Goal: Task Accomplishment & Management: Manage account settings

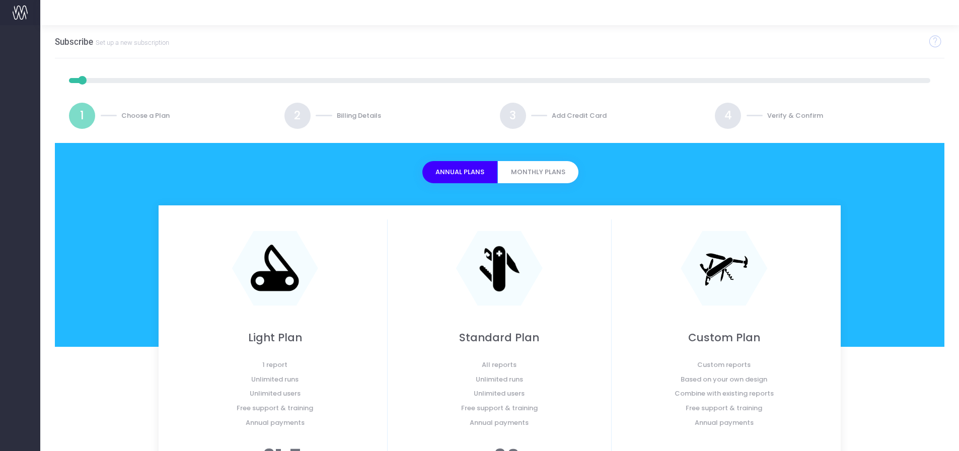
click at [531, 171] on button "Monthly Plans" at bounding box center [538, 172] width 81 height 22
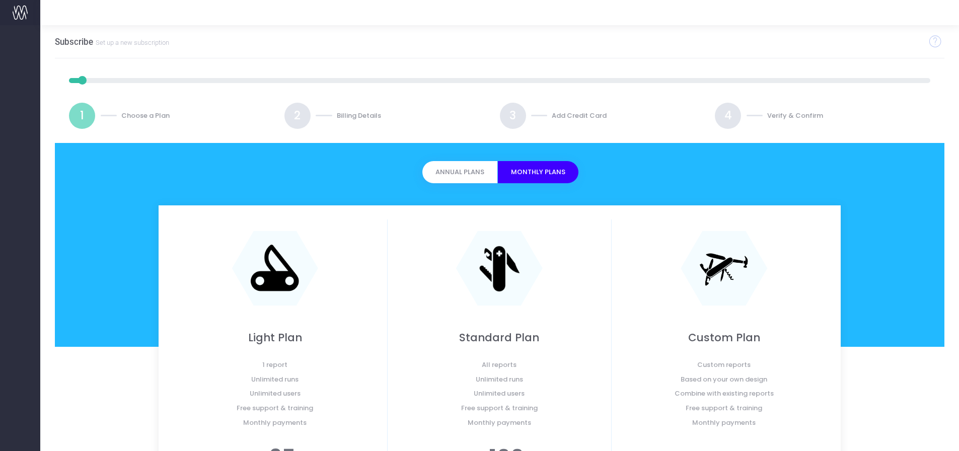
click at [464, 169] on button "Annual Plans" at bounding box center [460, 172] width 75 height 22
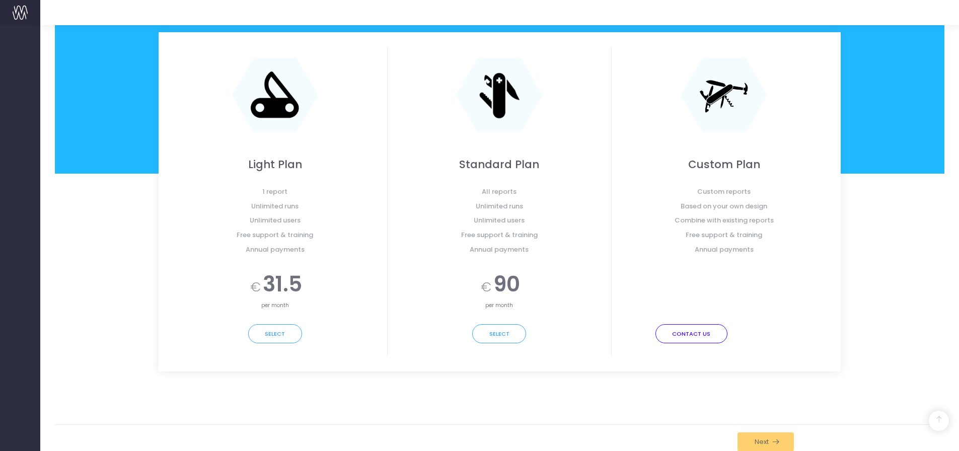
scroll to position [181, 0]
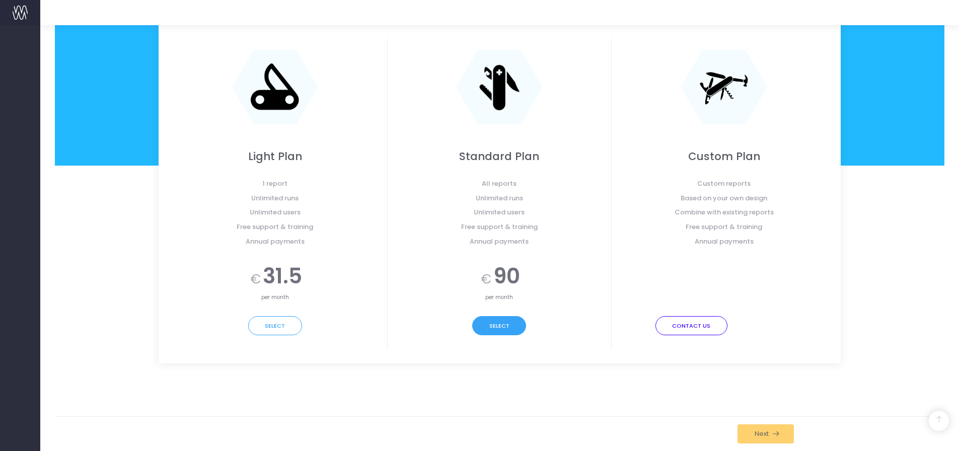
click at [499, 331] on button "Select" at bounding box center [499, 325] width 54 height 19
click at [767, 433] on span "Next" at bounding box center [760, 434] width 18 height 8
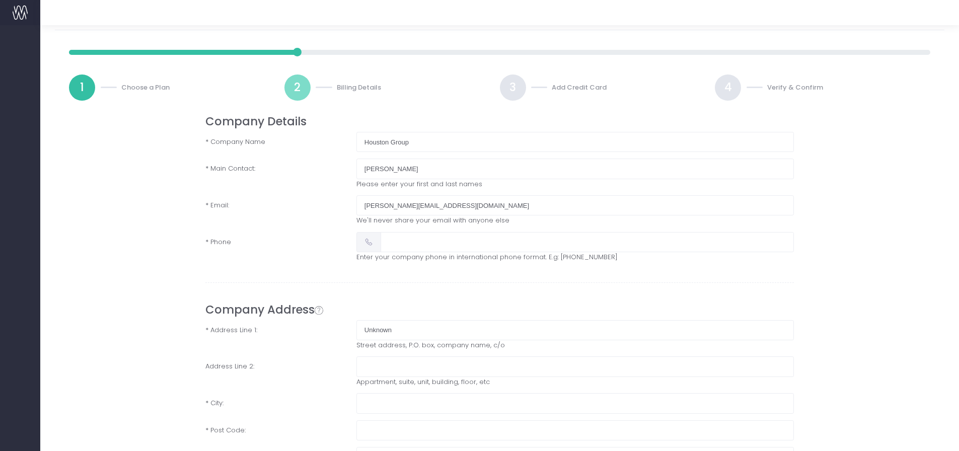
scroll to position [0, 0]
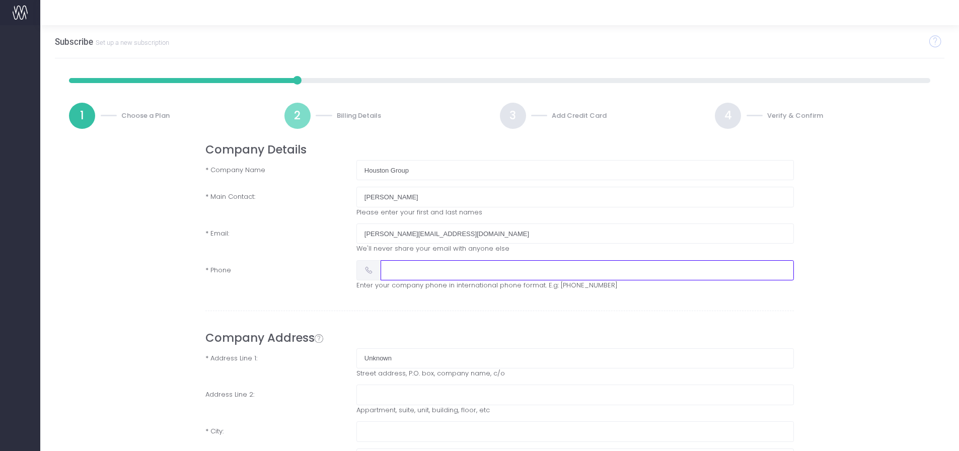
click at [414, 275] on input "text" at bounding box center [587, 270] width 413 height 20
type input "0413386525"
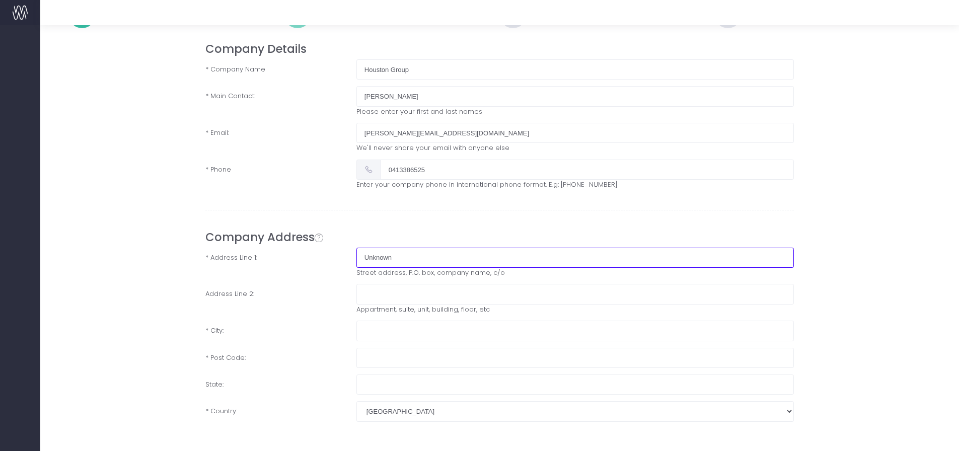
click at [389, 260] on input "Unknown" at bounding box center [576, 258] width 438 height 20
click at [421, 262] on input "Unknown" at bounding box center [576, 258] width 438 height 20
drag, startPoint x: 421, startPoint y: 262, endPoint x: 361, endPoint y: 261, distance: 59.4
click at [361, 261] on input "Unknown" at bounding box center [576, 258] width 438 height 20
paste input "Room 18, Level 2, 285A Crown Street"
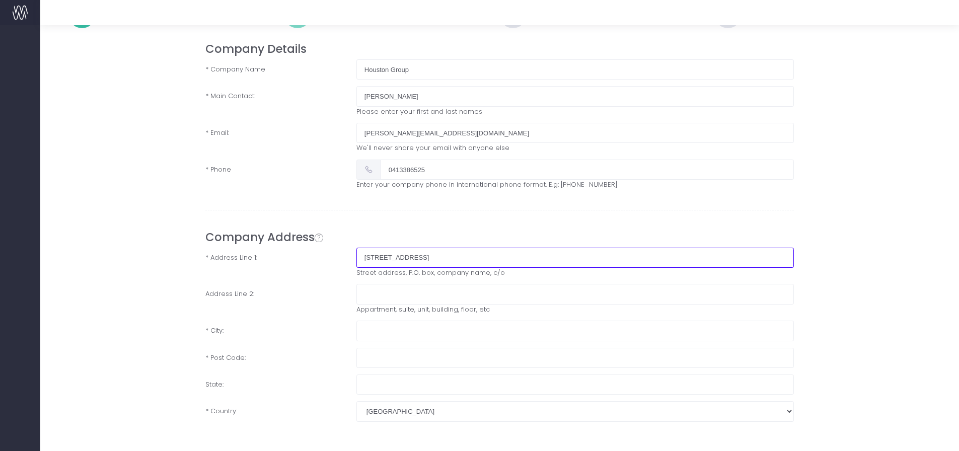
type input "Room 18, Level 2, 285A Crown Street"
click at [369, 328] on input "text" at bounding box center [576, 331] width 438 height 20
type input "Surry Hills"
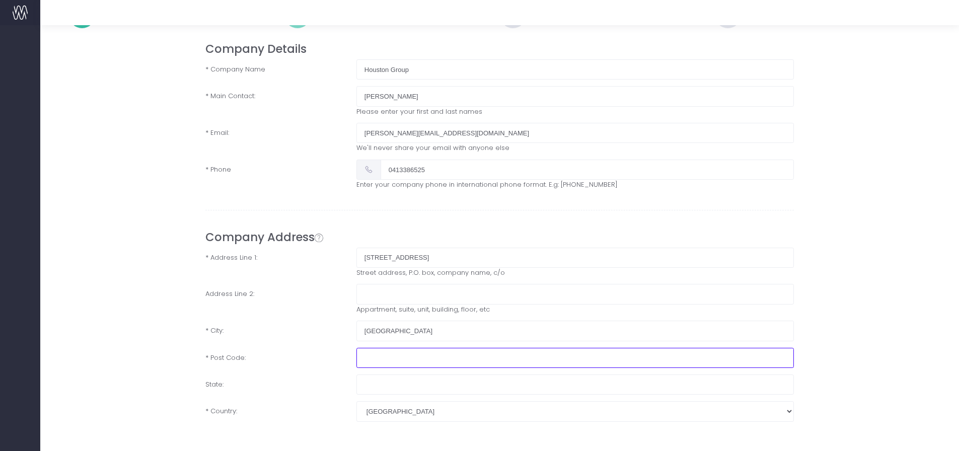
type input "2010"
type input "New South Wales"
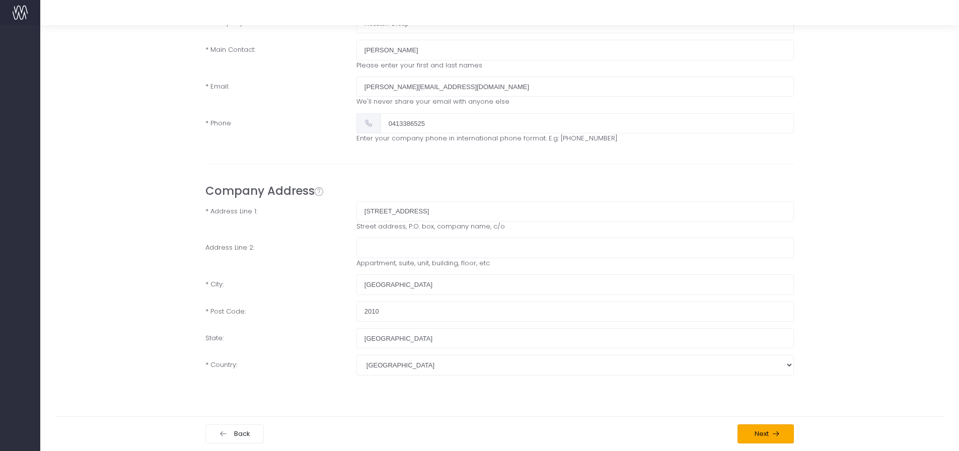
click at [757, 432] on span "Next" at bounding box center [760, 434] width 18 height 8
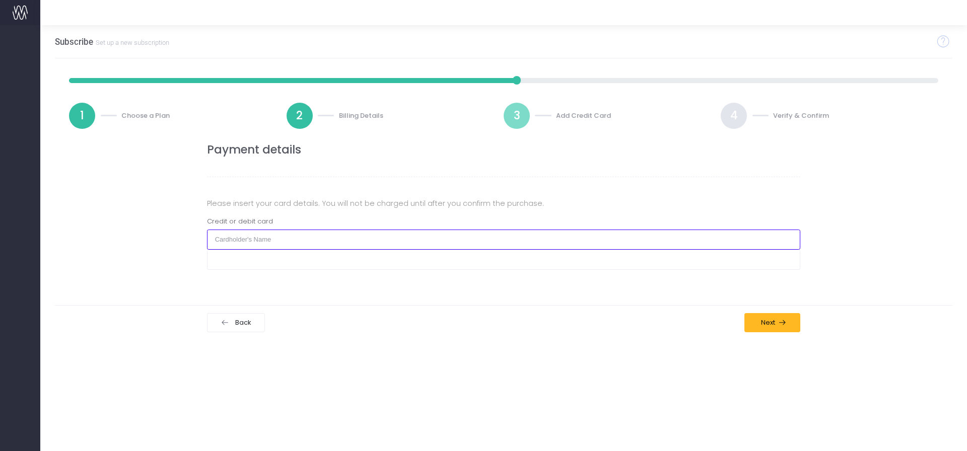
click at [231, 236] on input "text" at bounding box center [504, 240] width 594 height 20
click at [249, 238] on input "text" at bounding box center [504, 240] width 594 height 20
click at [210, 247] on input "text" at bounding box center [504, 240] width 594 height 20
click at [257, 240] on input "text" at bounding box center [504, 240] width 594 height 20
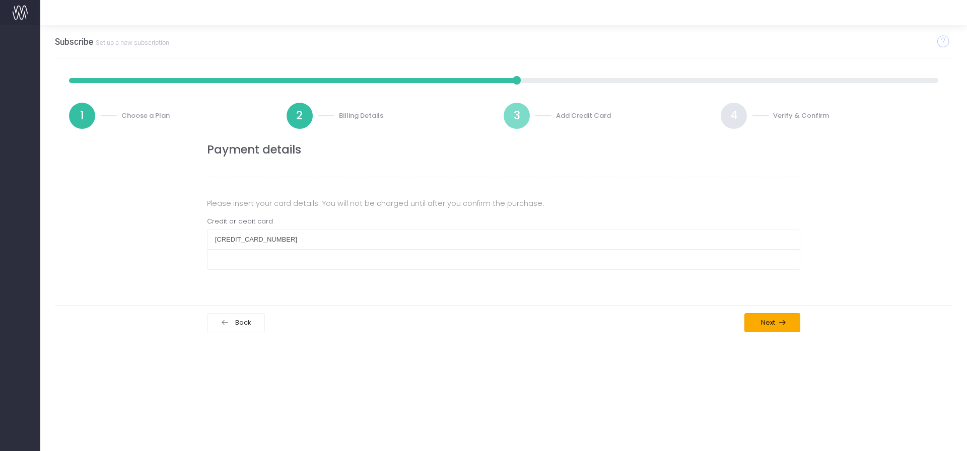
click at [765, 319] on span "Next" at bounding box center [767, 323] width 18 height 8
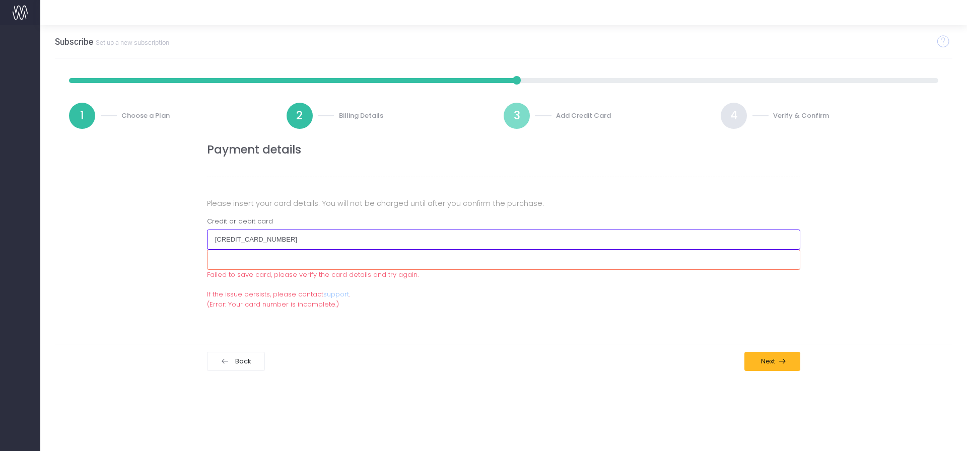
click at [297, 233] on input "376077294314004" at bounding box center [504, 240] width 594 height 20
drag, startPoint x: 295, startPoint y: 236, endPoint x: 147, endPoint y: 233, distance: 148.6
click at [147, 233] on div "Payment details Please insert your card details. You will not be charged until …" at bounding box center [503, 226] width 913 height 166
type input "376077294314004"
click at [788, 360] on button "Next" at bounding box center [772, 361] width 56 height 19
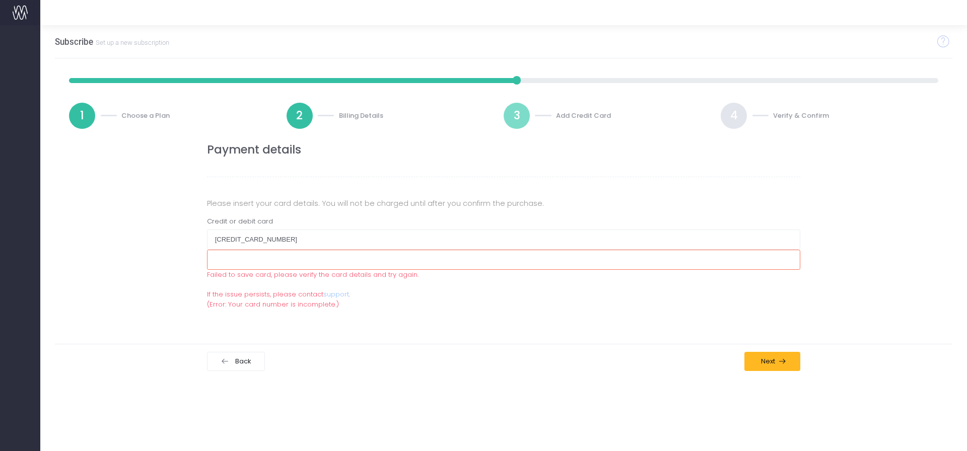
click at [305, 189] on div "Payment details Please insert your card details. You will not be charged until …" at bounding box center [503, 226] width 609 height 166
click at [262, 215] on div "Payment details Please insert your card details. You will not be charged until …" at bounding box center [503, 226] width 609 height 166
click at [278, 234] on input "376077294314004" at bounding box center [504, 240] width 594 height 20
drag, startPoint x: 280, startPoint y: 235, endPoint x: 107, endPoint y: 230, distance: 172.8
click at [107, 230] on div "Payment details Please insert your card details. You will not be charged until …" at bounding box center [503, 226] width 913 height 166
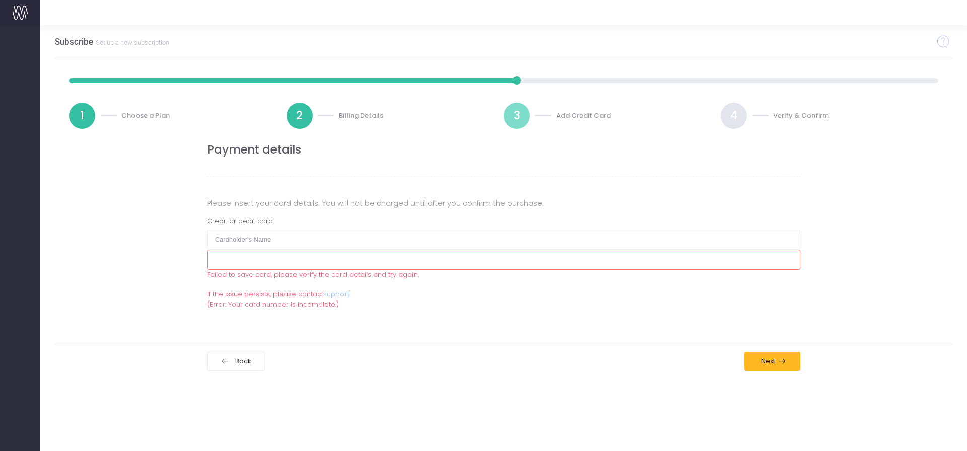
click at [109, 216] on div "Payment details Please insert your card details. You will not be charged until …" at bounding box center [503, 226] width 913 height 166
click at [228, 241] on input "text" at bounding box center [504, 240] width 594 height 20
drag, startPoint x: 305, startPoint y: 240, endPoint x: 111, endPoint y: 237, distance: 193.9
click at [111, 237] on div "Payment details Please insert your card details. You will not be charged until …" at bounding box center [503, 226] width 913 height 166
drag, startPoint x: 298, startPoint y: 226, endPoint x: 305, endPoint y: 244, distance: 19.5
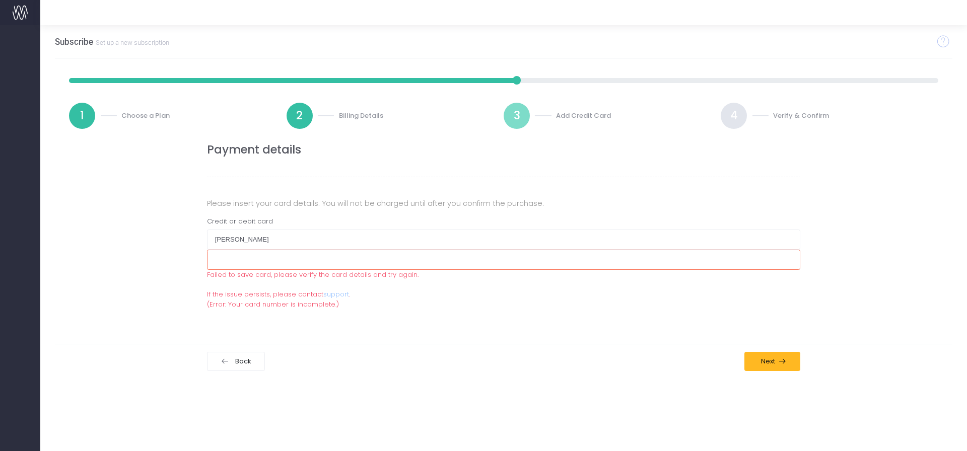
click at [298, 226] on div "Credit or debit card" at bounding box center [503, 223] width 609 height 13
drag, startPoint x: 305, startPoint y: 245, endPoint x: 108, endPoint y: 245, distance: 197.4
click at [108, 245] on div "Payment details Please insert your card details. You will not be charged until …" at bounding box center [503, 226] width 913 height 166
type input "5550051061780140"
click at [900, 211] on div "Payment details Please insert your card details. You will not be charged until …" at bounding box center [503, 226] width 913 height 166
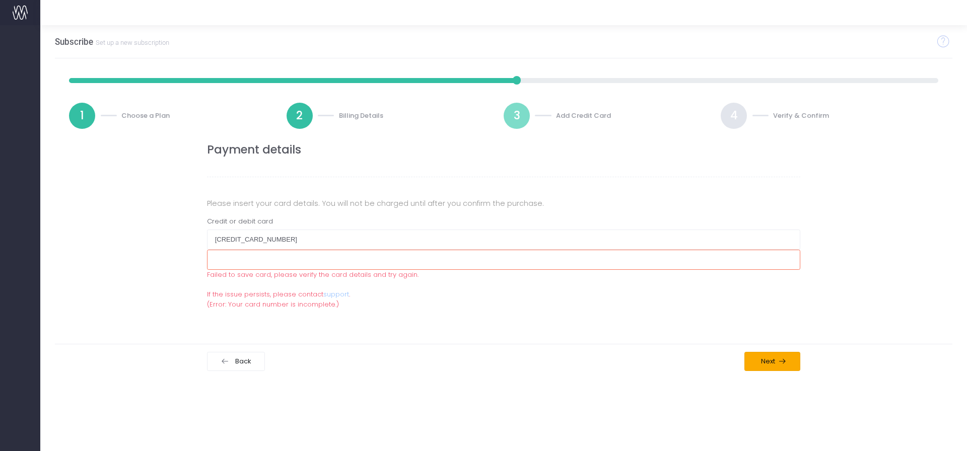
click at [758, 366] on button "Next" at bounding box center [772, 361] width 56 height 19
click at [271, 242] on input "5550051061780140" at bounding box center [504, 240] width 594 height 20
drag, startPoint x: 295, startPoint y: 239, endPoint x: 92, endPoint y: 231, distance: 203.1
click at [92, 231] on div "Payment details Please insert your card details. You will not be charged until …" at bounding box center [503, 226] width 913 height 166
click at [224, 235] on input "text" at bounding box center [504, 240] width 594 height 20
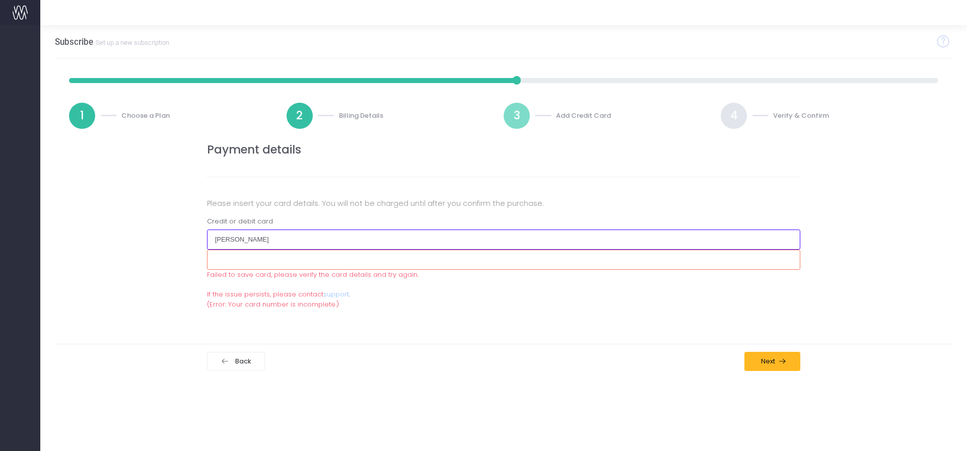
type input "Stuart O'Brien"
click at [148, 258] on div "Payment details Please insert your card details. You will not be charged until …" at bounding box center [503, 226] width 913 height 166
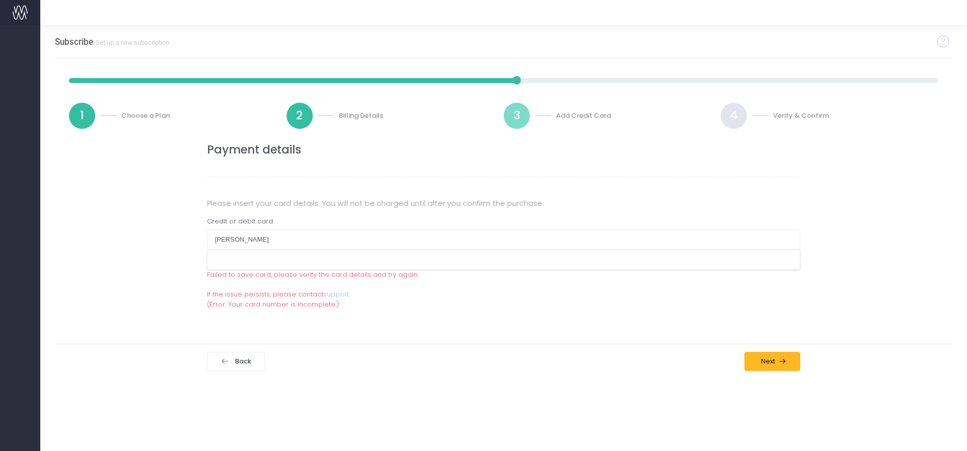
click at [493, 318] on div "Annual Plans Monthly Plans Light Plan 1 report Unlimited runs Unlimited users F…" at bounding box center [504, 226] width 898 height 195
click at [779, 357] on button "Next" at bounding box center [772, 361] width 56 height 19
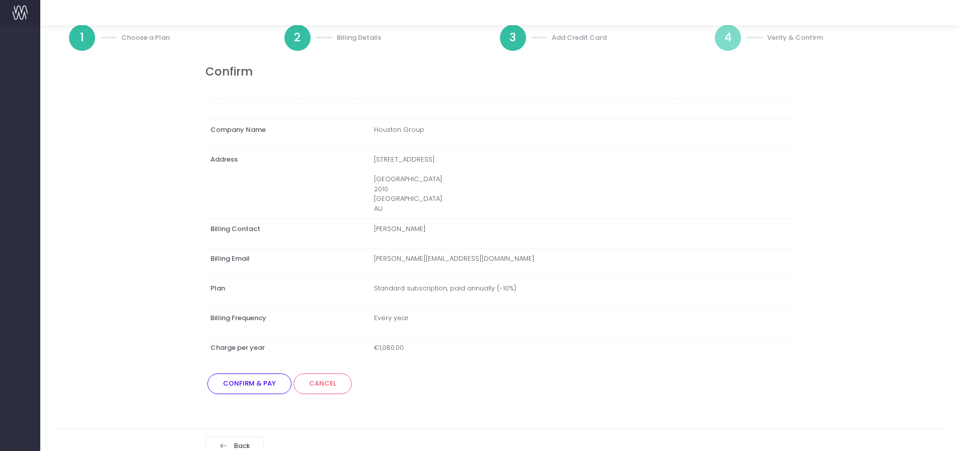
scroll to position [90, 0]
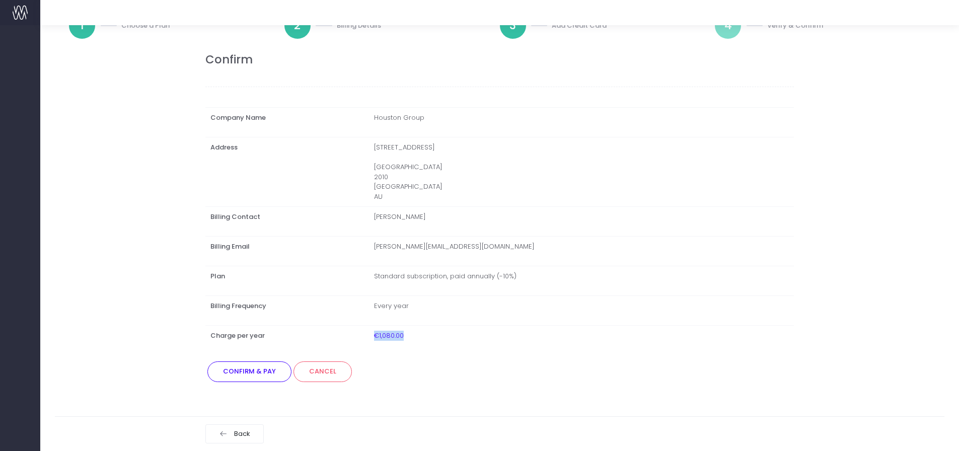
drag, startPoint x: 426, startPoint y: 338, endPoint x: 385, endPoint y: 338, distance: 40.8
click at [385, 338] on td "€1,080.00" at bounding box center [581, 340] width 425 height 30
copy td "€1,080.00"
click at [242, 373] on button "Confirm & Pay" at bounding box center [249, 372] width 84 height 20
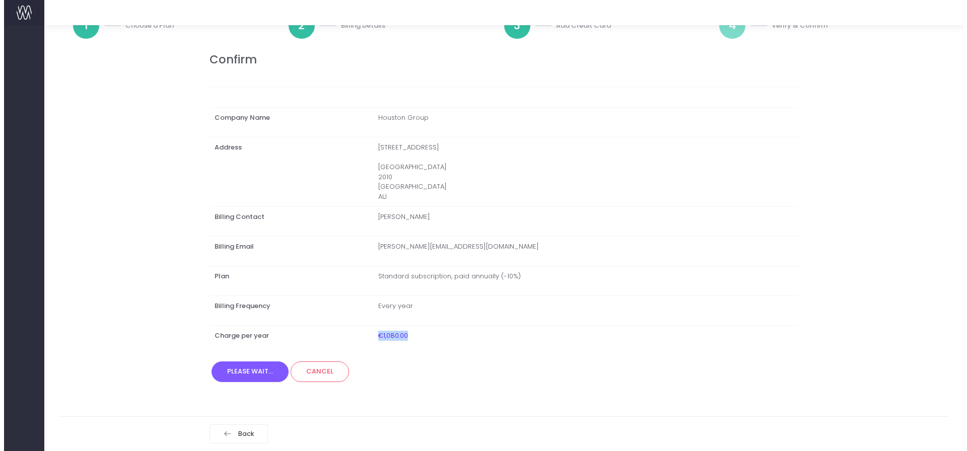
scroll to position [0, 0]
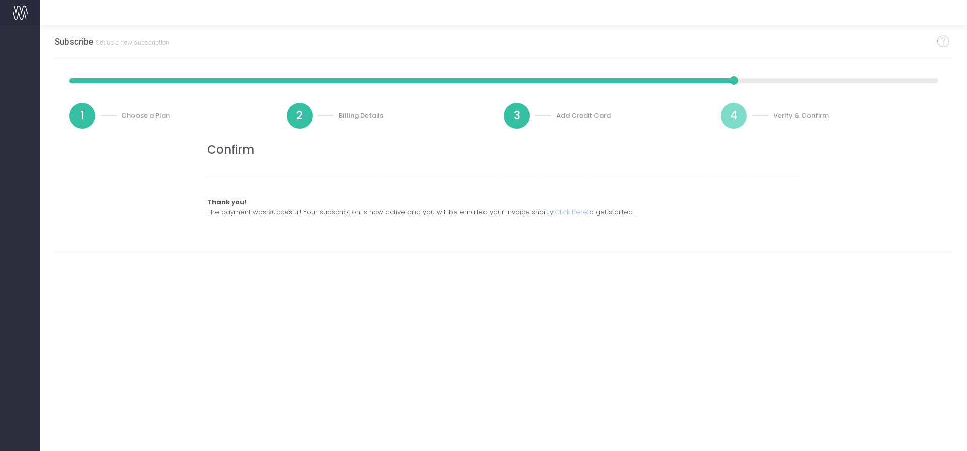
click at [75, 216] on div "Confirm Thank you! The payment was succesful! Your subscription is now active a…" at bounding box center [503, 180] width 913 height 74
click at [573, 211] on link "Click here" at bounding box center [570, 212] width 33 height 10
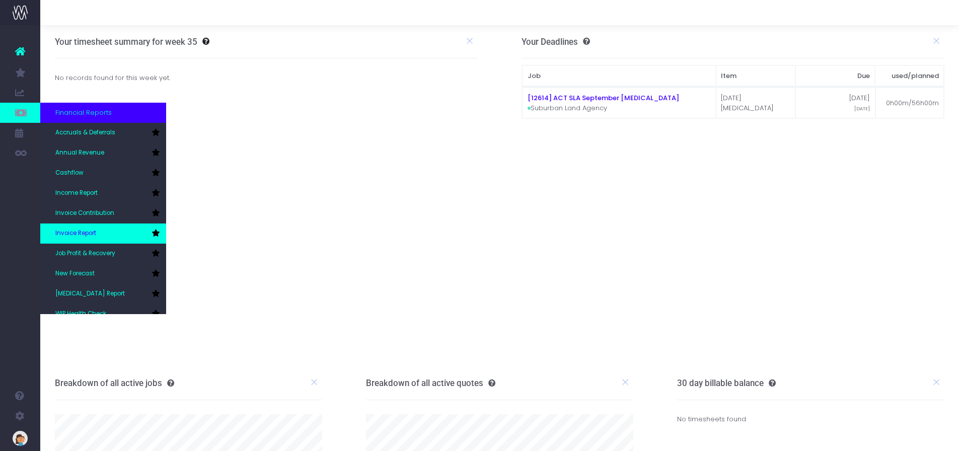
scroll to position [30, 0]
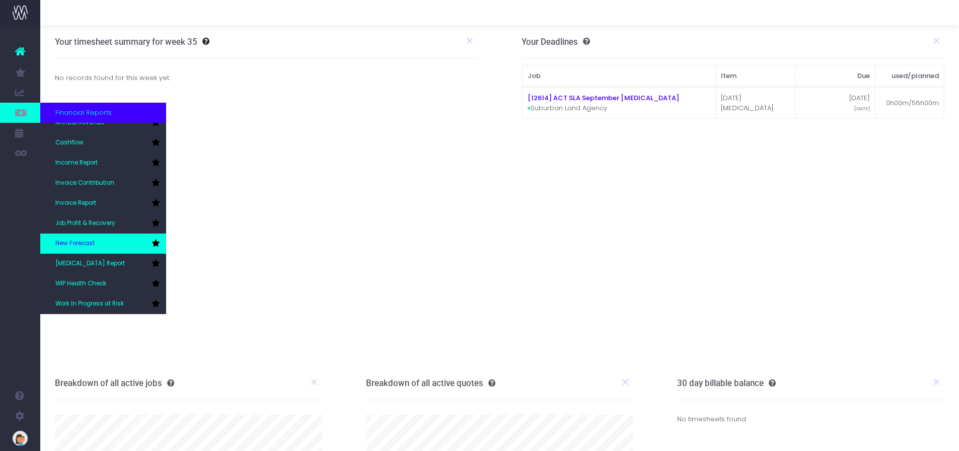
click at [92, 244] on span "New Forecast" at bounding box center [74, 243] width 39 height 9
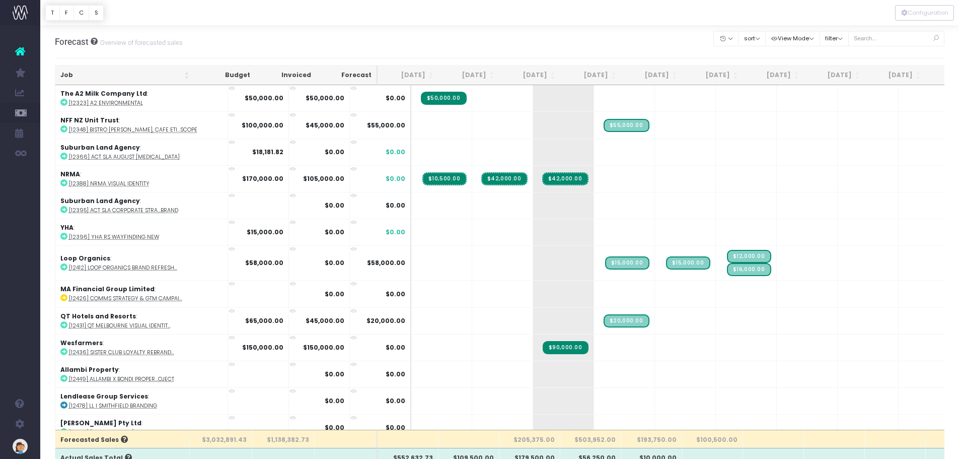
click at [86, 71] on th "Job" at bounding box center [124, 75] width 139 height 20
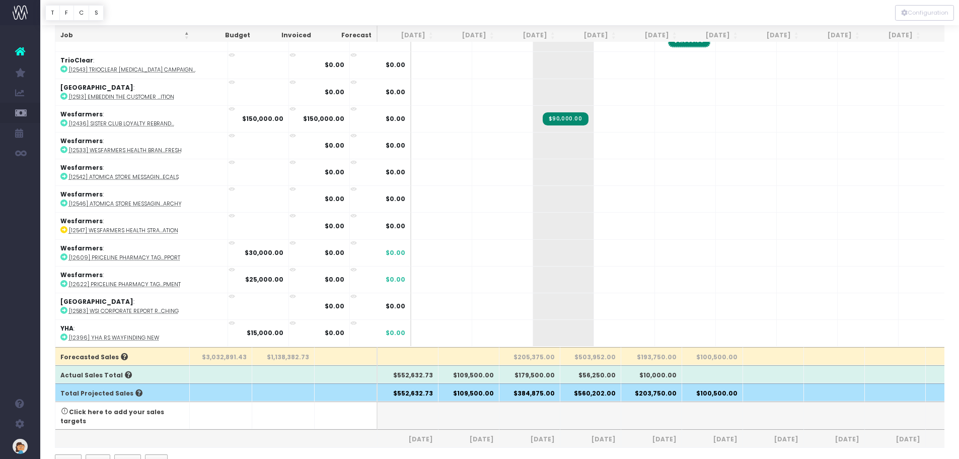
scroll to position [101, 0]
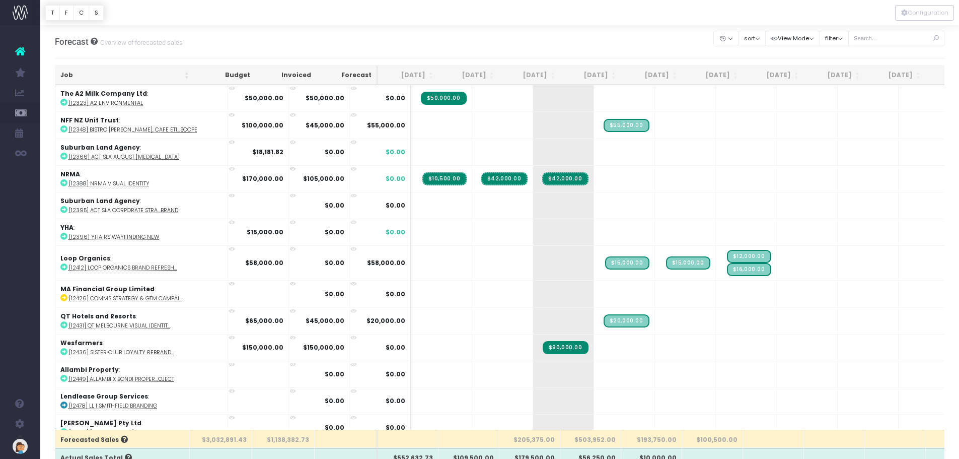
click at [81, 73] on th "Job" at bounding box center [124, 75] width 139 height 20
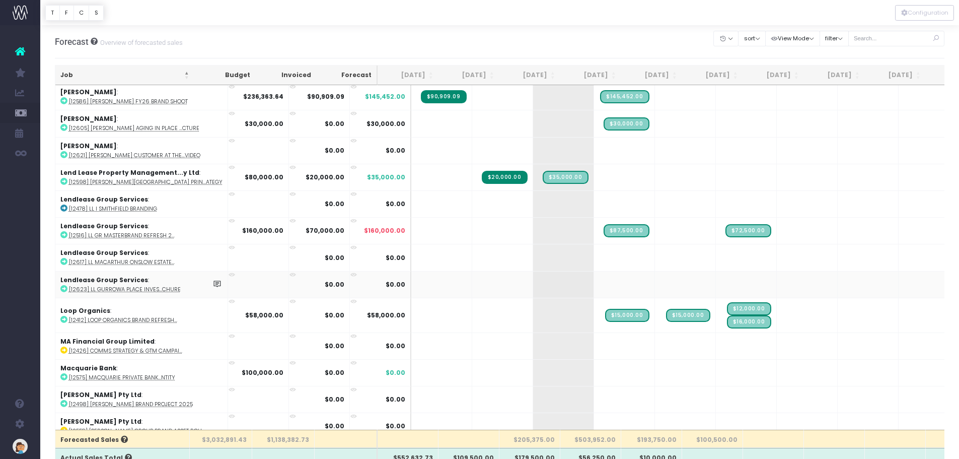
scroll to position [453, 0]
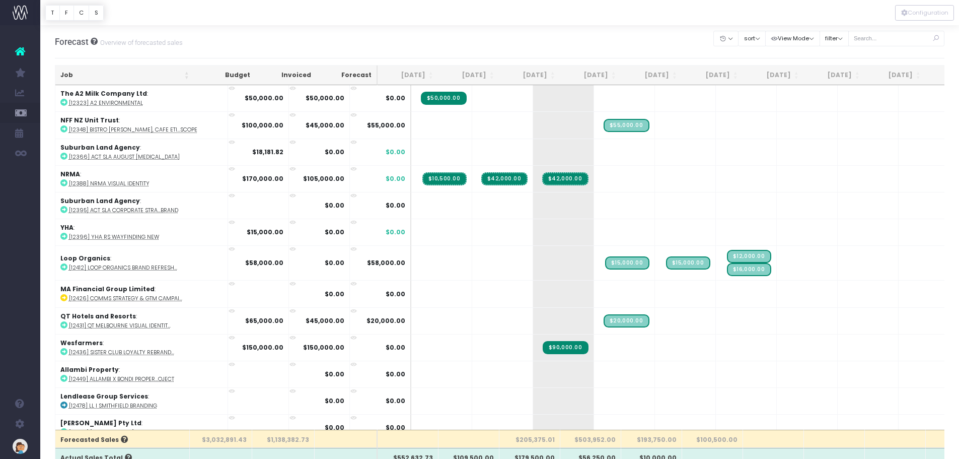
click at [85, 75] on th "Job" at bounding box center [124, 75] width 139 height 20
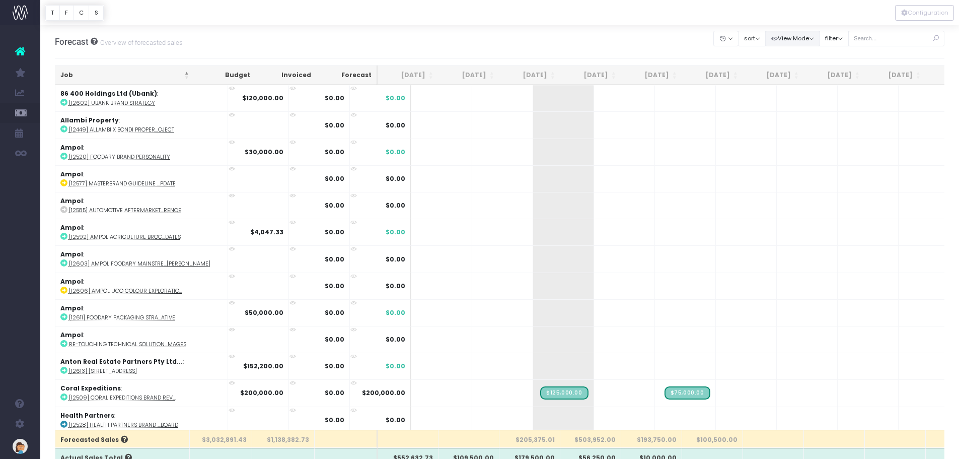
click at [772, 39] on icon "button" at bounding box center [774, 39] width 7 height 0
click at [873, 35] on input "text" at bounding box center [897, 39] width 97 height 16
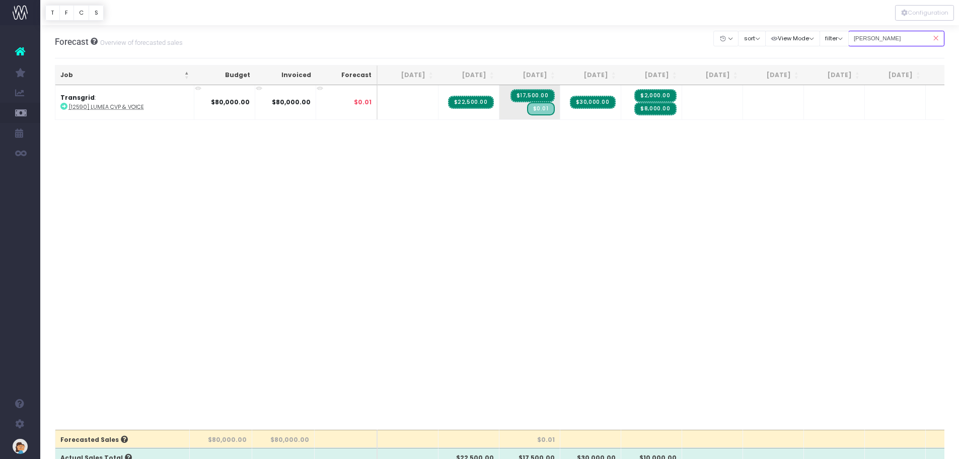
type input "[PERSON_NAME]"
click at [389, 102] on td at bounding box center [408, 102] width 61 height 34
click at [667, 152] on div "Job Budget Invoiced Forecast Jun 25 Jul 25 Aug 25 Sep 25 Oct 25 Nov 25 Dec 25 J…" at bounding box center [500, 257] width 890 height 344
click at [667, 111] on span "$8,000.00" at bounding box center [656, 108] width 42 height 13
drag, startPoint x: 666, startPoint y: 109, endPoint x: 429, endPoint y: 111, distance: 237.2
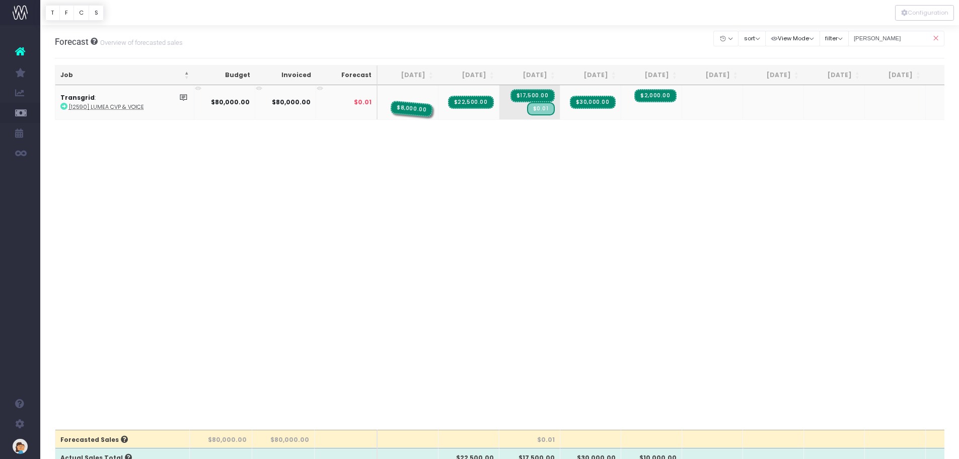
click at [429, 111] on span "$8,000.00" at bounding box center [411, 109] width 43 height 17
click at [542, 109] on span "$0.01" at bounding box center [541, 108] width 28 height 13
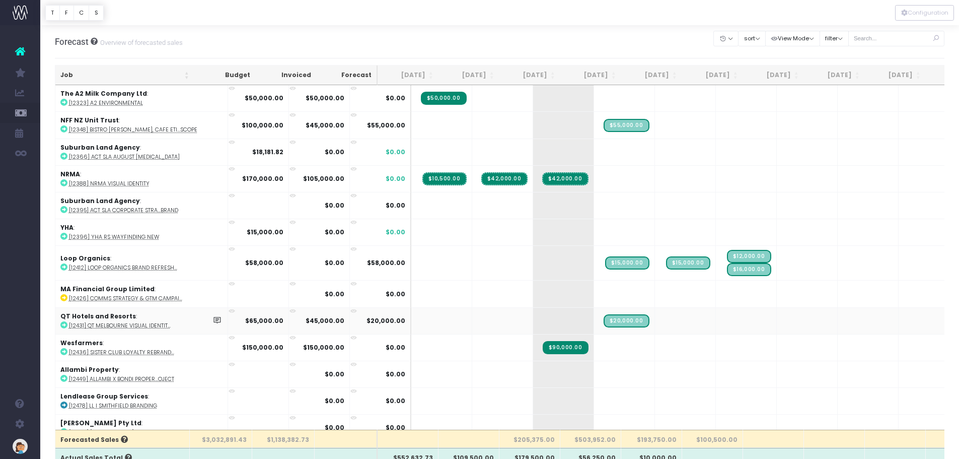
scroll to position [50, 0]
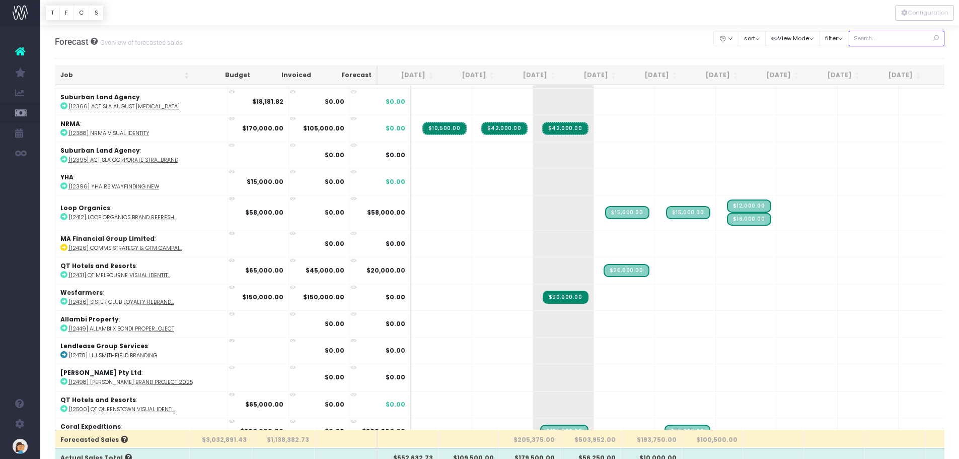
click at [905, 40] on input "text" at bounding box center [897, 39] width 97 height 16
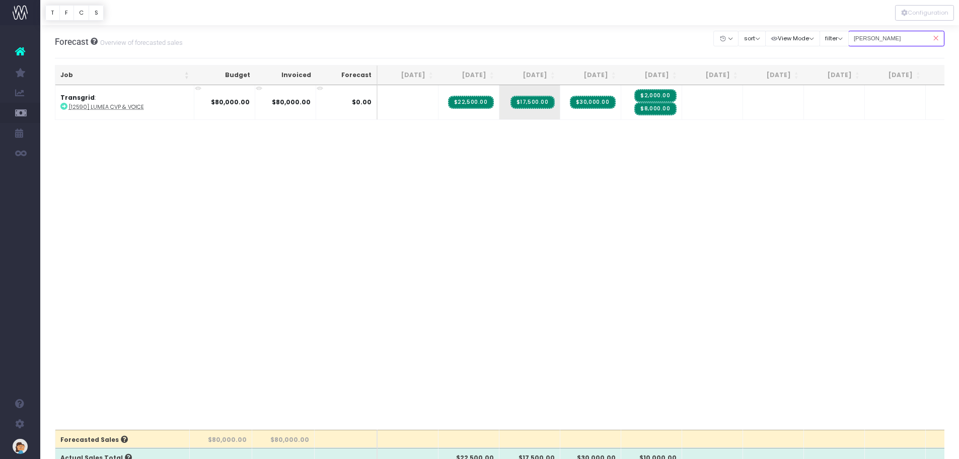
scroll to position [0, 0]
click at [343, 200] on div "Job Budget Invoiced Forecast Jun 25 Jul 25 Aug 25 Sep 25 Oct 25 Nov 25 Dec 25 J…" at bounding box center [500, 257] width 890 height 344
drag, startPoint x: 887, startPoint y: 39, endPoint x: 784, endPoint y: 41, distance: 103.3
click at [784, 41] on div "Clear Filters Hide Jun 2025 Jul 2025 Aug 2025 Sep 2025 Oct 2025 Nov 2025 Dec 20…" at bounding box center [829, 38] width 231 height 21
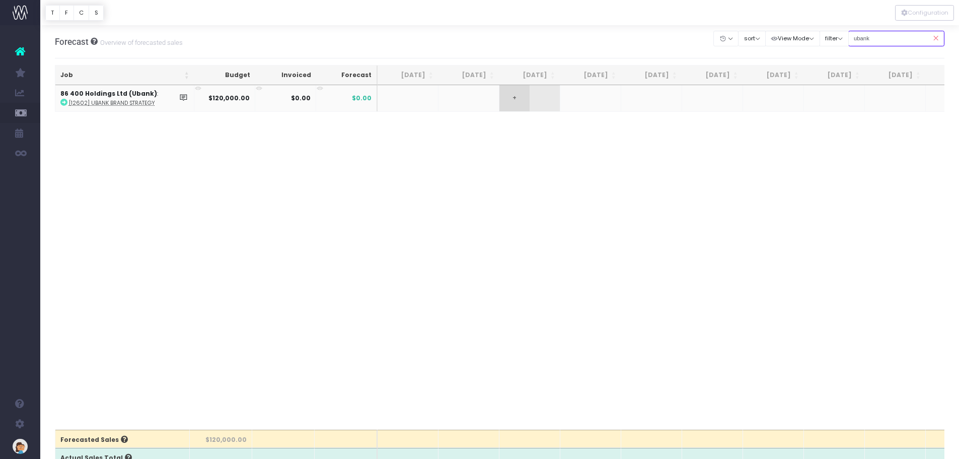
type input "ubank"
click at [522, 95] on span "+" at bounding box center [515, 98] width 30 height 26
click at [515, 100] on span "+" at bounding box center [515, 98] width 30 height 26
click at [547, 96] on td "+" at bounding box center [530, 98] width 61 height 26
click at [577, 96] on span "+" at bounding box center [576, 98] width 30 height 26
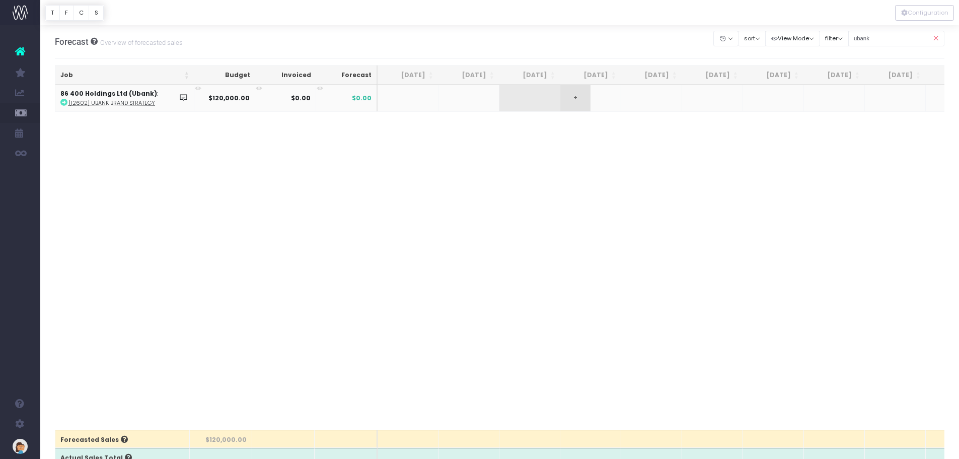
click at [577, 96] on span "+" at bounding box center [576, 98] width 30 height 26
click at [633, 96] on span "+" at bounding box center [636, 98] width 30 height 26
drag, startPoint x: 633, startPoint y: 96, endPoint x: 531, endPoint y: 99, distance: 102.3
click at [531, 99] on td "+" at bounding box center [530, 98] width 61 height 26
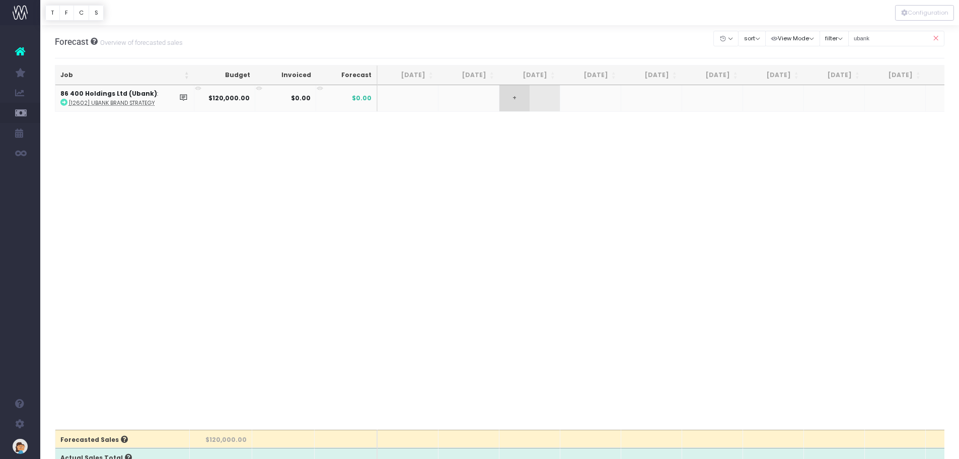
click at [516, 98] on span "+" at bounding box center [515, 98] width 30 height 26
click at [345, 100] on td "$0.00" at bounding box center [346, 98] width 61 height 26
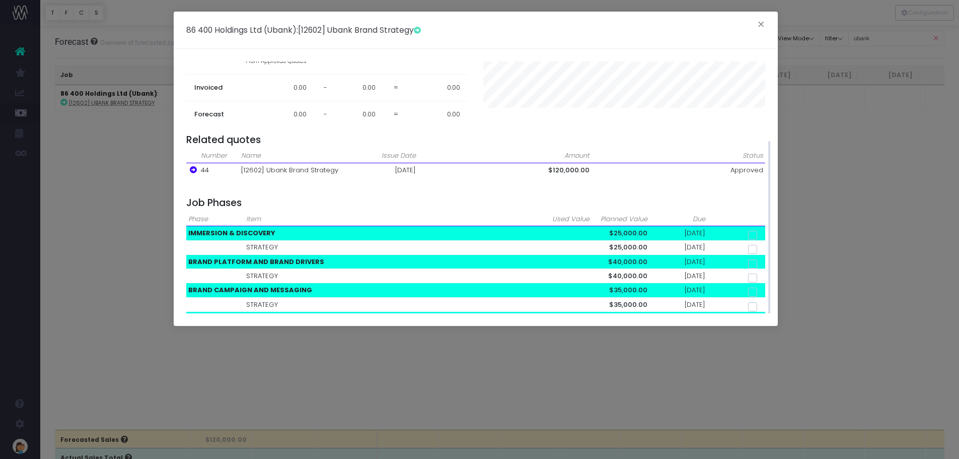
scroll to position [97, 0]
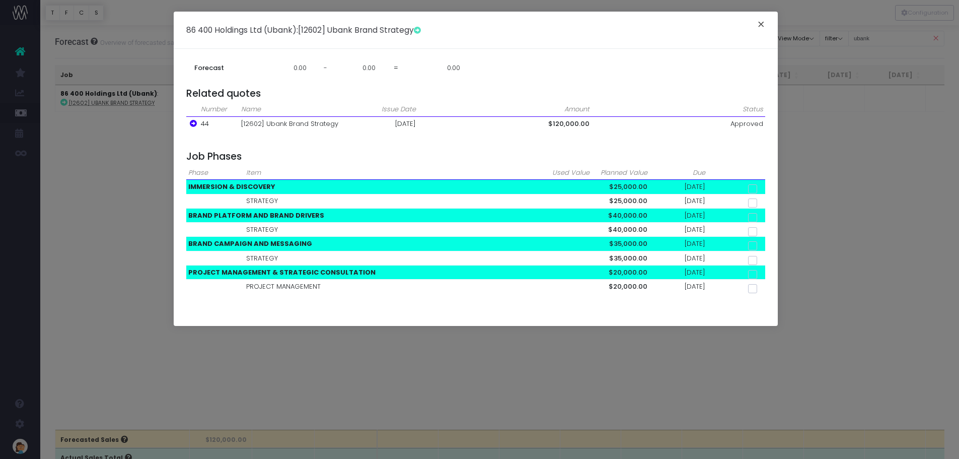
click at [761, 21] on button "×" at bounding box center [761, 26] width 21 height 16
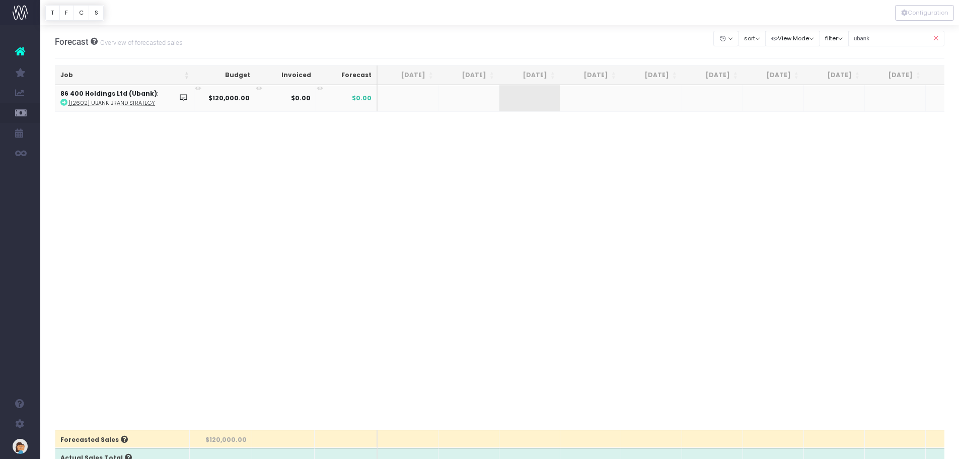
click at [309, 97] on strong "$0.00" at bounding box center [301, 98] width 20 height 9
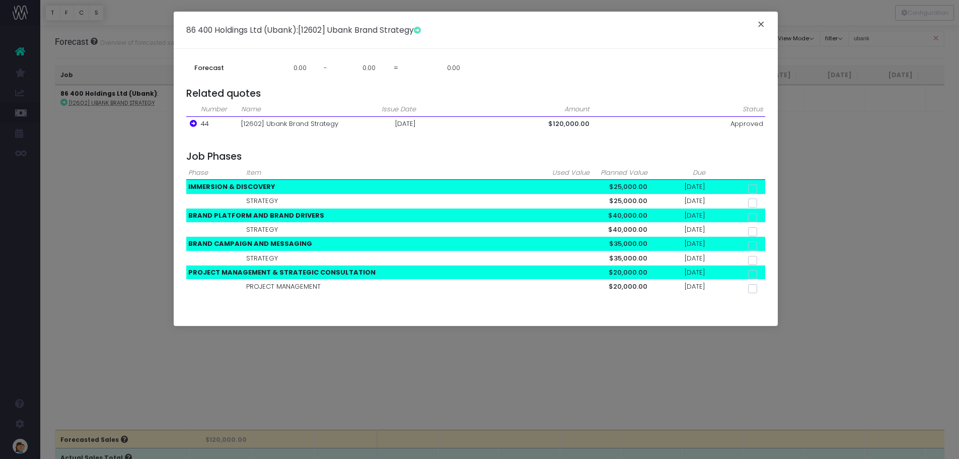
click at [761, 24] on button "×" at bounding box center [761, 26] width 21 height 16
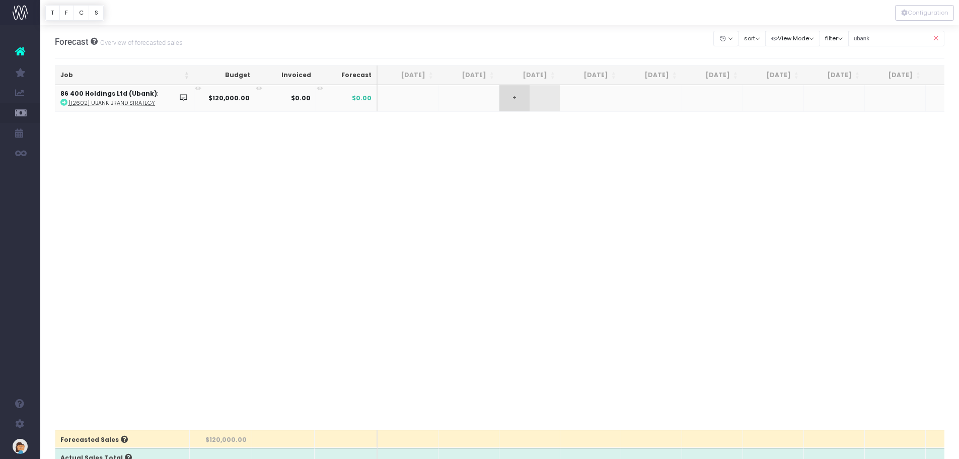
click at [507, 95] on span "+" at bounding box center [515, 98] width 30 height 26
click at [513, 98] on span "+" at bounding box center [515, 98] width 30 height 26
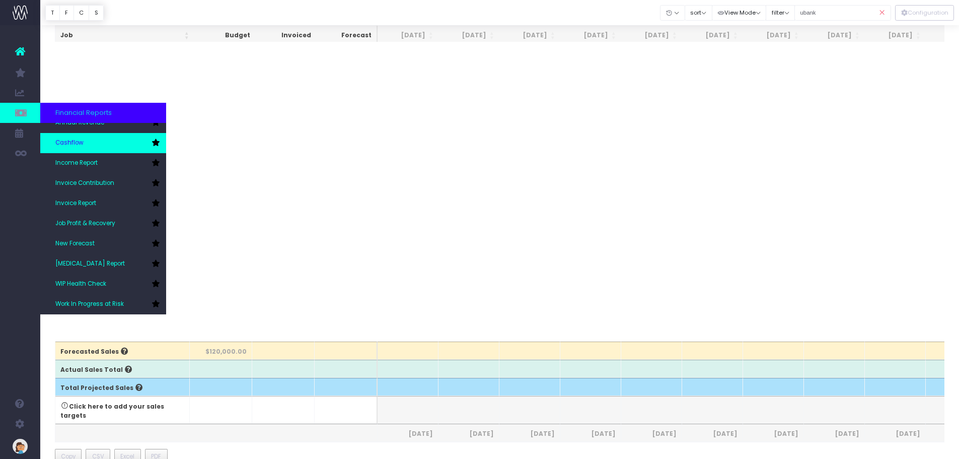
scroll to position [0, 0]
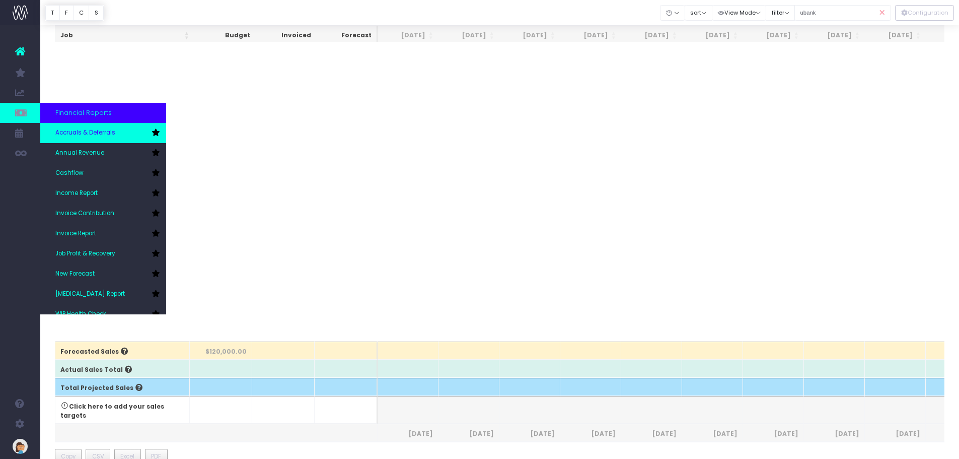
click at [92, 128] on span "Accruals & Deferrals" at bounding box center [85, 132] width 60 height 9
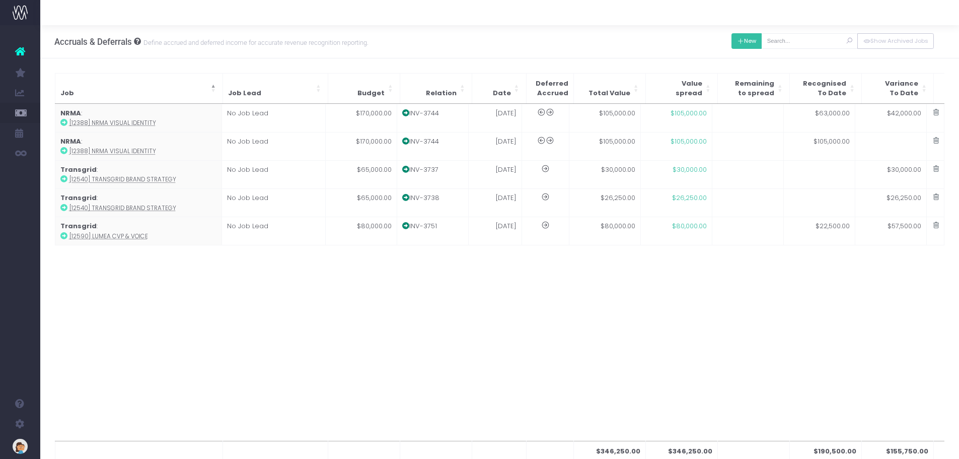
click at [747, 43] on button "New" at bounding box center [747, 41] width 31 height 16
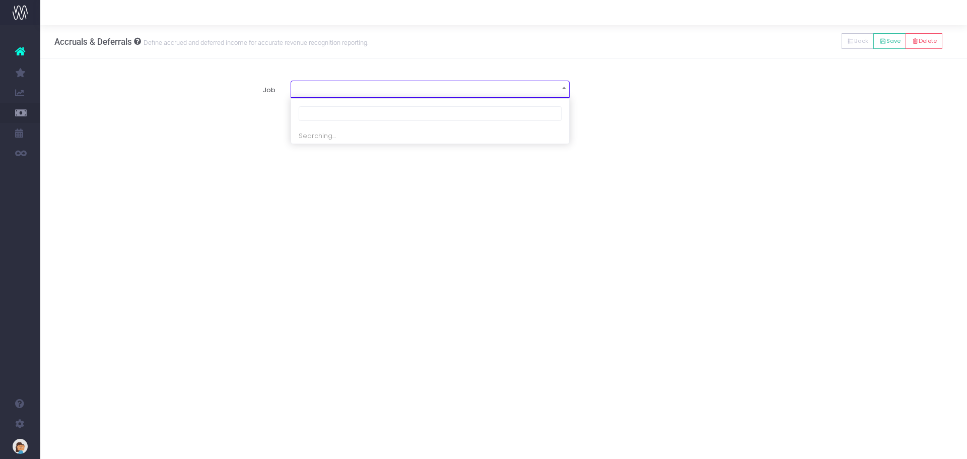
click at [409, 84] on span at bounding box center [430, 88] width 278 height 14
type input "uba"
select select "1921932"
click at [257, 137] on label "Choose a relation" at bounding box center [172, 135] width 221 height 20
click at [239, 140] on label "Choose a relation" at bounding box center [172, 135] width 221 height 20
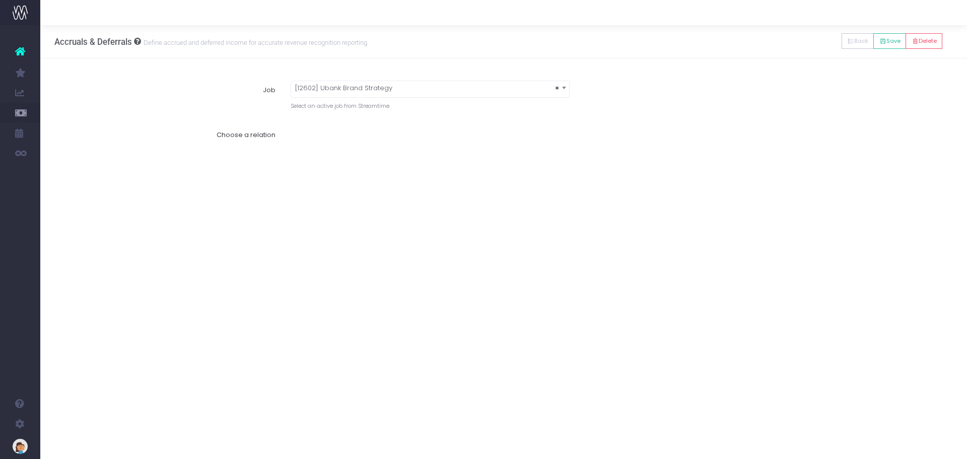
click at [231, 131] on label "Choose a relation" at bounding box center [172, 135] width 221 height 20
click at [243, 135] on label "Choose a relation" at bounding box center [172, 135] width 221 height 20
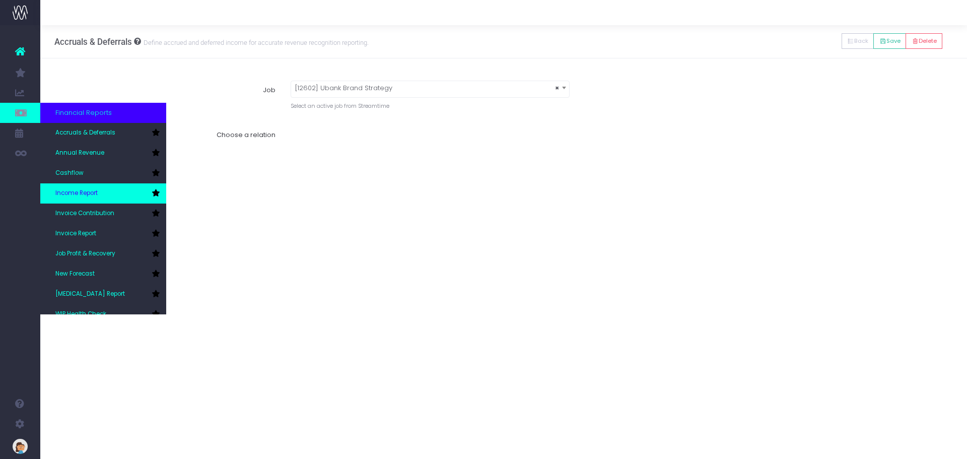
click at [104, 192] on link "Income Report" at bounding box center [103, 193] width 126 height 20
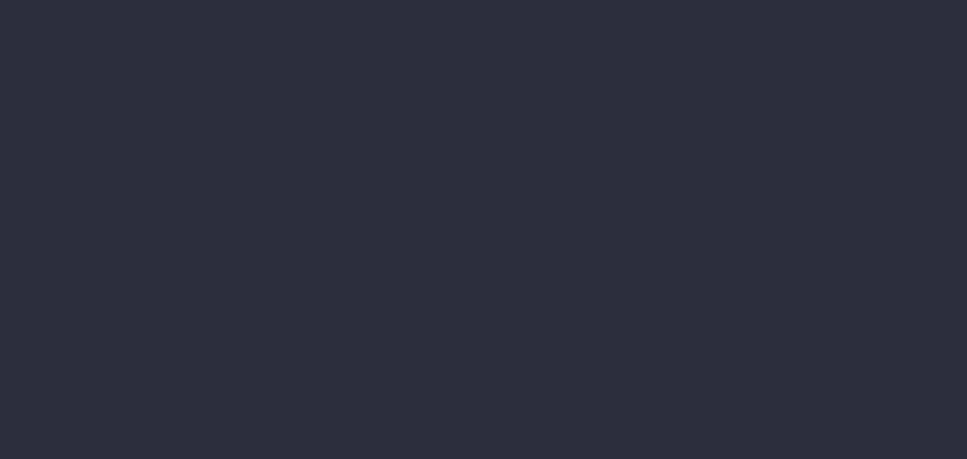
select select "job"
select select "billing"
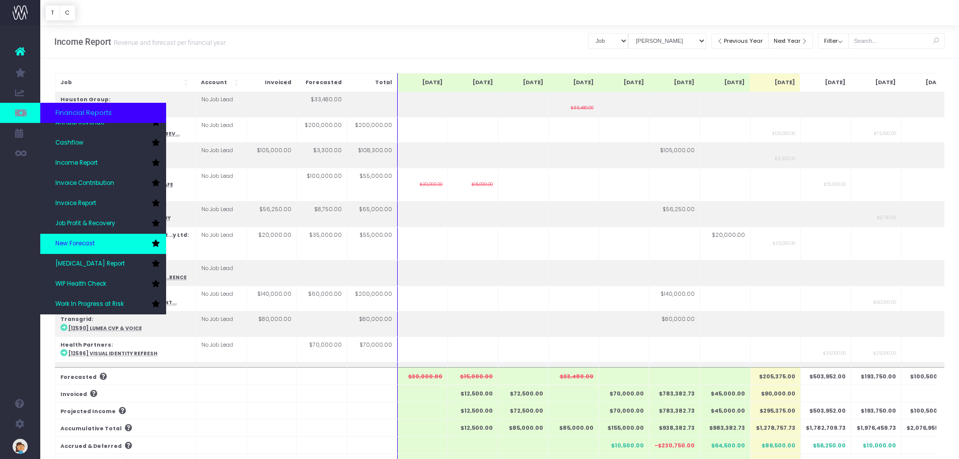
scroll to position [50, 0]
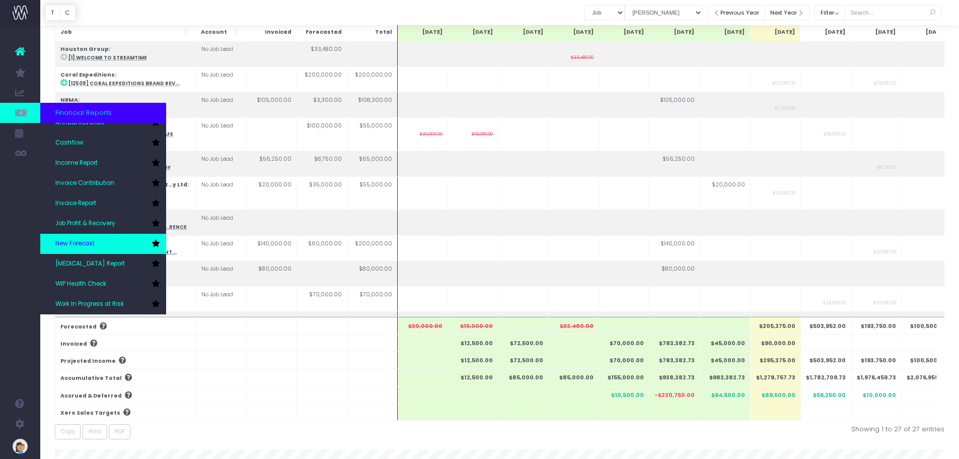
click at [81, 244] on span "New Forecast" at bounding box center [74, 243] width 39 height 9
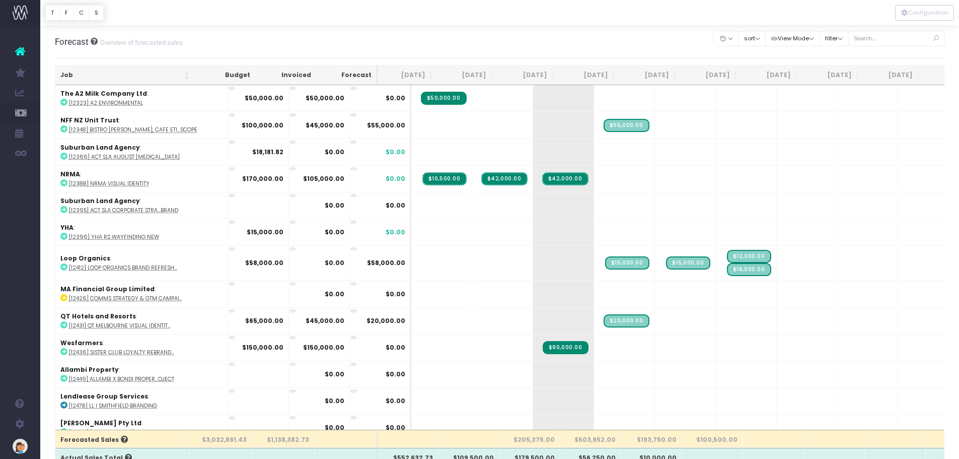
click at [76, 75] on th "Job" at bounding box center [124, 75] width 139 height 20
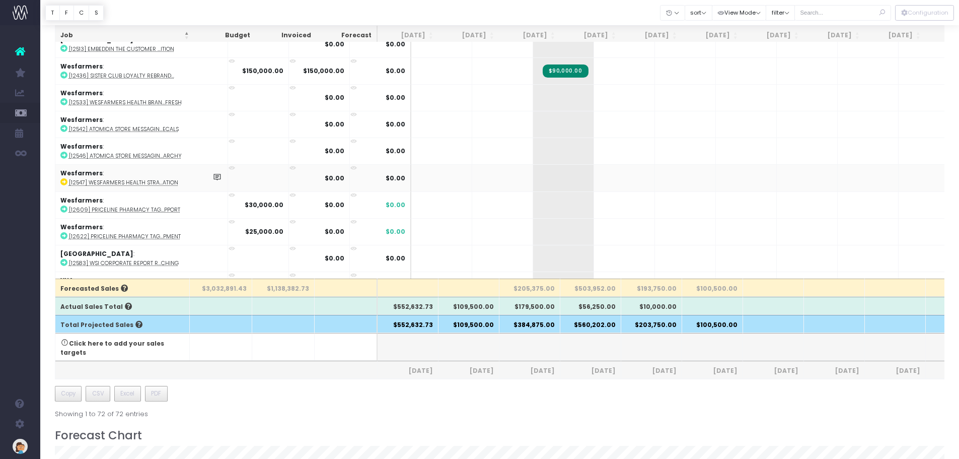
scroll to position [1507, 0]
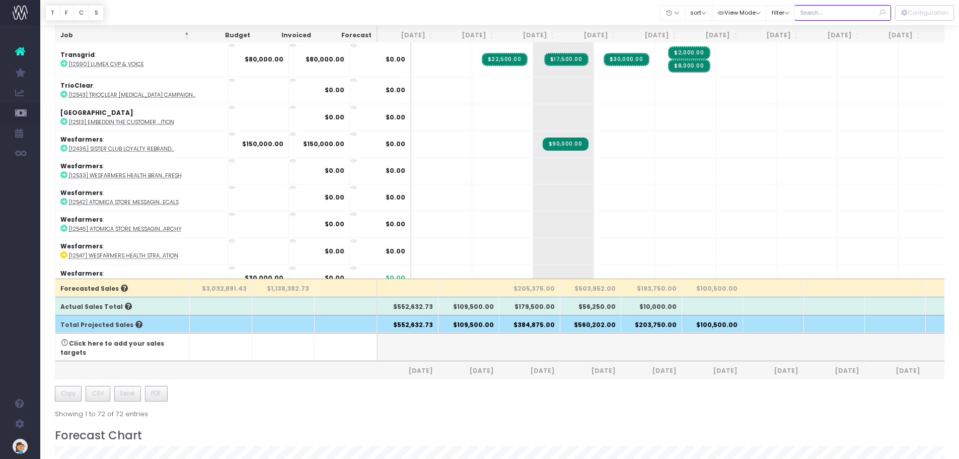
click at [836, 16] on input "text" at bounding box center [843, 13] width 97 height 16
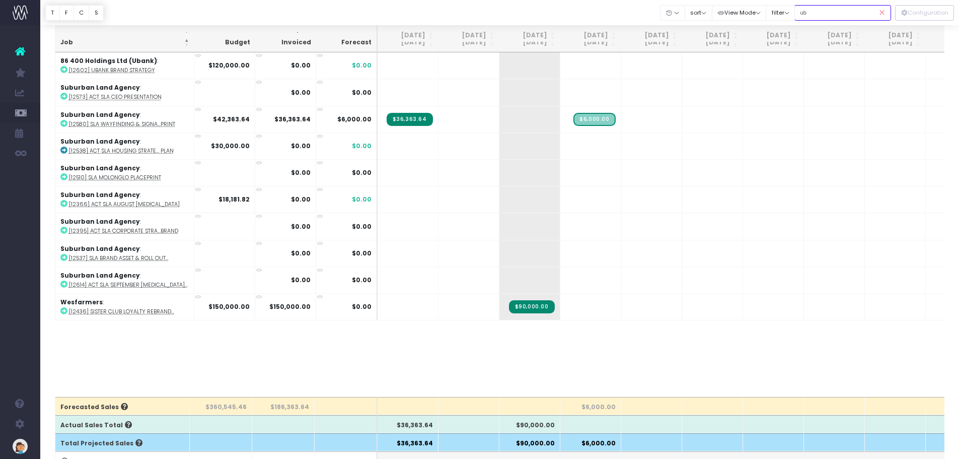
scroll to position [0, 0]
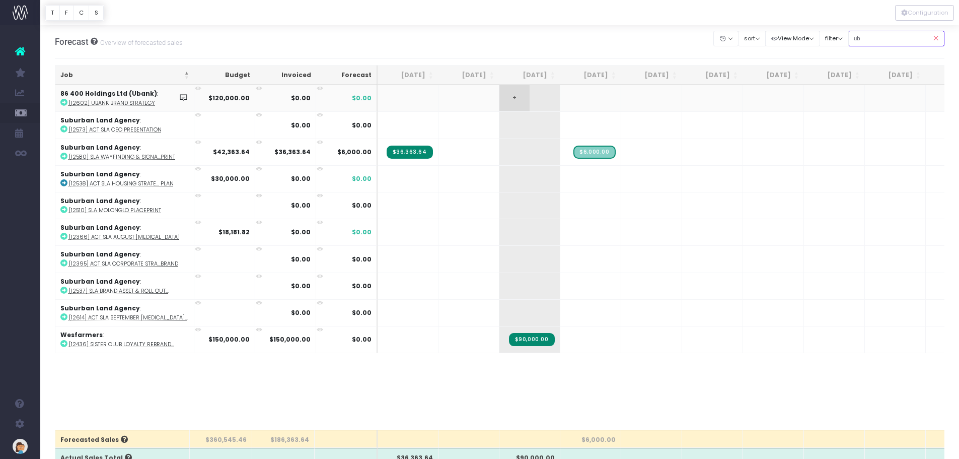
type input "ub"
click at [508, 100] on span "+" at bounding box center [515, 98] width 30 height 26
click at [347, 95] on td "$0.00" at bounding box center [346, 98] width 61 height 26
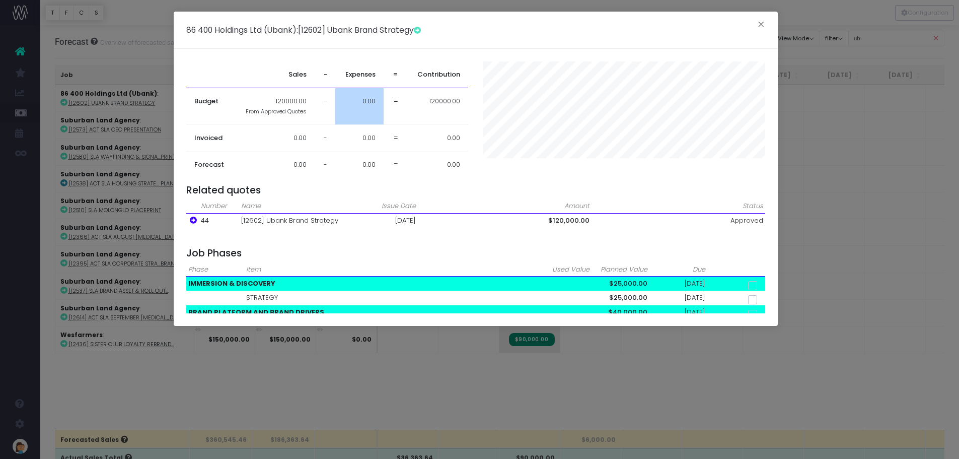
click at [380, 104] on td "0.00" at bounding box center [359, 106] width 48 height 37
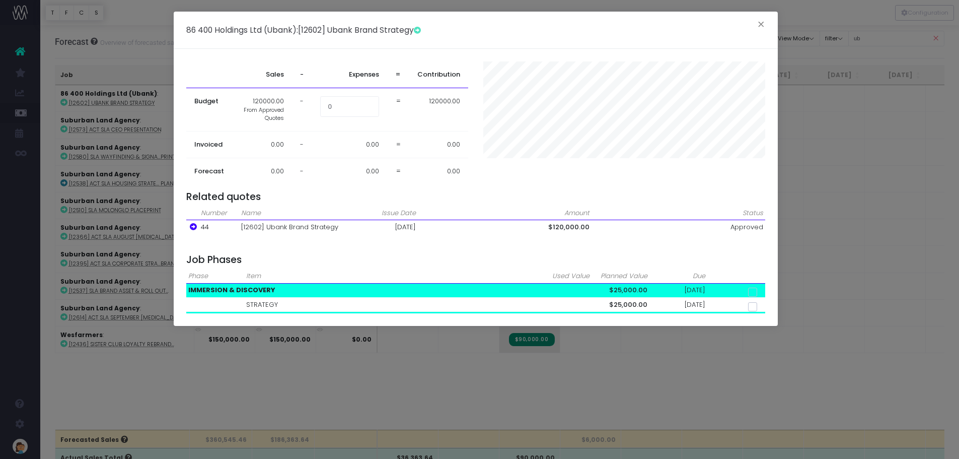
click at [272, 171] on td "0.00" at bounding box center [263, 171] width 60 height 27
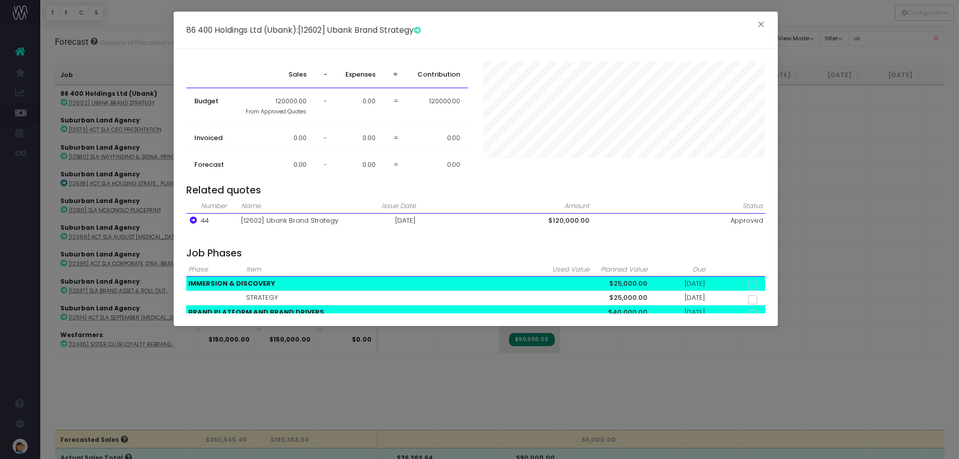
click at [272, 171] on td "0.00" at bounding box center [274, 164] width 81 height 27
click at [305, 164] on td "0.00" at bounding box center [274, 164] width 81 height 27
drag, startPoint x: 351, startPoint y: 164, endPoint x: 358, endPoint y: 164, distance: 7.1
click at [351, 164] on td "0.00" at bounding box center [359, 164] width 48 height 27
click at [438, 164] on td "0.00" at bounding box center [437, 164] width 61 height 27
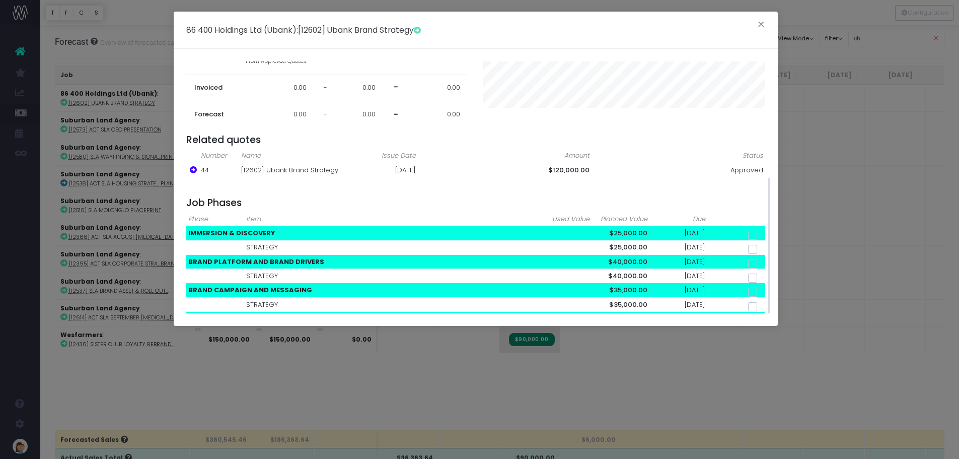
scroll to position [97, 0]
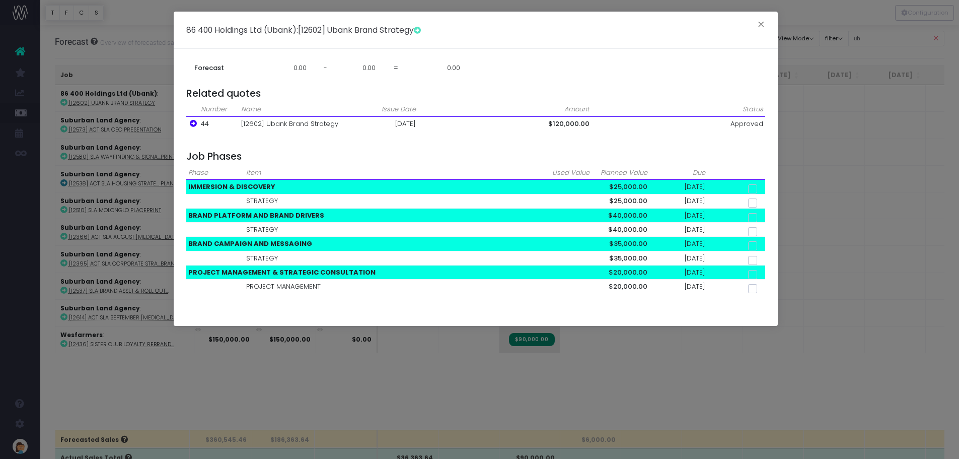
click at [755, 202] on span at bounding box center [752, 202] width 9 height 9
click at [763, 202] on input "checkbox" at bounding box center [766, 201] width 7 height 7
checkbox input "true"
click at [755, 230] on span at bounding box center [752, 231] width 9 height 9
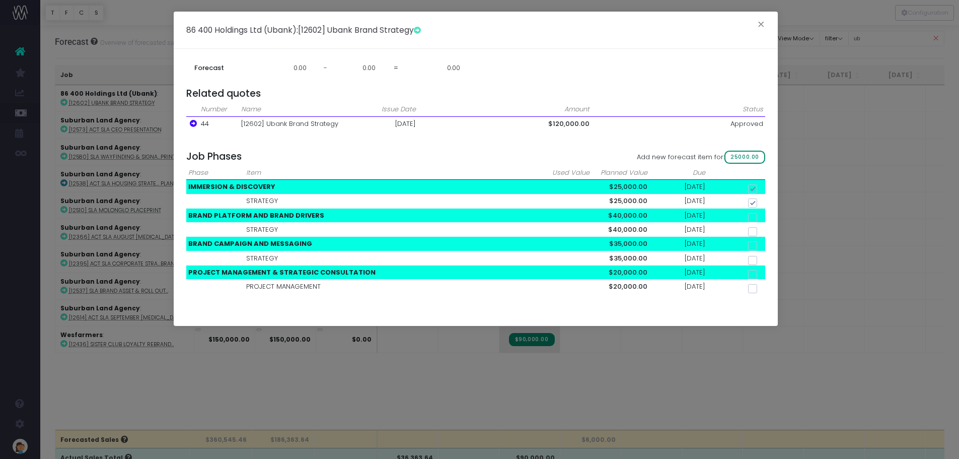
click at [763, 230] on input "checkbox" at bounding box center [766, 230] width 7 height 7
checkbox input "true"
click at [756, 258] on span at bounding box center [752, 260] width 9 height 9
click at [763, 258] on input "checkbox" at bounding box center [766, 258] width 7 height 7
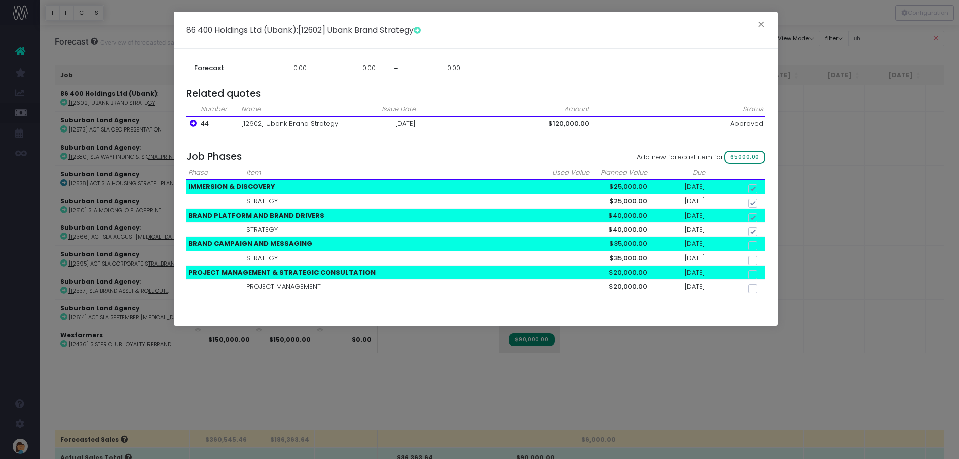
checkbox input "true"
click at [753, 288] on span at bounding box center [752, 288] width 9 height 9
click at [763, 288] on input "checkbox" at bounding box center [766, 287] width 7 height 7
checkbox input "true"
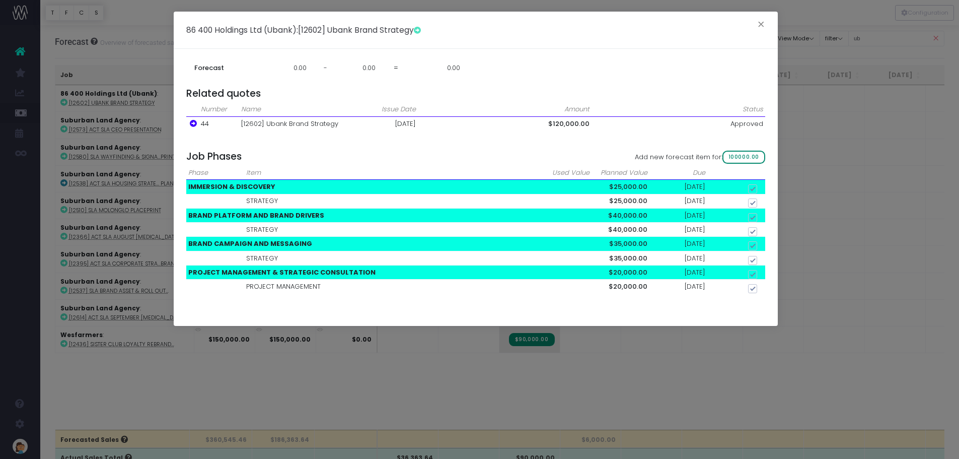
checkbox input "true"
click at [753, 289] on span at bounding box center [752, 288] width 9 height 9
click at [763, 289] on input "checkbox" at bounding box center [766, 287] width 7 height 7
checkbox input "false"
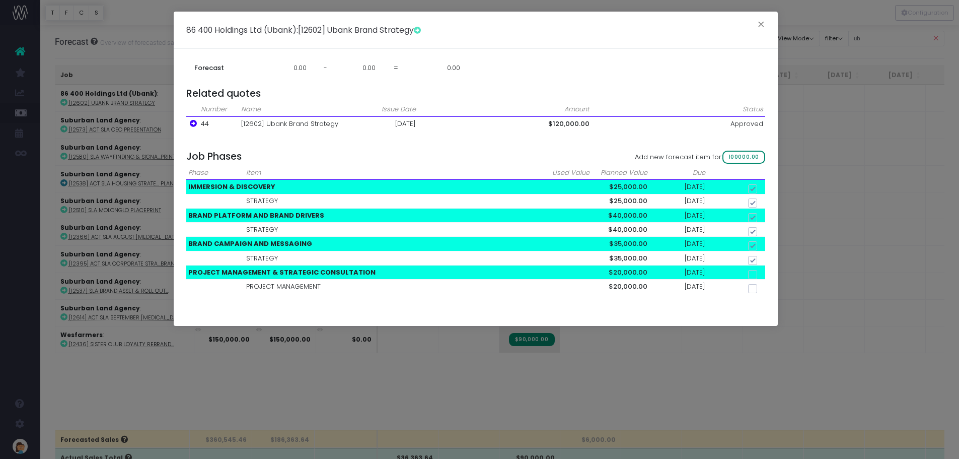
click at [753, 289] on span at bounding box center [752, 288] width 9 height 9
click at [763, 289] on input "checkbox" at bounding box center [766, 287] width 7 height 7
checkbox input "true"
click at [765, 21] on button "×" at bounding box center [761, 26] width 21 height 16
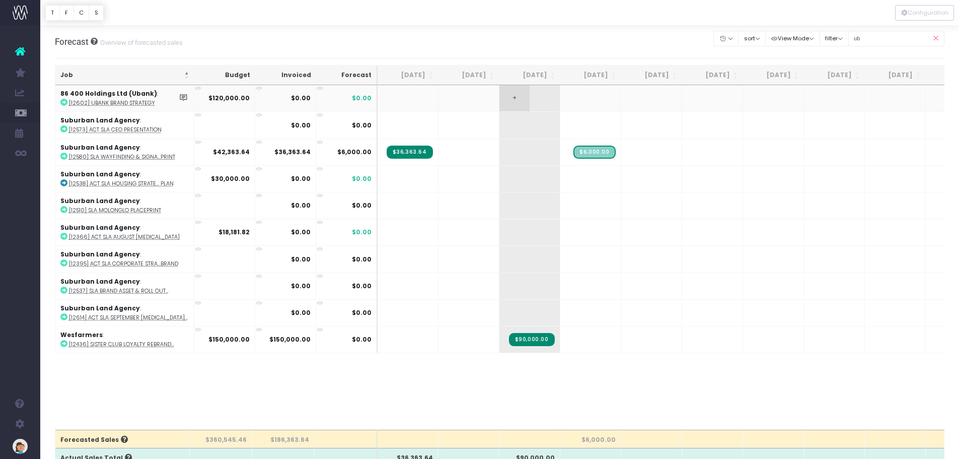
click at [513, 97] on span "+" at bounding box center [515, 98] width 30 height 26
click at [365, 98] on span "$0.00" at bounding box center [362, 98] width 20 height 9
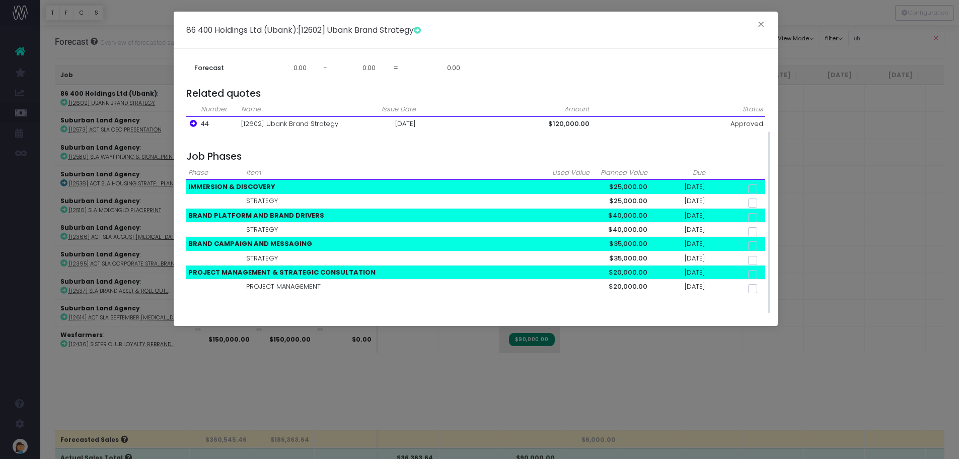
click at [754, 199] on span at bounding box center [752, 202] width 9 height 9
click at [763, 199] on input "checkbox" at bounding box center [766, 201] width 7 height 7
checkbox input "true"
click at [575, 26] on div "86 400 Holdings Ltd (Ubank) : [12602] Ubank Brand Strategy ×" at bounding box center [476, 30] width 604 height 37
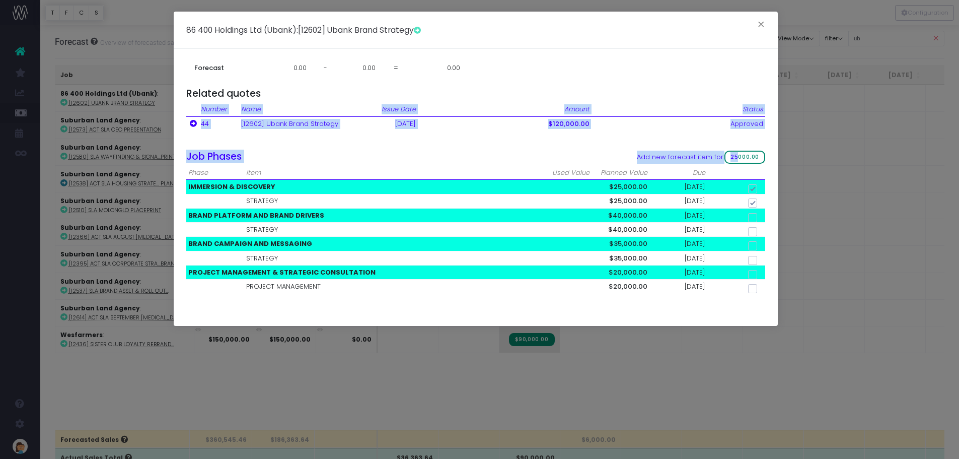
drag, startPoint x: 739, startPoint y: 157, endPoint x: 823, endPoint y: 100, distance: 101.3
click at [823, 100] on div "86 400 Holdings Ltd (Ubank) : [12602] Ubank Brand Strategy × Sales - Expenses =…" at bounding box center [479, 229] width 959 height 459
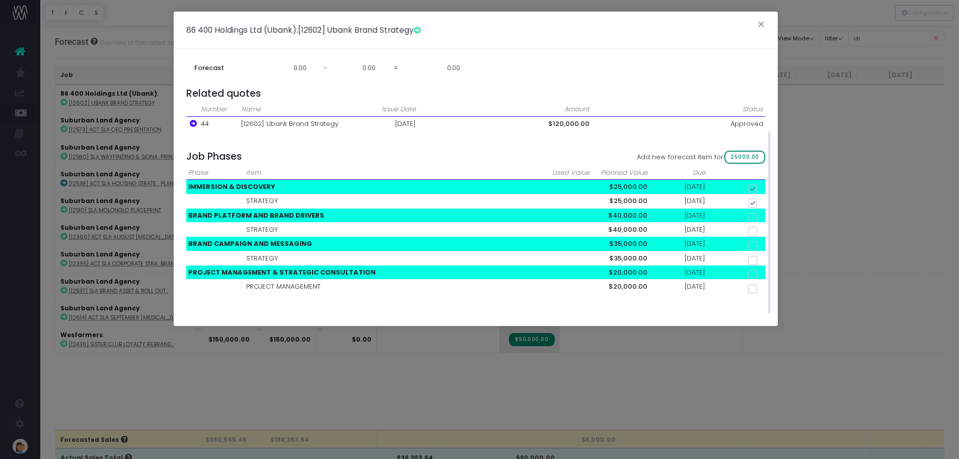
click at [751, 293] on td at bounding box center [737, 287] width 58 height 14
click at [752, 289] on span at bounding box center [752, 288] width 9 height 9
click at [763, 289] on input "checkbox" at bounding box center [766, 287] width 7 height 7
checkbox input "true"
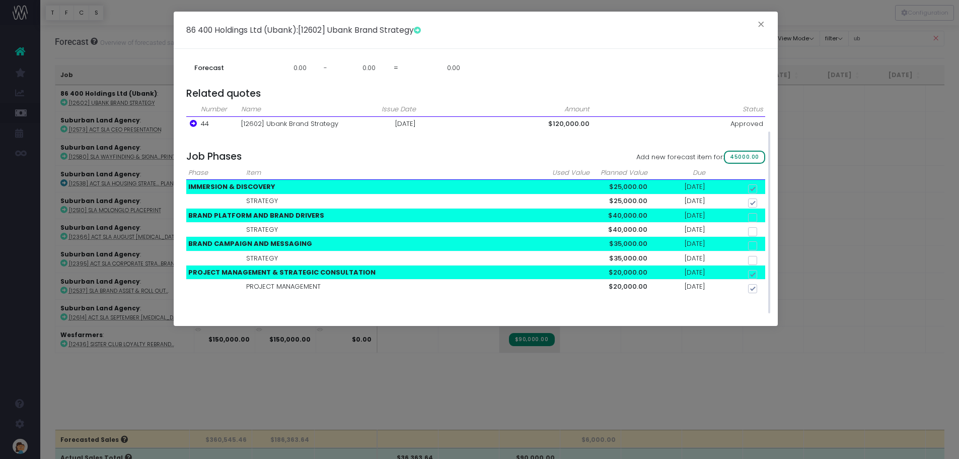
click at [753, 257] on span at bounding box center [752, 260] width 9 height 9
click at [763, 257] on input "checkbox" at bounding box center [766, 258] width 7 height 7
checkbox input "true"
click at [756, 230] on span at bounding box center [752, 231] width 9 height 9
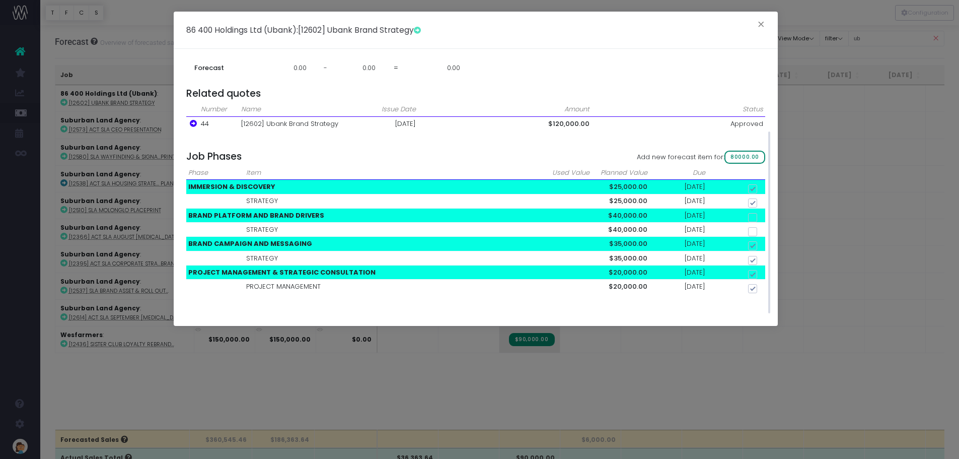
click at [763, 230] on input "checkbox" at bounding box center [766, 230] width 7 height 7
checkbox input "true"
click at [742, 152] on span "120000.00" at bounding box center [744, 157] width 43 height 13
checkbox input "false"
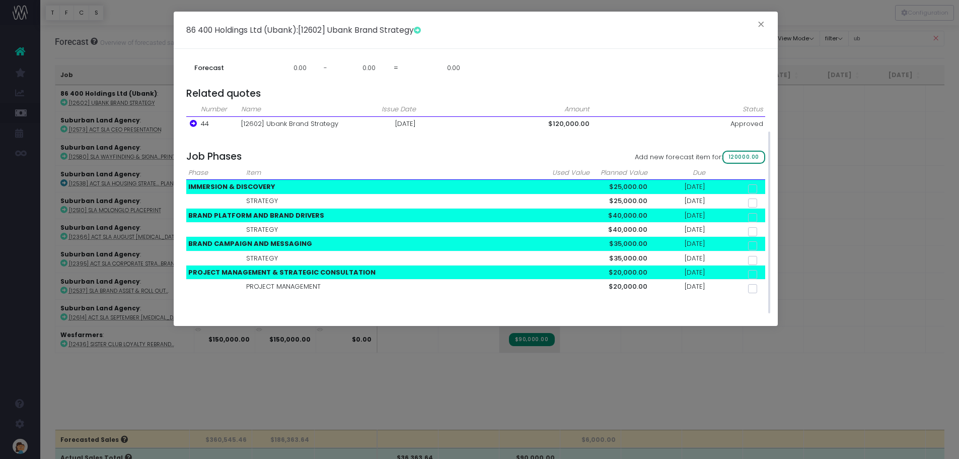
checkbox input "false"
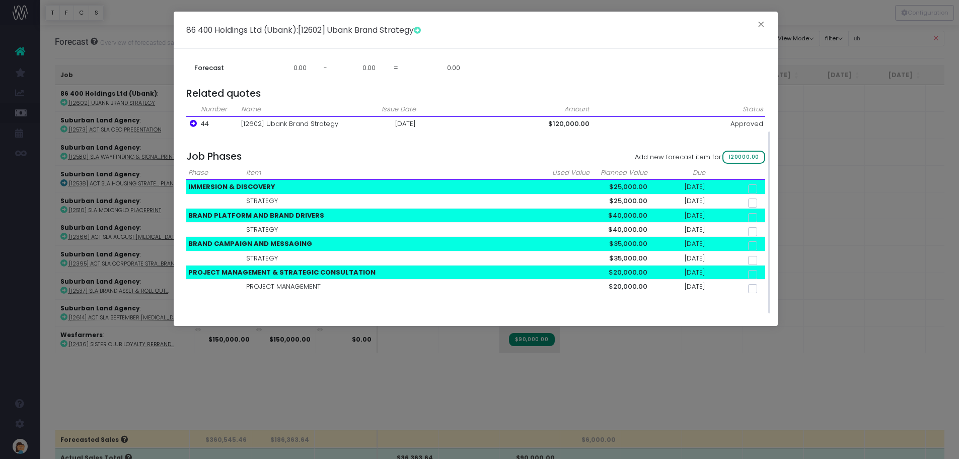
checkbox input "false"
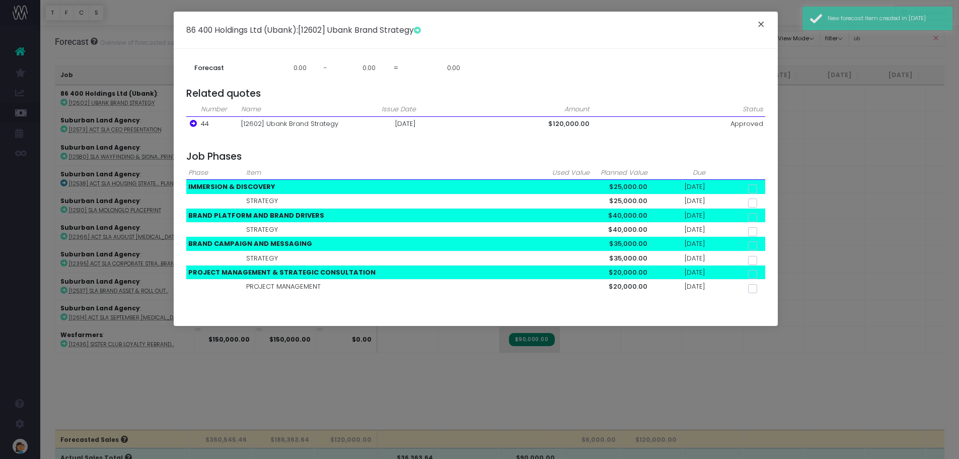
click at [764, 25] on button "×" at bounding box center [761, 26] width 21 height 16
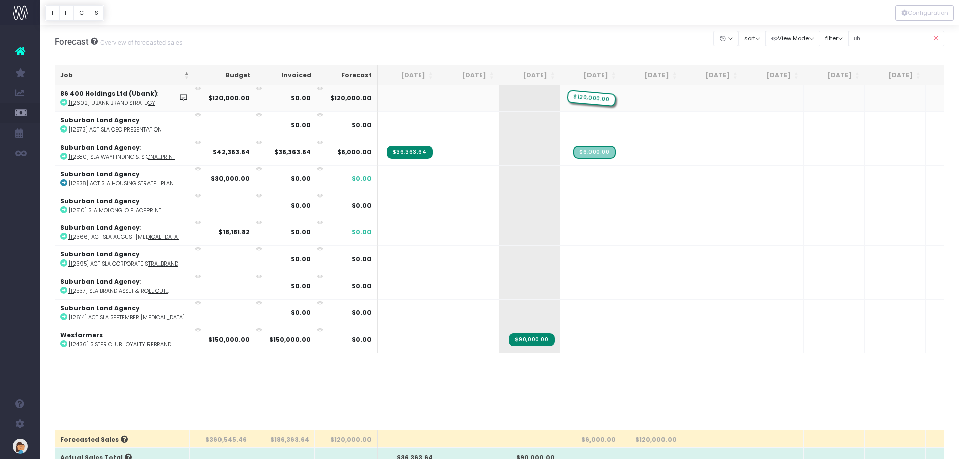
drag, startPoint x: 667, startPoint y: 99, endPoint x: 604, endPoint y: 101, distance: 62.5
click at [0, 0] on span "+" at bounding box center [0, 0] width 0 height 0
click at [607, 100] on span "$120,000.00" at bounding box center [592, 98] width 48 height 13
click at [606, 98] on span "$120,000.00" at bounding box center [592, 98] width 48 height 13
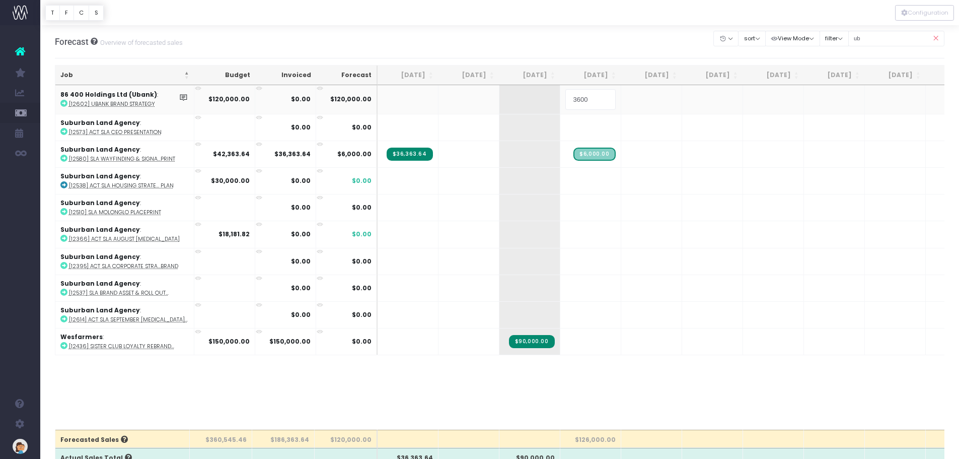
type input "36000"
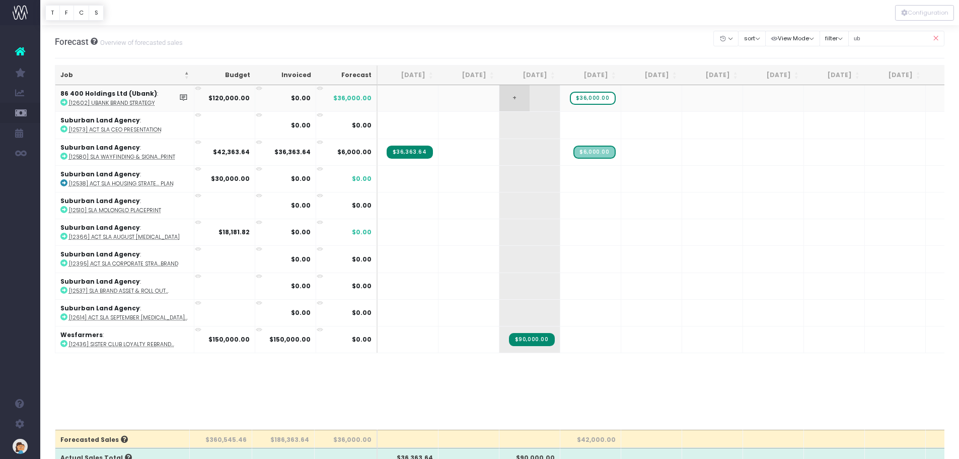
click at [538, 97] on td "+" at bounding box center [530, 98] width 61 height 26
click at [515, 98] on span "+" at bounding box center [515, 98] width 30 height 26
click at [511, 94] on span "+" at bounding box center [515, 98] width 30 height 26
click at [462, 101] on td at bounding box center [469, 98] width 61 height 26
click at [457, 97] on td at bounding box center [469, 98] width 61 height 26
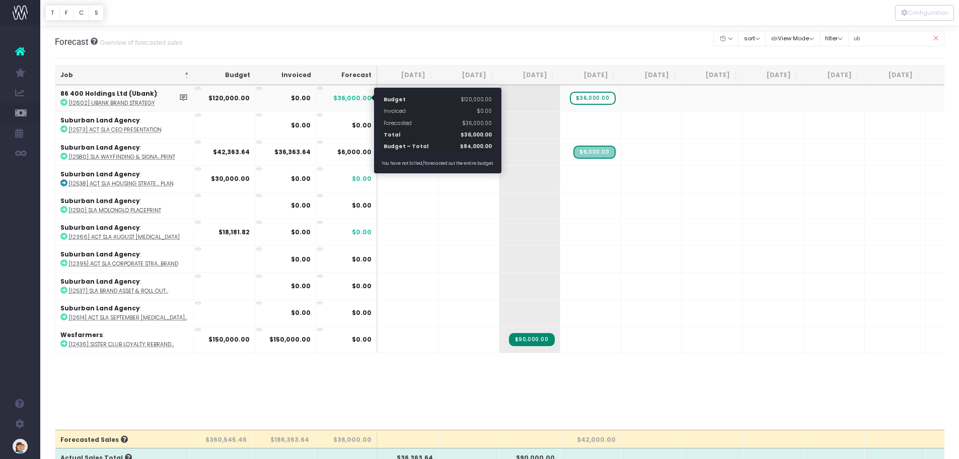
click at [358, 99] on span "$36,000.00" at bounding box center [352, 98] width 38 height 9
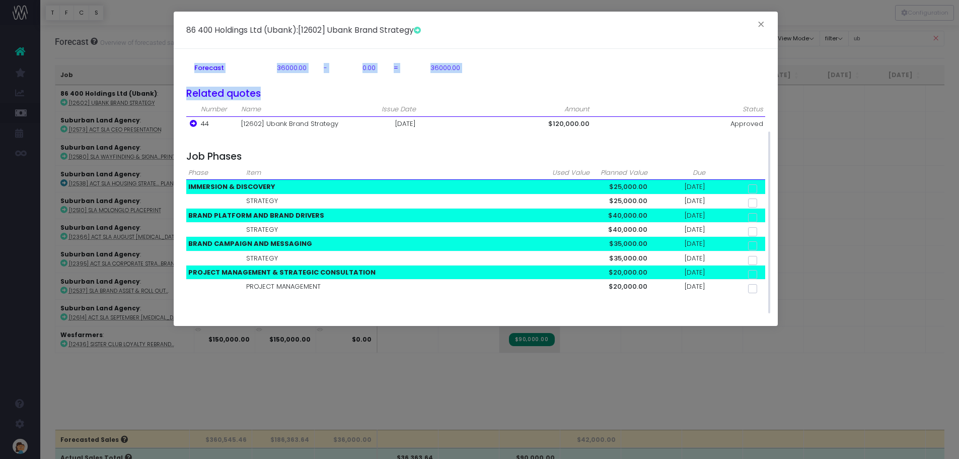
drag, startPoint x: 584, startPoint y: 36, endPoint x: 502, endPoint y: 89, distance: 97.6
click at [502, 89] on div "86 400 Holdings Ltd (Ubank) : [12602] Ubank Brand Strategy × Sales - Expenses =…" at bounding box center [476, 169] width 604 height 314
click at [755, 201] on span at bounding box center [752, 202] width 9 height 9
click at [763, 201] on input "checkbox" at bounding box center [766, 201] width 7 height 7
checkbox input "true"
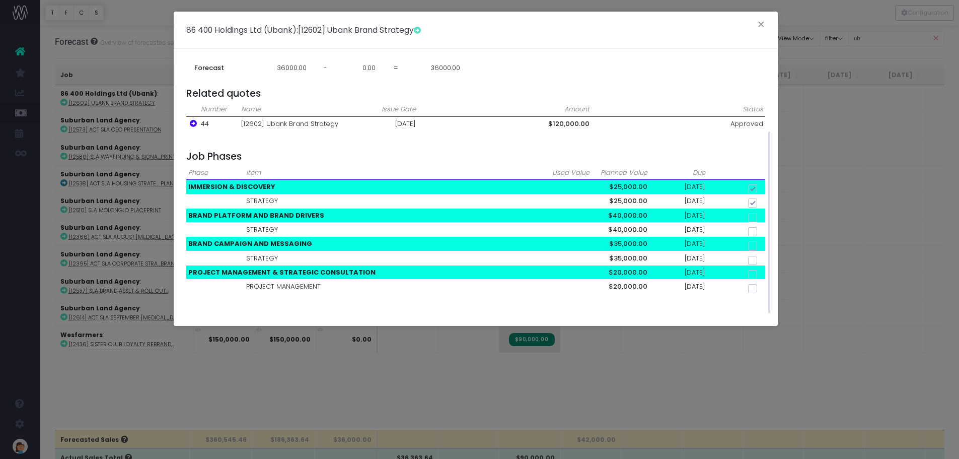
checkbox input "true"
click at [755, 201] on span at bounding box center [752, 202] width 9 height 9
click at [763, 201] on input "checkbox" at bounding box center [766, 201] width 7 height 7
checkbox input "false"
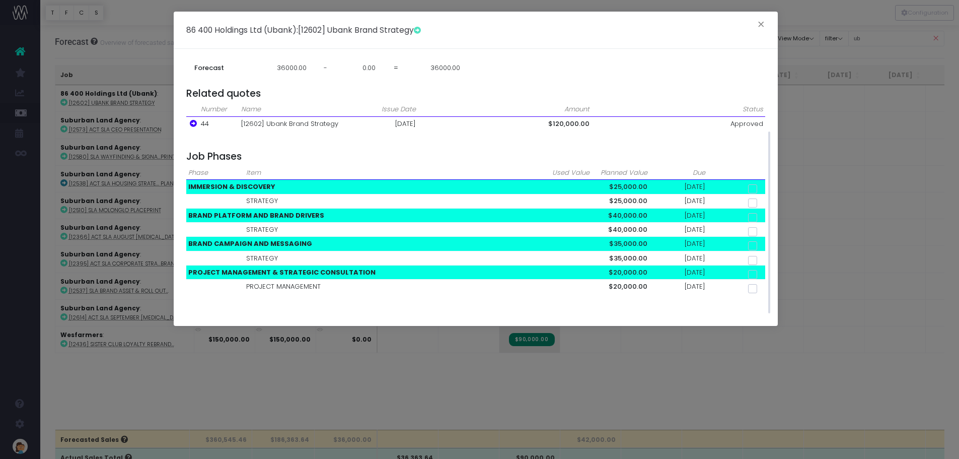
click at [753, 228] on span at bounding box center [752, 231] width 9 height 9
click at [763, 228] on input "checkbox" at bounding box center [766, 230] width 7 height 7
checkbox input "true"
drag, startPoint x: 642, startPoint y: 21, endPoint x: 598, endPoint y: 49, distance: 52.8
click at [598, 49] on div "86 400 Holdings Ltd (Ubank) : [12602] Ubank Brand Strategy × Sales - Expenses =…" at bounding box center [476, 169] width 604 height 314
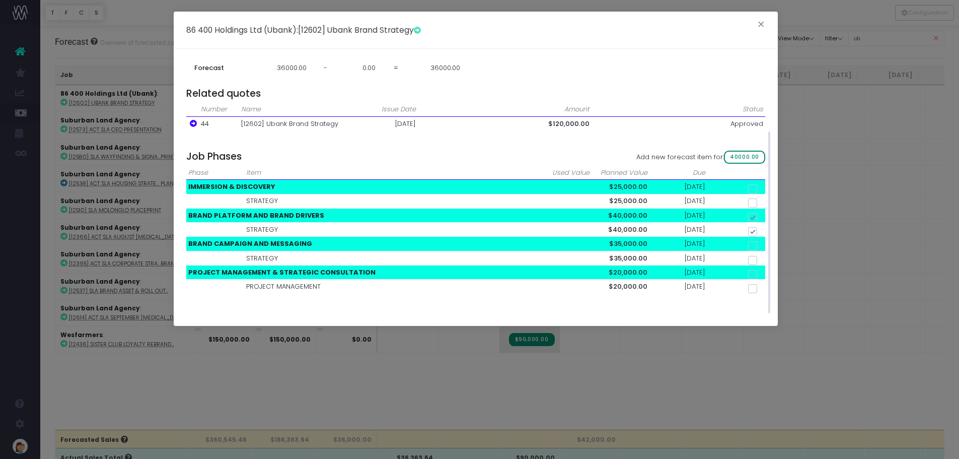
click at [753, 157] on span "40000.00" at bounding box center [744, 157] width 41 height 13
checkbox input "false"
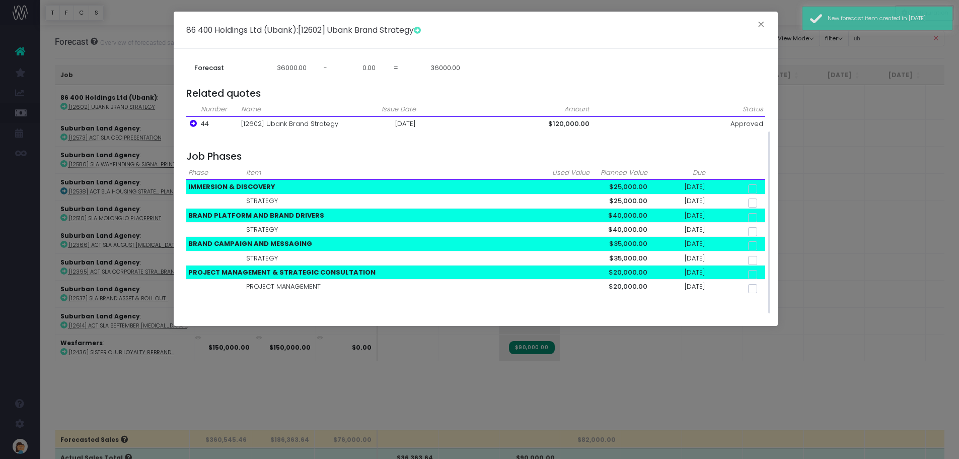
click at [750, 259] on span at bounding box center [752, 260] width 9 height 9
click at [763, 259] on input "checkbox" at bounding box center [766, 258] width 7 height 7
checkbox input "true"
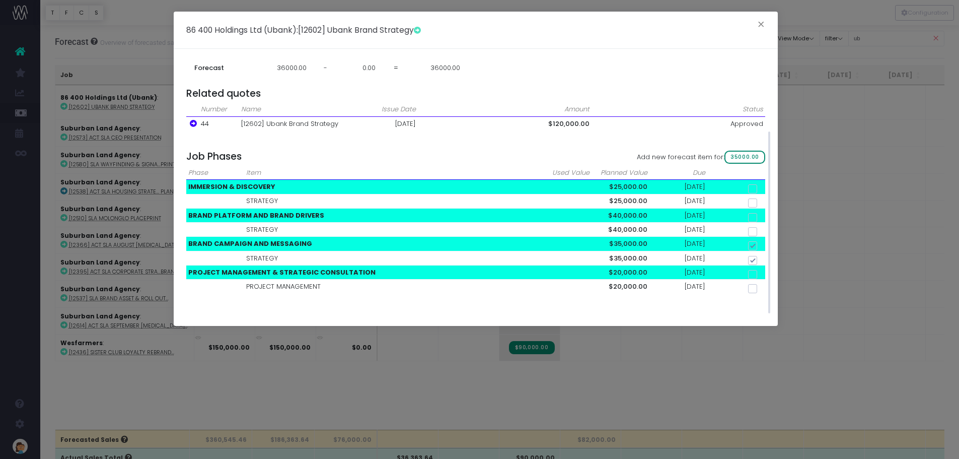
click at [745, 157] on span "35000.00" at bounding box center [745, 157] width 41 height 13
checkbox input "false"
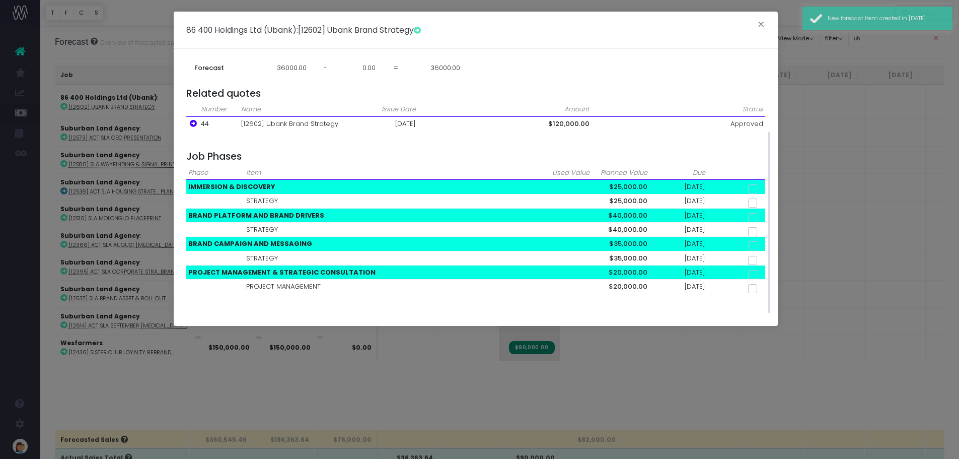
click at [754, 290] on span at bounding box center [752, 288] width 9 height 9
click at [763, 290] on input "checkbox" at bounding box center [766, 287] width 7 height 7
checkbox input "true"
click at [750, 154] on span "20000.00" at bounding box center [745, 157] width 41 height 13
checkbox input "false"
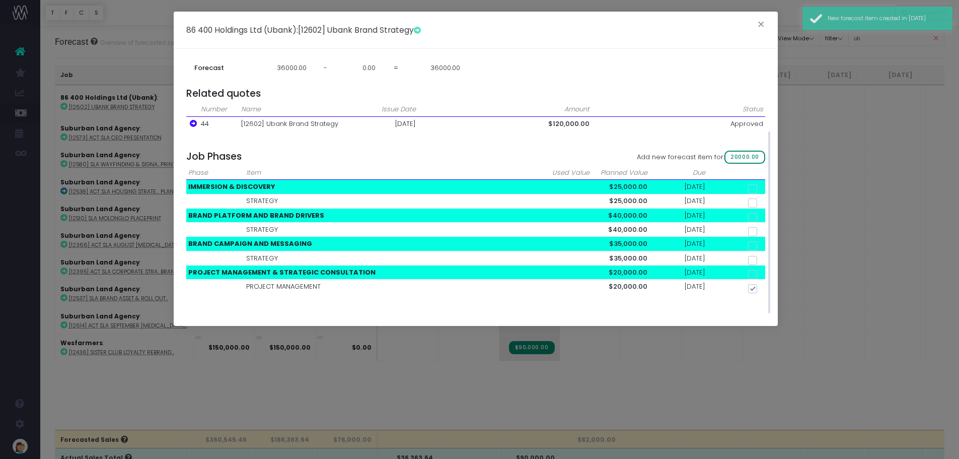
checkbox input "false"
click at [767, 24] on button "×" at bounding box center [761, 26] width 21 height 16
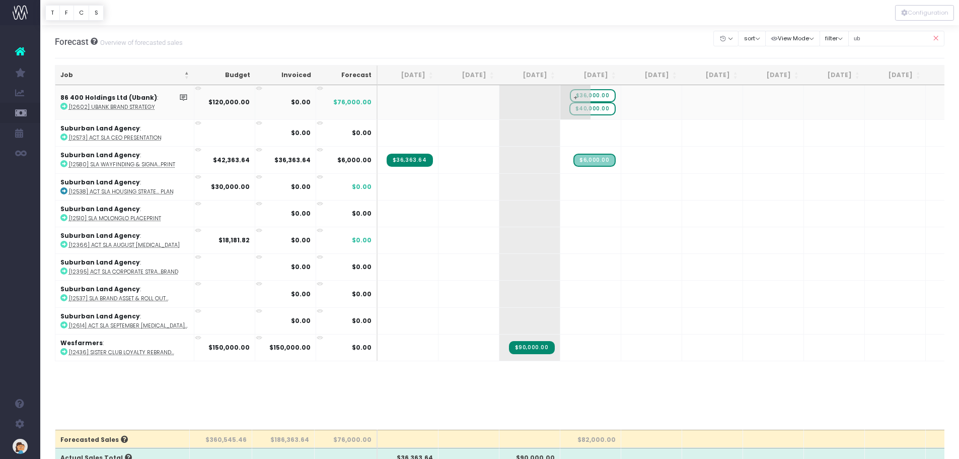
click at [607, 110] on span "$40,000.00" at bounding box center [593, 108] width 46 height 13
drag, startPoint x: 604, startPoint y: 109, endPoint x: 523, endPoint y: 95, distance: 82.3
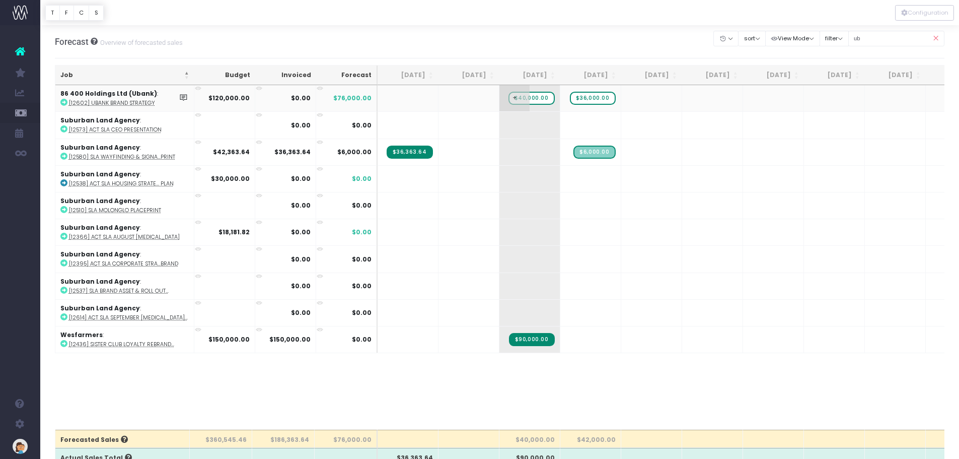
click at [538, 99] on span "$40,000.00" at bounding box center [532, 98] width 46 height 13
click at [631, 97] on span "+" at bounding box center [636, 98] width 30 height 26
click at [595, 95] on span "$36,000.00" at bounding box center [593, 98] width 46 height 13
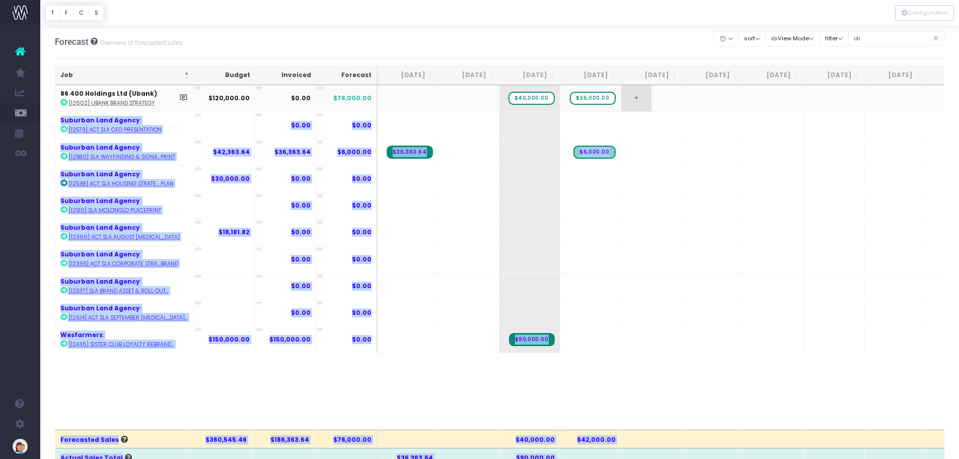
drag, startPoint x: 631, startPoint y: 104, endPoint x: 644, endPoint y: 98, distance: 14.7
click at [518, 121] on span "+" at bounding box center [515, 125] width 30 height 26
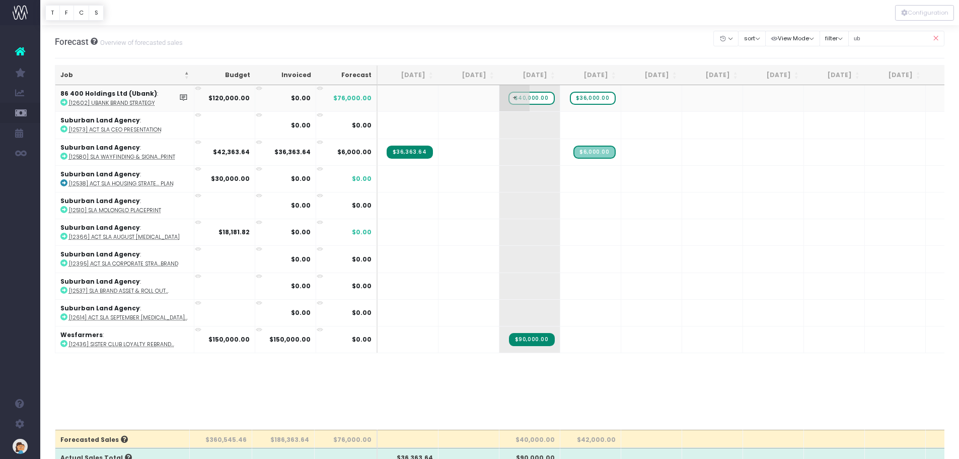
click at [541, 97] on span "$40,000.00" at bounding box center [532, 98] width 46 height 13
click at [538, 101] on span "$40,000.00" at bounding box center [532, 98] width 46 height 13
click at [537, 134] on td "+" at bounding box center [530, 124] width 61 height 27
click at [542, 101] on span "$40,000.00" at bounding box center [532, 98] width 46 height 13
click at [516, 96] on span "+" at bounding box center [515, 98] width 30 height 26
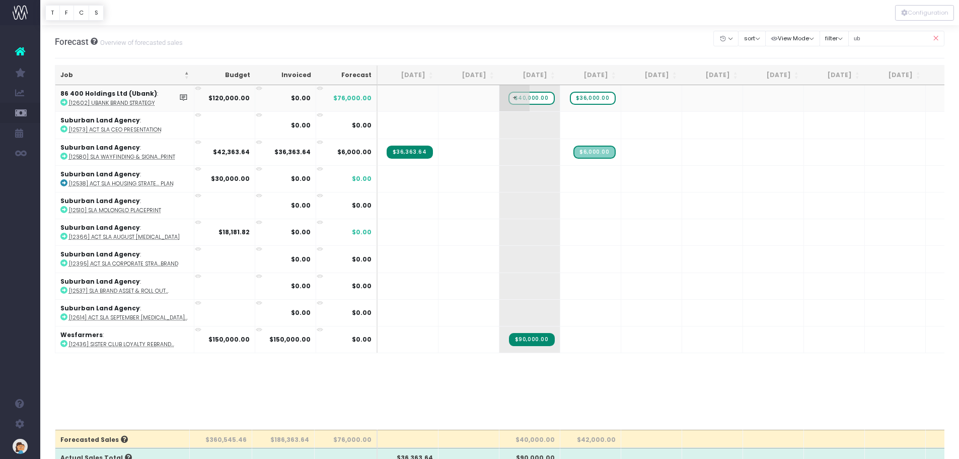
click at [547, 96] on span "$40,000.00" at bounding box center [532, 98] width 46 height 13
click at [544, 98] on span "$40,000.00" at bounding box center [532, 98] width 46 height 13
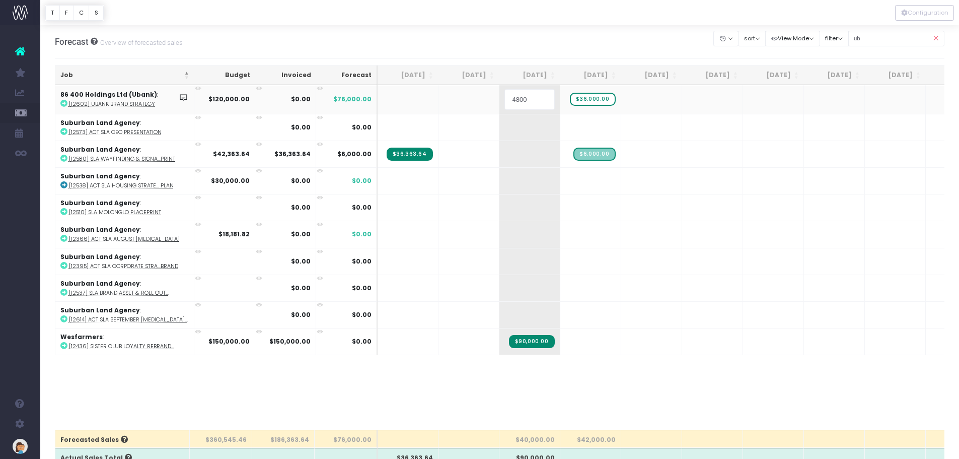
type input "48000"
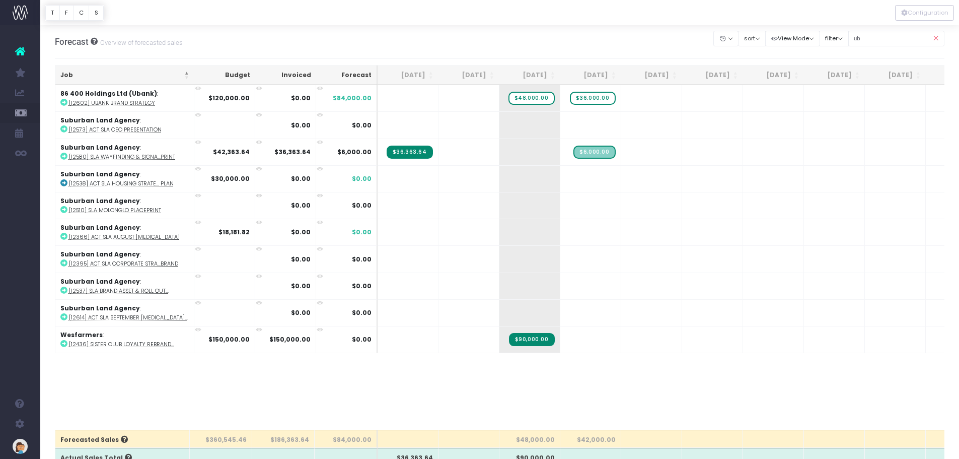
click at [0, 0] on span "+" at bounding box center [0, 0] width 0 height 0
click at [590, 96] on span "+" at bounding box center [576, 98] width 30 height 26
click at [598, 98] on span "$36,000.00" at bounding box center [593, 98] width 46 height 13
click at [642, 100] on span "+" at bounding box center [636, 98] width 30 height 26
click at [638, 96] on span "+" at bounding box center [636, 98] width 30 height 26
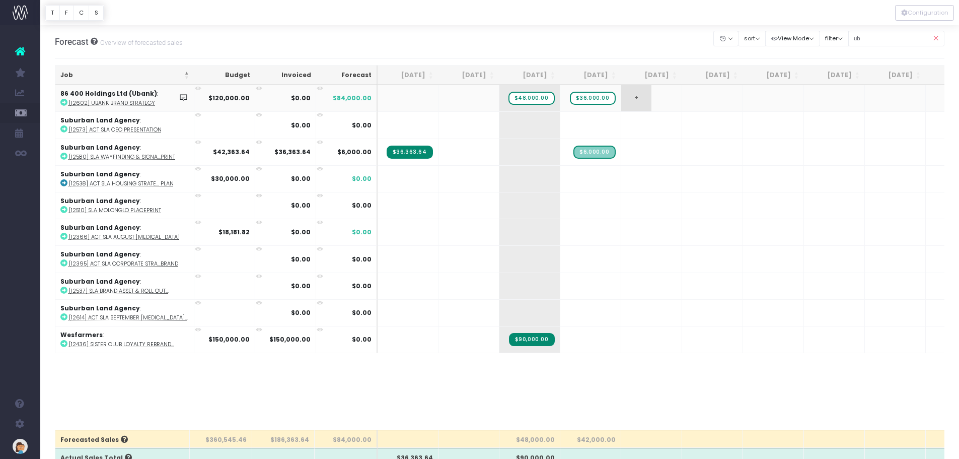
click at [638, 96] on span "+" at bounding box center [636, 98] width 30 height 26
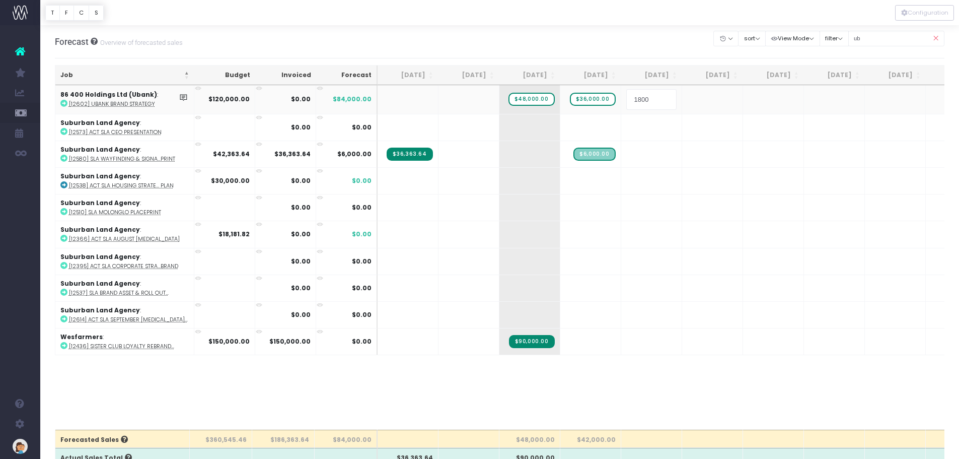
type input "18000"
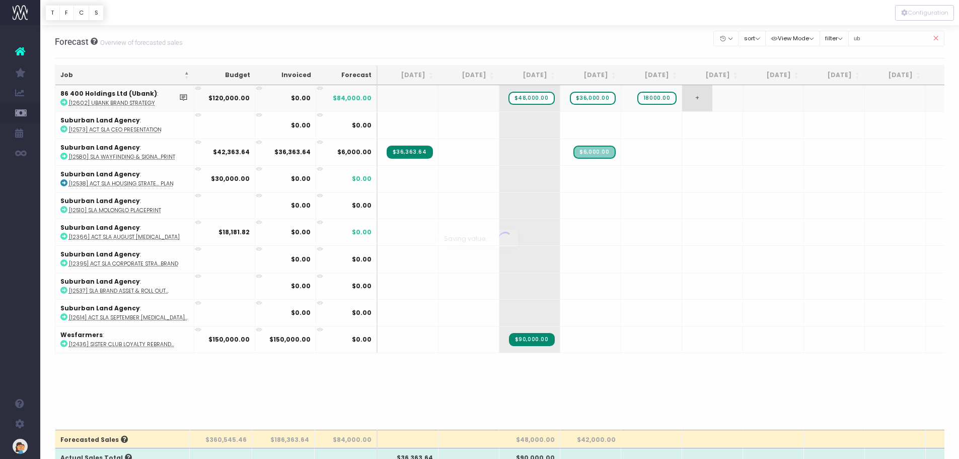
click at [708, 101] on body "Oh my... this is bad. [PERSON_NAME] wasn't able to load this page. Please conta…" at bounding box center [479, 229] width 959 height 459
click at [461, 98] on td at bounding box center [469, 98] width 61 height 26
drag, startPoint x: 461, startPoint y: 98, endPoint x: 456, endPoint y: 95, distance: 6.6
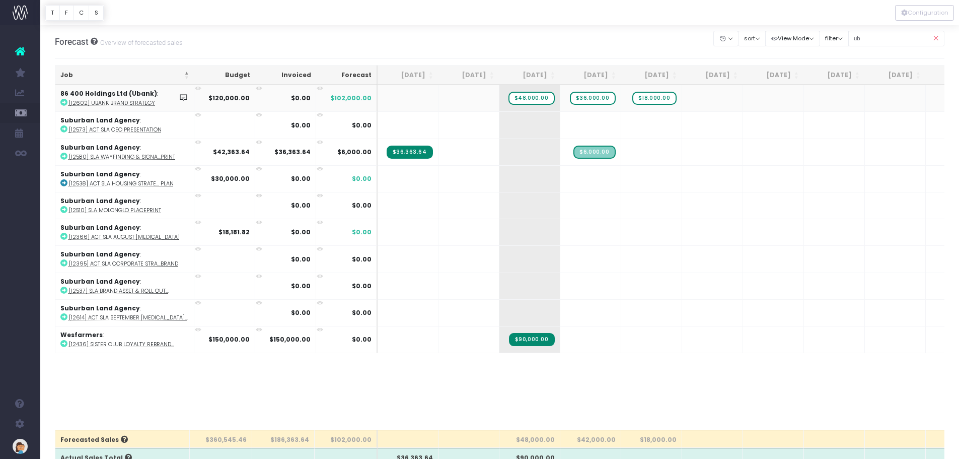
click at [456, 95] on td at bounding box center [469, 98] width 61 height 26
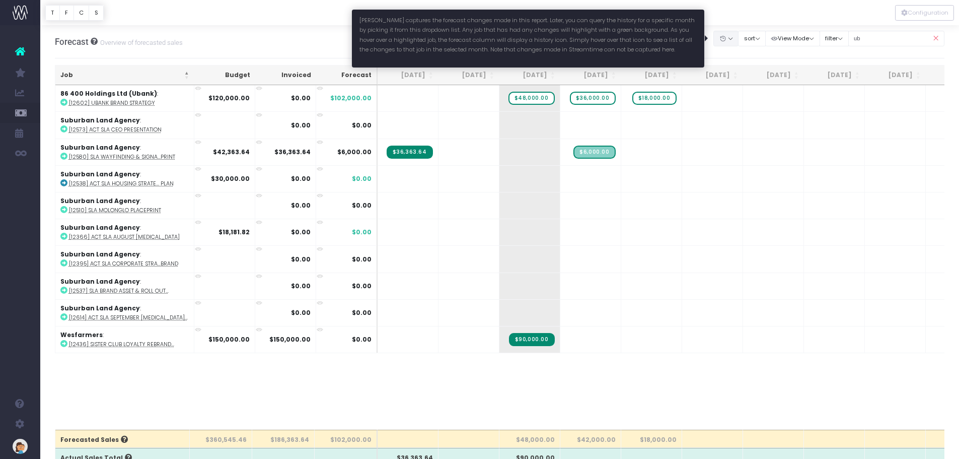
click at [725, 38] on button "button" at bounding box center [726, 39] width 25 height 16
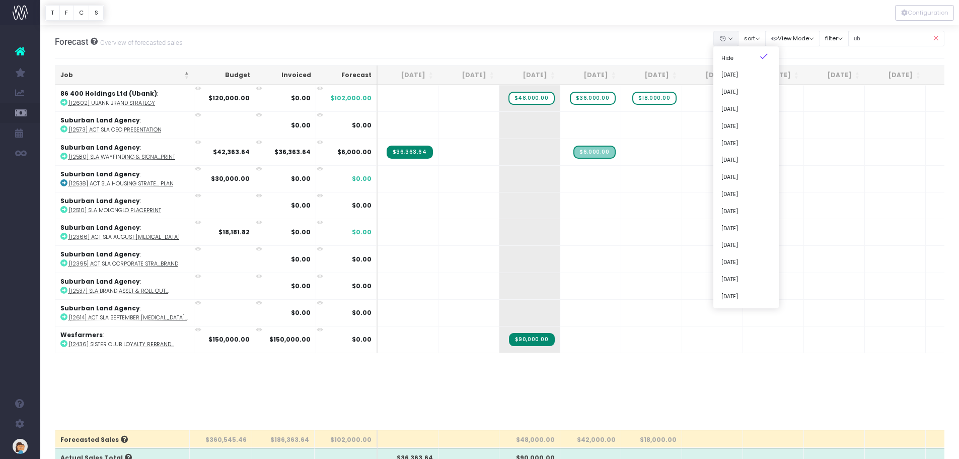
click at [478, 75] on th "[DATE]" at bounding box center [469, 75] width 61 height 20
click at [478, 75] on th "Jul 25" at bounding box center [469, 75] width 61 height 20
click at [477, 90] on td at bounding box center [469, 98] width 61 height 26
click at [458, 100] on td at bounding box center [469, 98] width 61 height 26
click at [448, 100] on td at bounding box center [469, 98] width 61 height 26
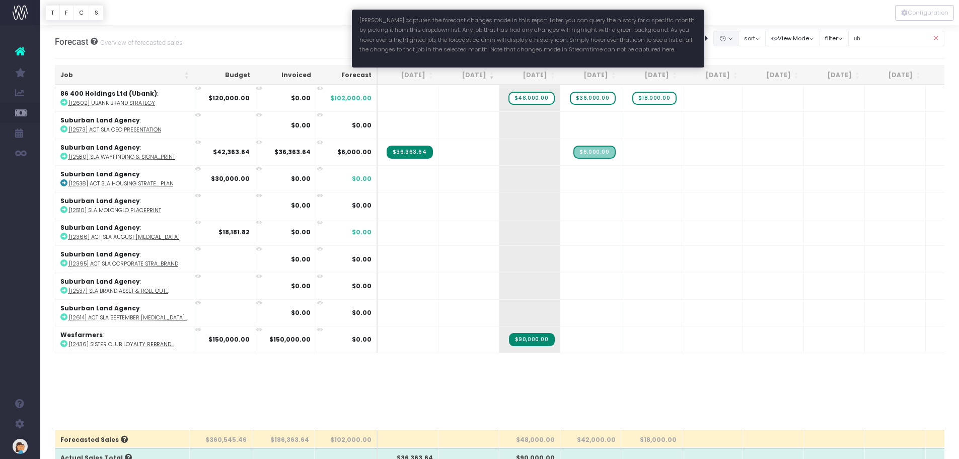
click at [731, 40] on button "button" at bounding box center [726, 39] width 25 height 16
click at [750, 92] on link "[DATE]" at bounding box center [746, 92] width 65 height 17
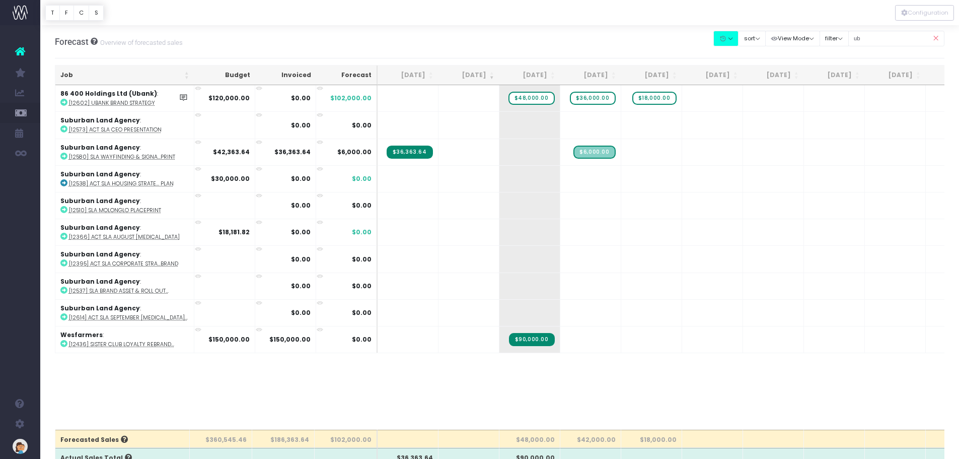
click at [466, 100] on td at bounding box center [469, 98] width 61 height 26
click at [812, 39] on button "View Mode" at bounding box center [792, 39] width 55 height 16
click at [830, 40] on button "filter" at bounding box center [834, 39] width 29 height 16
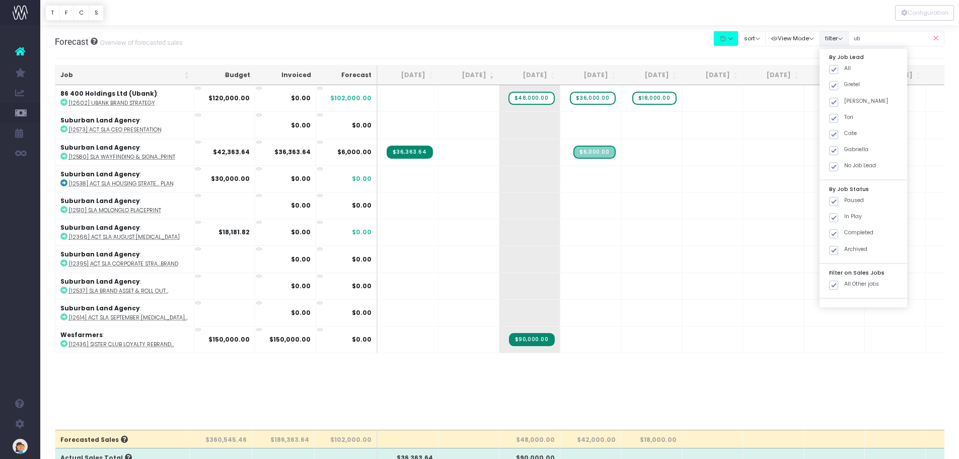
click at [830, 40] on button "filter" at bounding box center [834, 39] width 29 height 16
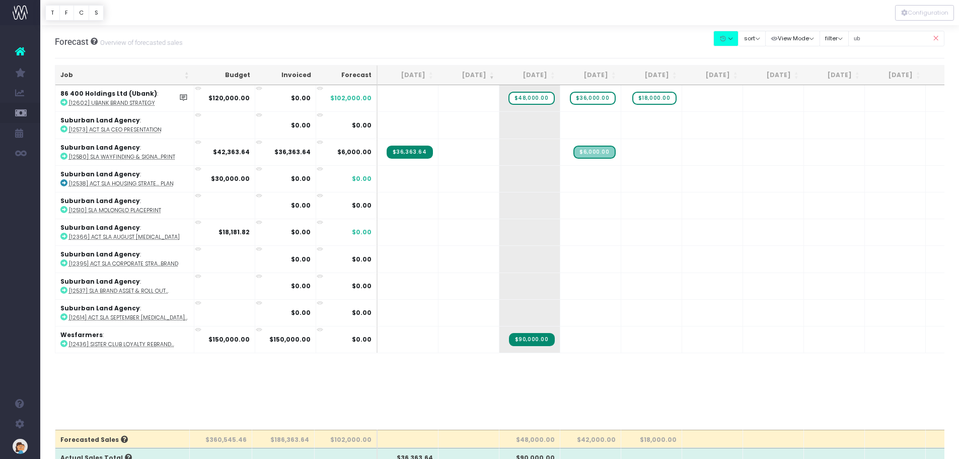
click at [469, 97] on td at bounding box center [469, 98] width 61 height 26
click at [294, 95] on strong "$0.00" at bounding box center [301, 98] width 20 height 9
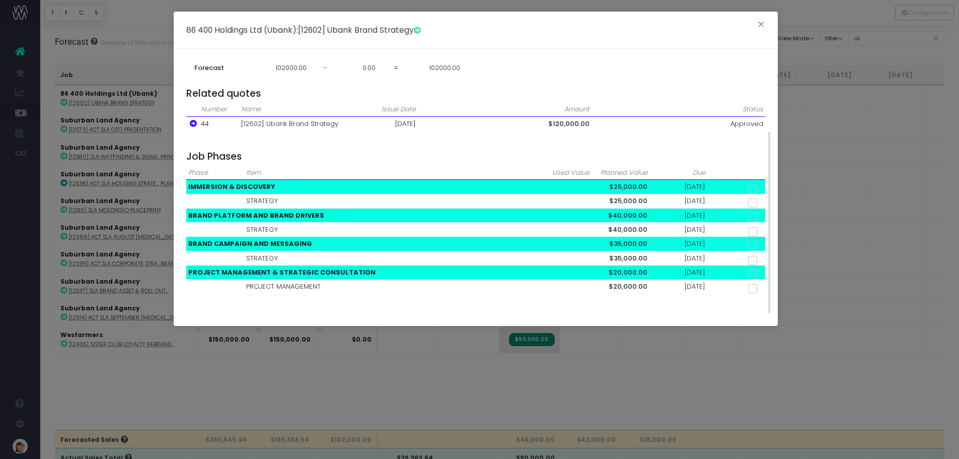
click at [754, 189] on span at bounding box center [752, 188] width 9 height 9
click at [763, 189] on input "checkbox" at bounding box center [766, 187] width 7 height 7
checkbox input "true"
click at [754, 189] on span at bounding box center [752, 188] width 9 height 9
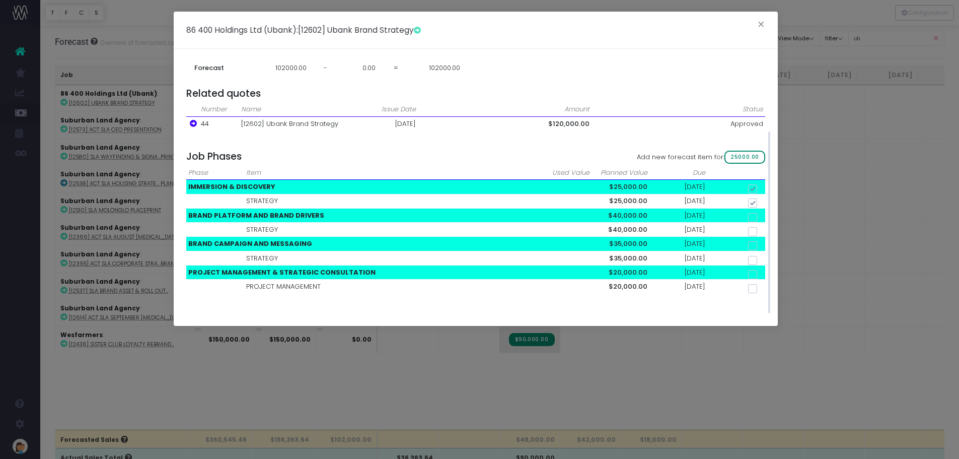
click at [763, 189] on input "checkbox" at bounding box center [766, 187] width 7 height 7
checkbox input "false"
click at [759, 25] on button "×" at bounding box center [761, 26] width 21 height 16
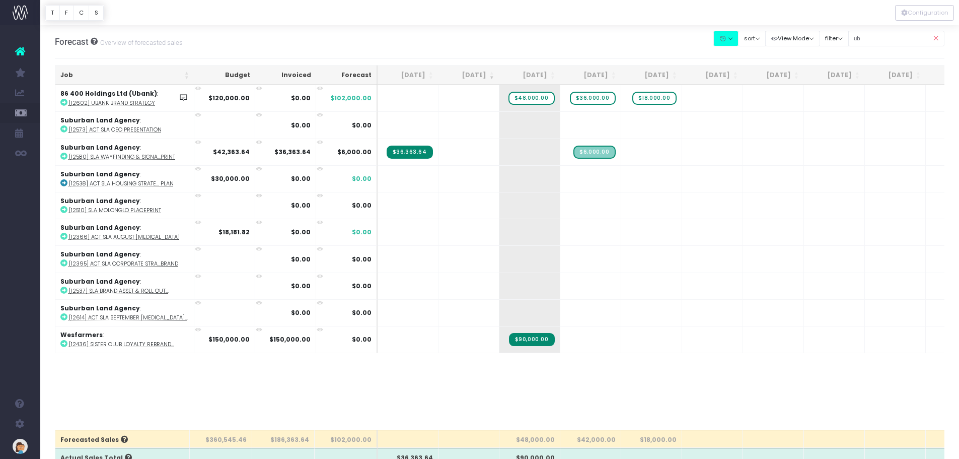
click at [257, 89] on icon at bounding box center [259, 88] width 7 height 7
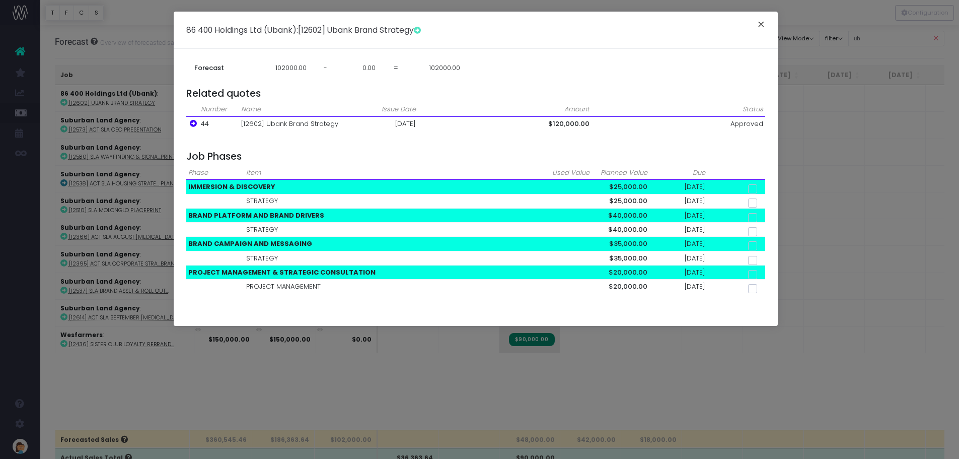
click at [761, 26] on button "×" at bounding box center [761, 26] width 21 height 16
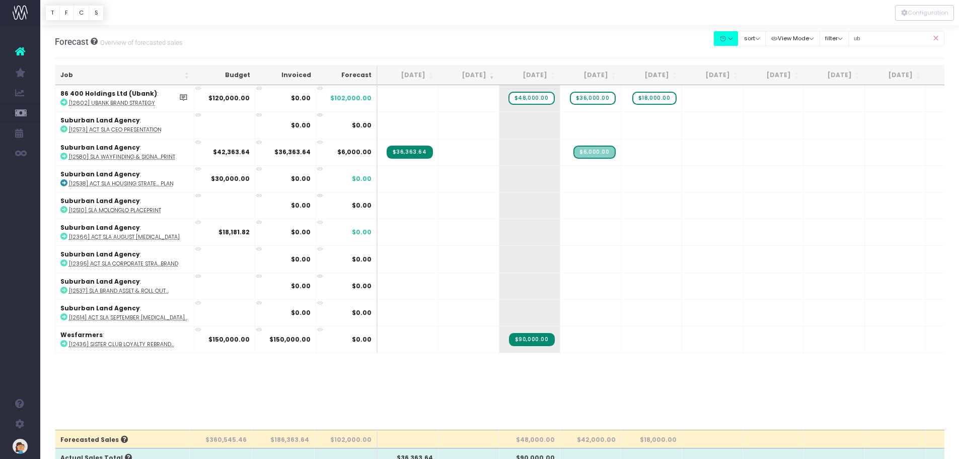
click at [188, 99] on span at bounding box center [183, 98] width 15 height 26
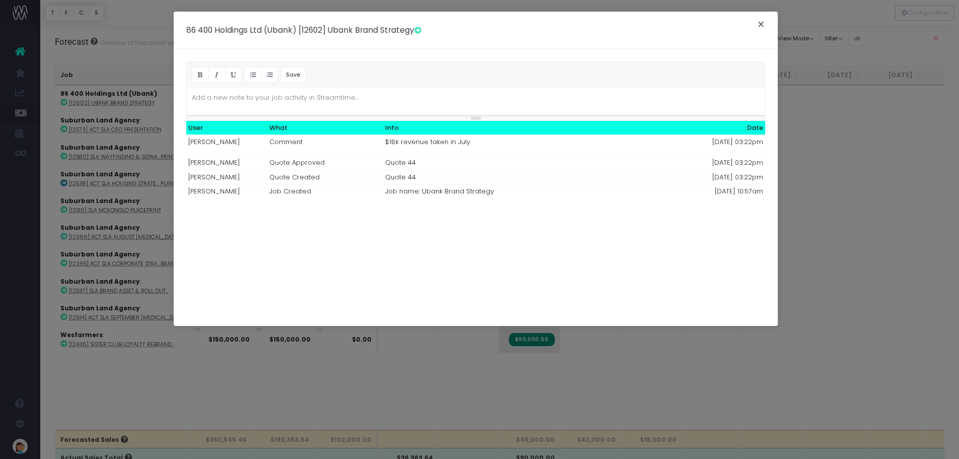
click at [759, 23] on button "×" at bounding box center [761, 26] width 21 height 16
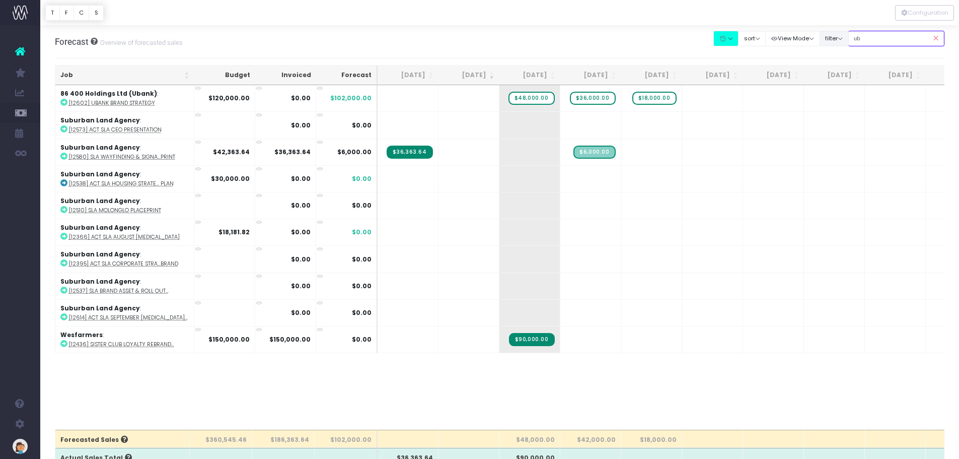
drag, startPoint x: 869, startPoint y: 38, endPoint x: 850, endPoint y: 37, distance: 19.1
click at [850, 37] on div "Clear Filters Hide Jun 2025 Jul 2025 Aug 2025 Sep 2025 Oct 2025 Nov 2025 Dec 20…" at bounding box center [829, 38] width 231 height 21
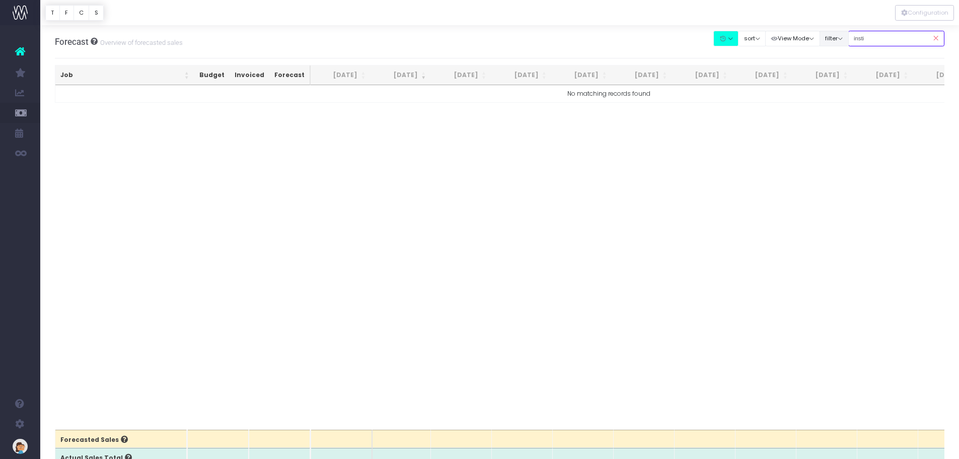
drag, startPoint x: 885, startPoint y: 37, endPoint x: 821, endPoint y: 37, distance: 64.0
click at [821, 37] on div "Clear Filters Hide Jun 2025 Jul 2025 Aug 2025 Sep 2025 Oct 2025 Nov 2025 Dec 20…" at bounding box center [829, 38] width 231 height 21
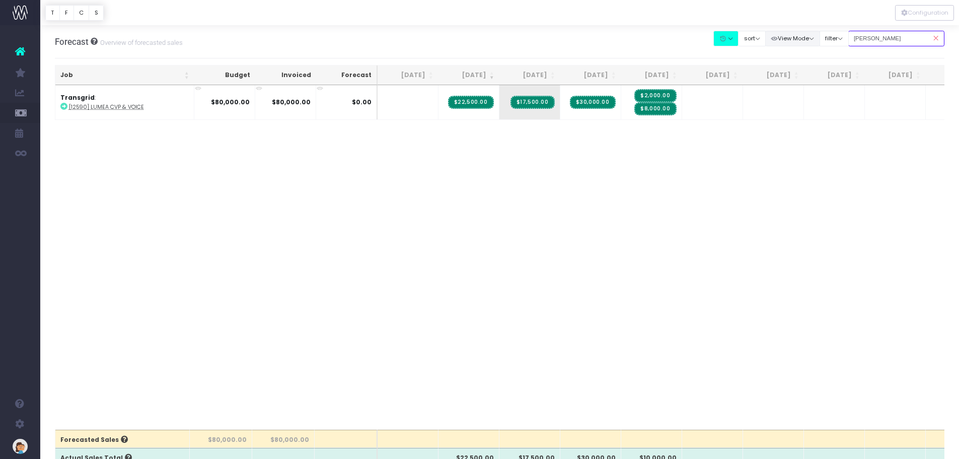
drag, startPoint x: 882, startPoint y: 40, endPoint x: 814, endPoint y: 36, distance: 68.6
click at [814, 36] on div "Clear Filters Hide Jun 2025 Jul 2025 Aug 2025 Sep 2025 Oct 2025 Nov 2025 Dec 20…" at bounding box center [829, 38] width 231 height 21
click at [335, 99] on td "$0.00" at bounding box center [346, 102] width 61 height 34
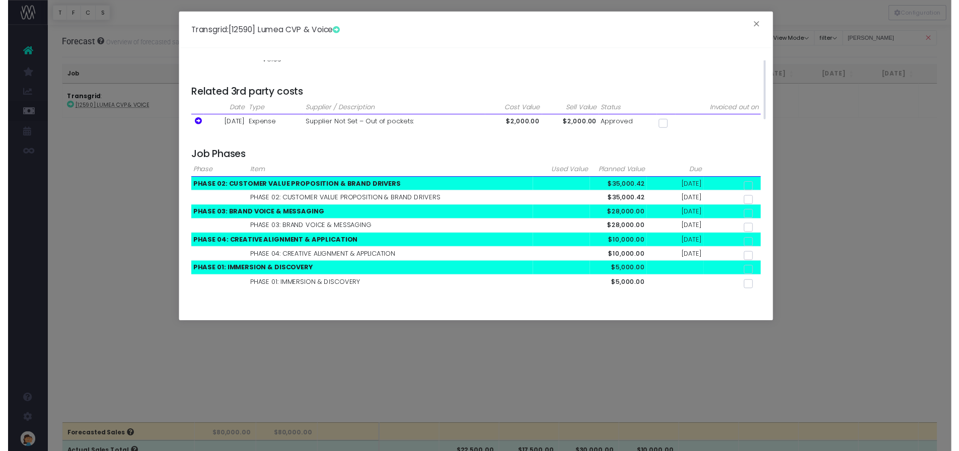
scroll to position [57, 0]
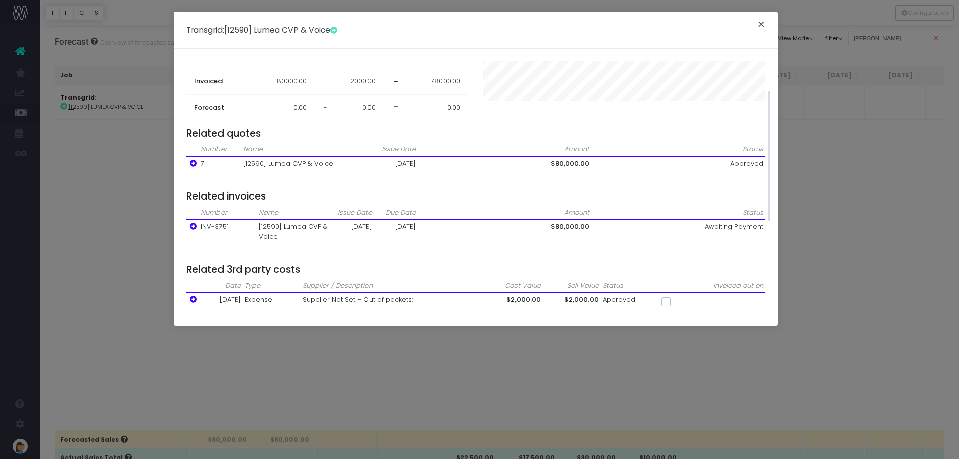
click at [762, 25] on button "×" at bounding box center [761, 26] width 21 height 16
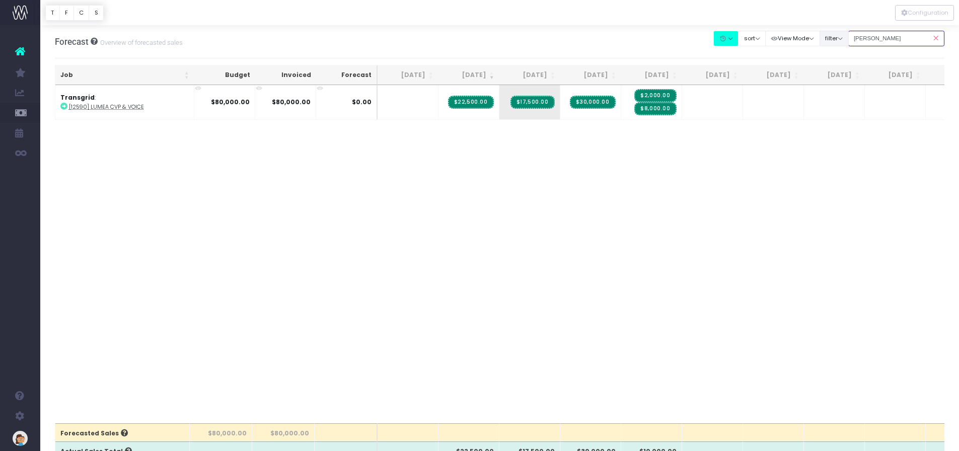
drag, startPoint x: 882, startPoint y: 35, endPoint x: 823, endPoint y: 34, distance: 59.4
click at [823, 34] on div "Clear Filters Hide Jun 2025 Jul 2025 Aug 2025 Sep 2025 Oct 2025 Nov 2025 Dec 20…" at bounding box center [829, 38] width 231 height 21
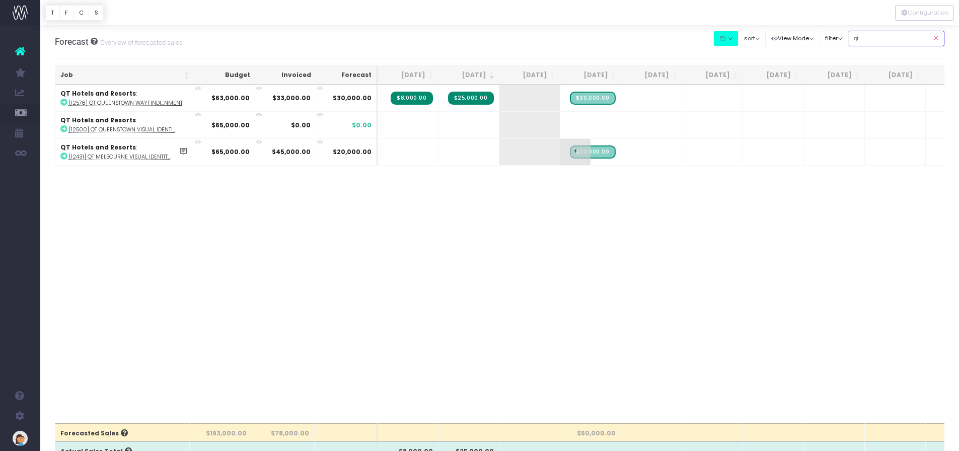
type input "qt"
click at [603, 153] on span "$20,000.00" at bounding box center [593, 152] width 46 height 13
click at [0, 0] on span "+" at bounding box center [0, 0] width 0 height 0
click at [576, 149] on span "+" at bounding box center [576, 152] width 30 height 26
click at [599, 151] on span "$20,000.00" at bounding box center [593, 152] width 46 height 13
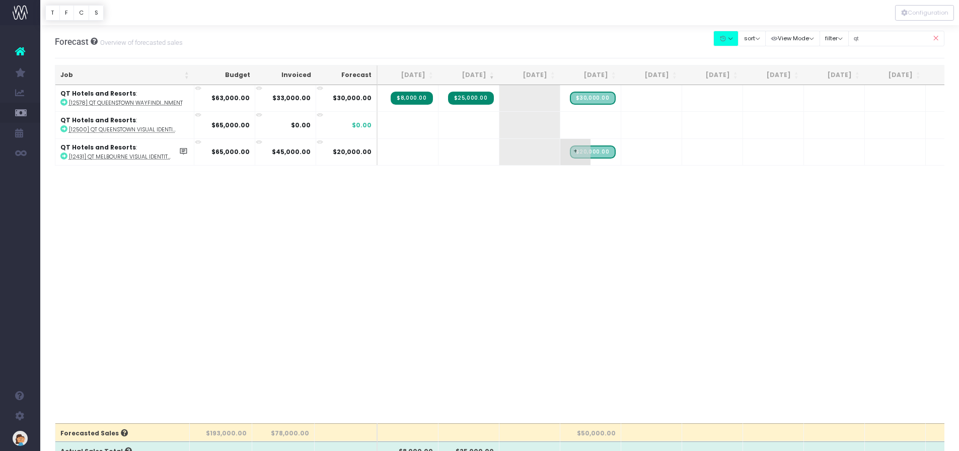
click at [599, 151] on span "$20,000.00" at bounding box center [593, 152] width 46 height 13
click at [602, 99] on span "$30,000.00" at bounding box center [593, 98] width 46 height 13
click at [577, 97] on span "+" at bounding box center [576, 98] width 30 height 26
click at [607, 97] on span "$30,000.00" at bounding box center [593, 98] width 46 height 13
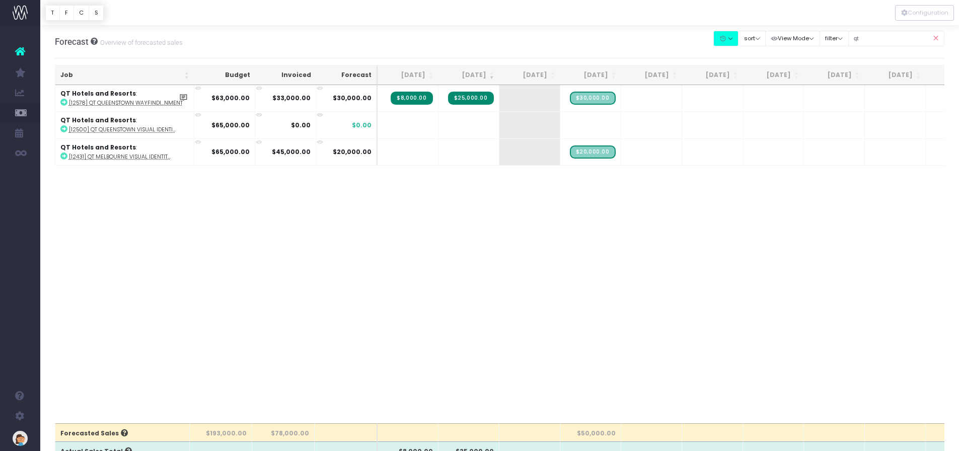
click at [344, 92] on td "$30,000.00" at bounding box center [346, 98] width 61 height 26
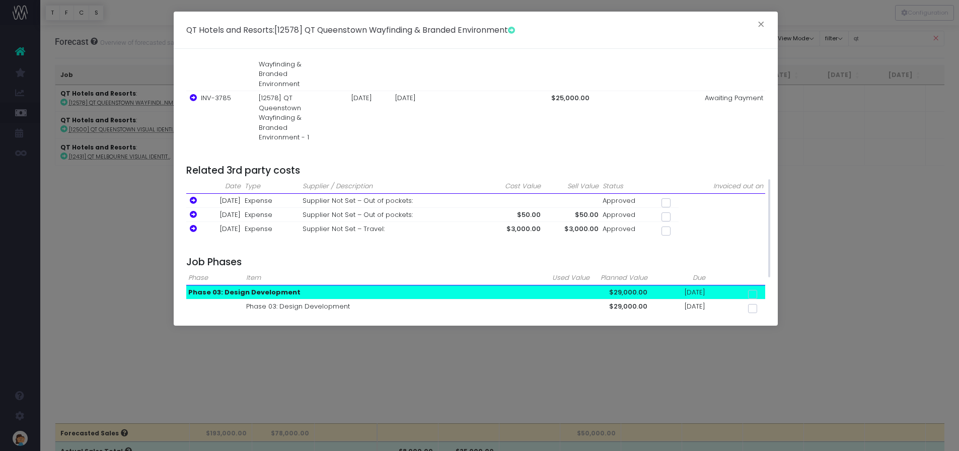
scroll to position [378, 0]
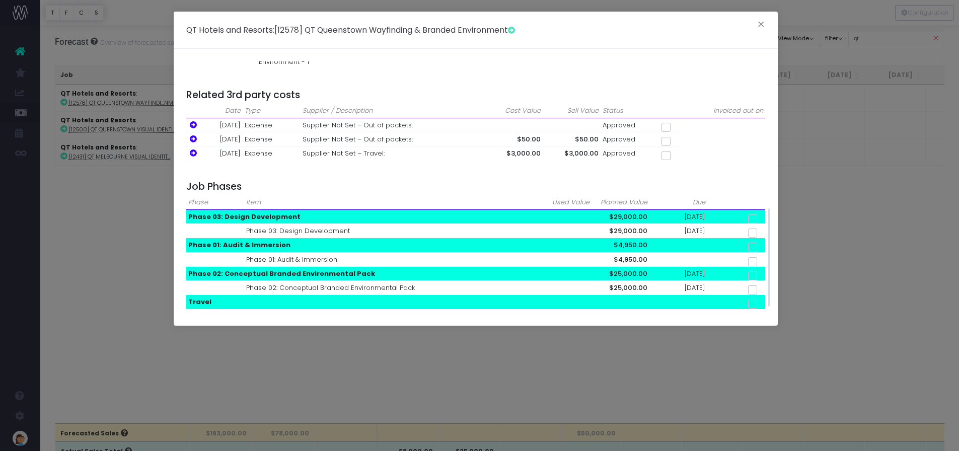
click at [749, 221] on span at bounding box center [752, 219] width 9 height 9
click at [763, 221] on input "checkbox" at bounding box center [766, 217] width 7 height 7
checkbox input "true"
click at [751, 185] on span "29000.00" at bounding box center [745, 187] width 41 height 13
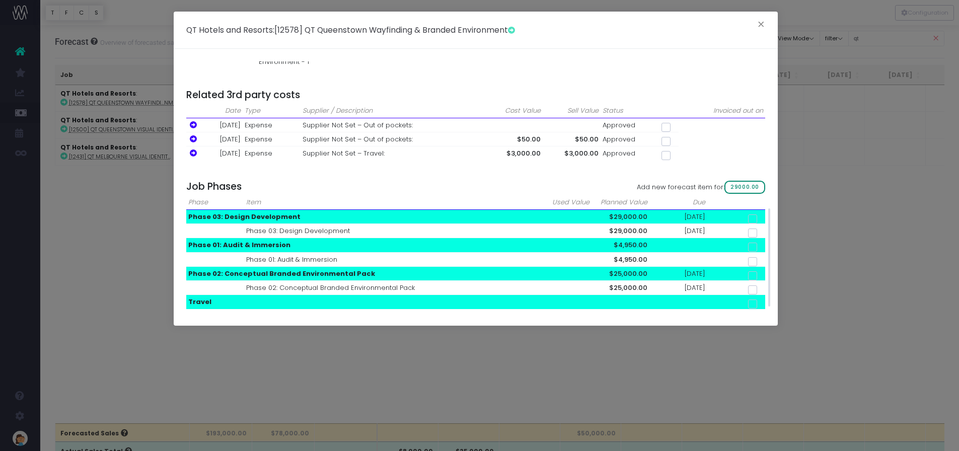
checkbox input "false"
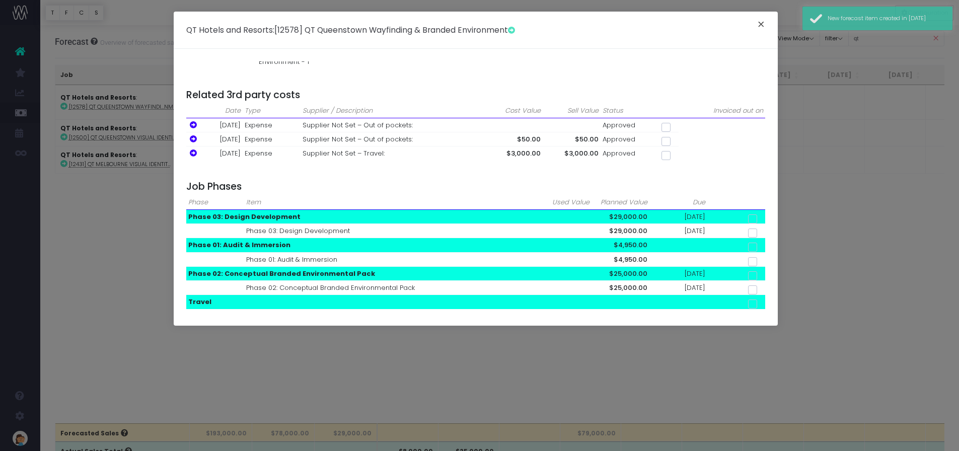
click at [759, 25] on button "×" at bounding box center [761, 26] width 21 height 16
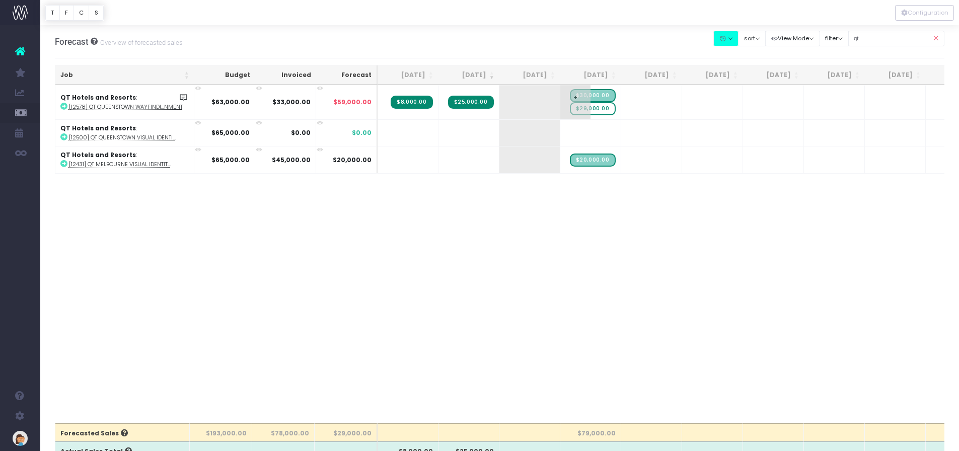
click at [604, 93] on span "$30,000.00" at bounding box center [593, 95] width 46 height 13
click at [600, 96] on span "$30,000.00" at bounding box center [593, 95] width 46 height 13
drag, startPoint x: 600, startPoint y: 96, endPoint x: 597, endPoint y: 90, distance: 6.8
click at [597, 90] on span "$30,000.00" at bounding box center [593, 95] width 46 height 13
click at [596, 93] on span "$30,000.00" at bounding box center [593, 95] width 46 height 13
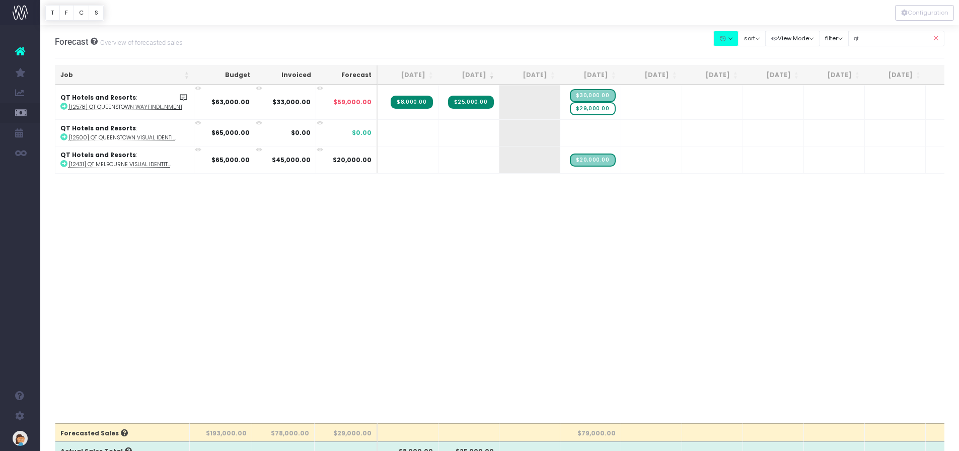
click at [182, 99] on icon at bounding box center [183, 97] width 9 height 9
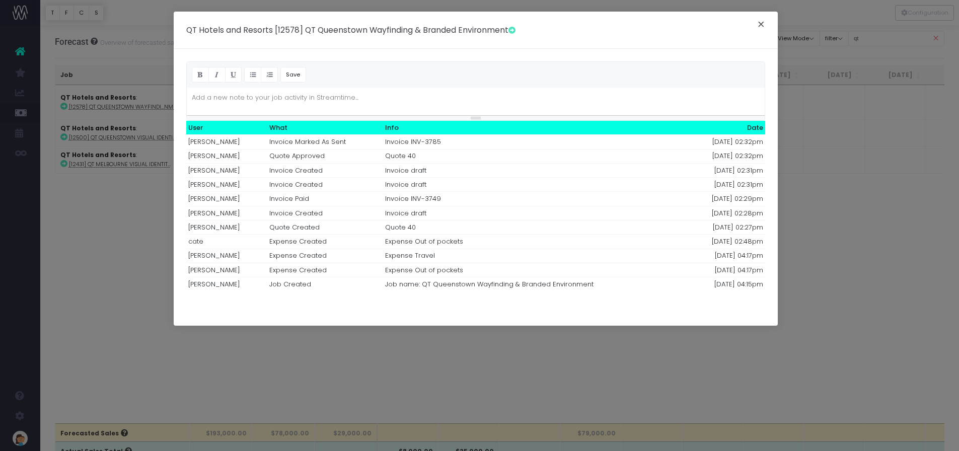
click at [763, 26] on button "×" at bounding box center [761, 26] width 21 height 16
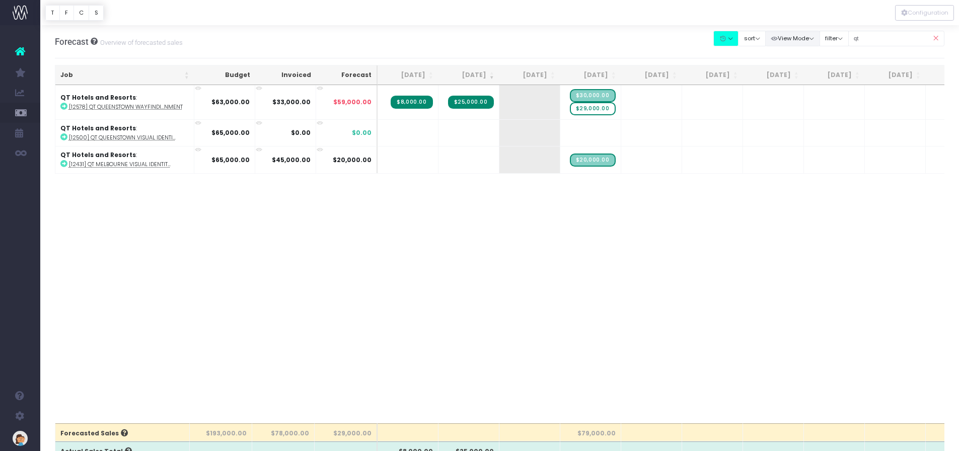
click at [788, 40] on button "View Mode" at bounding box center [792, 39] width 55 height 16
click at [415, 100] on span "$8,000.00" at bounding box center [412, 102] width 42 height 13
click at [413, 103] on span "$8,000.00" at bounding box center [412, 102] width 42 height 13
drag, startPoint x: 387, startPoint y: 102, endPoint x: 474, endPoint y: 97, distance: 87.3
click at [474, 97] on span "$25,000.00" at bounding box center [471, 102] width 46 height 13
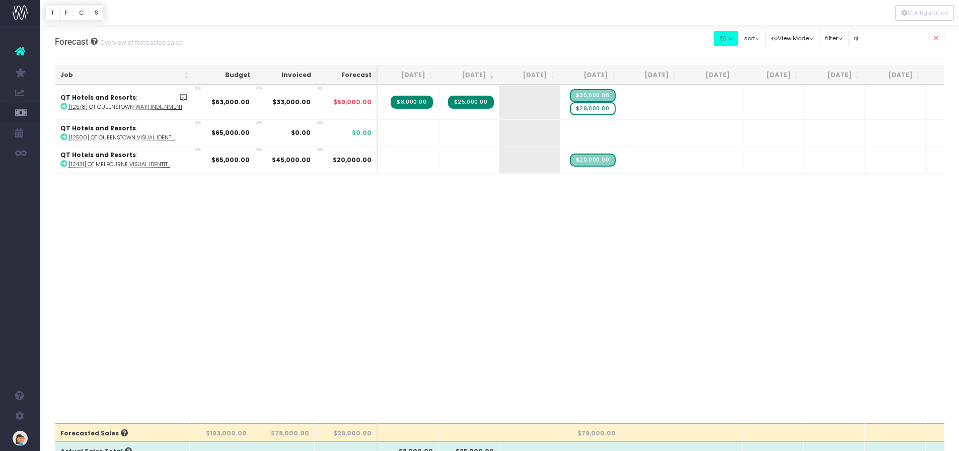
click at [471, 104] on span "$25,000.00" at bounding box center [471, 102] width 46 height 13
click at [604, 94] on span "$30,000.00" at bounding box center [593, 95] width 46 height 13
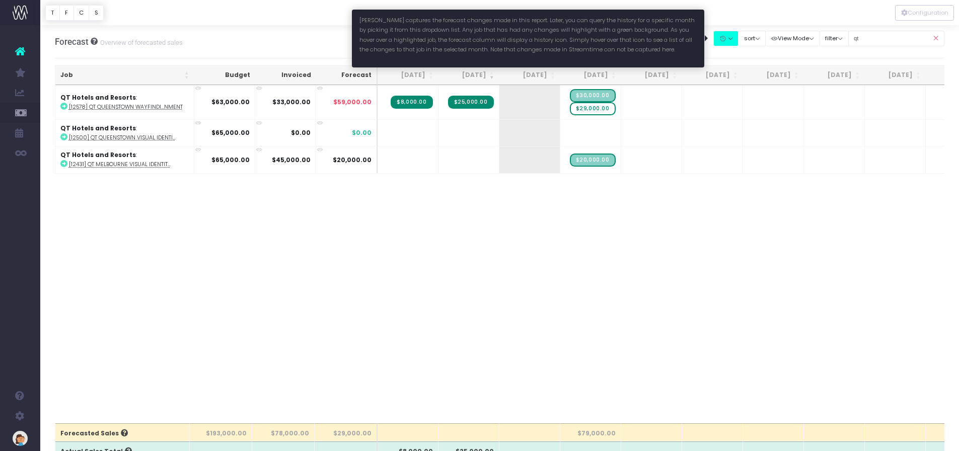
click at [730, 36] on button "button" at bounding box center [726, 39] width 25 height 16
click at [732, 58] on link "Hide" at bounding box center [746, 57] width 65 height 17
click at [725, 41] on button "button" at bounding box center [726, 39] width 25 height 16
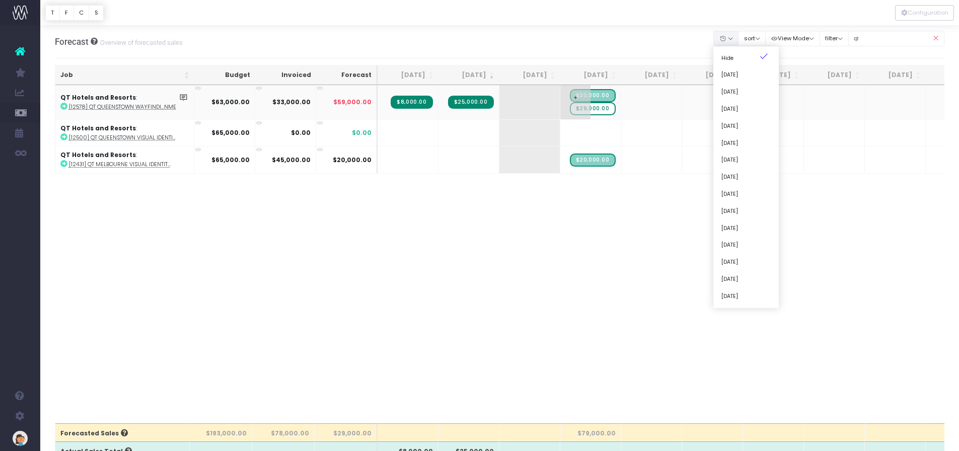
click at [577, 98] on span "+" at bounding box center [576, 102] width 30 height 34
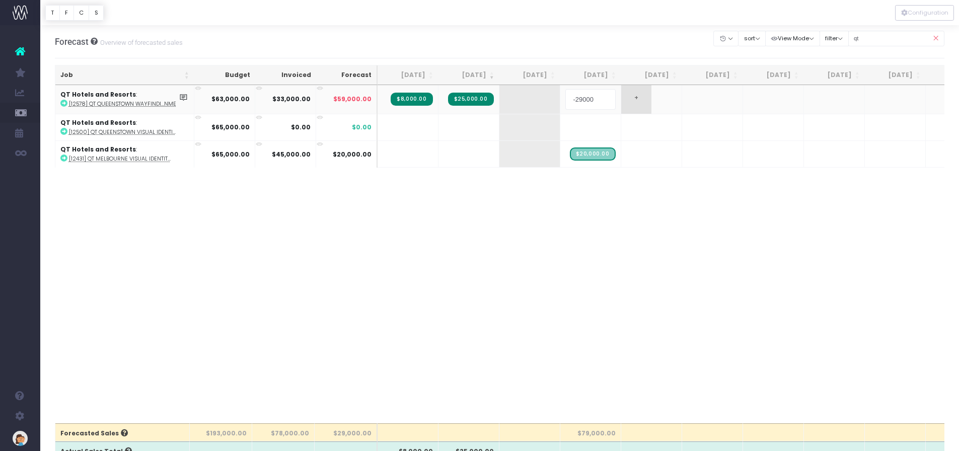
click at [637, 101] on body "Oh my... this is bad. wayahead wasn't able to load this page. Please contact su…" at bounding box center [479, 225] width 959 height 451
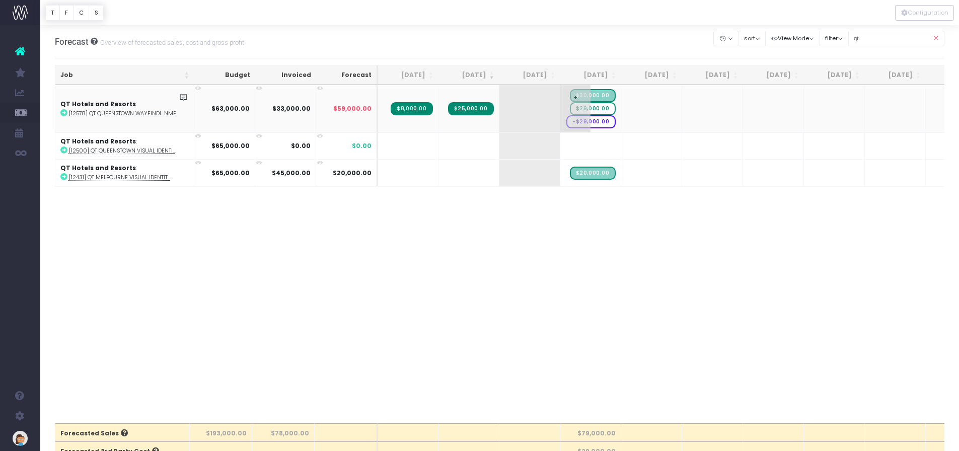
click at [616, 94] on td "+ $30,000.00 $29,000.00 -$29,000.00" at bounding box center [591, 108] width 61 height 47
click at [607, 95] on span "$30,000.00" at bounding box center [593, 95] width 46 height 13
drag, startPoint x: 602, startPoint y: 95, endPoint x: 636, endPoint y: 96, distance: 33.7
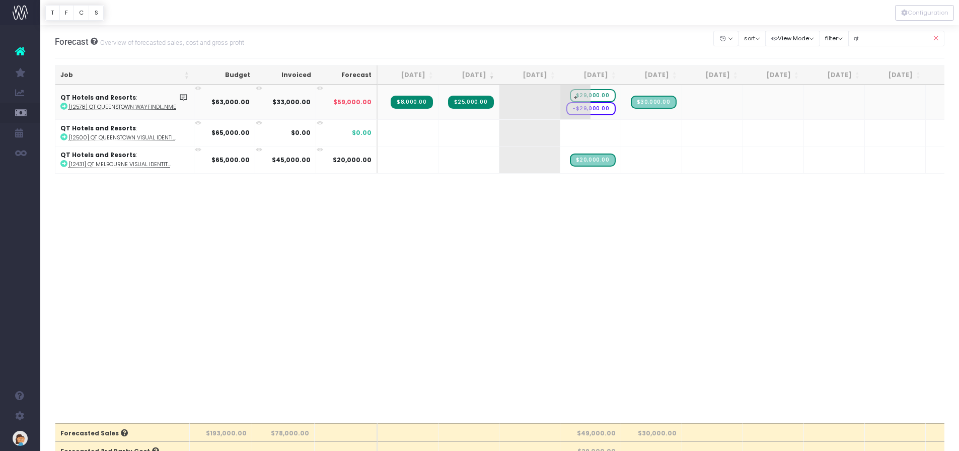
click at [603, 111] on span "-$29,000.00" at bounding box center [591, 108] width 49 height 13
click at [600, 109] on span "-$29,000.00" at bounding box center [591, 108] width 49 height 13
click at [642, 100] on span "+" at bounding box center [636, 102] width 30 height 34
click at [665, 102] on span "$30,000.00" at bounding box center [654, 102] width 46 height 13
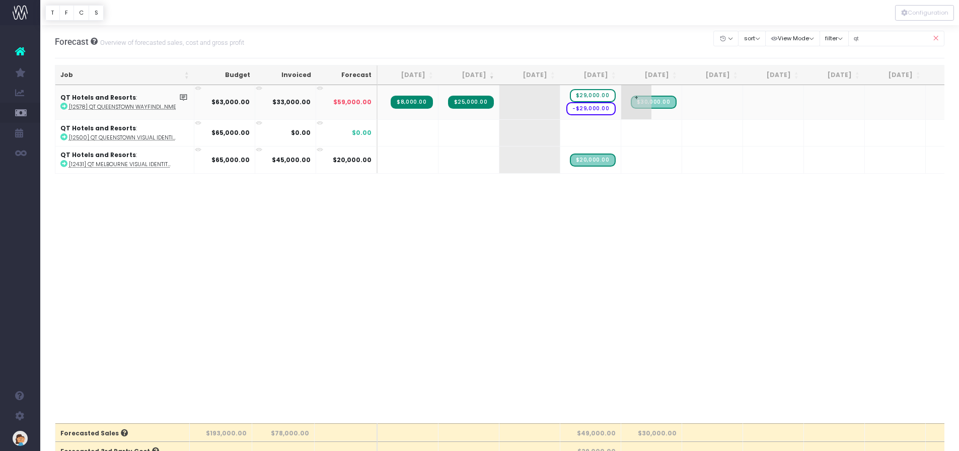
click at [665, 102] on span "$30,000.00" at bounding box center [654, 102] width 46 height 13
click at [604, 95] on span "$29,000.00" at bounding box center [593, 95] width 46 height 13
click at [574, 98] on span "+" at bounding box center [576, 102] width 30 height 34
click at [594, 96] on span "$29,000.00" at bounding box center [593, 95] width 46 height 13
click at [575, 96] on span "+" at bounding box center [576, 102] width 30 height 34
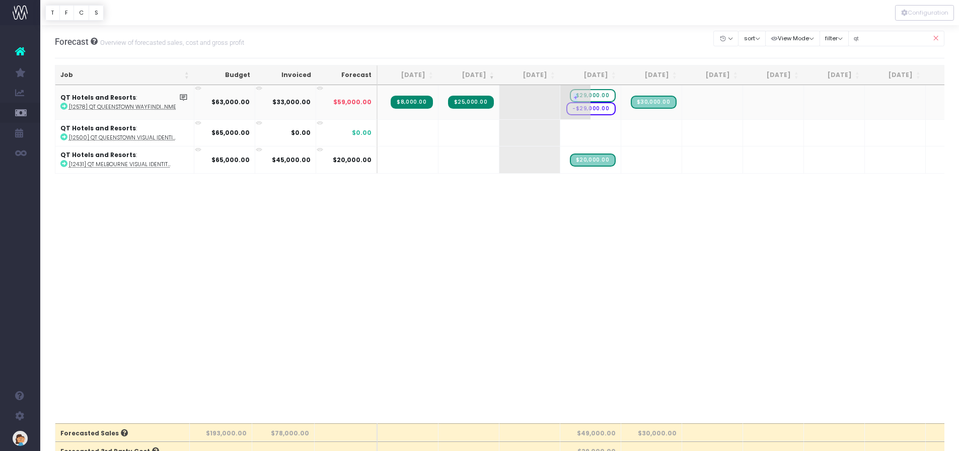
click at [575, 96] on span "+" at bounding box center [576, 102] width 30 height 34
click at [600, 110] on span "-$29,000.00" at bounding box center [591, 108] width 49 height 13
click at [596, 109] on div at bounding box center [479, 225] width 959 height 451
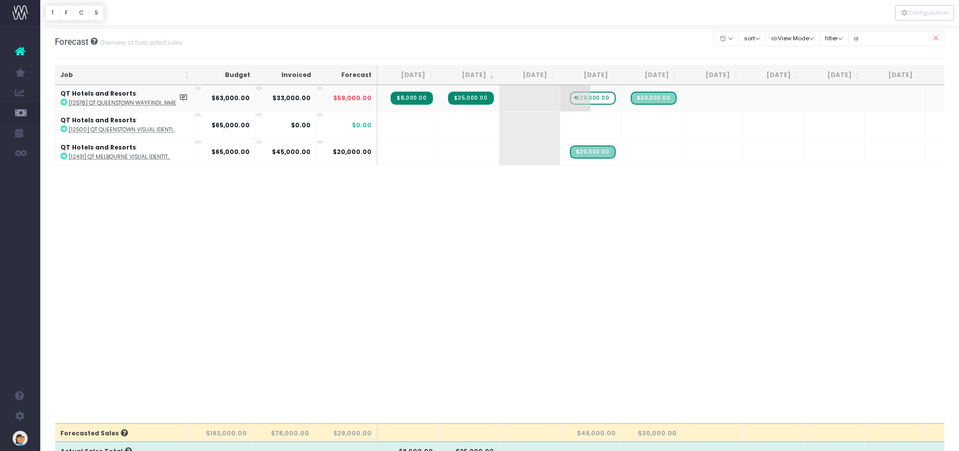
click at [597, 98] on span "$29,000.00" at bounding box center [593, 98] width 46 height 13
drag, startPoint x: 658, startPoint y: 97, endPoint x: 610, endPoint y: 95, distance: 47.9
click at [521, 100] on span "+" at bounding box center [515, 98] width 30 height 26
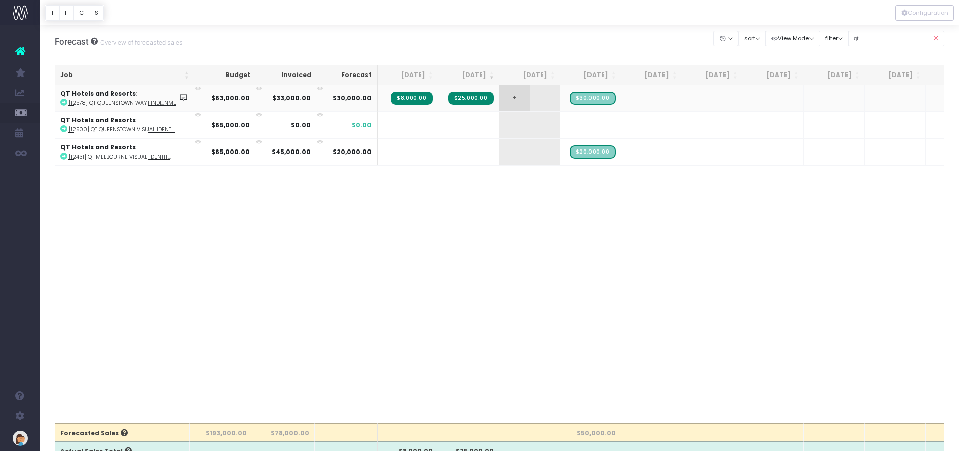
click at [521, 100] on span "+" at bounding box center [515, 98] width 30 height 26
type input "-1000"
drag, startPoint x: 536, startPoint y: 98, endPoint x: 509, endPoint y: 99, distance: 26.7
click at [509, 99] on input "-1000" at bounding box center [530, 99] width 50 height 20
click at [185, 99] on icon at bounding box center [183, 97] width 9 height 9
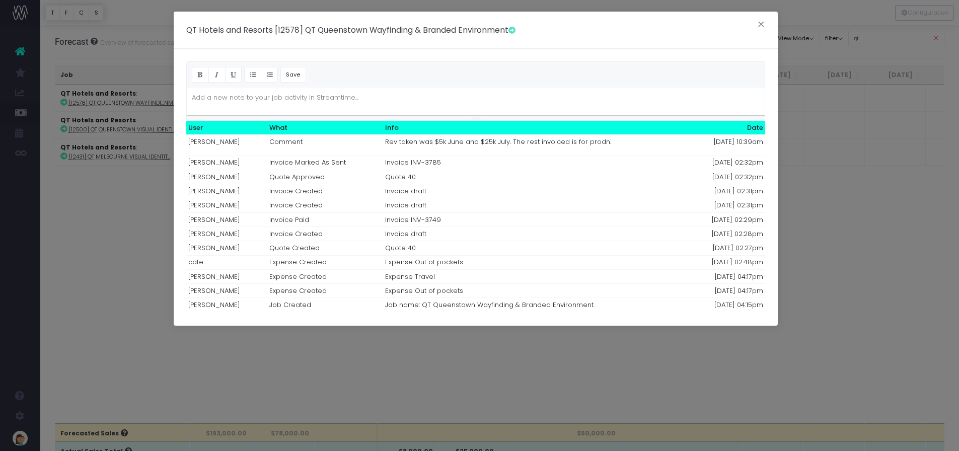
click at [254, 100] on div "Add a new note to your job activity in Streamtime..." at bounding box center [275, 98] width 177 height 20
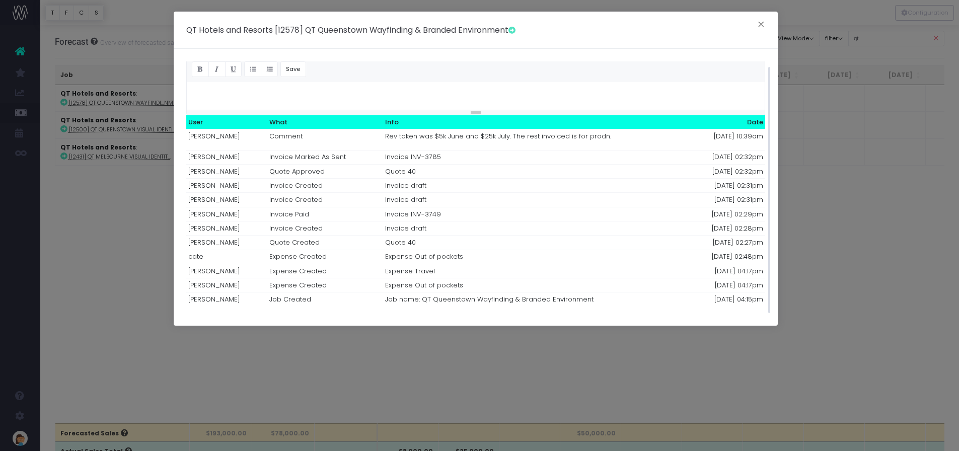
scroll to position [0, 0]
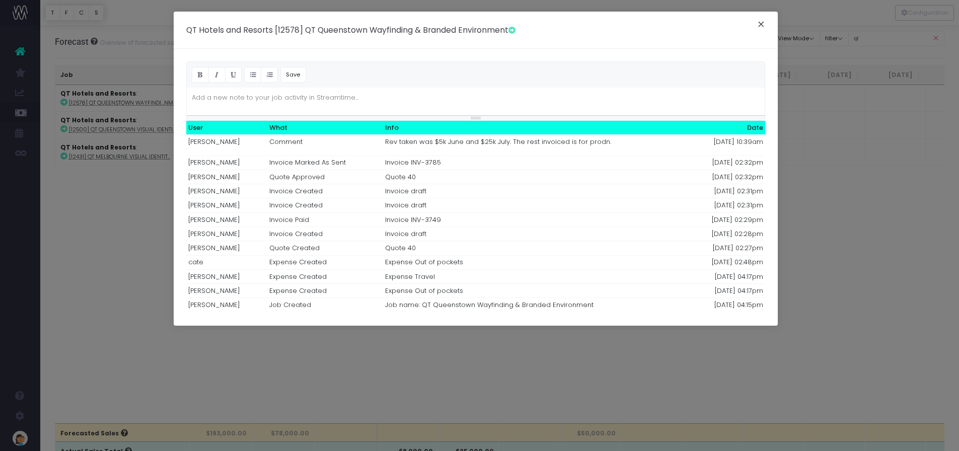
click at [757, 24] on button "×" at bounding box center [761, 26] width 21 height 16
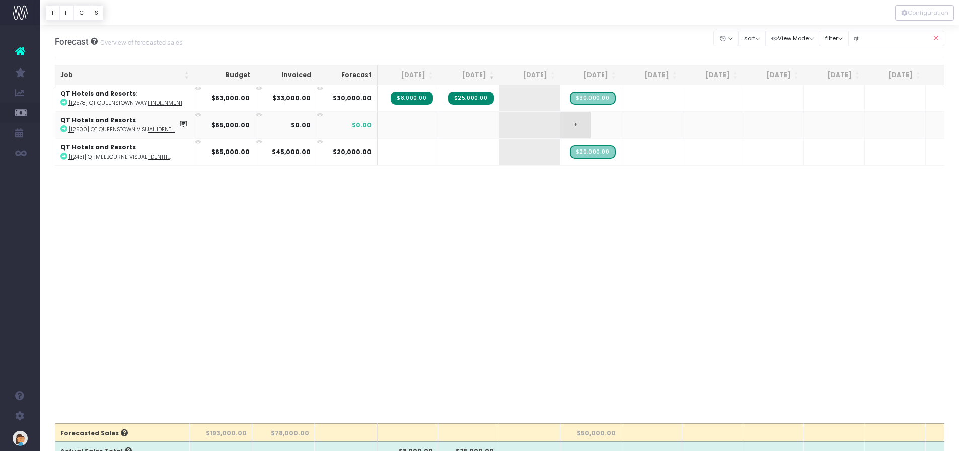
click at [576, 124] on span "+" at bounding box center [576, 125] width 30 height 26
type input "10000"
click at [634, 125] on body "Oh my... this is bad. wayahead wasn't able to load this page. Please contact su…" at bounding box center [479, 225] width 959 height 451
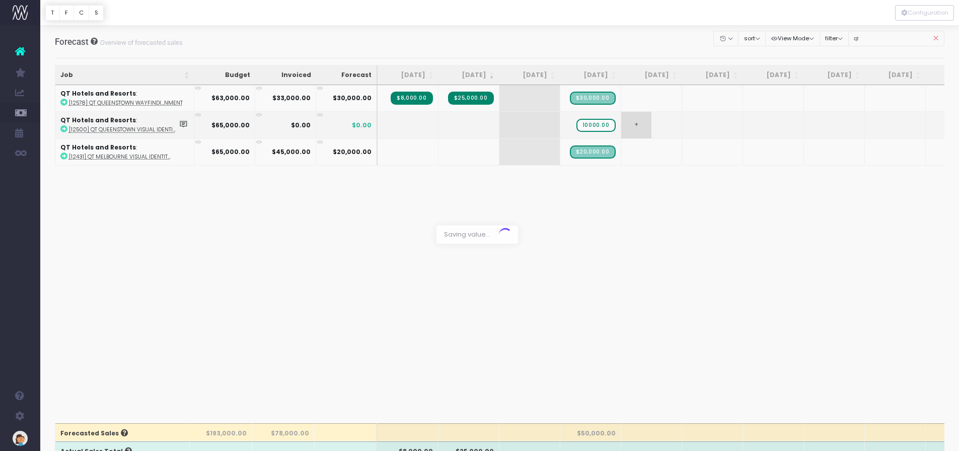
click at [634, 125] on div at bounding box center [479, 225] width 959 height 451
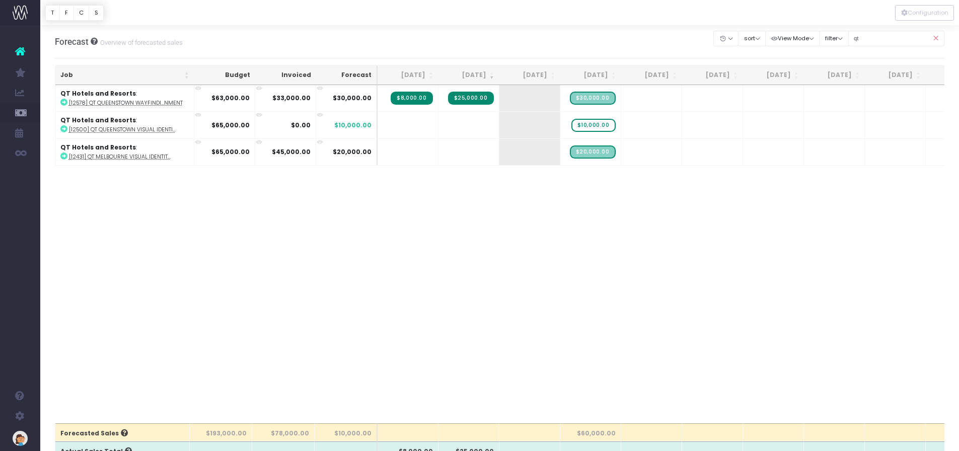
click at [0, 0] on span "+" at bounding box center [0, 0] width 0 height 0
type input "10000"
click at [699, 129] on body "Oh my... this is bad. wayahead wasn't able to load this page. Please contact su…" at bounding box center [479, 225] width 959 height 451
click at [574, 126] on span "+" at bounding box center [576, 125] width 30 height 26
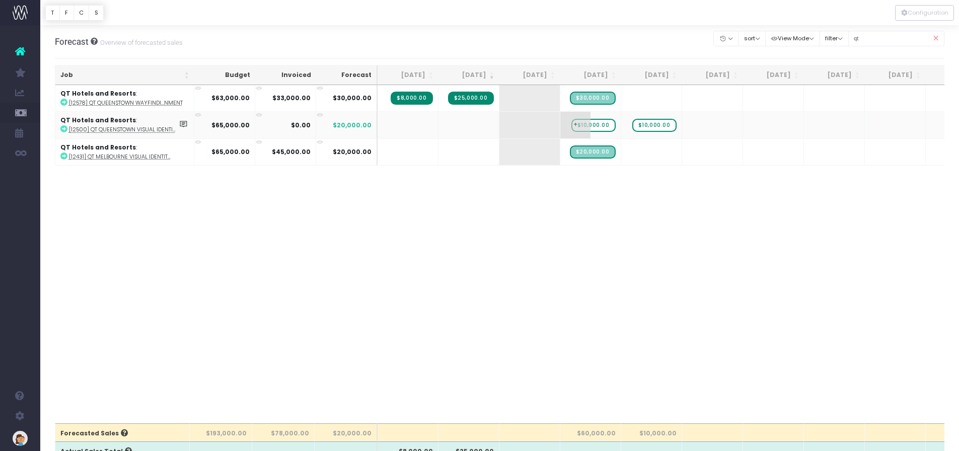
click at [574, 126] on span "+" at bounding box center [576, 125] width 30 height 26
click at [619, 128] on body "Oh my... this is bad. wayahead wasn't able to load this page. Please contact su…" at bounding box center [479, 225] width 959 height 451
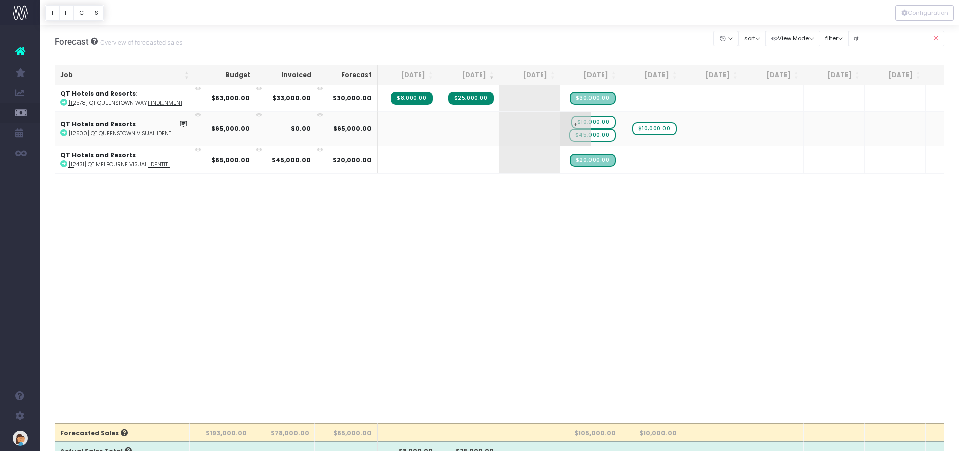
click at [598, 135] on span "$45,000.00" at bounding box center [593, 135] width 46 height 13
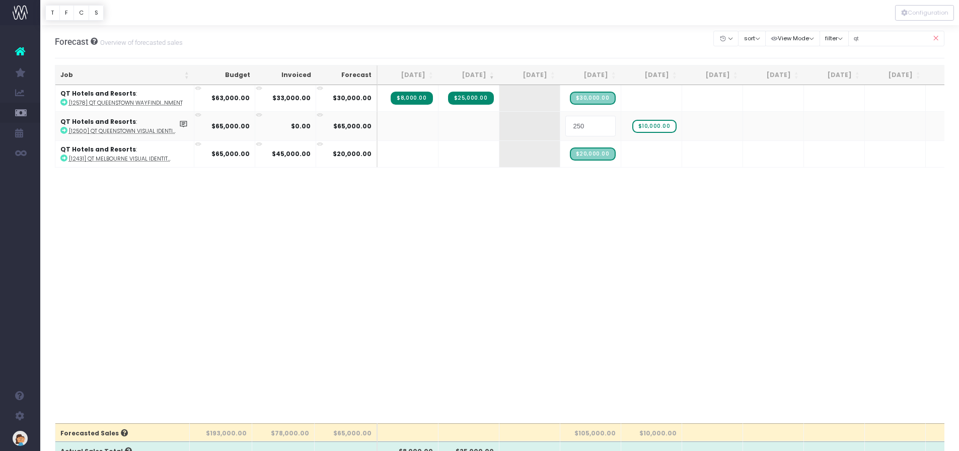
type input "2500"
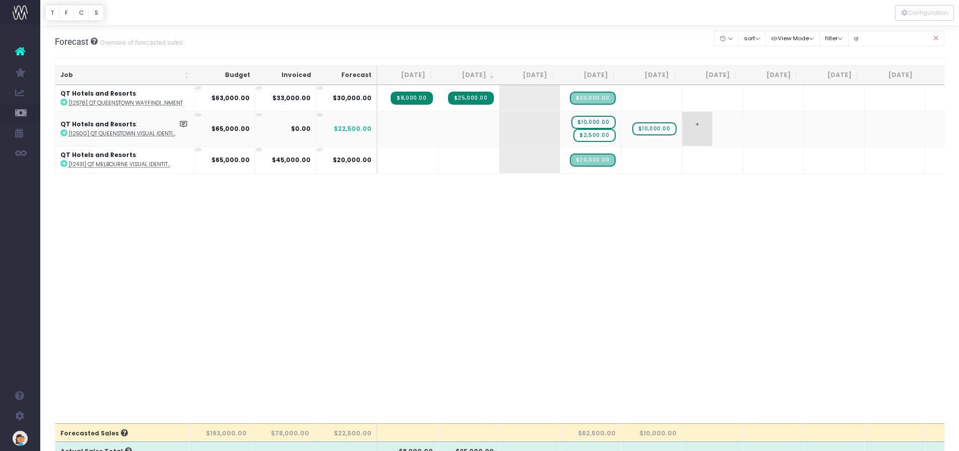
click at [696, 125] on span "+" at bounding box center [697, 129] width 30 height 34
type input "2500"
click at [761, 125] on body "Oh my... this is bad. wayahead wasn't able to load this page. Please contact su…" at bounding box center [479, 225] width 959 height 451
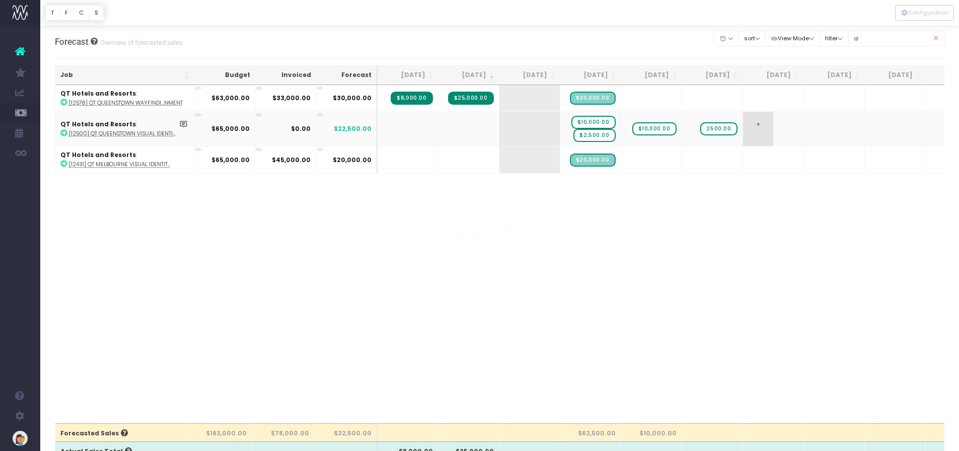
click at [761, 125] on div at bounding box center [479, 225] width 959 height 451
click at [760, 124] on span "+" at bounding box center [758, 129] width 30 height 34
type input "2500"
click at [719, 85] on body "Oh my... this is bad. wayahead wasn't able to load this page. Please contact su…" at bounding box center [479, 225] width 959 height 451
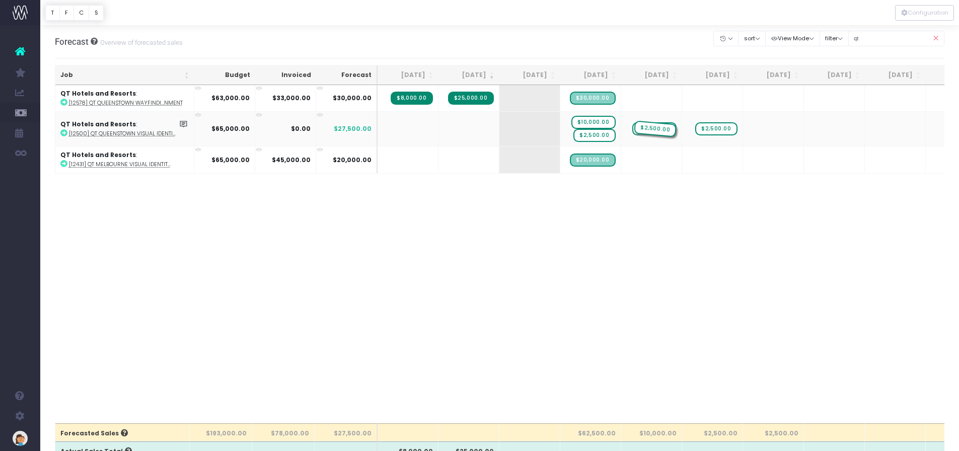
drag, startPoint x: 784, startPoint y: 128, endPoint x: 658, endPoint y: 139, distance: 125.9
drag, startPoint x: 900, startPoint y: 270, endPoint x: 834, endPoint y: 303, distance: 73.6
click at [900, 270] on div "Job Budget Invoiced Forecast Jun 25 Jul 25 Aug 25 Sep 25 Oct 25 Nov 25 Dec 25 J…" at bounding box center [500, 254] width 890 height 338
drag, startPoint x: 93, startPoint y: 75, endPoint x: 77, endPoint y: 75, distance: 16.6
click at [77, 75] on th "Job" at bounding box center [124, 75] width 139 height 20
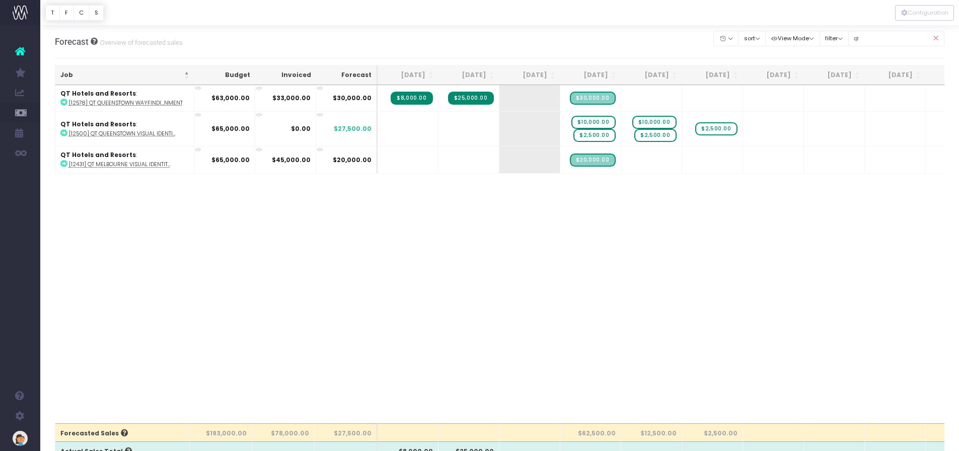
click at [938, 39] on icon at bounding box center [936, 38] width 18 height 21
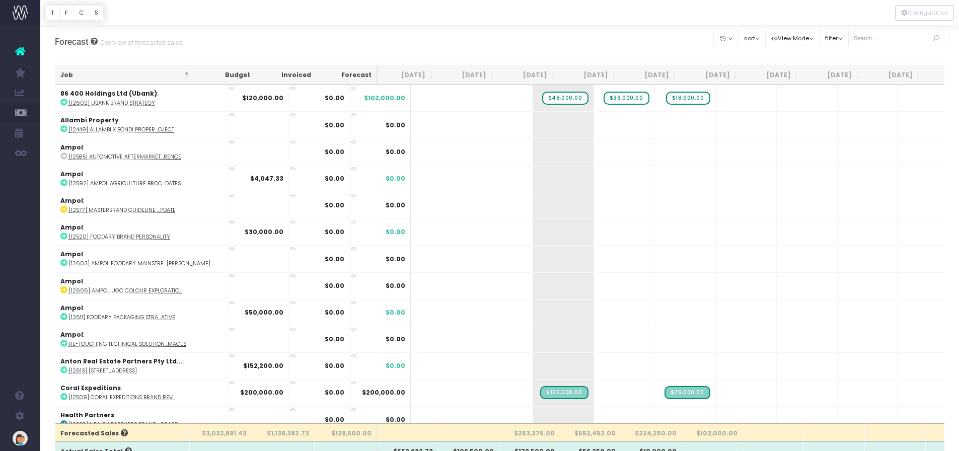
click at [178, 78] on th "Job" at bounding box center [124, 75] width 139 height 20
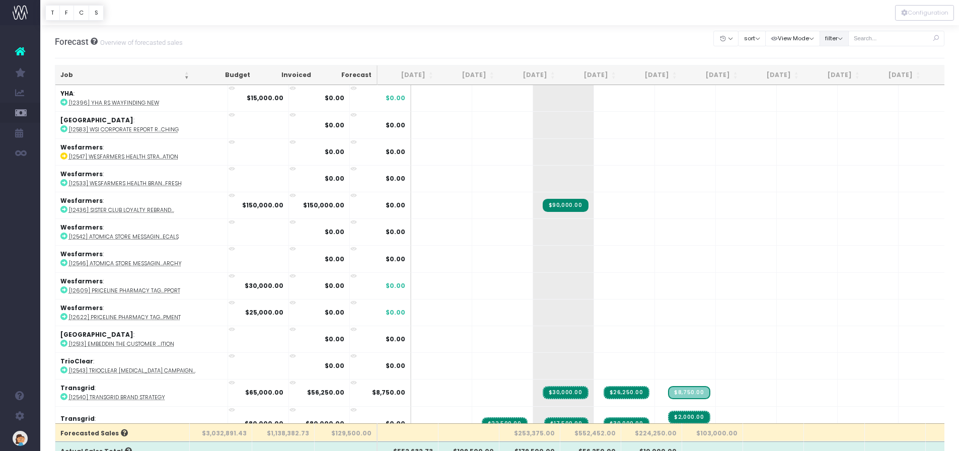
click at [835, 42] on button "filter" at bounding box center [834, 39] width 29 height 16
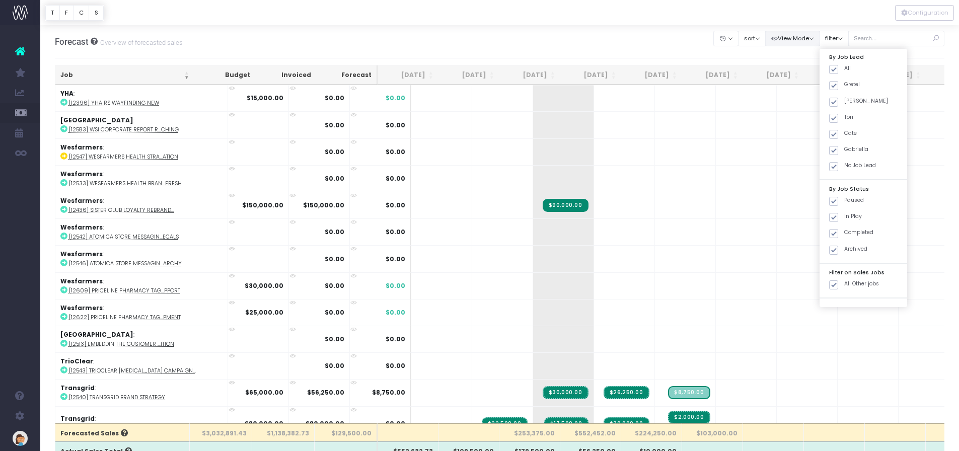
click at [795, 42] on button "View Mode" at bounding box center [792, 39] width 55 height 16
click at [835, 200] on span at bounding box center [833, 201] width 9 height 9
click at [845, 200] on input "Paused" at bounding box center [848, 199] width 7 height 7
click at [835, 200] on span at bounding box center [833, 201] width 9 height 9
click at [845, 200] on input "Paused" at bounding box center [848, 199] width 7 height 7
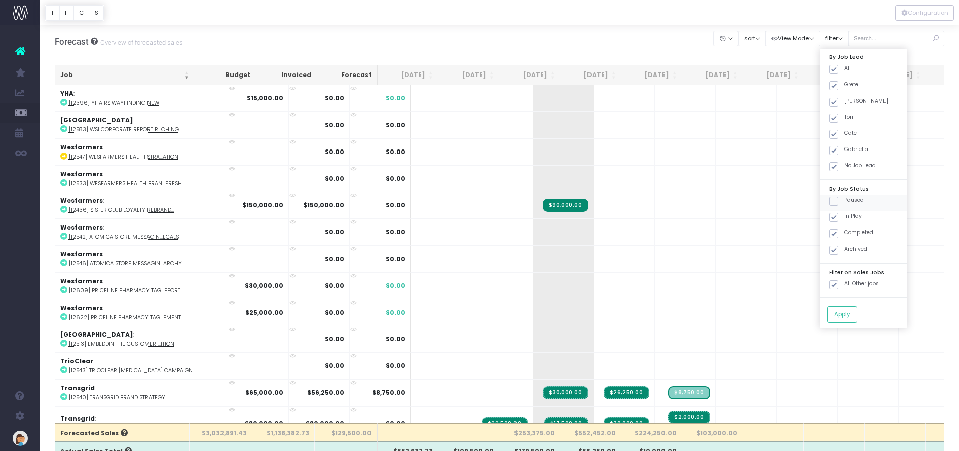
checkbox input "true"
click at [601, 33] on div "Forecast Overview of forecasted sales Clear Filters Hide Jun 2025 Jul 2025 Aug …" at bounding box center [500, 41] width 890 height 33
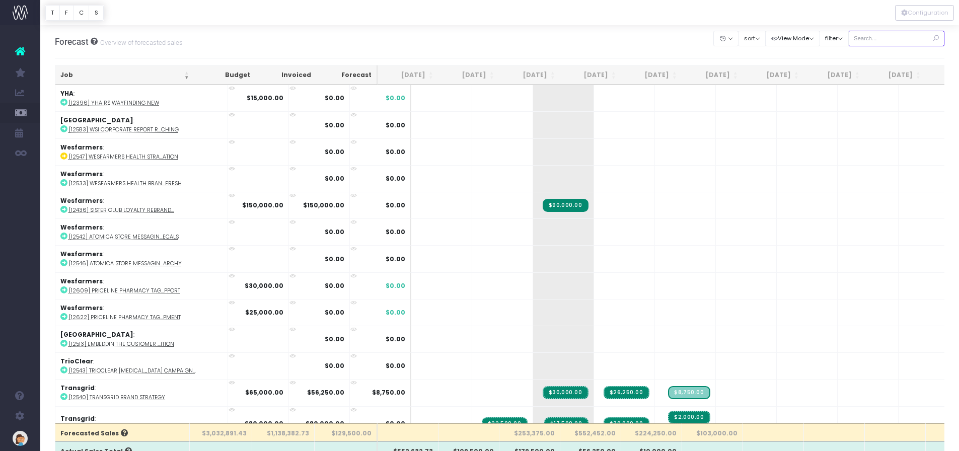
click at [887, 38] on input "text" at bounding box center [897, 39] width 97 height 16
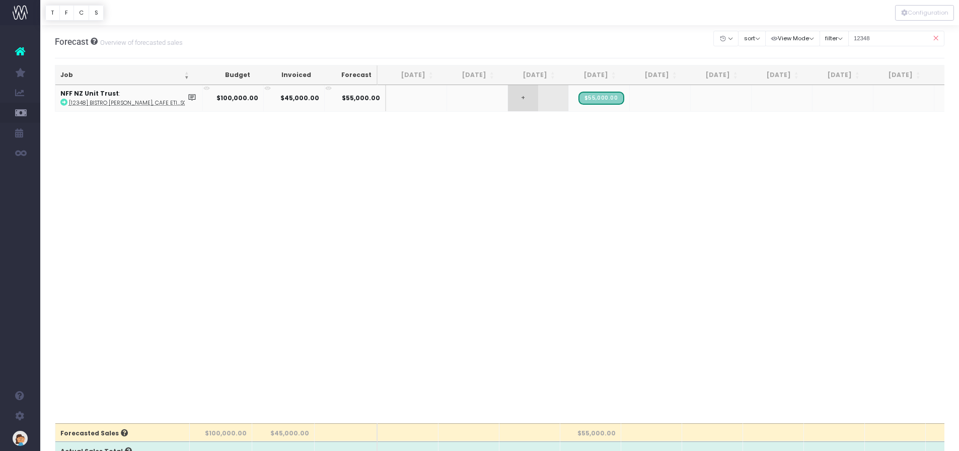
type input "12348"
click at [518, 99] on span "+" at bounding box center [523, 98] width 30 height 26
type input "20000"
click at [608, 100] on body "Oh my... this is bad. [PERSON_NAME] wasn't able to load this page. Please conta…" at bounding box center [479, 225] width 959 height 451
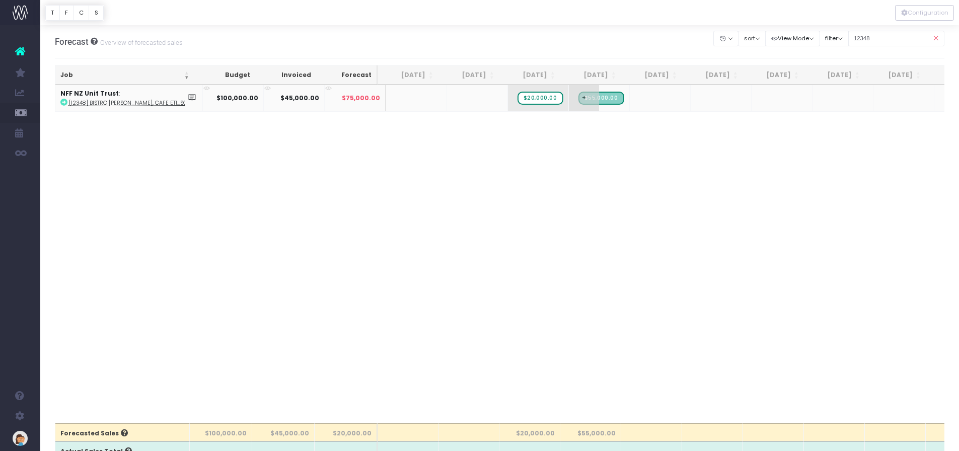
click at [599, 98] on span "$55,000.00" at bounding box center [602, 98] width 46 height 13
click at [570, 109] on span "+" at bounding box center [584, 98] width 30 height 26
click at [433, 174] on body "Oh my... this is bad. [PERSON_NAME] wasn't able to load this page. Please conta…" at bounding box center [479, 225] width 959 height 451
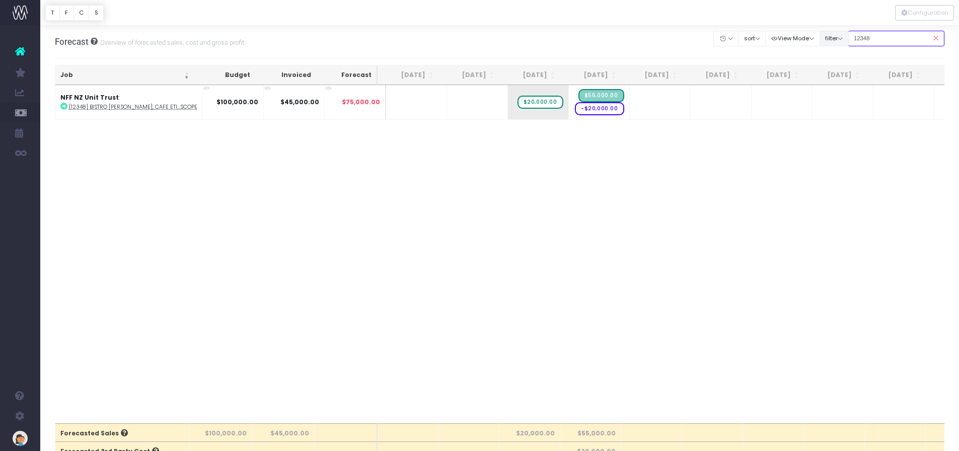
drag, startPoint x: 875, startPoint y: 36, endPoint x: 824, endPoint y: 36, distance: 50.4
click at [824, 36] on div "Clear Filters Hide [DATE] [DATE] [DATE] [DATE] [DATE] [DATE] [DATE] [DATE] [DAT…" at bounding box center [829, 38] width 231 height 21
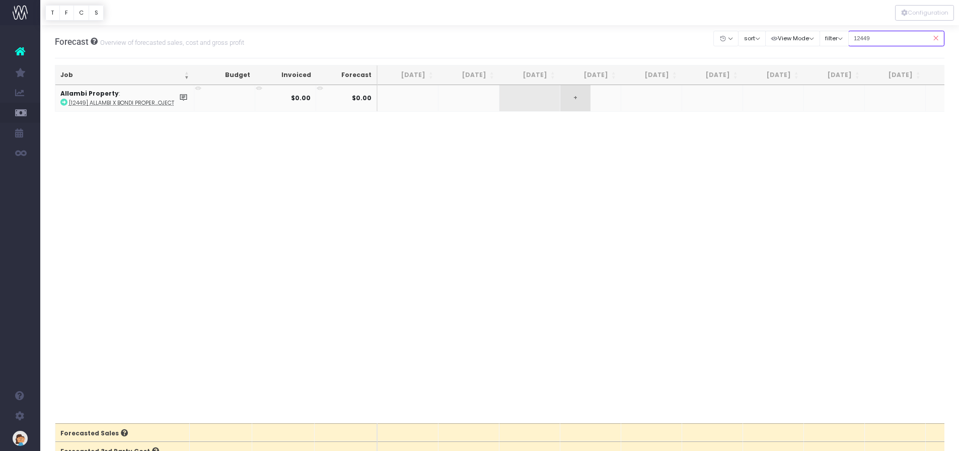
type input "12449"
click at [583, 97] on span "+" at bounding box center [576, 98] width 30 height 26
type input "5470"
click at [601, 156] on body "Oh my... this is bad. [PERSON_NAME] wasn't able to load this page. Please conta…" at bounding box center [479, 225] width 959 height 451
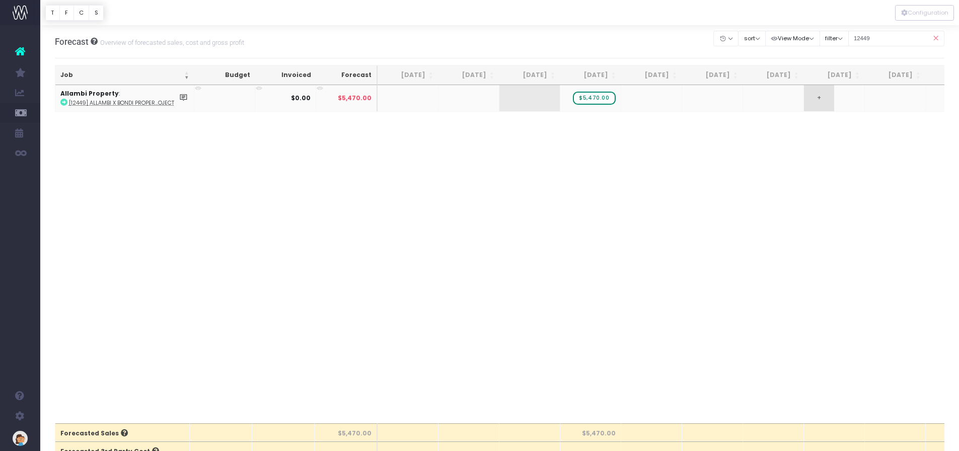
click at [816, 99] on span "+" at bounding box center [819, 98] width 30 height 26
type input "9510"
click at [817, 148] on body "Oh my... this is bad. [PERSON_NAME] wasn't able to load this page. Please conta…" at bounding box center [479, 225] width 959 height 451
drag, startPoint x: 895, startPoint y: 38, endPoint x: 809, endPoint y: 37, distance: 86.1
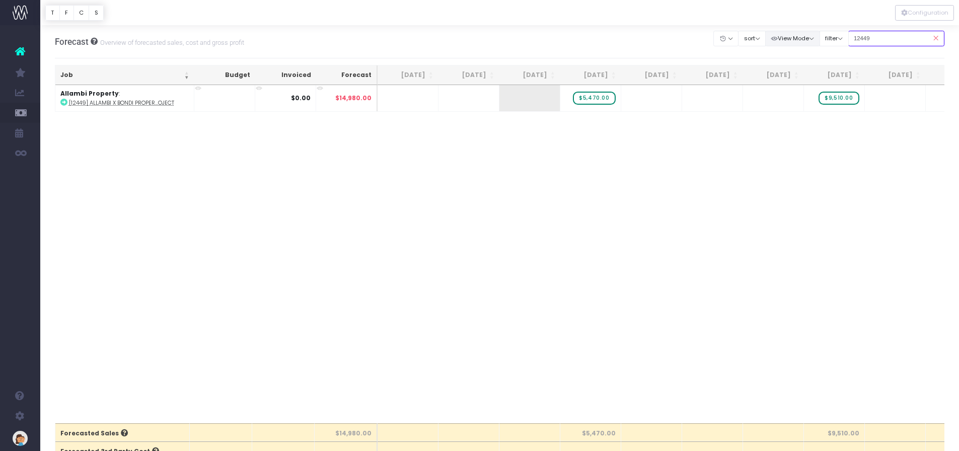
click at [809, 37] on div "Clear Filters Hide Jun 2025 Jul 2025 Aug 2025 Sep 2025 Oct 2025 Nov 2025 Dec 20…" at bounding box center [829, 38] width 231 height 21
type input "12520"
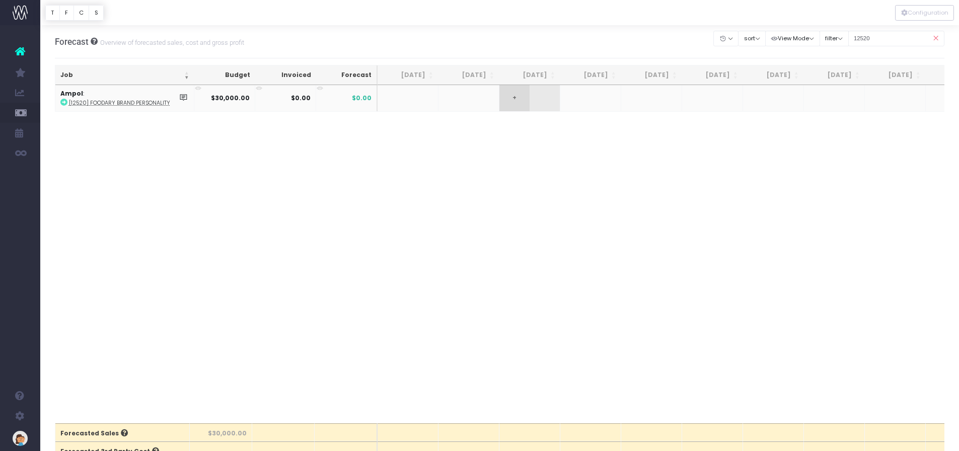
click at [512, 101] on span "+" at bounding box center [515, 98] width 30 height 26
type input "26000"
click at [760, 188] on body "Oh my... this is bad. [PERSON_NAME] wasn't able to load this page. Please conta…" at bounding box center [479, 225] width 959 height 451
drag, startPoint x: 891, startPoint y: 33, endPoint x: 836, endPoint y: 35, distance: 55.4
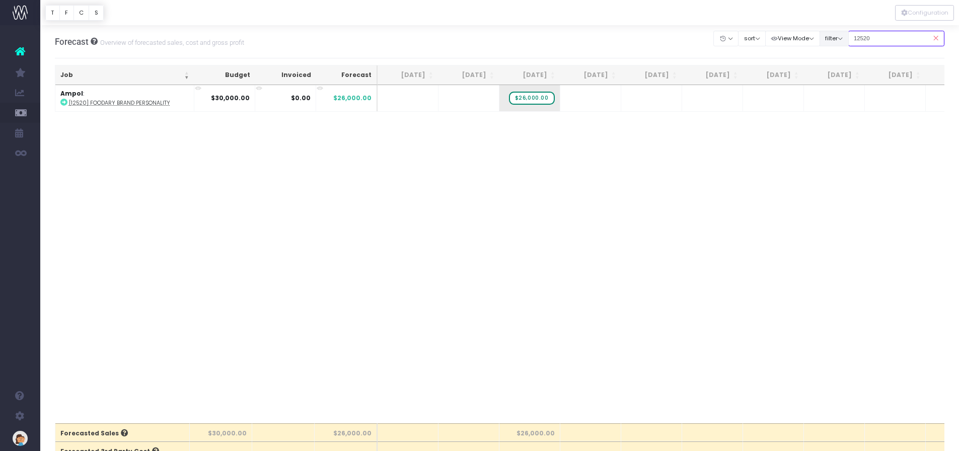
click at [836, 35] on div "Clear Filters Hide Jun 2025 Jul 2025 Aug 2025 Sep 2025 Oct 2025 Nov 2025 Dec 20…" at bounding box center [829, 38] width 231 height 21
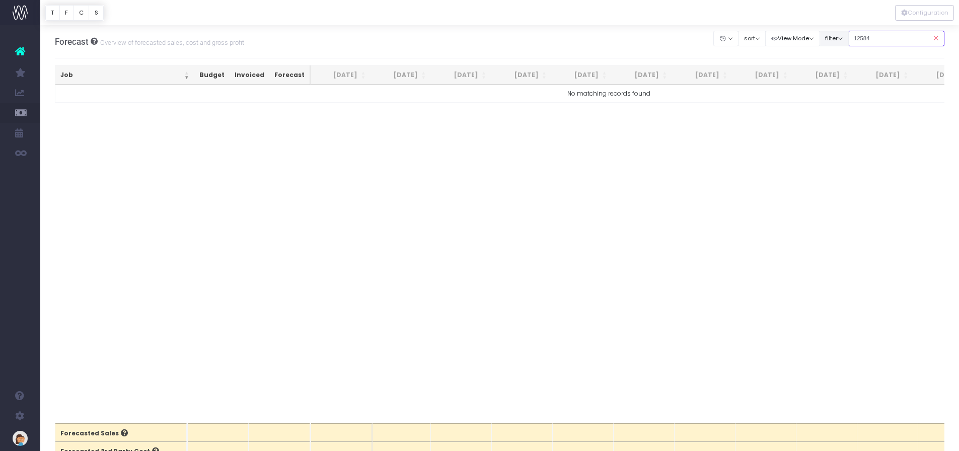
drag, startPoint x: 877, startPoint y: 40, endPoint x: 840, endPoint y: 39, distance: 37.3
click at [840, 39] on div "Clear Filters Hide Jun 2025 Jul 2025 Aug 2025 Sep 2025 Oct 2025 Nov 2025 Dec 20…" at bounding box center [829, 38] width 231 height 21
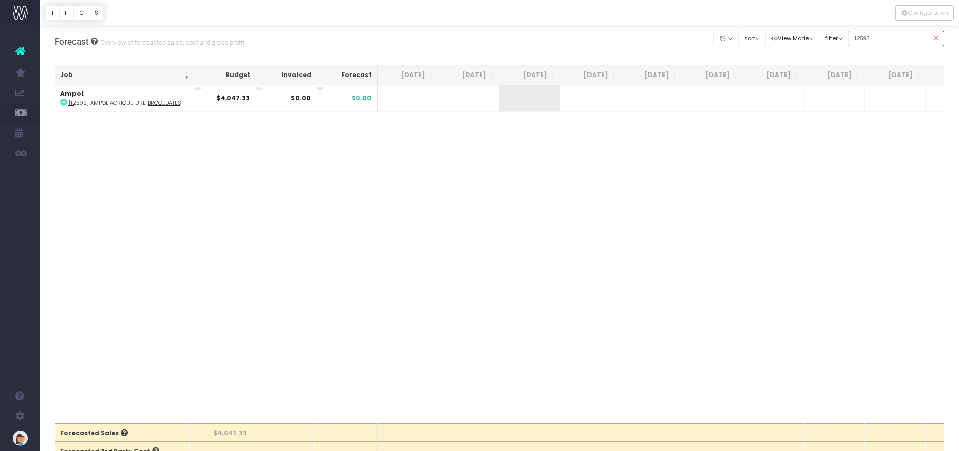
type input "12592"
click at [519, 99] on span "+" at bounding box center [515, 98] width 30 height 26
type input "2000"
click at [576, 99] on body "Oh my... this is bad. [PERSON_NAME] wasn't able to load this page. Please conta…" at bounding box center [479, 225] width 959 height 451
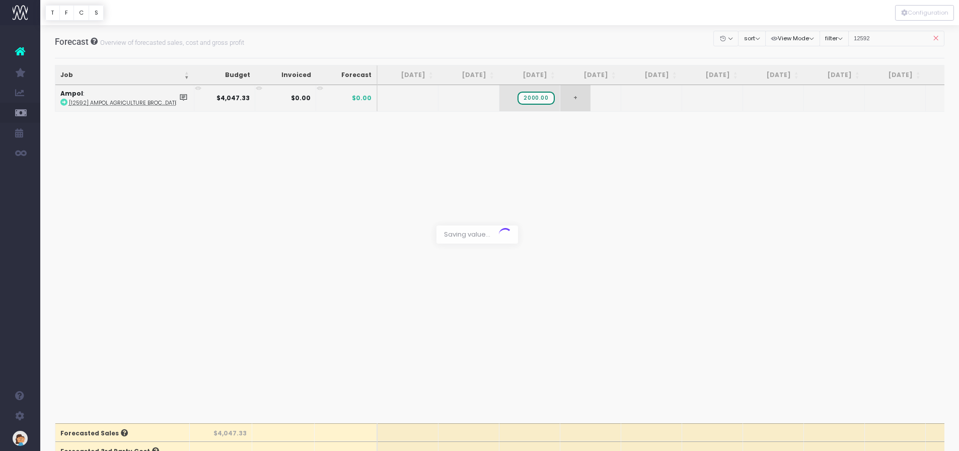
click at [576, 99] on div at bounding box center [479, 225] width 959 height 451
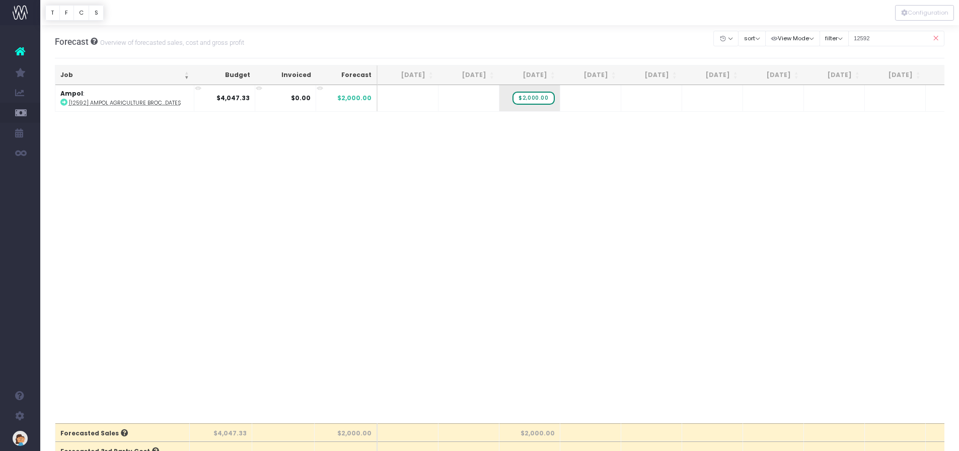
click at [0, 0] on span "+" at bounding box center [0, 0] width 0 height 0
click at [880, 42] on body "Oh my... this is bad. [PERSON_NAME] wasn't able to load this page. Please conta…" at bounding box center [479, 225] width 959 height 451
drag, startPoint x: 878, startPoint y: 39, endPoint x: 823, endPoint y: 40, distance: 55.4
click at [823, 40] on div "Clear Filters Hide Jun 2025 Jul 2025 Aug 2025 Sep 2025 Oct 2025 Nov 2025 Dec 20…" at bounding box center [829, 38] width 231 height 21
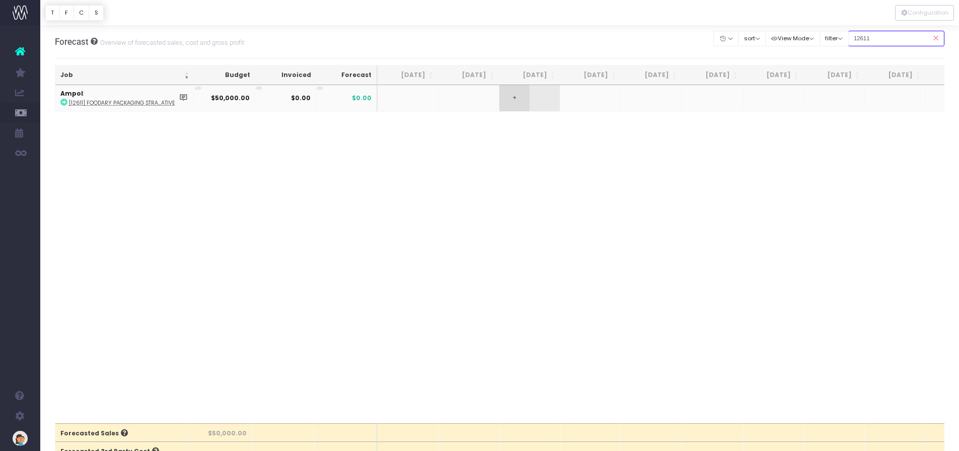
type input "12611"
click at [507, 101] on span "+" at bounding box center [515, 98] width 30 height 26
type input "12500"
click at [579, 98] on body "Oh my... this is bad. [PERSON_NAME] wasn't able to load this page. Please conta…" at bounding box center [479, 225] width 959 height 451
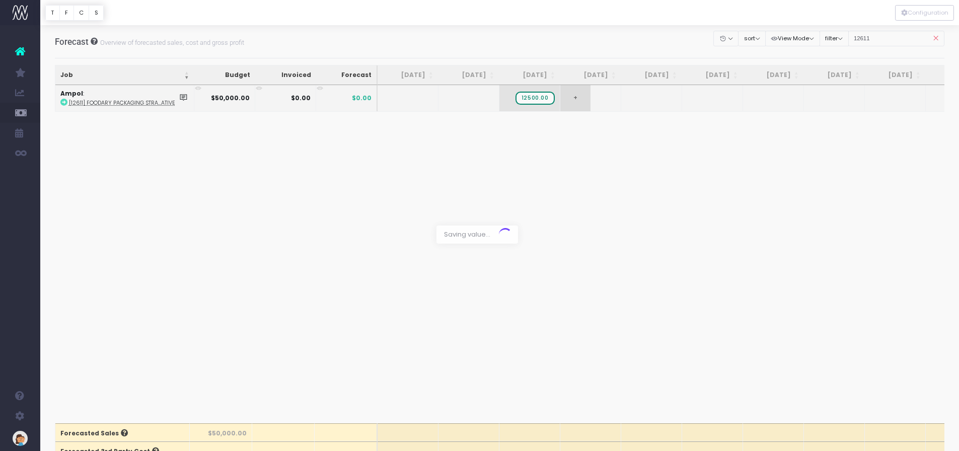
click at [579, 98] on div at bounding box center [479, 225] width 959 height 451
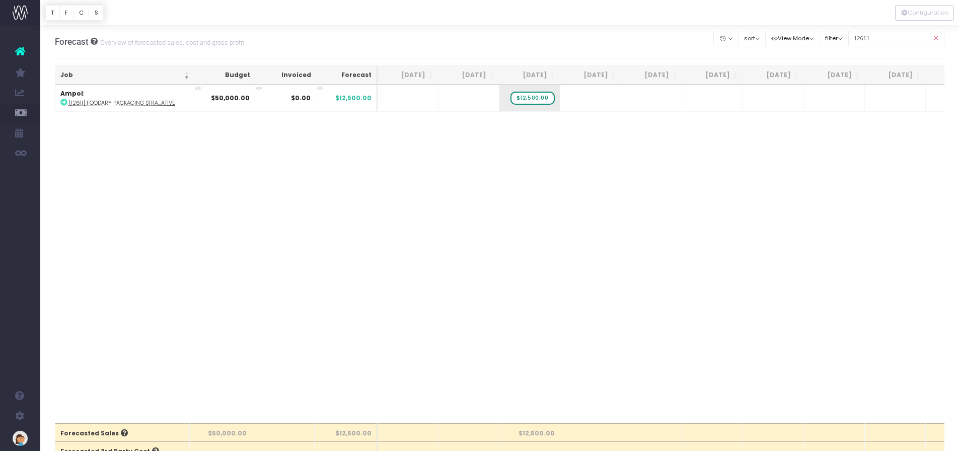
click at [0, 0] on span "+" at bounding box center [0, 0] width 0 height 0
type input "30000"
click at [636, 102] on body "Oh my... this is bad. [PERSON_NAME] wasn't able to load this page. Please conta…" at bounding box center [479, 225] width 959 height 451
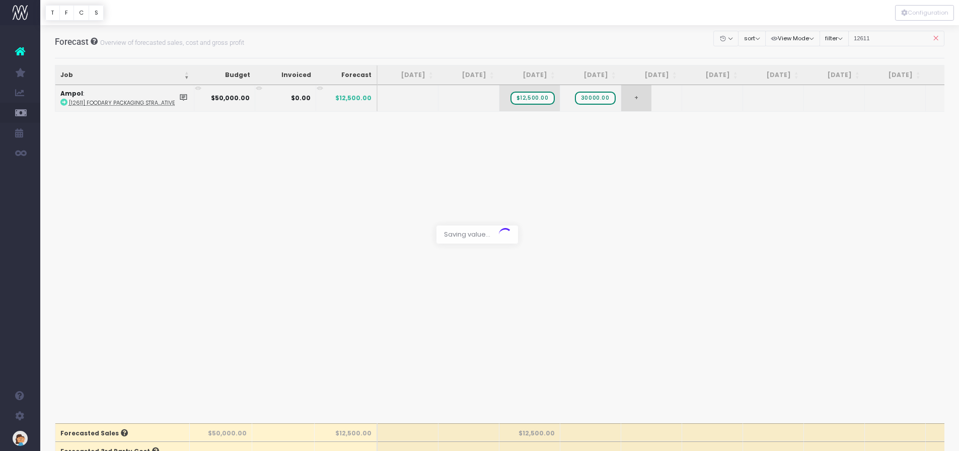
click at [636, 102] on div at bounding box center [479, 225] width 959 height 451
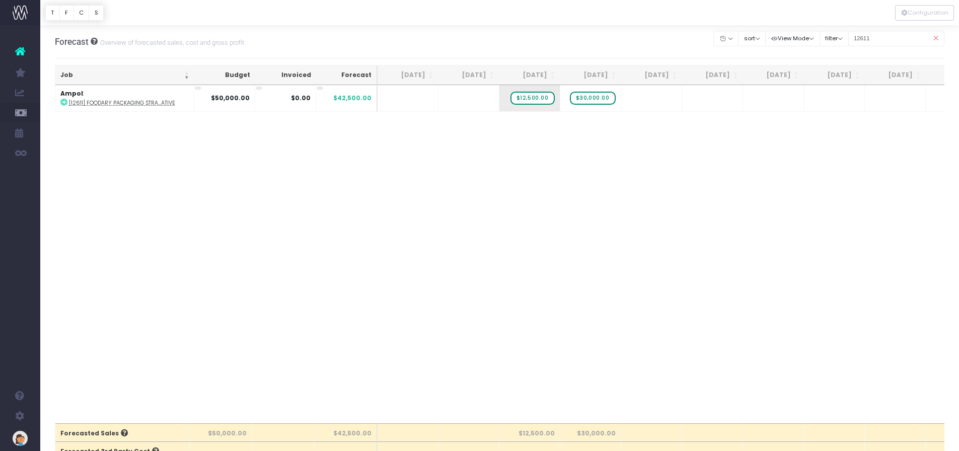
click at [0, 0] on span "+" at bounding box center [0, 0] width 0 height 0
click at [628, 135] on body "Oh my... this is bad. [PERSON_NAME] wasn't able to load this page. Please conta…" at bounding box center [479, 225] width 959 height 451
drag, startPoint x: 844, startPoint y: 39, endPoint x: 835, endPoint y: 38, distance: 8.7
click at [835, 38] on div "Clear Filters Hide Jun 2025 Jul 2025 Aug 2025 Sep 2025 Oct 2025 Nov 2025 Dec 20…" at bounding box center [829, 38] width 231 height 21
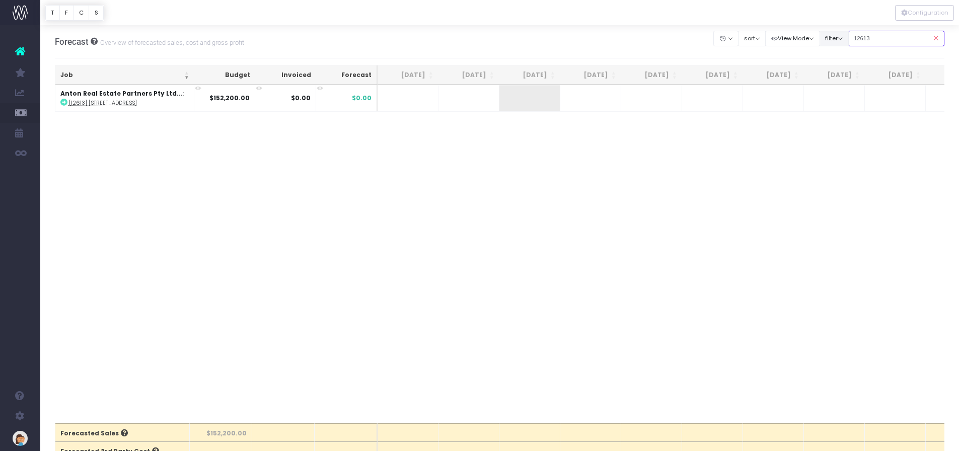
type input "12613"
click at [577, 100] on span "+" at bounding box center [576, 98] width 30 height 26
type input "50732.83"
click at [631, 101] on body "Oh my... this is bad. [PERSON_NAME] wasn't able to load this page. Please conta…" at bounding box center [479, 225] width 959 height 451
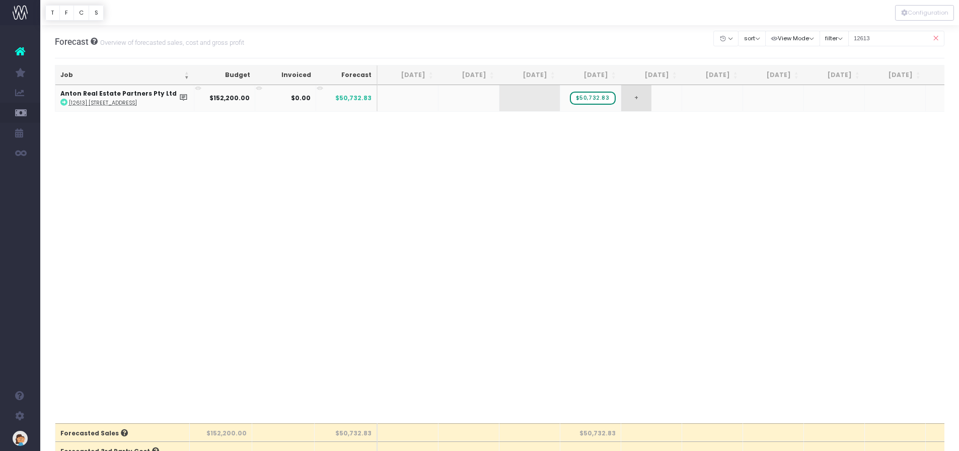
click at [637, 98] on span "+" at bounding box center [636, 98] width 30 height 26
type input "50733.28"
click at [690, 102] on body "Oh my... this is bad. [PERSON_NAME] wasn't able to load this page. Please conta…" at bounding box center [479, 225] width 959 height 451
click at [0, 0] on span "+" at bounding box center [0, 0] width 0 height 0
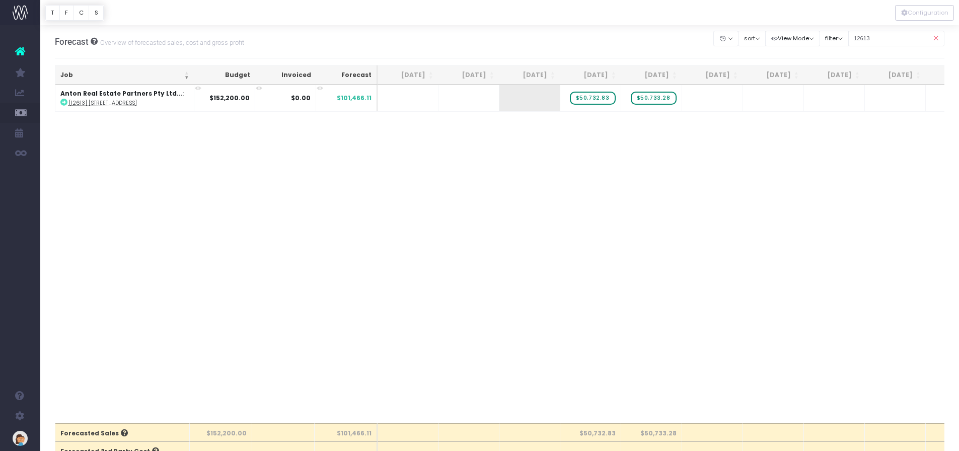
click at [0, 0] on span "+" at bounding box center [0, 0] width 0 height 0
click at [728, 197] on body "Oh my... this is bad. [PERSON_NAME] wasn't able to load this page. Please conta…" at bounding box center [479, 225] width 959 height 451
click at [888, 37] on input "12613" at bounding box center [897, 39] width 97 height 16
drag, startPoint x: 815, startPoint y: 40, endPoint x: 806, endPoint y: 41, distance: 9.6
click at [806, 41] on div "Clear Filters Hide Jun 2025 Jul 2025 Aug 2025 Sep 2025 Oct 2025 Nov 2025 Dec 20…" at bounding box center [829, 38] width 231 height 21
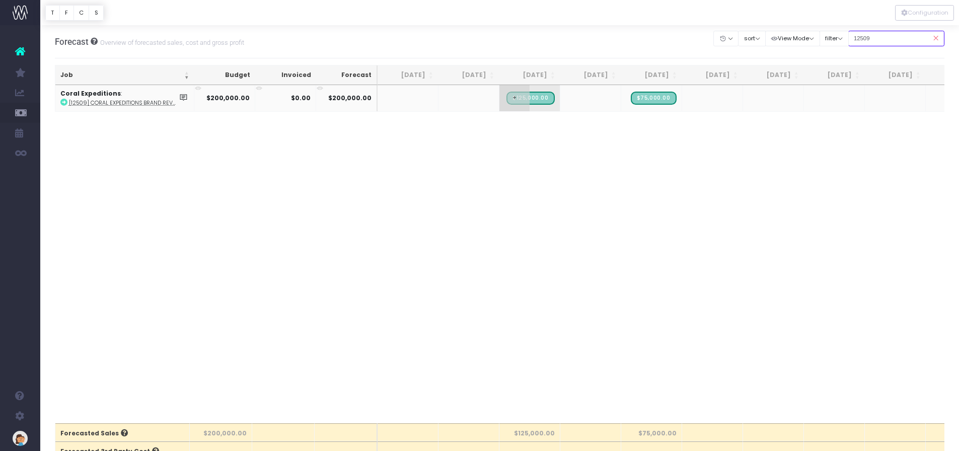
type input "12509"
click at [516, 99] on span "+" at bounding box center [515, 98] width 30 height 26
type input "-125000"
click at [582, 101] on body "Oh my... this is bad. [PERSON_NAME] wasn't able to load this page. Please conta…" at bounding box center [479, 225] width 959 height 451
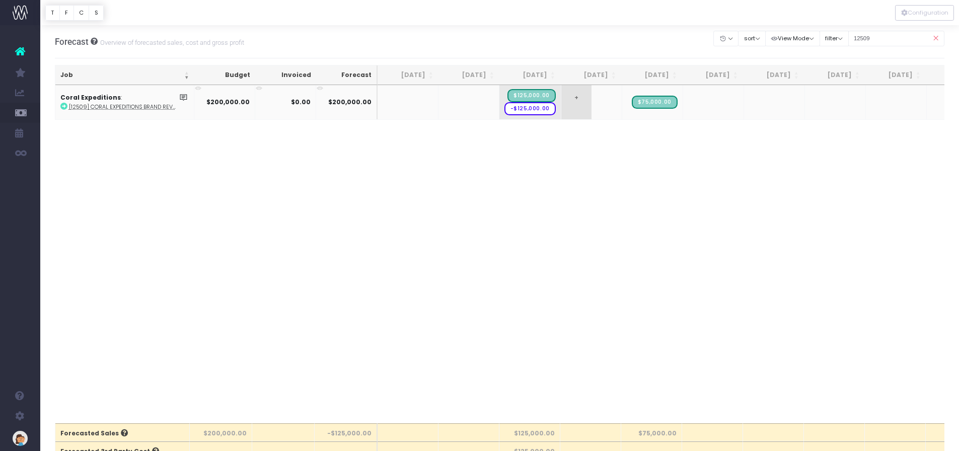
click at [575, 99] on span "+" at bounding box center [577, 102] width 30 height 34
type input "25000"
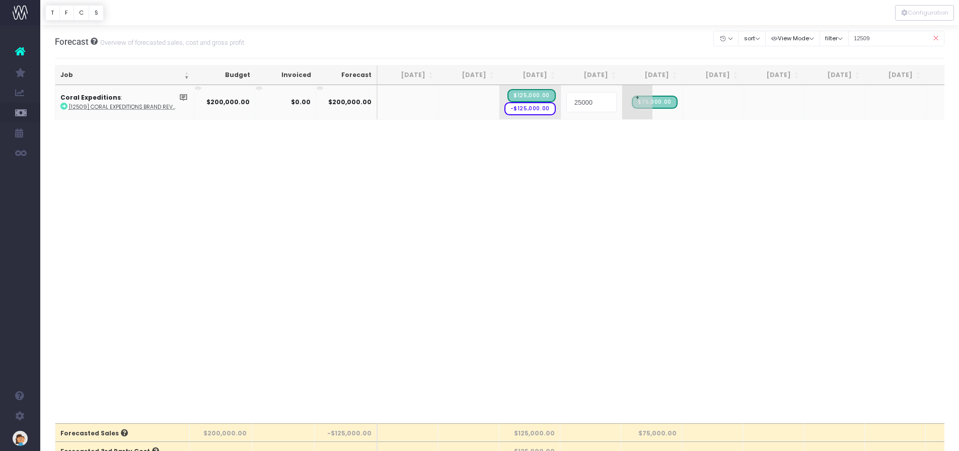
click at [641, 113] on body "Oh my... this is bad. [PERSON_NAME] wasn't able to load this page. Please conta…" at bounding box center [479, 225] width 959 height 451
click at [635, 93] on span "+" at bounding box center [637, 102] width 30 height 34
click at [637, 100] on span "+" at bounding box center [637, 102] width 30 height 34
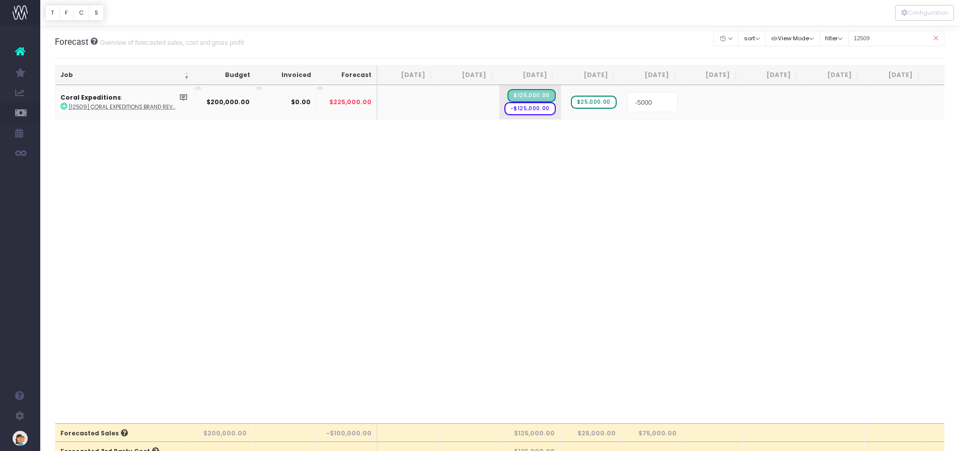
type input "-50000"
click at [703, 102] on body "Oh my... this is bad. [PERSON_NAME] wasn't able to load this page. Please conta…" at bounding box center [479, 225] width 959 height 451
click at [0, 0] on span "+" at bounding box center [0, 0] width 0 height 0
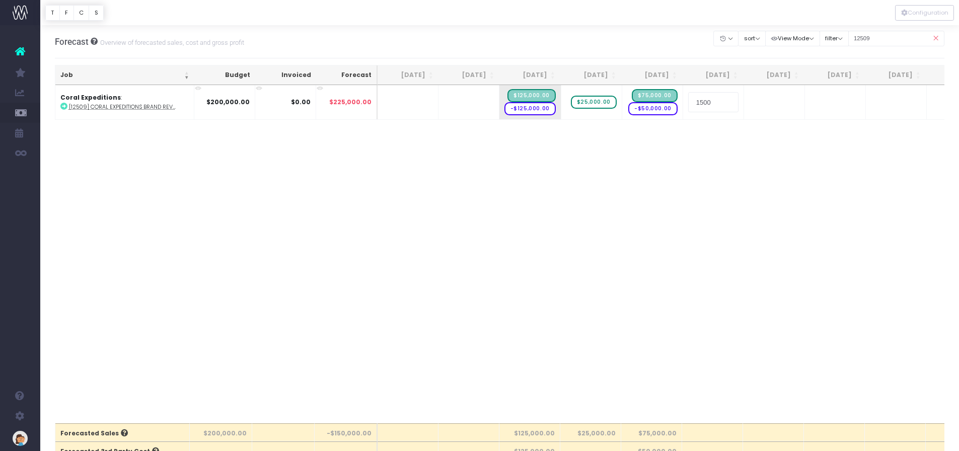
type input "15000"
click at [772, 107] on body "Oh my... this is bad. [PERSON_NAME] wasn't able to load this page. Please conta…" at bounding box center [479, 225] width 959 height 451
drag, startPoint x: 859, startPoint y: 41, endPoint x: 833, endPoint y: 39, distance: 26.2
click at [833, 39] on div "Clear Filters Hide Jun 2025 Jul 2025 Aug 2025 Sep 2025 Oct 2025 Nov 2025 Dec 20…" at bounding box center [829, 38] width 231 height 21
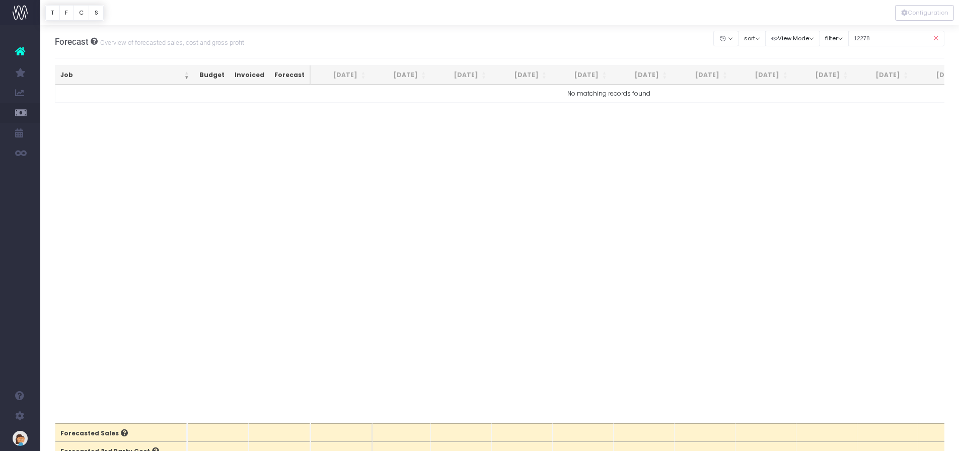
click at [621, 273] on div "Job Budget Invoiced Forecast Jun 25 Jul 25 Aug 25 Sep 25 Oct 25 Nov 25 Dec 25 J…" at bounding box center [500, 254] width 890 height 338
drag, startPoint x: 886, startPoint y: 38, endPoint x: 823, endPoint y: 38, distance: 63.0
click at [823, 38] on div "Clear Filters Hide Jun 2025 Jul 2025 Aug 2025 Sep 2025 Oct 2025 Nov 2025 Dec 20…" at bounding box center [829, 38] width 231 height 21
click at [878, 37] on input "12278" at bounding box center [897, 39] width 97 height 16
drag, startPoint x: 879, startPoint y: 38, endPoint x: 840, endPoint y: 38, distance: 39.3
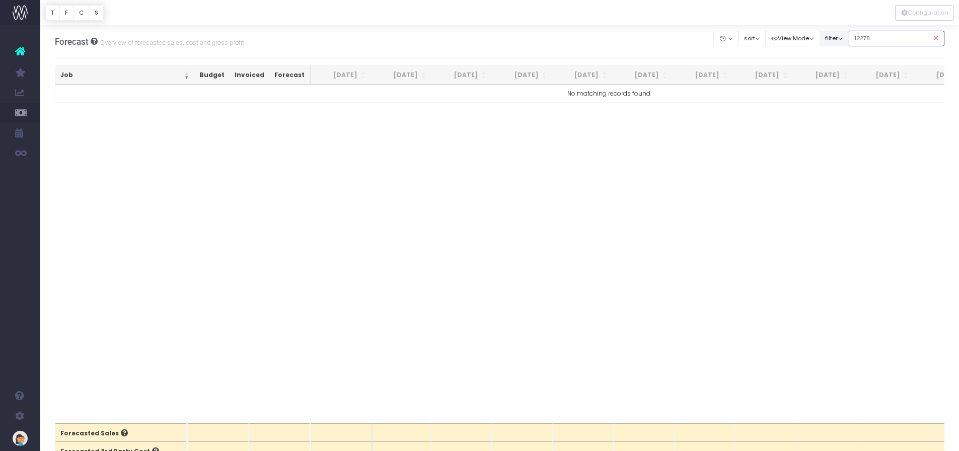
click at [840, 38] on div "Clear Filters Hide Jun 2025 Jul 2025 Aug 2025 Sep 2025 Oct 2025 Nov 2025 Dec 20…" at bounding box center [829, 38] width 231 height 21
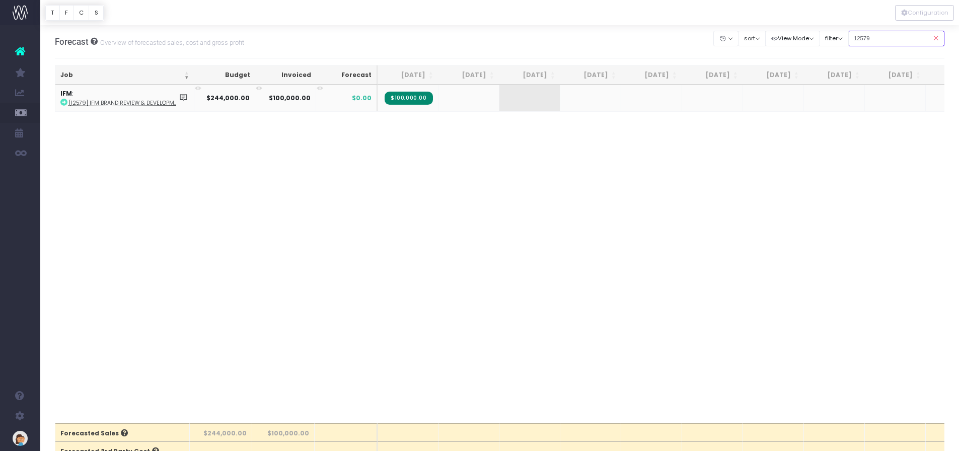
type input "12579"
click at [403, 98] on span "$100,000.00" at bounding box center [409, 98] width 48 height 13
click at [395, 98] on span "$100,000.00" at bounding box center [409, 98] width 48 height 13
click at [458, 97] on td at bounding box center [469, 98] width 61 height 26
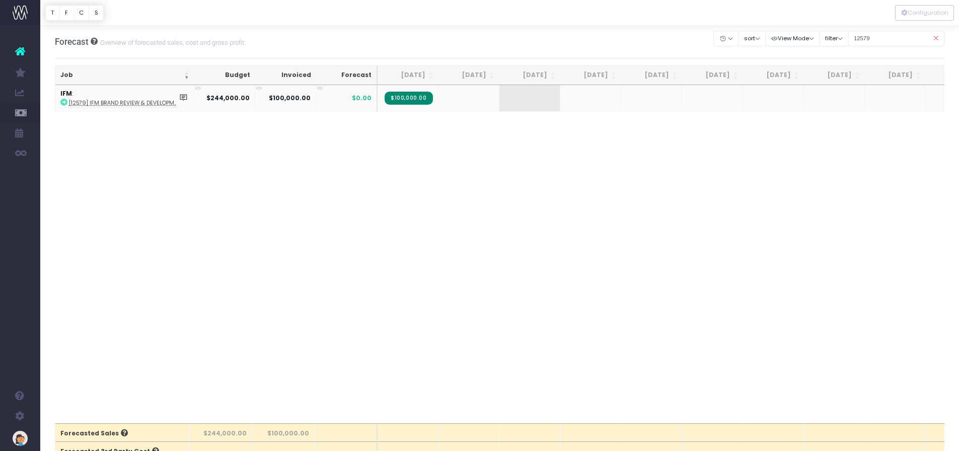
click at [455, 101] on td at bounding box center [469, 98] width 61 height 26
click at [517, 96] on span "+" at bounding box center [515, 98] width 30 height 26
type input "26500"
click at [579, 98] on body "Oh my... this is bad. [PERSON_NAME] wasn't able to load this page. Please conta…" at bounding box center [479, 225] width 959 height 451
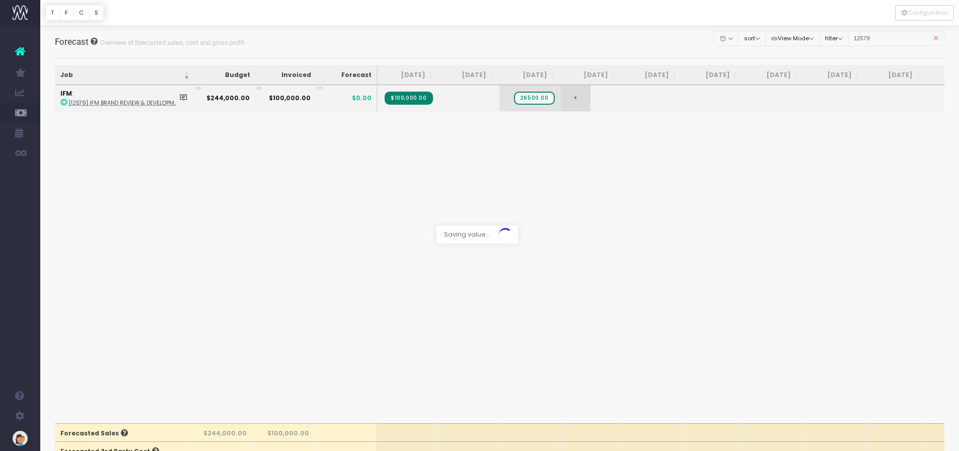
click at [579, 98] on div at bounding box center [479, 225] width 959 height 451
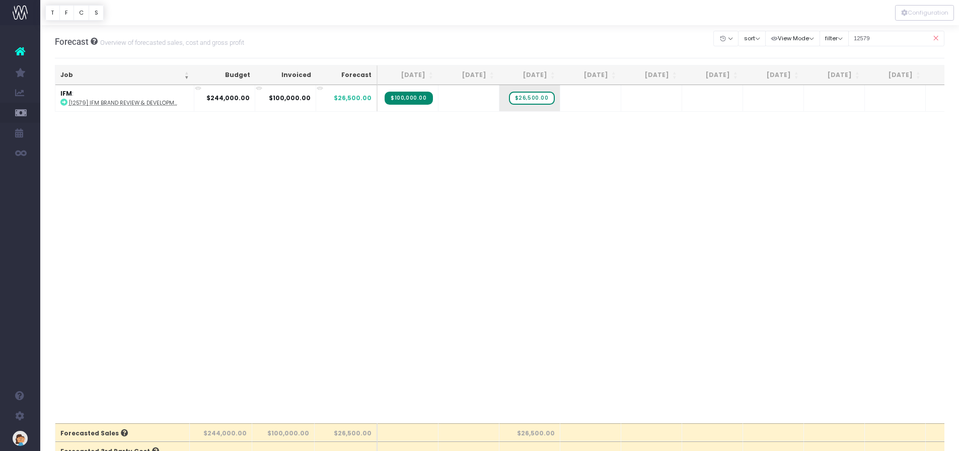
click at [0, 0] on span "+" at bounding box center [0, 0] width 0 height 0
type input "64800"
click at [644, 99] on body "Oh my... this is bad. [PERSON_NAME] wasn't able to load this page. Please conta…" at bounding box center [479, 225] width 959 height 451
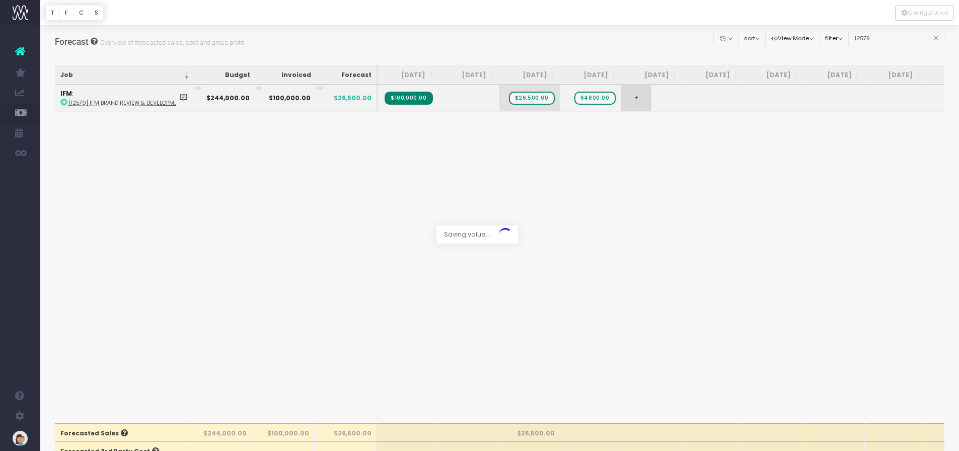
click at [644, 99] on div at bounding box center [479, 225] width 959 height 451
click at [638, 97] on span "+" at bounding box center [636, 98] width 30 height 26
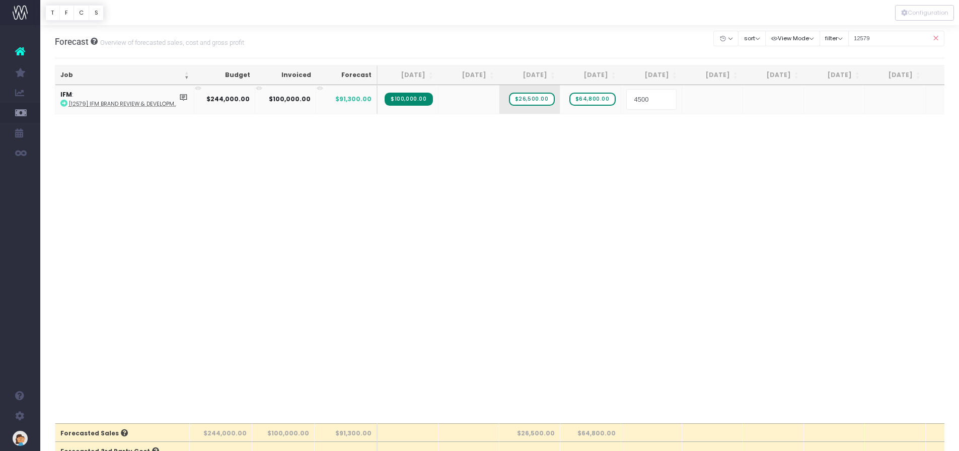
type input "45000"
click at [721, 105] on body "Oh my... this is bad. [PERSON_NAME] wasn't able to load this page. Please conta…" at bounding box center [479, 225] width 959 height 451
click at [0, 0] on span "+" at bounding box center [0, 0] width 0 height 0
type input "28850"
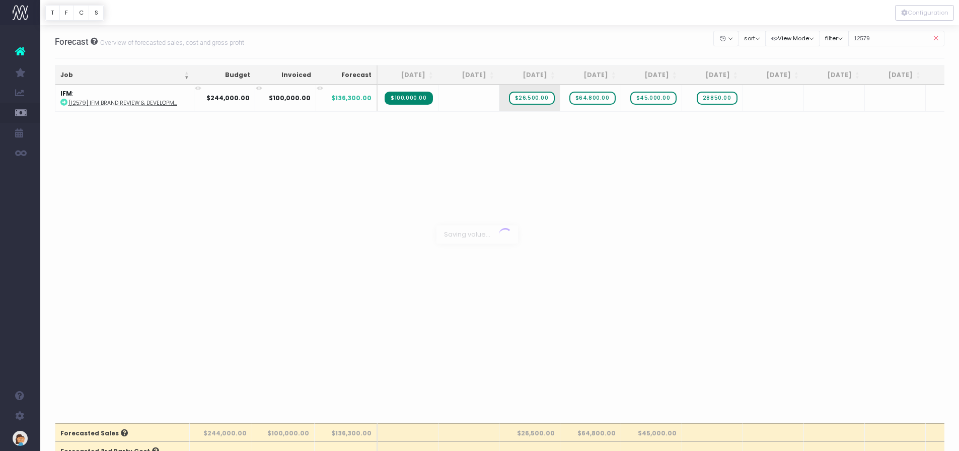
click at [666, 165] on body "Oh my... this is bad. [PERSON_NAME] wasn't able to load this page. Please conta…" at bounding box center [479, 225] width 959 height 451
click at [880, 36] on input "12579" at bounding box center [897, 39] width 97 height 16
type input "12587"
click at [519, 95] on span "+" at bounding box center [515, 98] width 30 height 26
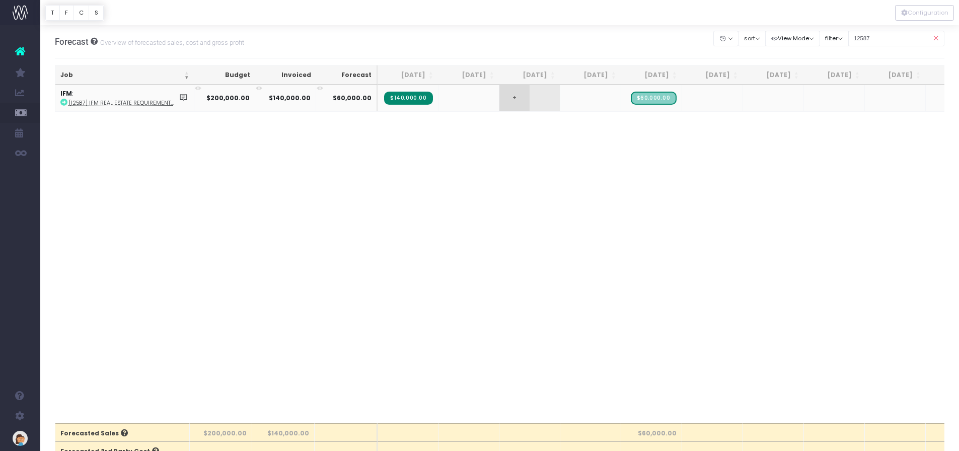
click at [519, 95] on span "+" at bounding box center [515, 98] width 30 height 26
type input "40000"
click at [586, 101] on body "Oh my... this is bad. [PERSON_NAME] wasn't able to load this page. Please conta…" at bounding box center [479, 225] width 959 height 451
click at [0, 0] on span "+" at bounding box center [0, 0] width 0 height 0
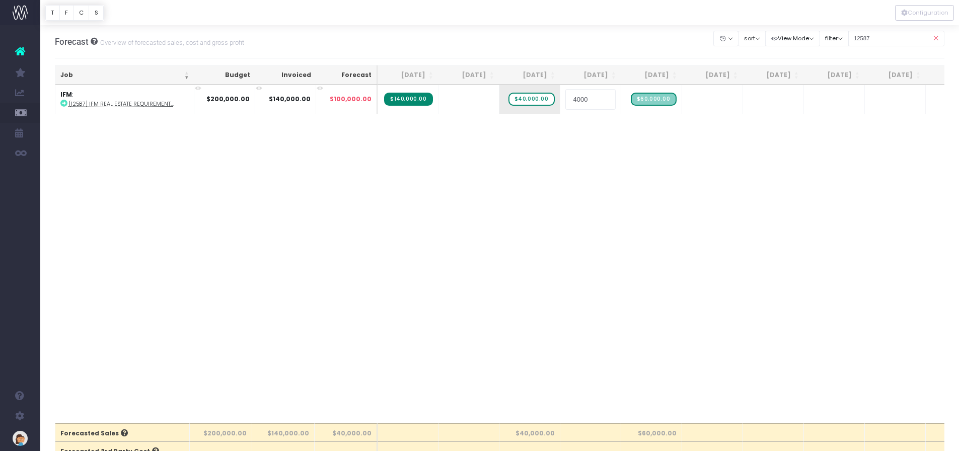
type input "40000"
click at [702, 99] on body "Oh my... this is bad. [PERSON_NAME] wasn't able to load this page. Please conta…" at bounding box center [479, 225] width 959 height 451
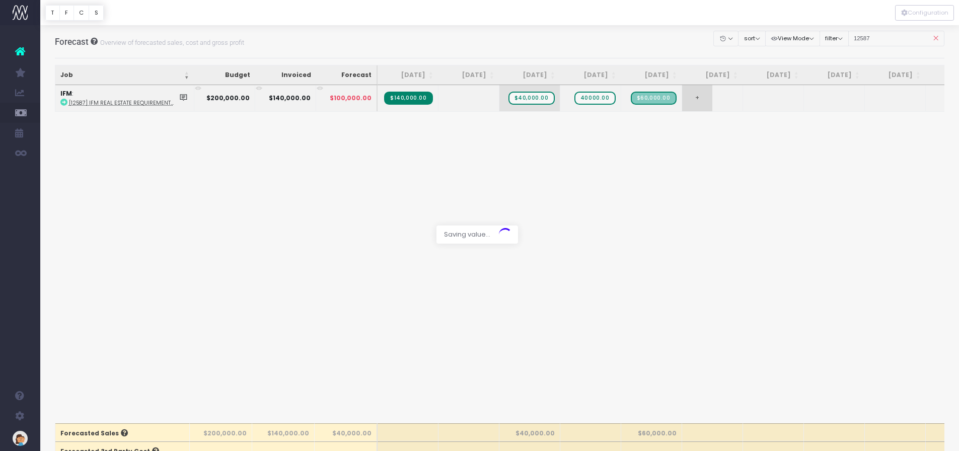
click at [702, 99] on div at bounding box center [479, 225] width 959 height 451
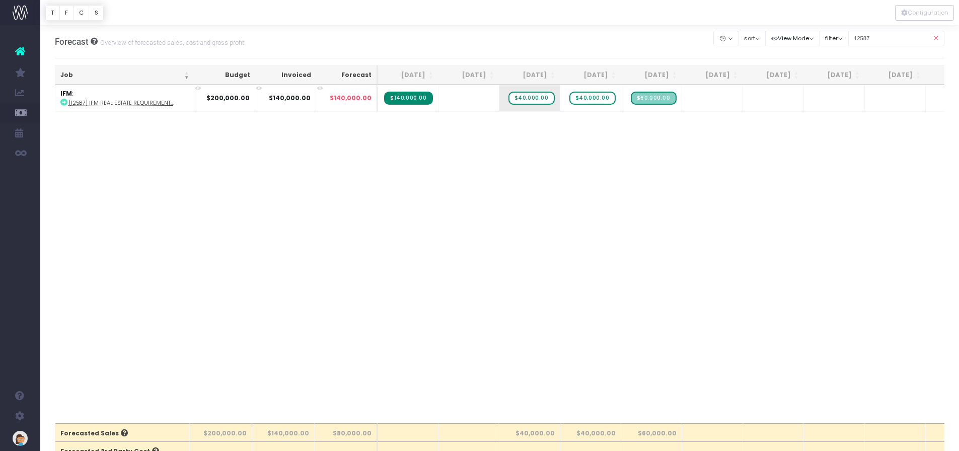
click at [0, 0] on span "+" at bounding box center [0, 0] width 0 height 0
type input "40000"
click at [650, 111] on body "Oh my... this is bad. [PERSON_NAME] wasn't able to load this page. Please conta…" at bounding box center [479, 225] width 959 height 451
click at [632, 94] on span "+" at bounding box center [636, 98] width 30 height 26
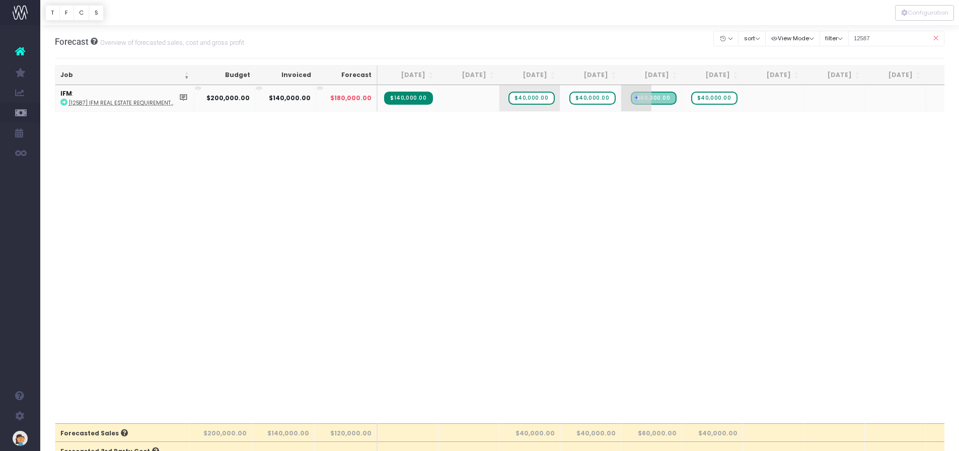
click at [632, 94] on span "+" at bounding box center [636, 98] width 30 height 26
type input "20000"
click at [620, 150] on body "Oh my... this is bad. [PERSON_NAME] wasn't able to load this page. Please conta…" at bounding box center [479, 225] width 959 height 451
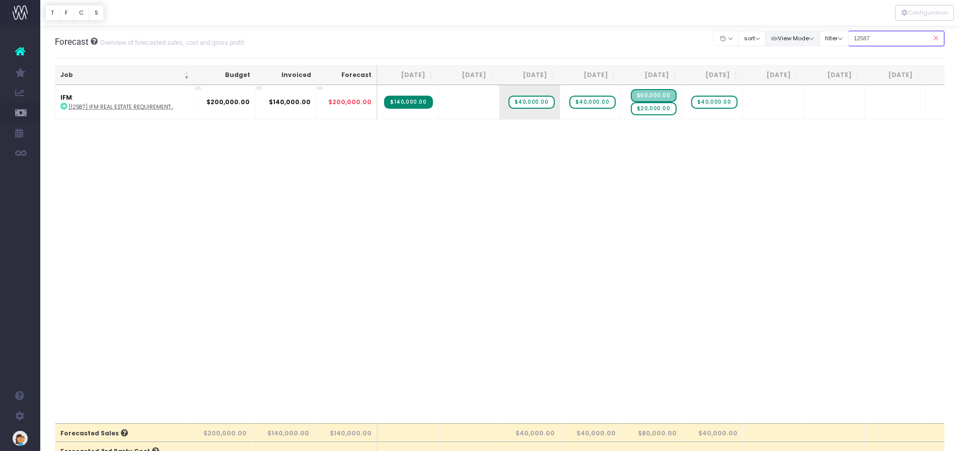
drag, startPoint x: 889, startPoint y: 38, endPoint x: 799, endPoint y: 39, distance: 90.7
click at [799, 39] on div "Clear Filters Hide Jun 2025 Jul 2025 Aug 2025 Sep 2025 Oct 2025 Nov 2025 Dec 20…" at bounding box center [829, 38] width 231 height 21
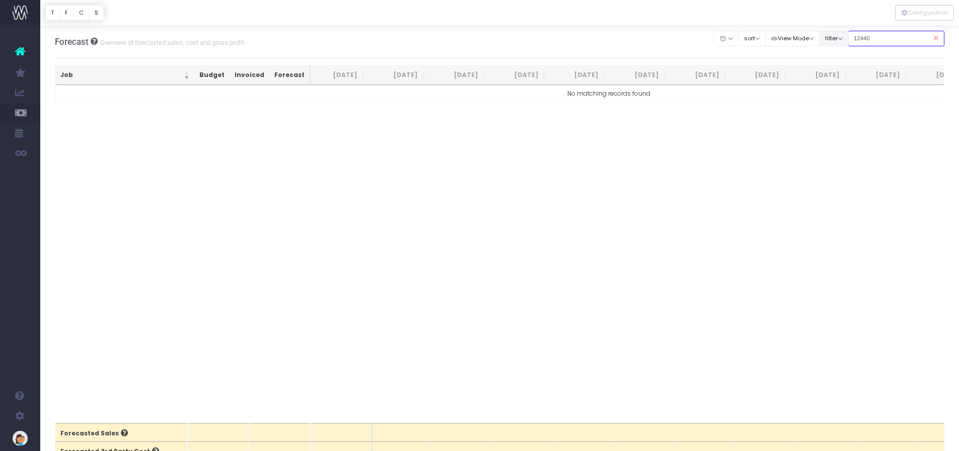
drag, startPoint x: 892, startPoint y: 40, endPoint x: 828, endPoint y: 33, distance: 64.8
click at [828, 33] on div "Clear Filters Hide Jun 2025 Jul 2025 Aug 2025 Sep 2025 Oct 2025 Nov 2025 Dec 20…" at bounding box center [829, 38] width 231 height 21
drag, startPoint x: 886, startPoint y: 42, endPoint x: 838, endPoint y: 42, distance: 48.3
click at [838, 42] on div "Clear Filters Hide Jun 2025 Jul 2025 Aug 2025 Sep 2025 Oct 2025 Nov 2025 Dec 20…" at bounding box center [829, 38] width 231 height 21
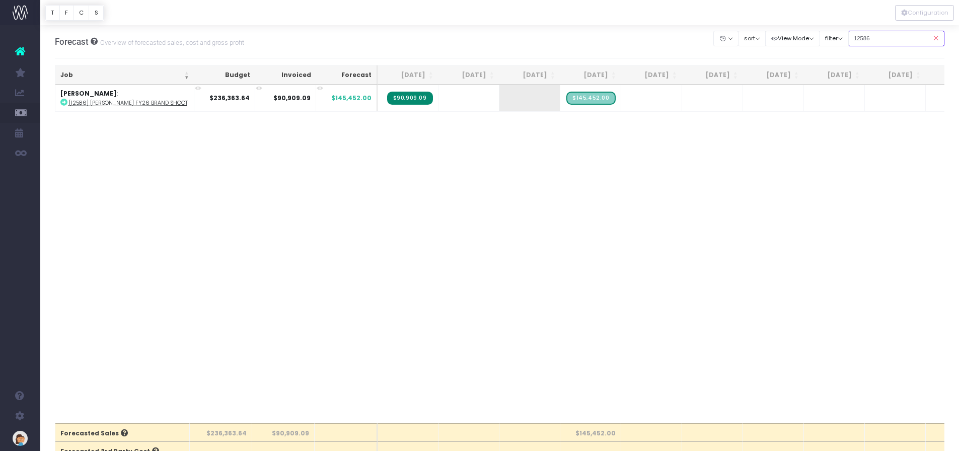
type input "12586"
click at [574, 97] on span "+" at bounding box center [576, 98] width 30 height 26
type input "-100000"
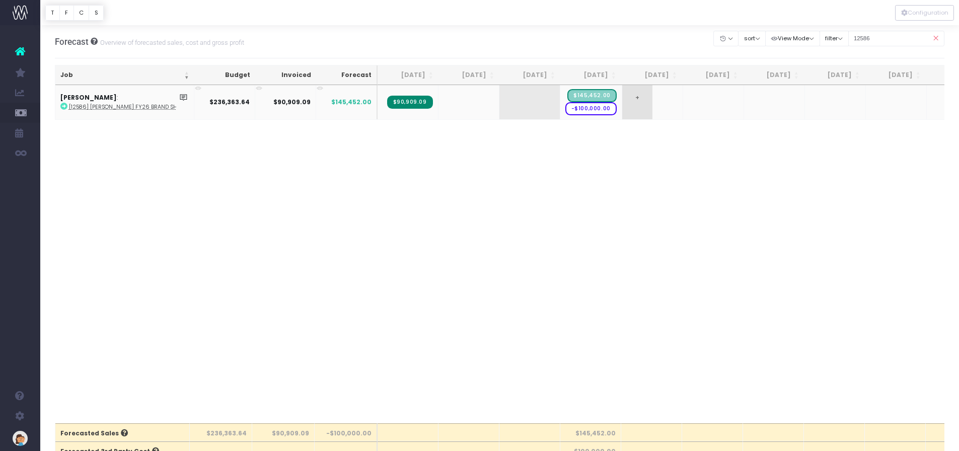
click at [636, 99] on span "+" at bounding box center [637, 102] width 30 height 34
click at [620, 169] on body "Oh my... this is bad. [PERSON_NAME] wasn't able to load this page. Please conta…" at bounding box center [479, 225] width 959 height 451
click at [638, 98] on span "+" at bounding box center [637, 102] width 30 height 34
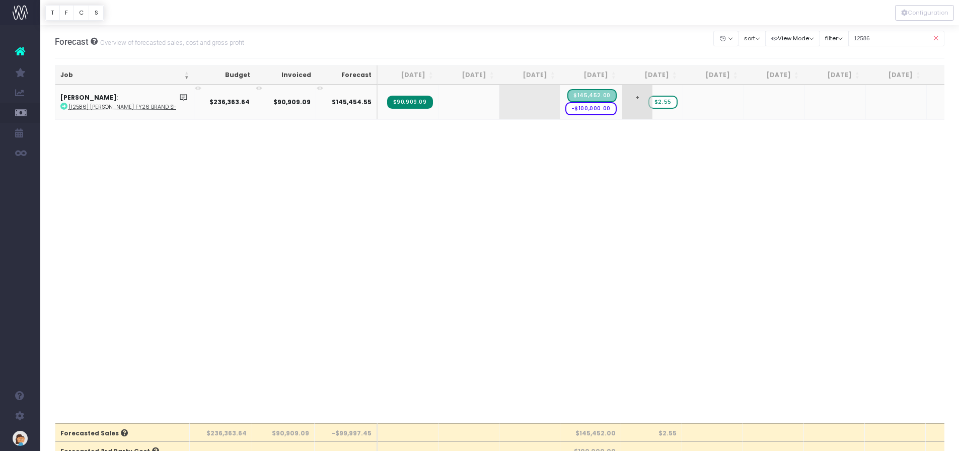
click at [638, 98] on span "+" at bounding box center [637, 102] width 30 height 34
type input "45500"
click at [660, 95] on span "$2.55" at bounding box center [663, 95] width 29 height 13
click at [635, 157] on body "Oh my... this is bad. [PERSON_NAME] wasn't able to load this page. Please conta…" at bounding box center [479, 225] width 959 height 451
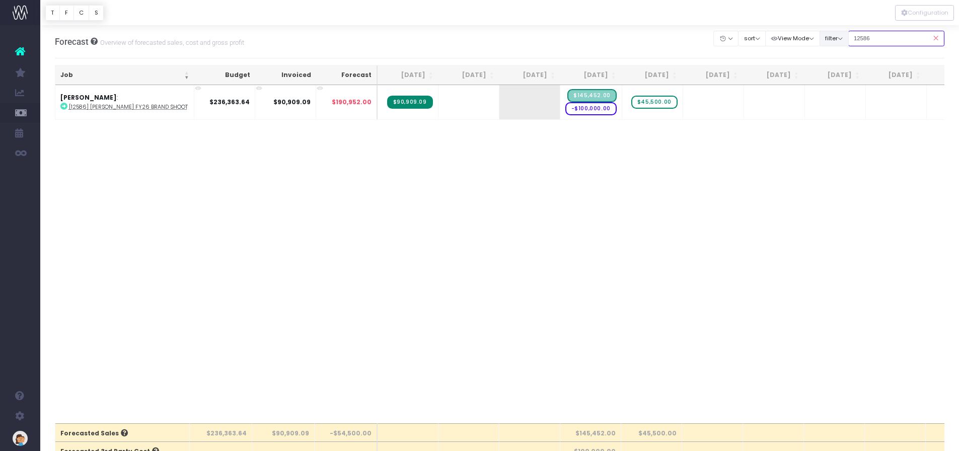
drag, startPoint x: 888, startPoint y: 35, endPoint x: 843, endPoint y: 35, distance: 45.3
click at [843, 35] on div "Clear Filters Hide Jun 2025 Jul 2025 Aug 2025 Sep 2025 Oct 2025 Nov 2025 Dec 20…" at bounding box center [829, 38] width 231 height 21
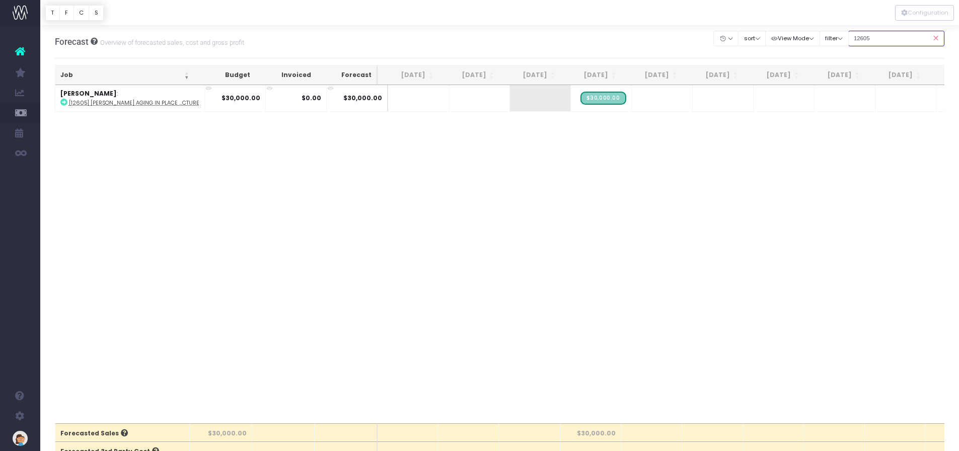
type input "12605"
click at [744, 187] on div "Job Budget Invoiced Forecast Jun 25 Jul 25 Aug 25 Sep 25 Oct 25 Nov 25 Dec 25 J…" at bounding box center [500, 254] width 890 height 338
click at [578, 95] on span "+" at bounding box center [586, 98] width 30 height 26
type input "-360"
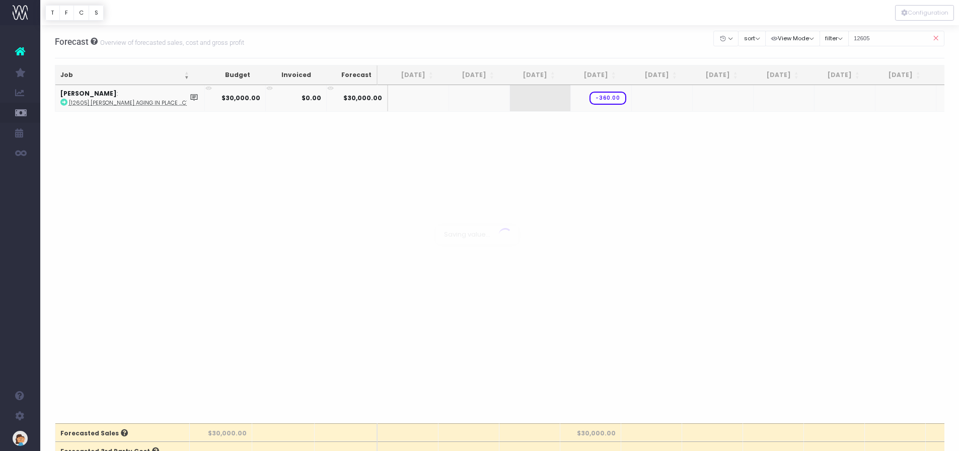
click at [602, 184] on body "Oh my... this is bad. [PERSON_NAME] wasn't able to load this page. Please conta…" at bounding box center [479, 225] width 959 height 451
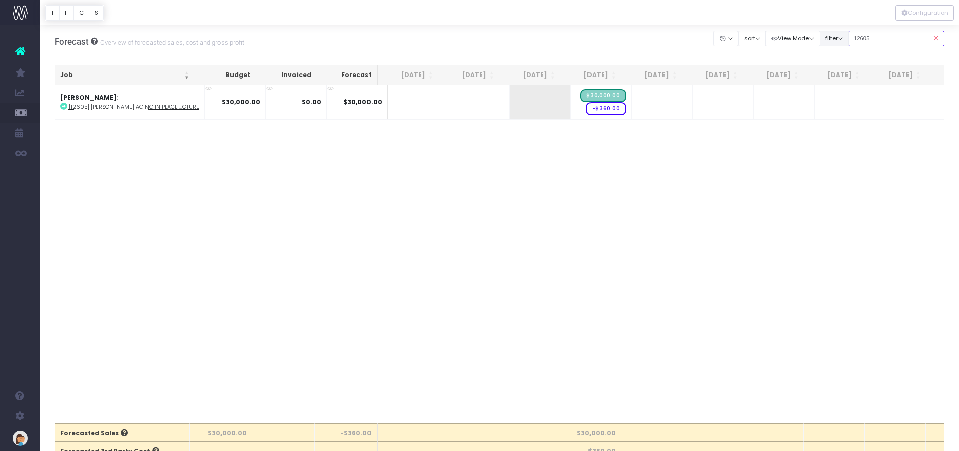
drag, startPoint x: 898, startPoint y: 33, endPoint x: 841, endPoint y: 34, distance: 57.4
click at [841, 34] on div "Clear Filters Hide Jun 2025 Jul 2025 Aug 2025 Sep 2025 Oct 2025 Nov 2025 Dec 20…" at bounding box center [829, 38] width 231 height 21
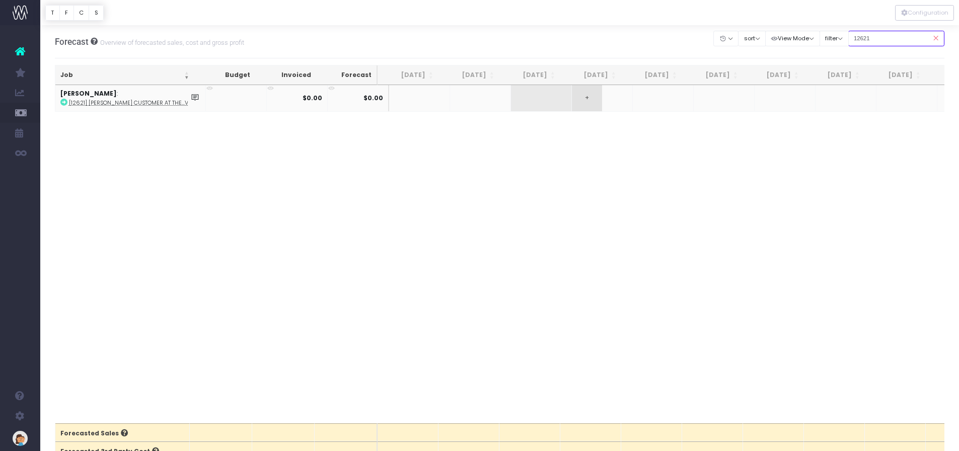
type input "12621"
click at [573, 103] on span "+" at bounding box center [587, 98] width 30 height 26
type input "15000"
click at [651, 101] on body "Oh my... this is bad. [PERSON_NAME] wasn't able to load this page. Please conta…" at bounding box center [479, 225] width 959 height 451
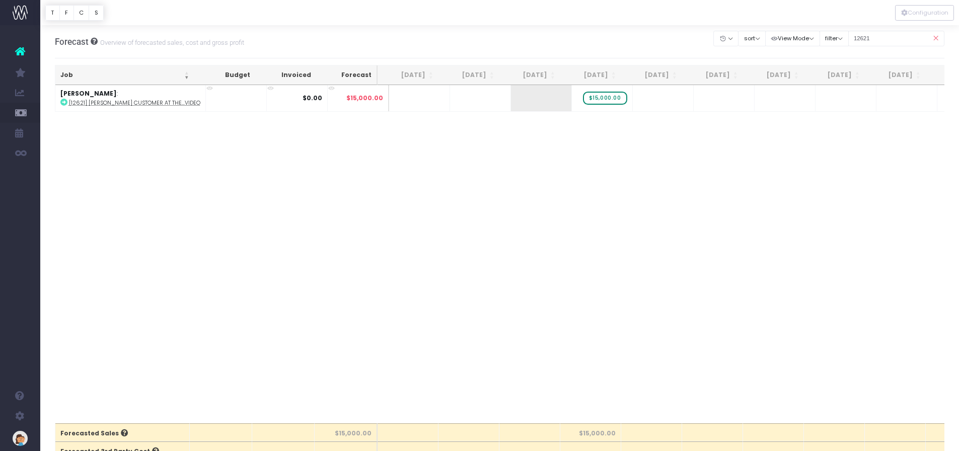
click at [0, 0] on span "+" at bounding box center [0, 0] width 0 height 0
type input "5000"
click at [623, 159] on body "Oh my... this is bad. [PERSON_NAME] wasn't able to load this page. Please conta…" at bounding box center [479, 225] width 959 height 451
drag, startPoint x: 879, startPoint y: 44, endPoint x: 841, endPoint y: 37, distance: 39.4
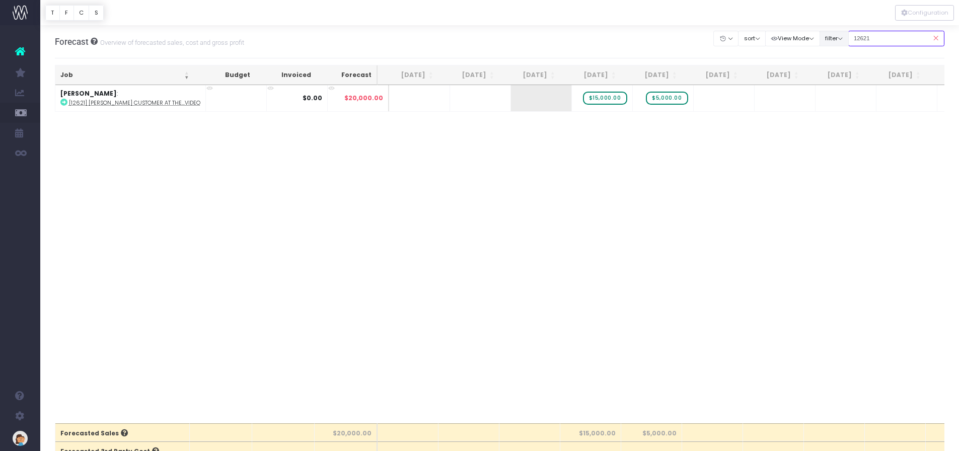
click at [841, 37] on div "Clear Filters Hide Jun 2025 Jul 2025 Aug 2025 Sep 2025 Oct 2025 Nov 2025 Dec 20…" at bounding box center [829, 38] width 231 height 21
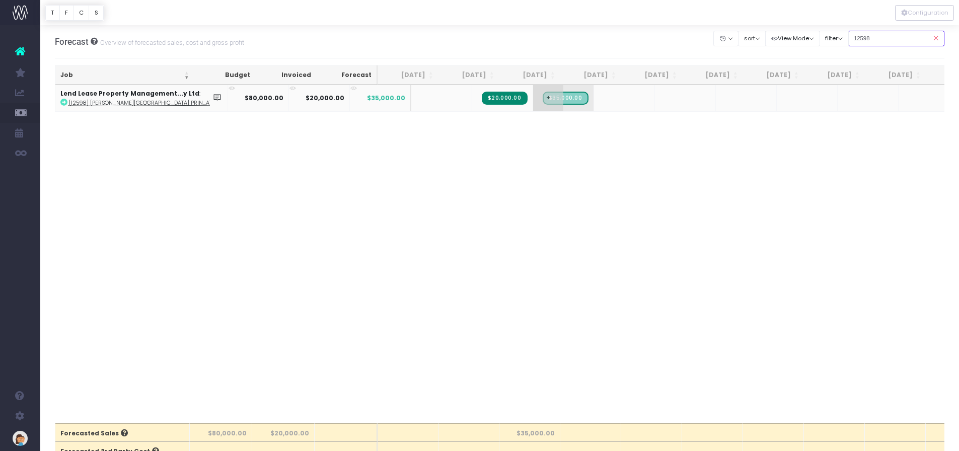
type input "12598"
click at [533, 97] on span "+" at bounding box center [548, 98] width 30 height 26
click at [533, 99] on span "+" at bounding box center [548, 98] width 30 height 26
type input "-25000"
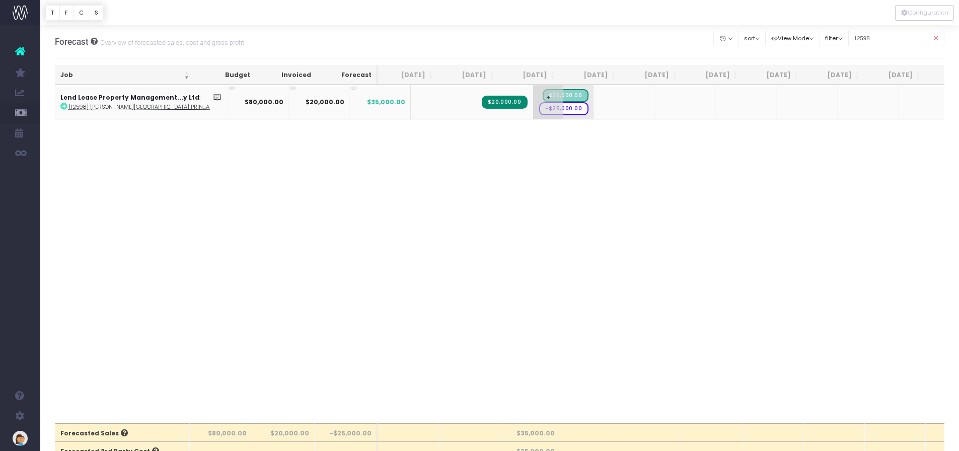
click at [539, 109] on span "-$25,000.00" at bounding box center [563, 108] width 49 height 13
click at [538, 99] on input "-25000" at bounding box center [563, 99] width 50 height 20
type input "-35000"
click at [0, 0] on span "+" at bounding box center [0, 0] width 0 height 0
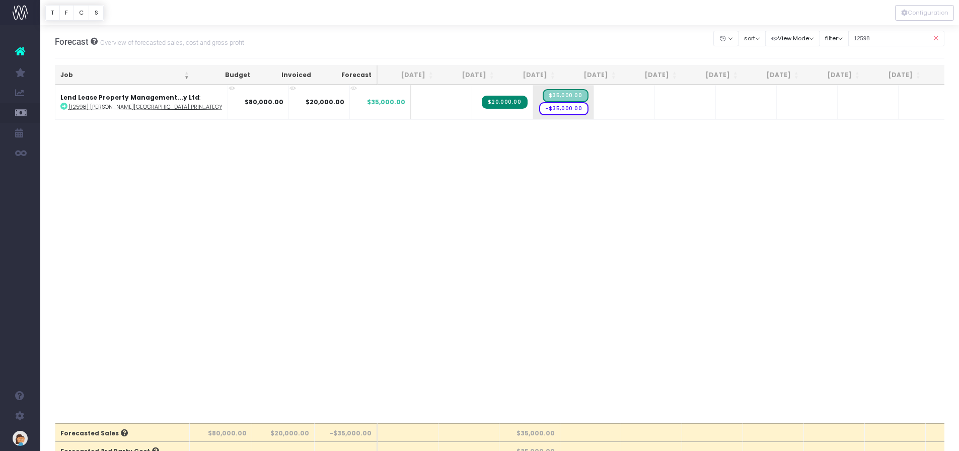
click at [0, 0] on span "+" at bounding box center [0, 0] width 0 height 0
type input "20000"
click at [633, 102] on body "Oh my... this is bad. [PERSON_NAME] wasn't able to load this page. Please conta…" at bounding box center [479, 225] width 959 height 451
click at [655, 102] on span "+" at bounding box center [670, 102] width 30 height 34
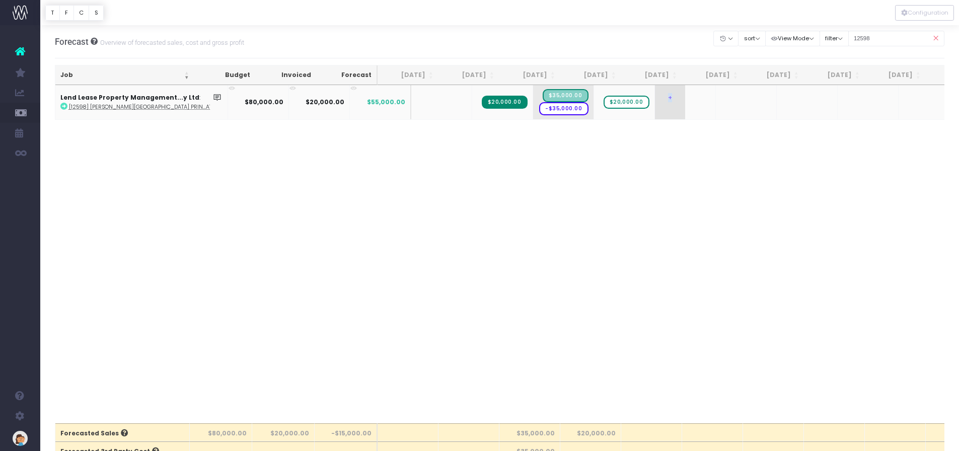
click at [655, 102] on span "+" at bounding box center [670, 102] width 30 height 34
type input "39360"
click at [633, 192] on body "Oh my... this is bad. [PERSON_NAME] wasn't able to load this page. Please conta…" at bounding box center [479, 225] width 959 height 451
drag, startPoint x: 877, startPoint y: 41, endPoint x: 837, endPoint y: 37, distance: 40.5
click at [837, 37] on div "Clear Filters Hide Jun 2025 Jul 2025 Aug 2025 Sep 2025 Oct 2025 Nov 2025 Dec 20…" at bounding box center [829, 38] width 231 height 21
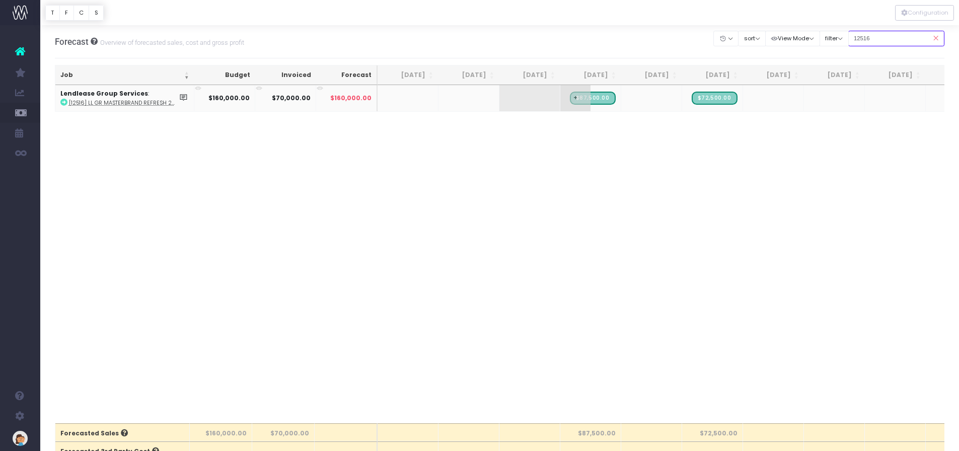
type input "12516"
click at [574, 100] on span "+" at bounding box center [576, 98] width 30 height 26
type input "-87500+53333.33"
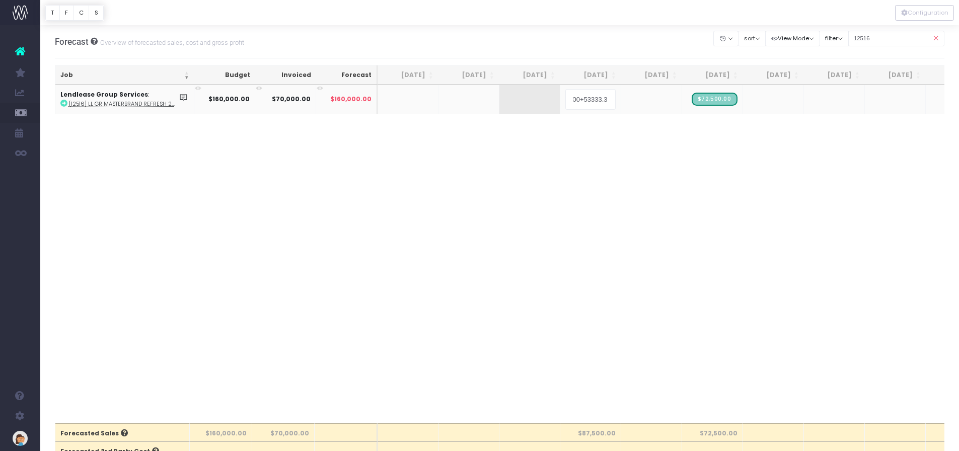
scroll to position [0, 17]
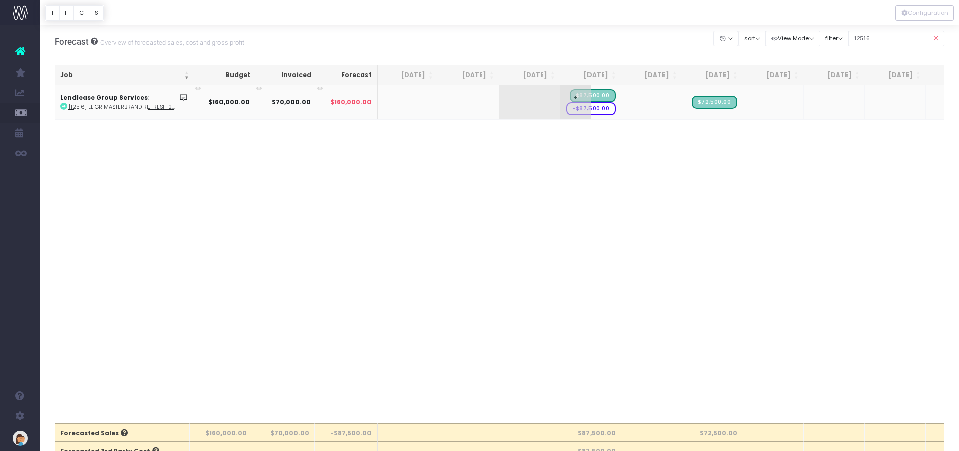
click at [574, 97] on span "+" at bounding box center [576, 102] width 30 height 34
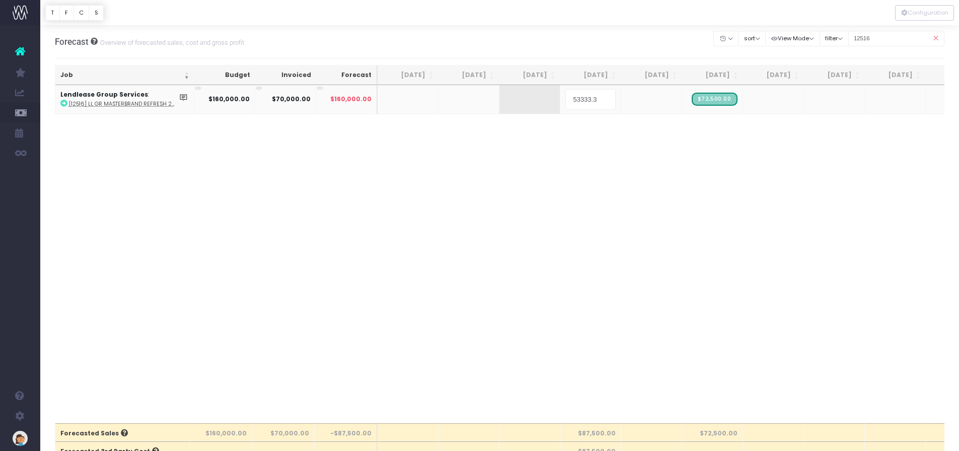
type input "53333.33"
click at [642, 102] on body "Oh my... this is bad. [PERSON_NAME] wasn't able to load this page. Please conta…" at bounding box center [479, 225] width 959 height 451
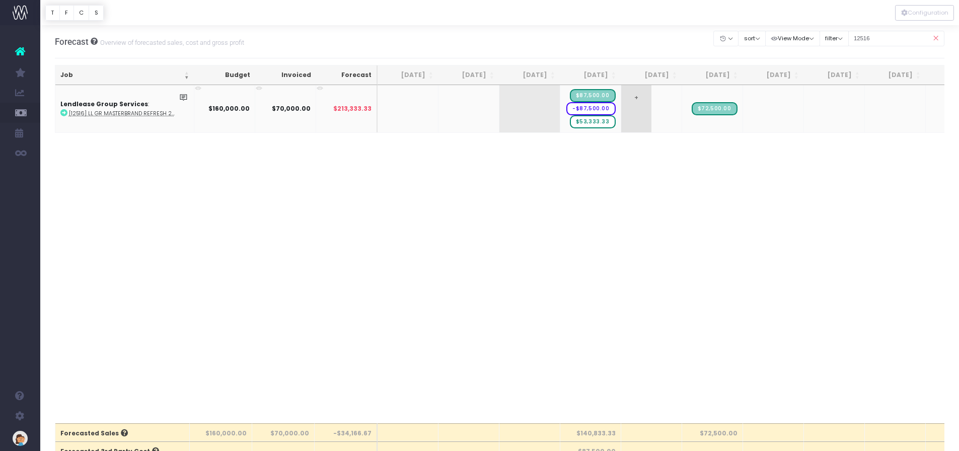
click at [635, 101] on span "+" at bounding box center [636, 108] width 30 height 47
type input "53328"
click at [698, 95] on body "Oh my... this is bad. [PERSON_NAME] wasn't able to load this page. Please conta…" at bounding box center [479, 225] width 959 height 451
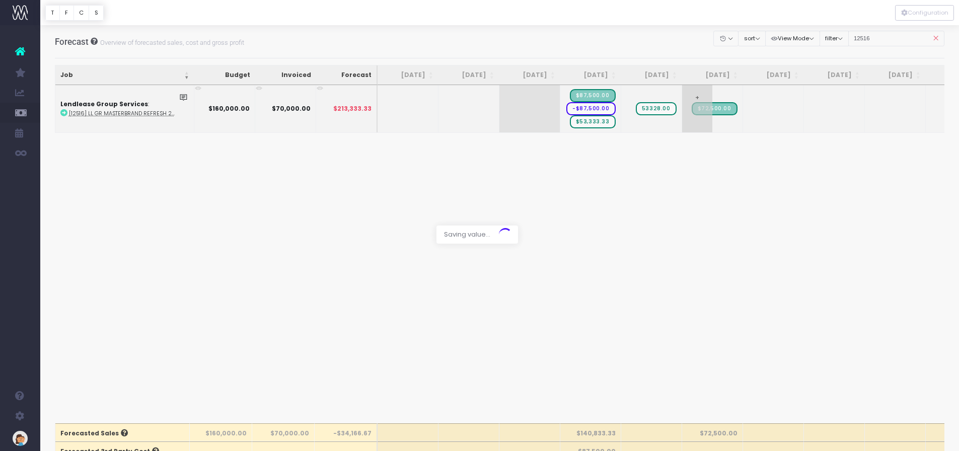
click at [698, 95] on div at bounding box center [479, 225] width 959 height 451
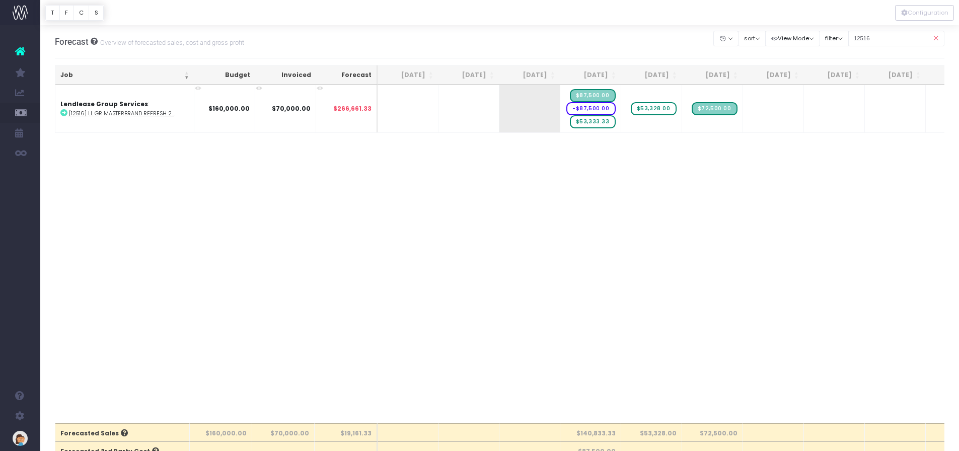
click at [0, 0] on span "+" at bounding box center [0, 0] width 0 height 0
type input "-72500"
click at [695, 96] on span "+" at bounding box center [697, 108] width 30 height 47
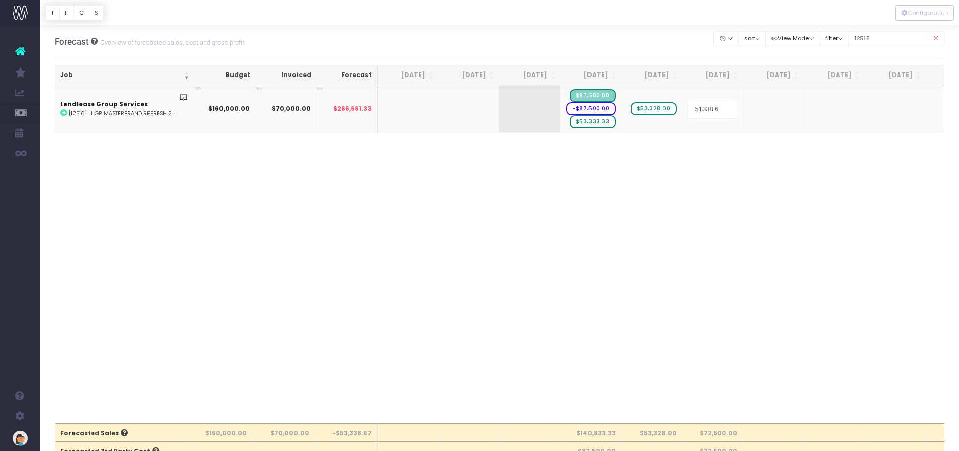
type input "51338.67"
click at [721, 181] on body "Oh my... this is bad. [PERSON_NAME] wasn't able to load this page. Please conta…" at bounding box center [479, 225] width 959 height 451
click at [758, 104] on span "+" at bounding box center [758, 108] width 30 height 47
click at [743, 146] on body "Oh my... this is bad. [PERSON_NAME] wasn't able to load this page. Please conta…" at bounding box center [479, 225] width 959 height 451
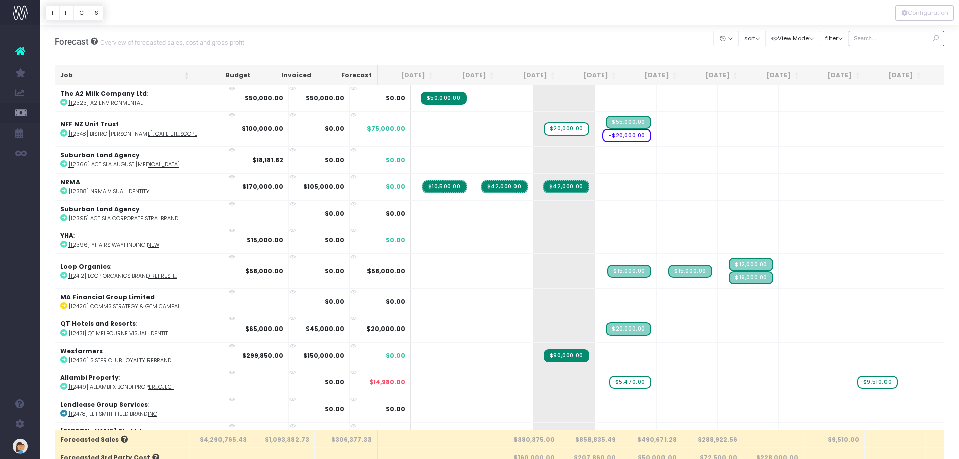
click at [881, 41] on input "text" at bounding box center [897, 39] width 97 height 16
type input "12516"
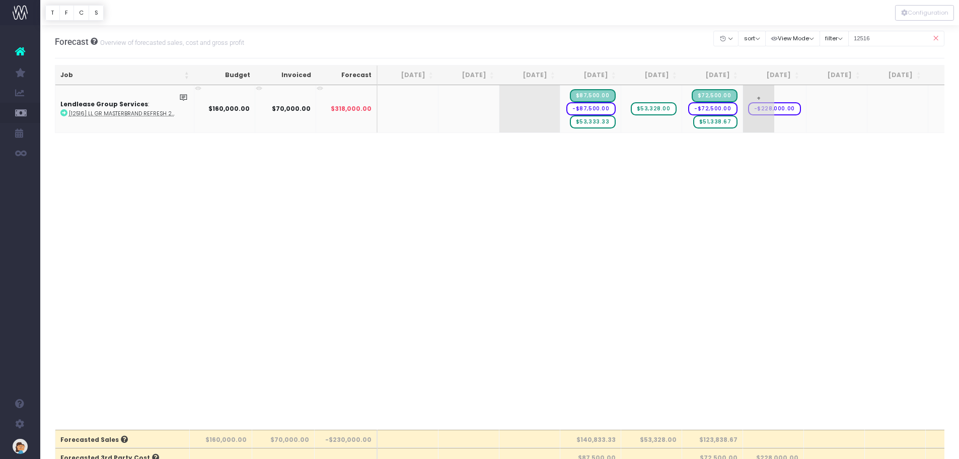
click at [762, 103] on span "+" at bounding box center [759, 108] width 32 height 47
click at [763, 108] on span "+" at bounding box center [759, 108] width 32 height 47
click at [373, 109] on td "$318,000.00" at bounding box center [346, 108] width 61 height 47
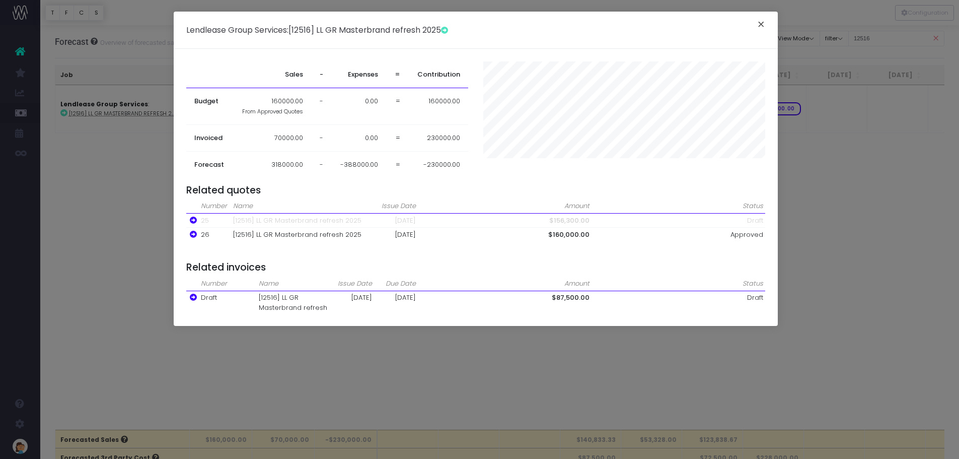
click at [763, 20] on button "×" at bounding box center [761, 26] width 21 height 16
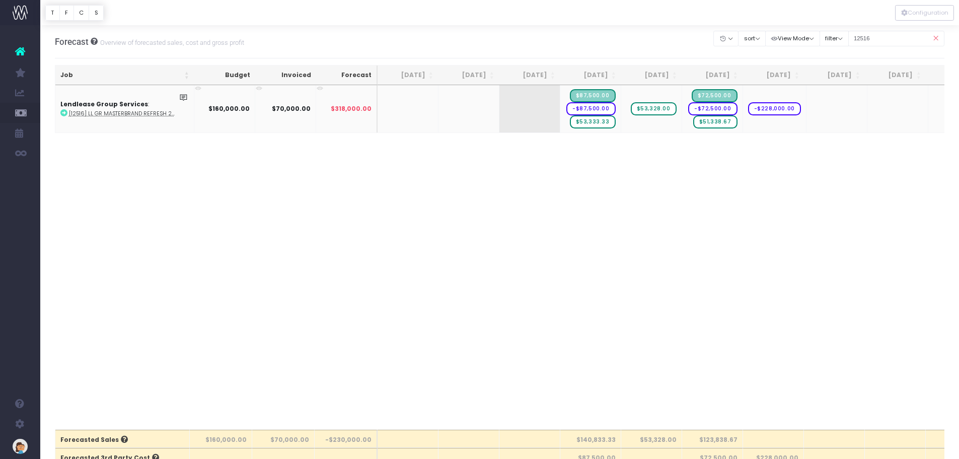
click at [142, 114] on abbr "[12516] LL GR Masterbrand refresh 2..." at bounding box center [122, 114] width 106 height 8
click at [773, 110] on span "+" at bounding box center [759, 108] width 32 height 47
click at [788, 111] on span "-$228,000.00" at bounding box center [774, 108] width 53 height 13
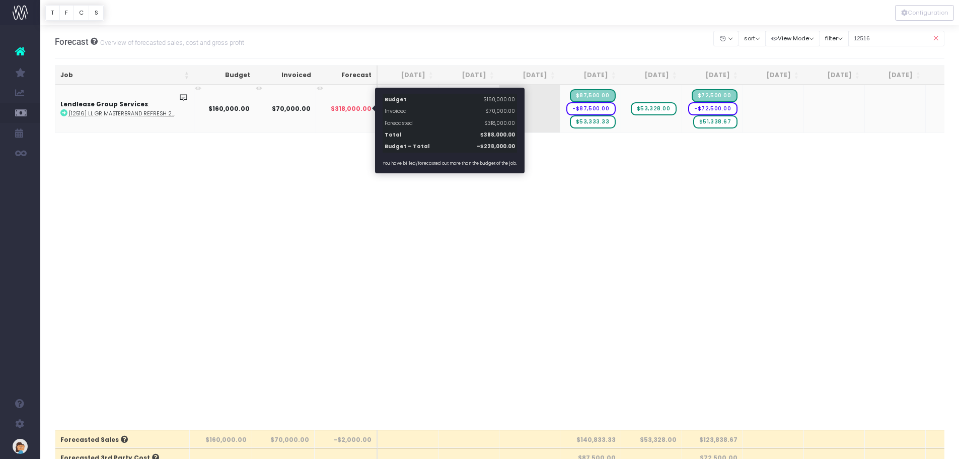
click at [363, 113] on span "$318,000.00" at bounding box center [351, 108] width 41 height 9
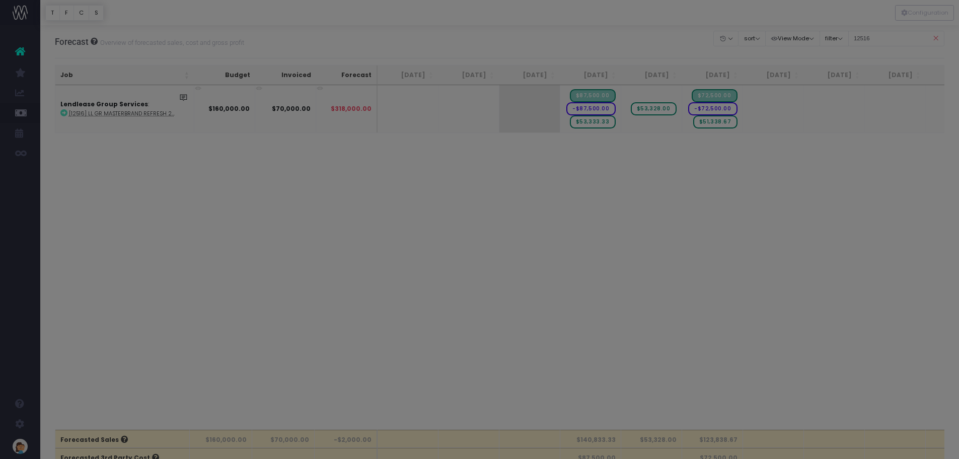
click at [363, 113] on div at bounding box center [479, 229] width 959 height 459
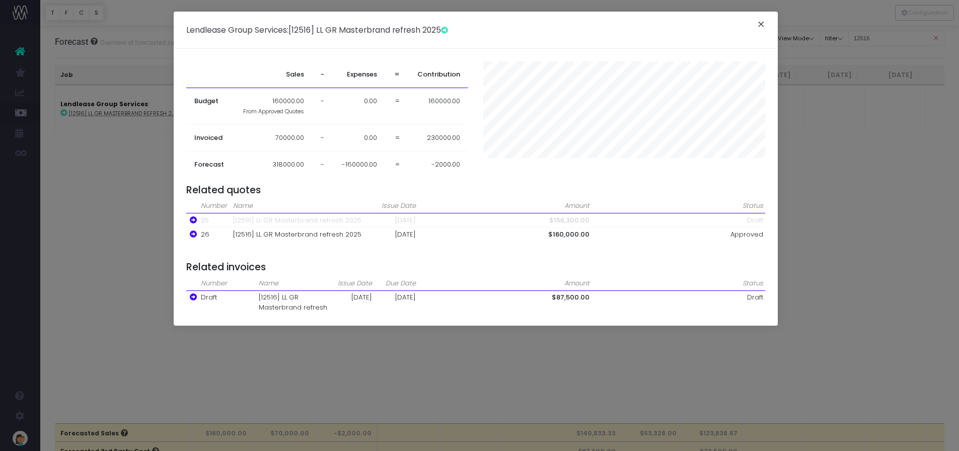
click at [761, 18] on button "×" at bounding box center [761, 26] width 21 height 16
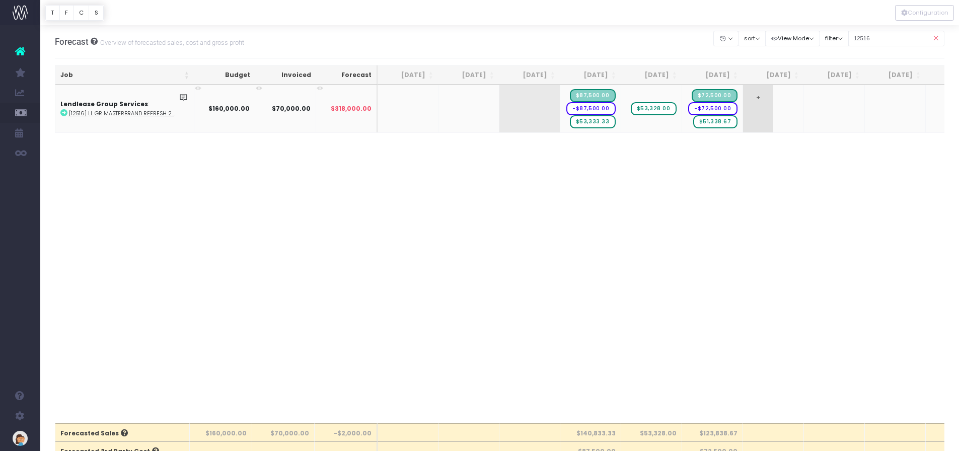
click at [762, 98] on span "+" at bounding box center [758, 108] width 30 height 47
type input "-160000"
click at [823, 110] on body "Oh my... this is bad. [PERSON_NAME] wasn't able to load this page. Please conta…" at bounding box center [479, 225] width 959 height 451
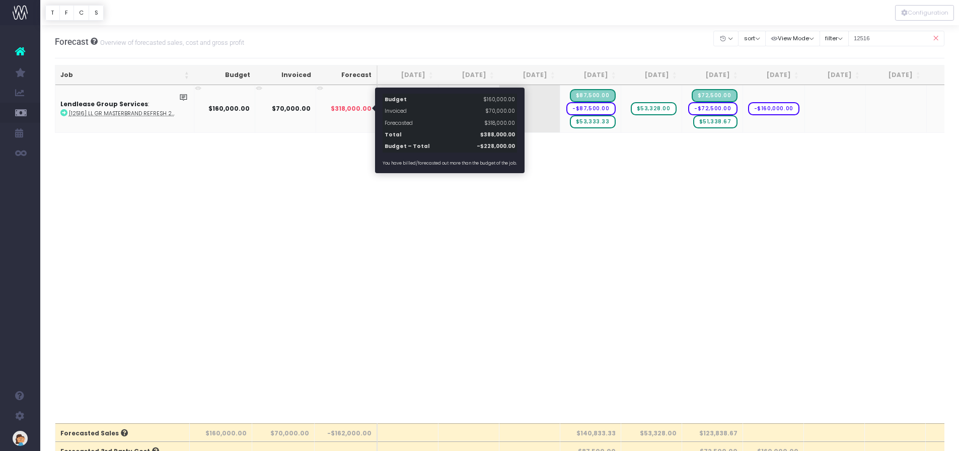
click at [348, 110] on span "$318,000.00" at bounding box center [351, 108] width 41 height 9
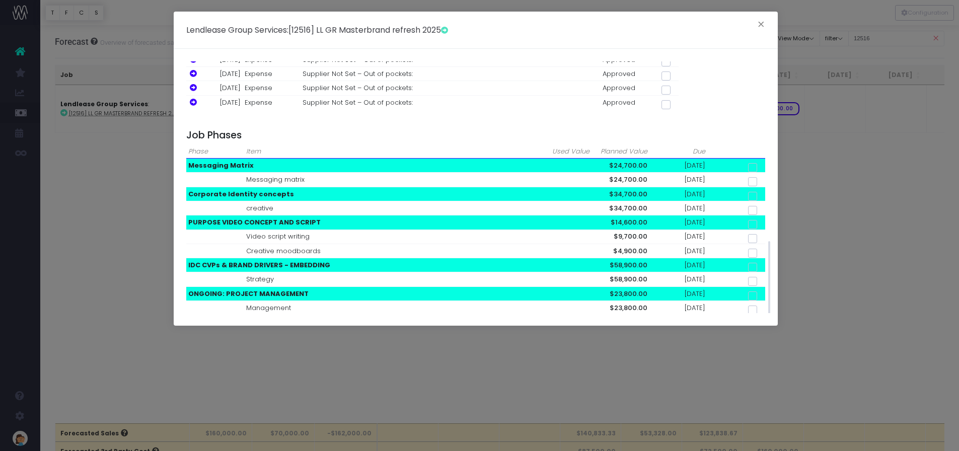
scroll to position [425, 0]
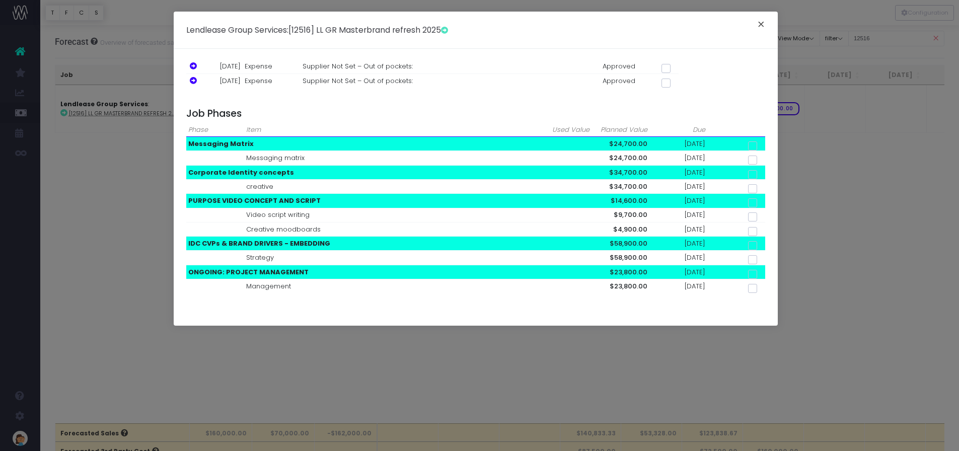
click at [758, 25] on button "×" at bounding box center [761, 26] width 21 height 16
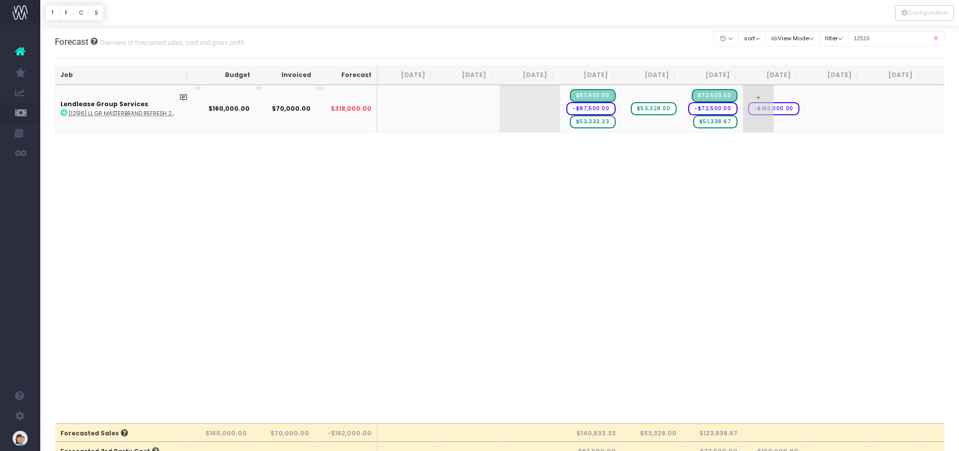
click at [788, 111] on span "-$160,000.00" at bounding box center [773, 108] width 51 height 13
click at [785, 109] on span "-$160,000.00" at bounding box center [773, 108] width 51 height 13
drag, startPoint x: 893, startPoint y: 39, endPoint x: 843, endPoint y: 37, distance: 50.4
click at [843, 37] on div "Clear Filters Hide [DATE] [DATE] [DATE] [DATE] [DATE] [DATE] [DATE] [DATE] [DAT…" at bounding box center [829, 38] width 231 height 21
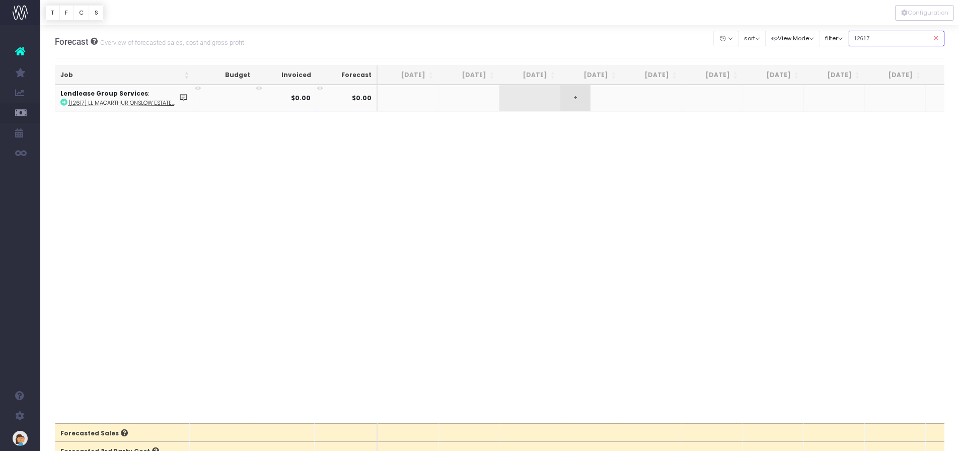
type input "12617"
click at [573, 99] on span "+" at bounding box center [576, 98] width 30 height 26
type input "19990"
click at [579, 160] on body "Oh my... this is bad. [PERSON_NAME] wasn't able to load this page. Please conta…" at bounding box center [479, 225] width 959 height 451
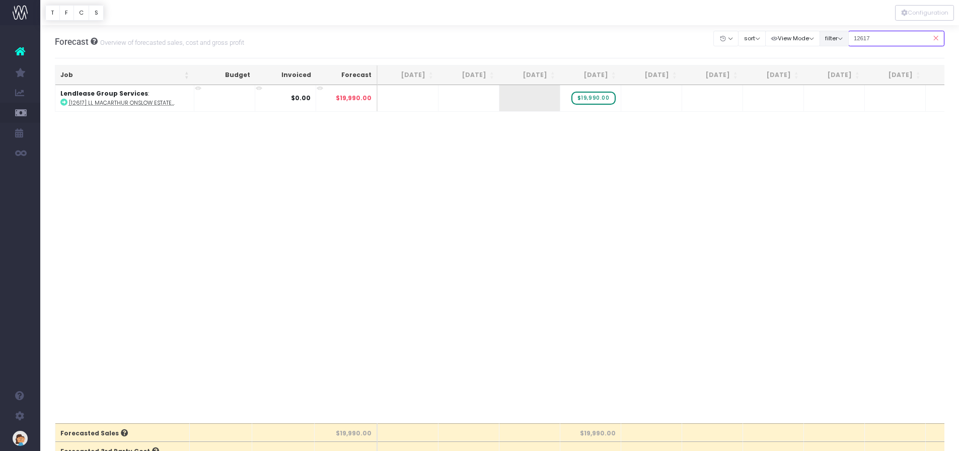
drag, startPoint x: 891, startPoint y: 32, endPoint x: 847, endPoint y: 33, distance: 44.3
click at [847, 32] on div "Clear Filters Hide [DATE] [DATE] [DATE] [DATE] [DATE] [DATE] [DATE] [DATE] [DAT…" at bounding box center [829, 38] width 231 height 21
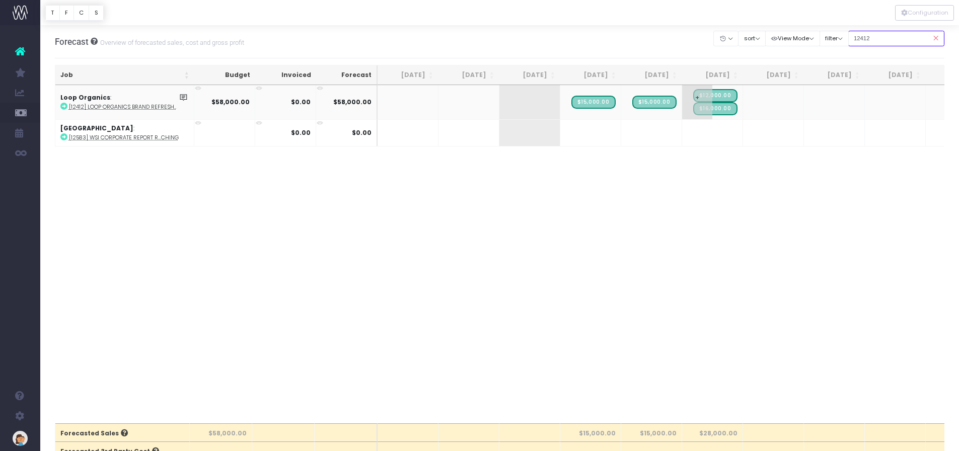
type input "12412"
click at [700, 96] on span "+" at bounding box center [697, 102] width 30 height 34
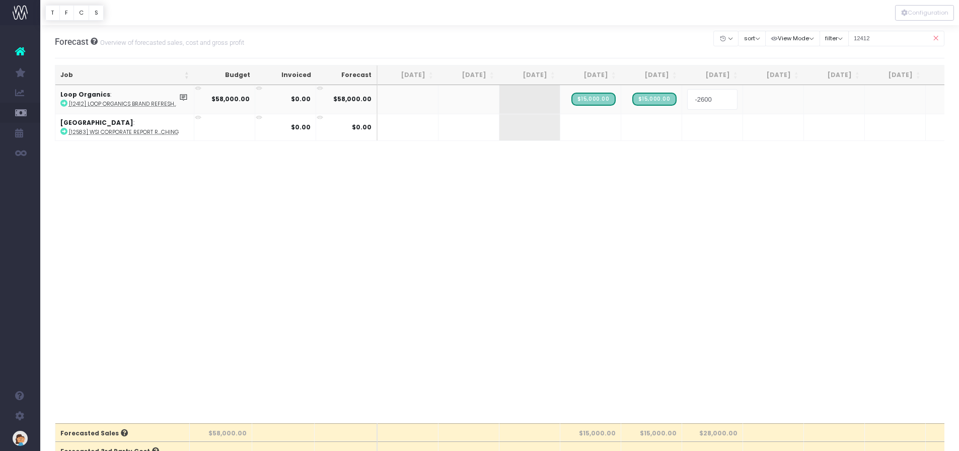
type input "-26000"
click at [583, 107] on body "Oh my... this is bad. [PERSON_NAME] wasn't able to load this page. Please conta…" at bounding box center [479, 225] width 959 height 451
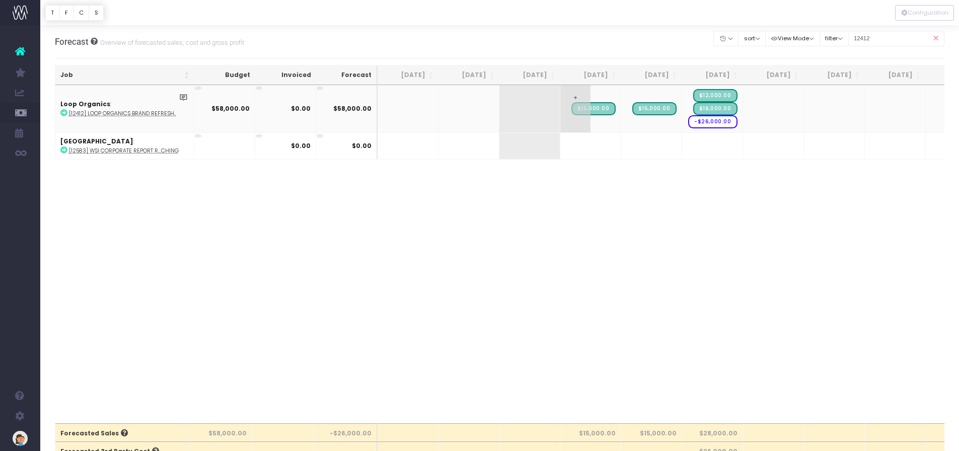
click at [578, 97] on span "+" at bounding box center [576, 108] width 30 height 47
type input "4000"
click at [635, 99] on body "Oh my... this is bad. [PERSON_NAME] wasn't able to load this page. Please conta…" at bounding box center [479, 225] width 959 height 451
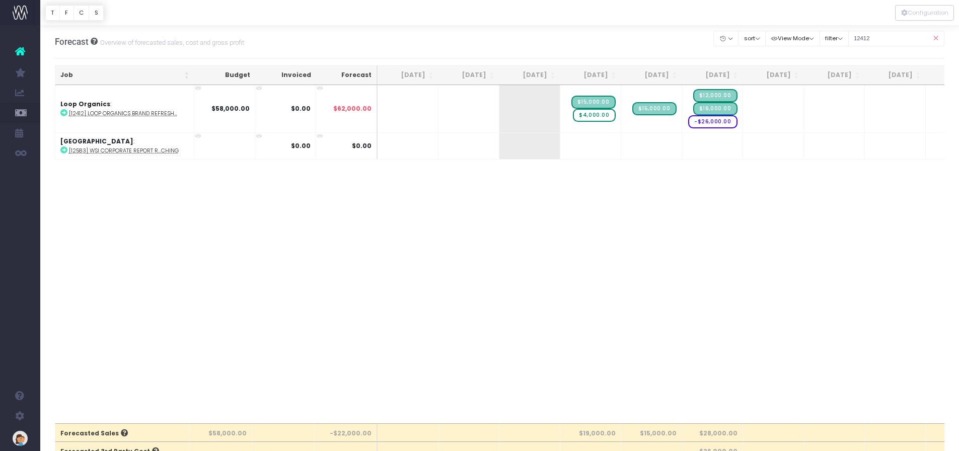
click at [0, 0] on span "+" at bounding box center [0, 0] width 0 height 0
type input "4000"
click at [776, 98] on body "Oh my... this is bad. [PERSON_NAME] wasn't able to load this page. Please conta…" at bounding box center [479, 225] width 959 height 451
click at [772, 117] on span "+" at bounding box center [758, 108] width 30 height 47
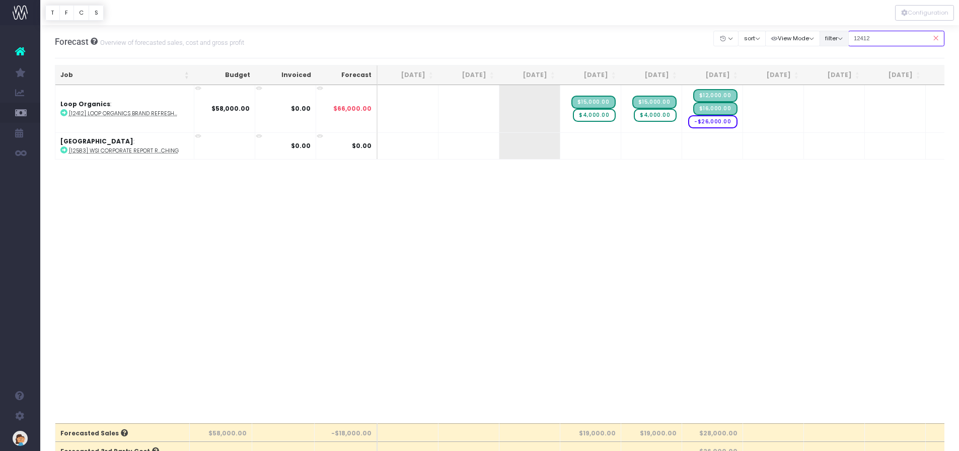
drag, startPoint x: 902, startPoint y: 37, endPoint x: 833, endPoint y: 34, distance: 68.5
click at [833, 34] on div "Clear Filters Hide [DATE] [DATE] [DATE] [DATE] [DATE] [DATE] [DATE] [DATE] [DAT…" at bounding box center [829, 38] width 231 height 21
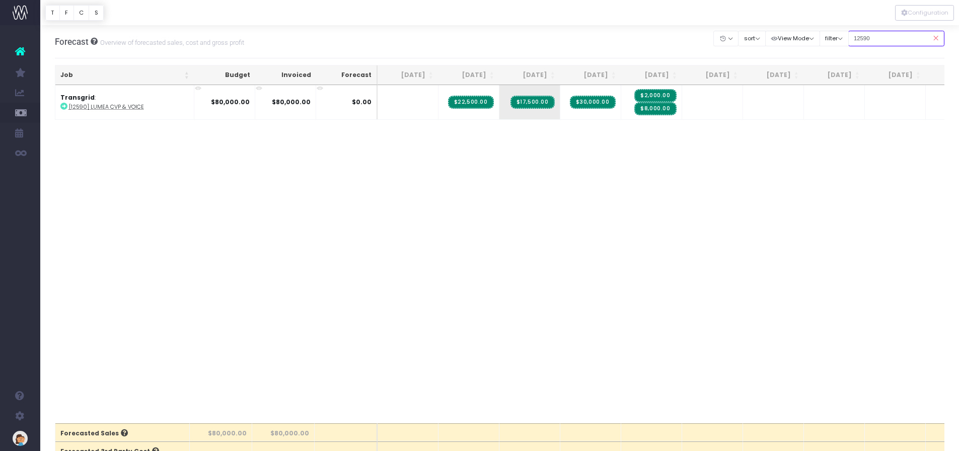
drag, startPoint x: 893, startPoint y: 39, endPoint x: 851, endPoint y: 37, distance: 42.3
click at [851, 37] on input "12590" at bounding box center [897, 39] width 97 height 16
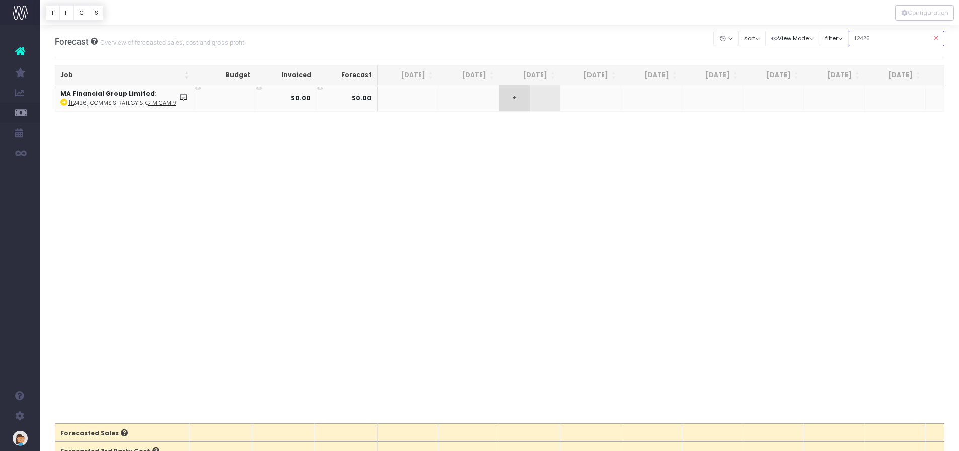
type input "12426"
click at [510, 97] on span "+" at bounding box center [515, 98] width 30 height 26
click at [510, 98] on span "+" at bounding box center [515, 98] width 30 height 26
type input "26800"
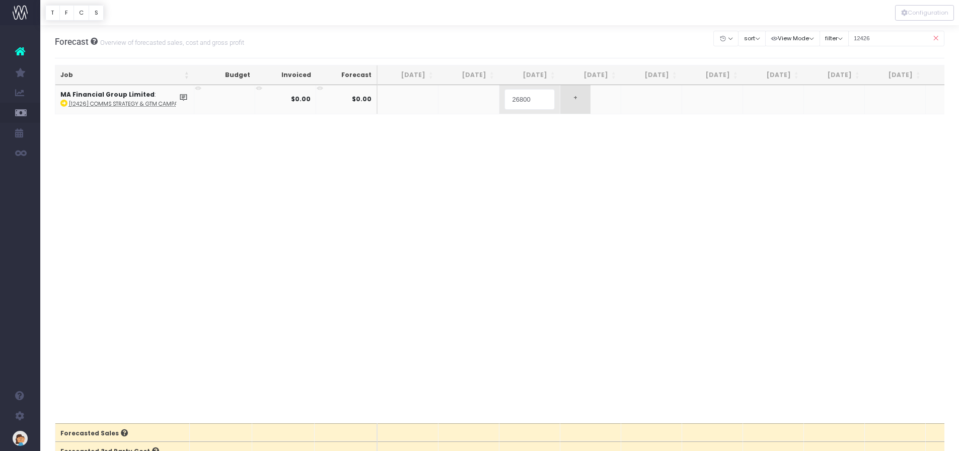
click at [577, 106] on body "Oh my... this is bad. wayahead wasn't able to load this page. Please contact su…" at bounding box center [479, 225] width 959 height 451
click at [577, 102] on span "+" at bounding box center [576, 98] width 30 height 26
type input "1"
click at [553, 153] on body "Oh my... this is bad. [PERSON_NAME] wasn't able to load this page. Please conta…" at bounding box center [479, 225] width 959 height 451
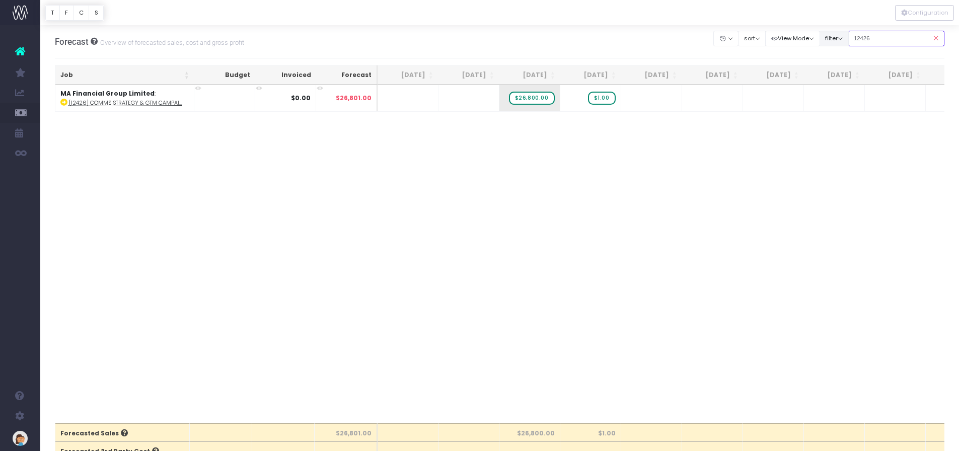
drag, startPoint x: 886, startPoint y: 43, endPoint x: 847, endPoint y: 41, distance: 39.3
click at [847, 41] on div "Clear Filters Hide [DATE] [DATE] [DATE] [DATE] [DATE] [DATE] [DATE] [DATE] [DAT…" at bounding box center [829, 38] width 231 height 21
type input "12575"
click at [514, 98] on span "+" at bounding box center [515, 98] width 30 height 26
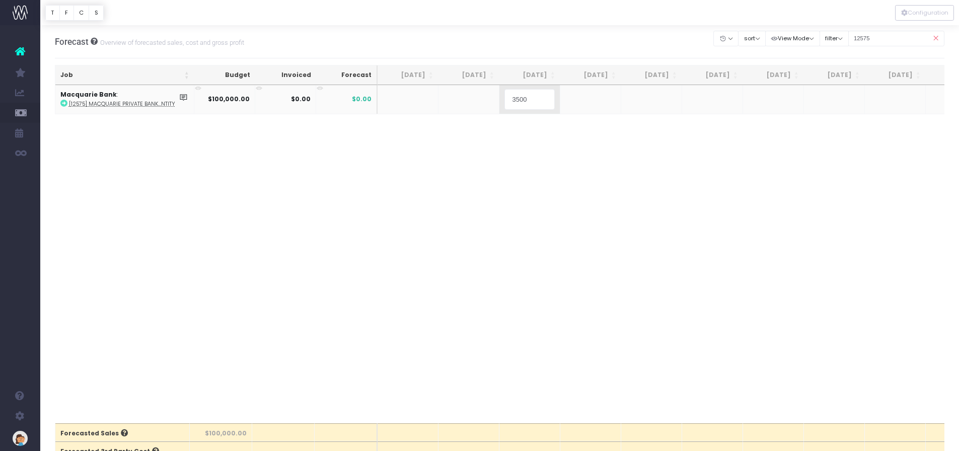
type input "35000"
click at [578, 96] on body "Oh my... this is bad. [PERSON_NAME] wasn't able to load this page. Please conta…" at bounding box center [479, 225] width 959 height 451
click at [578, 96] on div at bounding box center [479, 225] width 959 height 451
click at [578, 96] on span "+" at bounding box center [576, 98] width 30 height 26
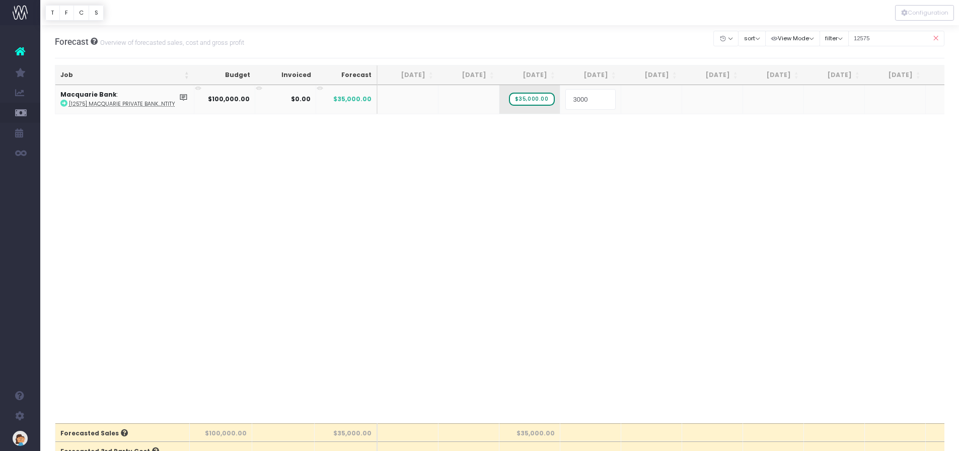
type input "30000"
click at [563, 190] on body "Oh my... this is bad. [PERSON_NAME] wasn't able to load this page. Please conta…" at bounding box center [479, 225] width 959 height 451
drag, startPoint x: 897, startPoint y: 41, endPoint x: 842, endPoint y: 40, distance: 54.9
click at [842, 40] on div "Clear Filters Hide [DATE] [DATE] [DATE] [DATE] [DATE] [DATE] [DATE] [DATE] [DAT…" at bounding box center [829, 38] width 231 height 21
drag, startPoint x: 889, startPoint y: 37, endPoint x: 854, endPoint y: 38, distance: 34.8
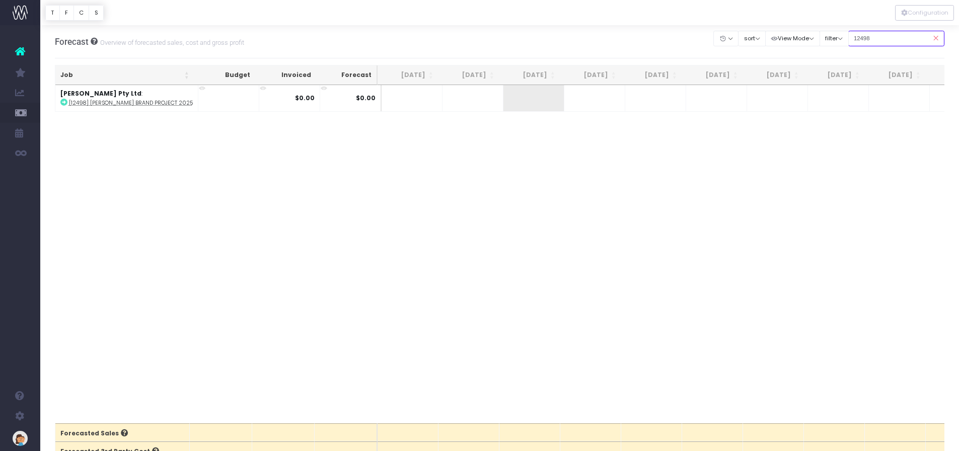
click at [854, 38] on input "12498" at bounding box center [897, 39] width 97 height 16
type input "12564"
click at [524, 99] on span "+" at bounding box center [515, 98] width 30 height 26
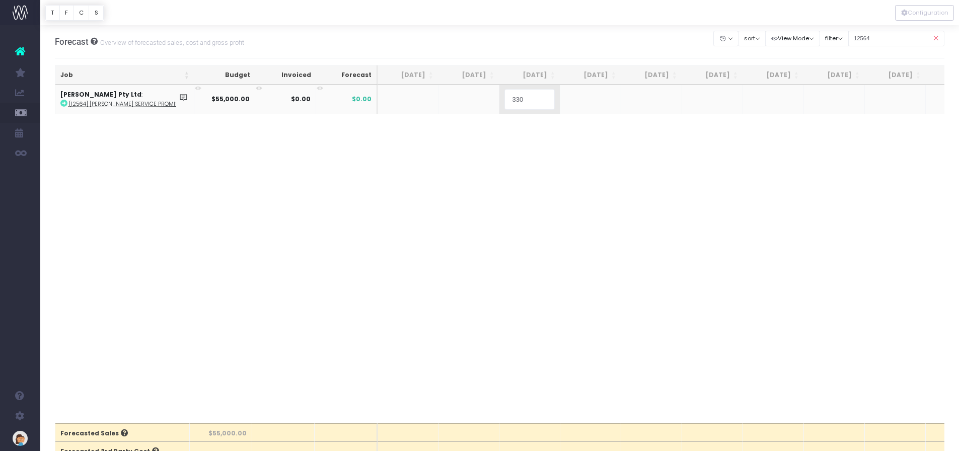
type input "3300"
click at [567, 100] on body "Oh my... this is bad. [PERSON_NAME] wasn't able to load this page. Please conta…" at bounding box center [479, 225] width 959 height 451
click at [534, 98] on span "$3,300.00" at bounding box center [534, 98] width 42 height 13
type input "33000"
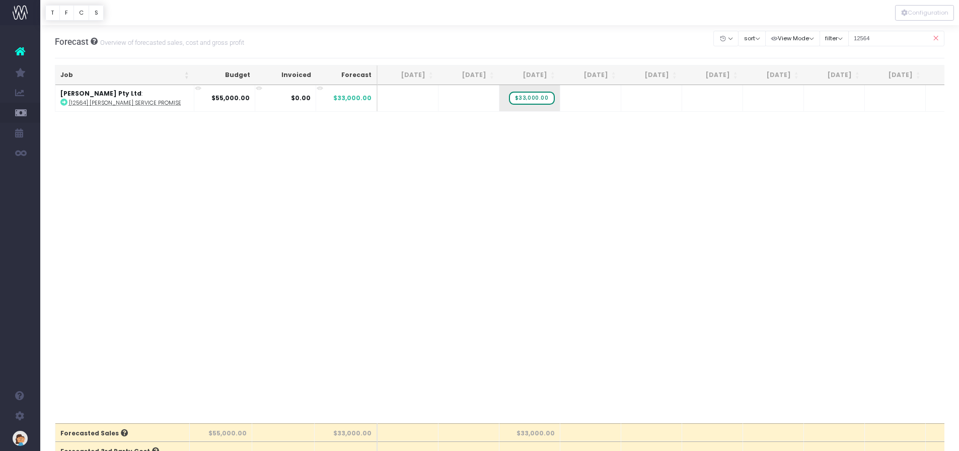
click at [0, 0] on span "+" at bounding box center [0, 0] width 0 height 0
click at [792, 154] on body "Oh my... this is bad. wayahead wasn't able to load this page. Please contact su…" at bounding box center [479, 225] width 959 height 451
drag, startPoint x: 920, startPoint y: 38, endPoint x: 849, endPoint y: 46, distance: 72.0
click at [849, 46] on div "Clear Filters Hide Jun 2025 Jul 2025 Aug 2025 Sep 2025 Oct 2025 Nov 2025 Dec 20…" at bounding box center [829, 38] width 231 height 21
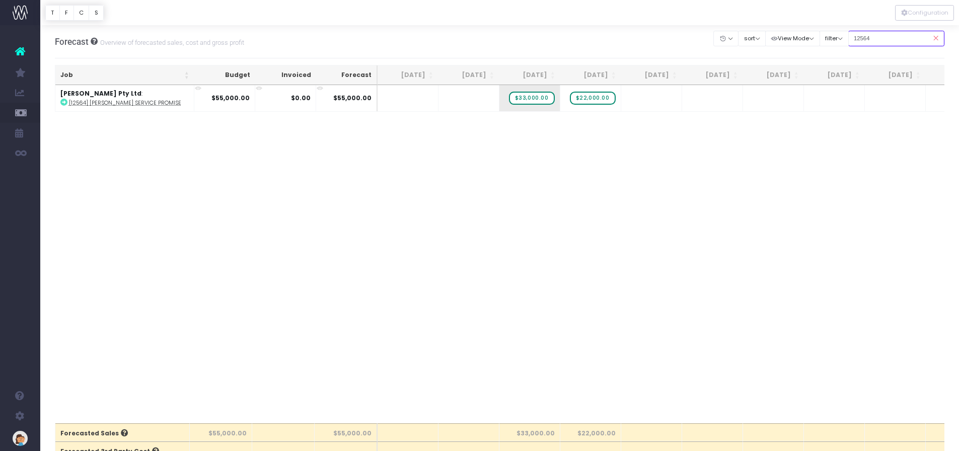
click at [886, 36] on input "12564" at bounding box center [897, 39] width 97 height 16
drag, startPoint x: 886, startPoint y: 36, endPoint x: 847, endPoint y: 36, distance: 39.3
click at [847, 36] on div "Clear Filters Hide Jun 2025 Jul 2025 Aug 2025 Sep 2025 Oct 2025 Nov 2025 Dec 20…" at bounding box center [829, 38] width 231 height 21
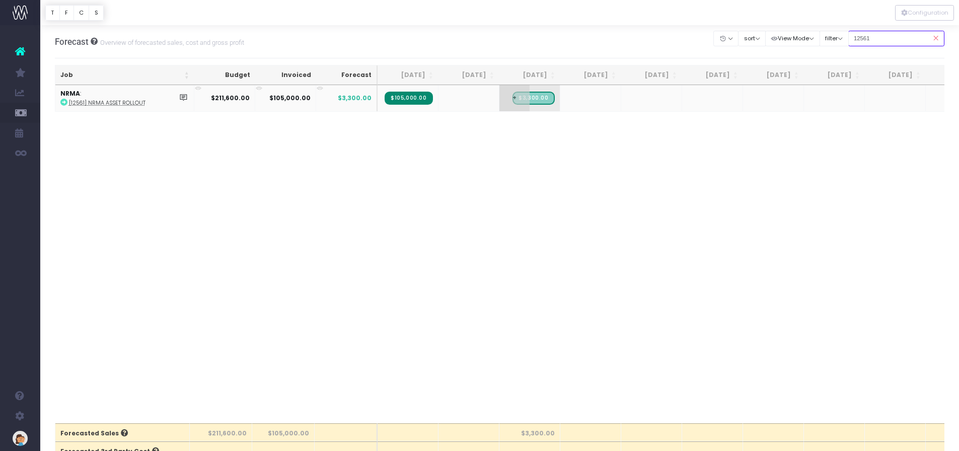
type input "12561"
click at [511, 99] on span "+" at bounding box center [515, 98] width 30 height 26
click at [514, 152] on body "Oh my... this is bad. wayahead wasn't able to load this page. Please contact su…" at bounding box center [479, 225] width 959 height 451
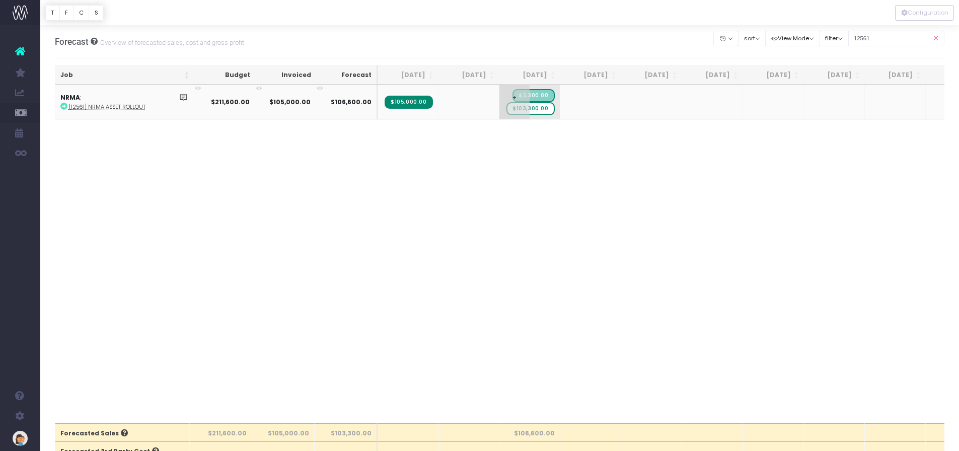
click at [533, 111] on span "$103,300.00" at bounding box center [531, 108] width 48 height 13
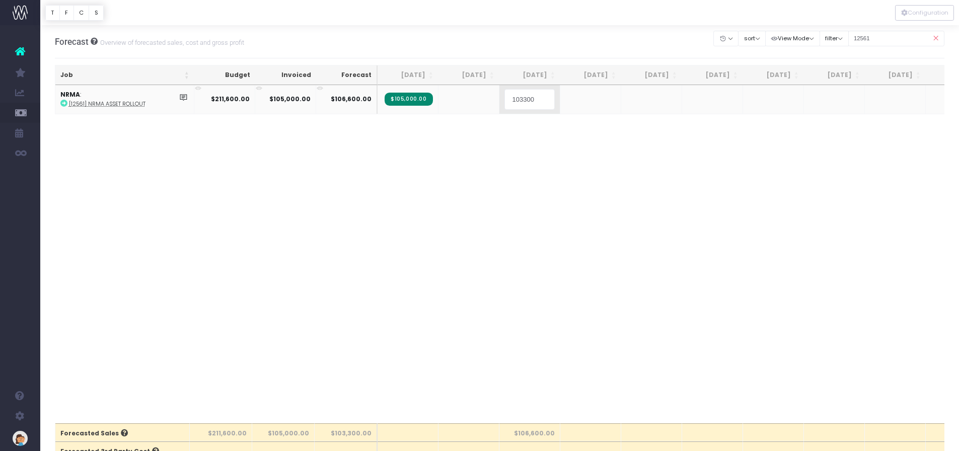
type input "-"
type input "2000"
click at [516, 137] on body "Oh my... this is bad. wayahead wasn't able to load this page. Please contact su…" at bounding box center [479, 225] width 959 height 451
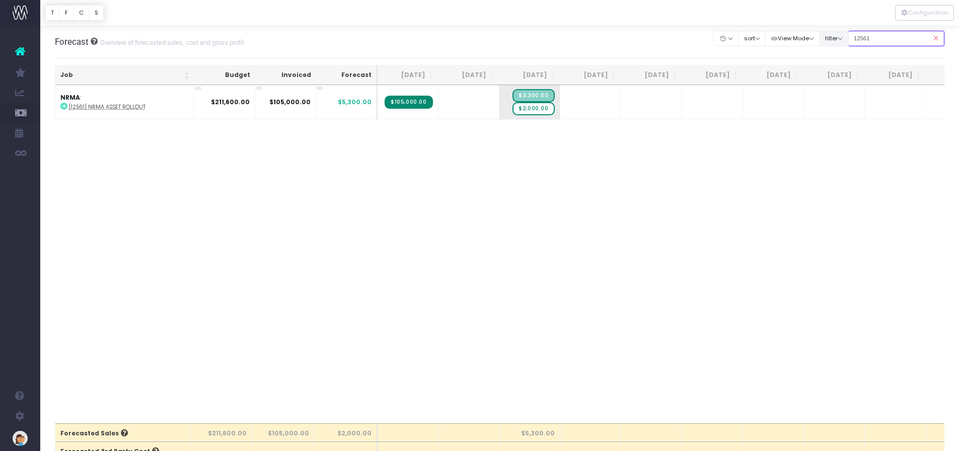
drag, startPoint x: 890, startPoint y: 35, endPoint x: 846, endPoint y: 38, distance: 44.4
click at [846, 38] on div "Clear Filters Hide Jun 2025 Jul 2025 Aug 2025 Sep 2025 Oct 2025 Nov 2025 Dec 20…" at bounding box center [829, 38] width 231 height 21
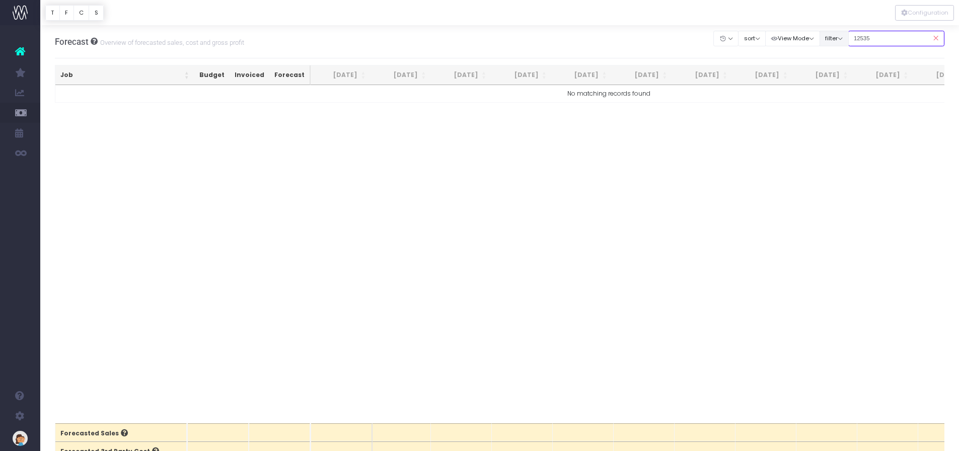
drag, startPoint x: 901, startPoint y: 41, endPoint x: 836, endPoint y: 39, distance: 65.5
click at [836, 39] on div "Clear Filters Hide Jun 2025 Jul 2025 Aug 2025 Sep 2025 Oct 2025 Nov 2025 Dec 20…" at bounding box center [829, 38] width 231 height 21
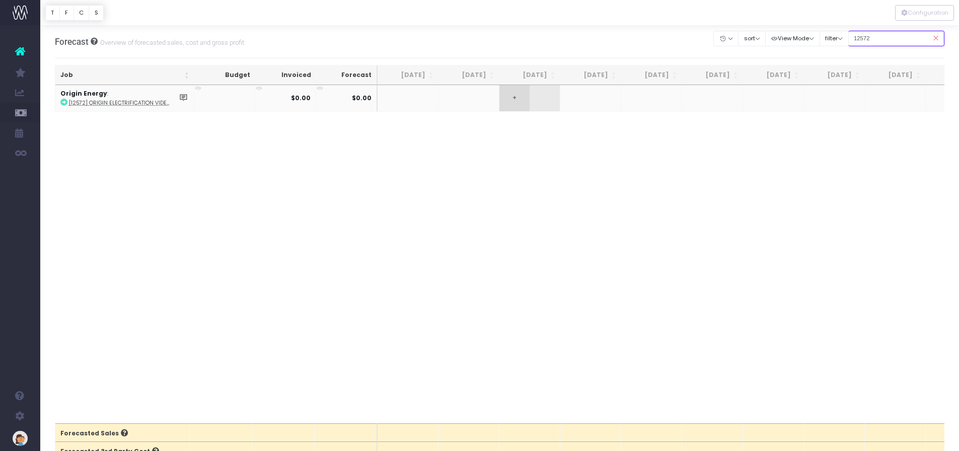
type input "12572"
click at [515, 100] on span "+" at bounding box center [515, 98] width 30 height 26
type input "16300"
click at [571, 96] on body "Oh my... this is bad. wayahead wasn't able to load this page. Please contact su…" at bounding box center [479, 225] width 959 height 451
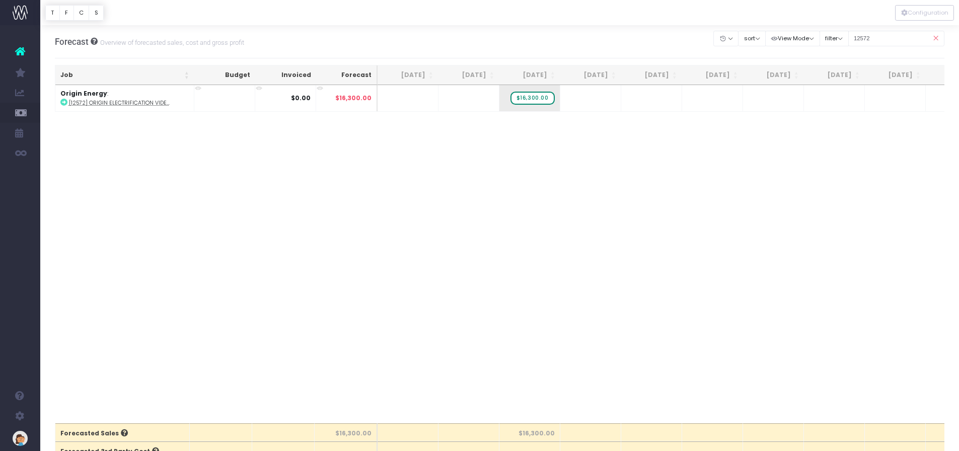
click at [0, 0] on span "+" at bounding box center [0, 0] width 0 height 0
type input "762"
click at [524, 170] on body "Oh my... this is bad. wayahead wasn't able to load this page. Please contact su…" at bounding box center [479, 225] width 959 height 451
drag, startPoint x: 884, startPoint y: 38, endPoint x: 831, endPoint y: 38, distance: 52.9
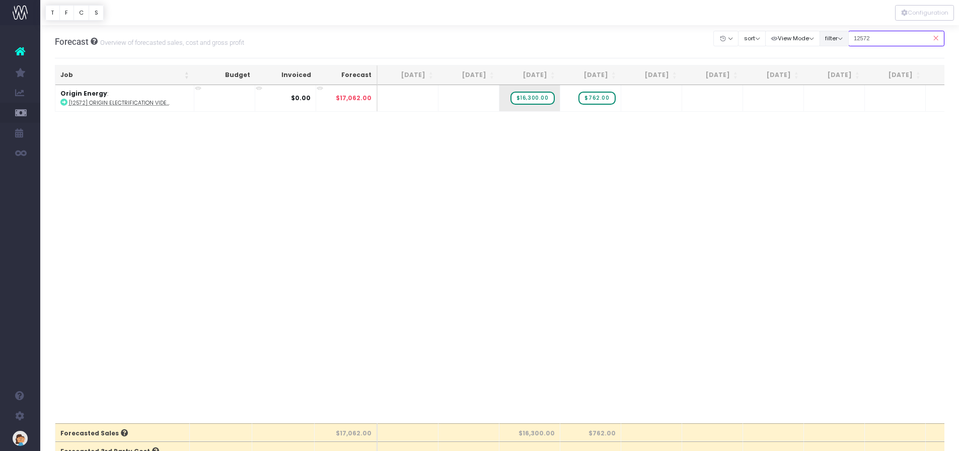
click at [831, 38] on div "Clear Filters Hide Jun 2025 Jul 2025 Aug 2025 Sep 2025 Oct 2025 Nov 2025 Dec 20…" at bounding box center [829, 38] width 231 height 21
type input "12599"
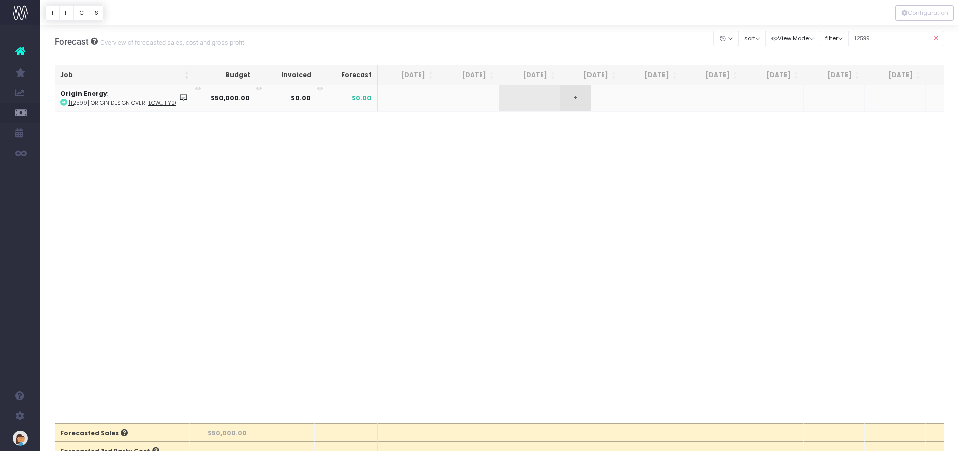
click at [583, 99] on span "+" at bounding box center [576, 98] width 30 height 26
click at [645, 100] on body "Oh my... this is bad. wayahead wasn't able to load this page. Please contact su…" at bounding box center [479, 225] width 959 height 451
click at [601, 98] on span "$50,000.00" at bounding box center [593, 98] width 46 height 13
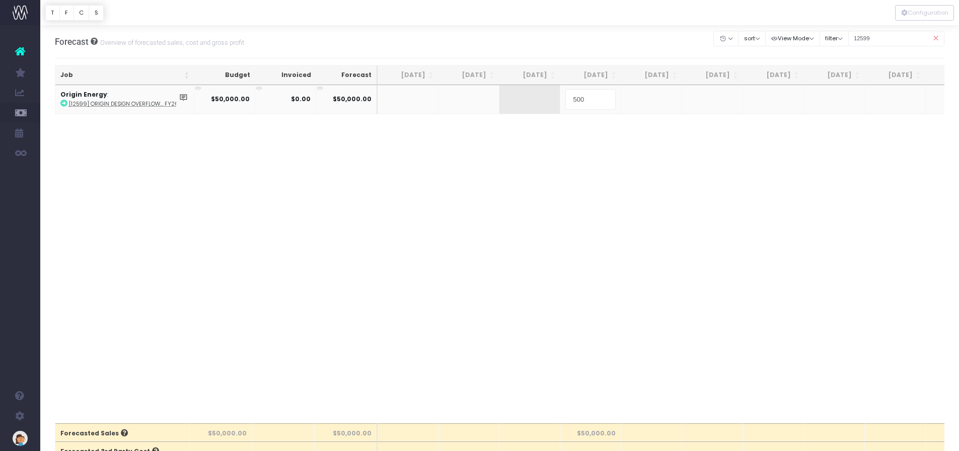
type input "5000"
click at [0, 0] on span "+" at bounding box center [0, 0] width 0 height 0
type input "5000"
click at [700, 94] on body "Oh my... this is bad. wayahead wasn't able to load this page. Please contact su…" at bounding box center [479, 225] width 959 height 451
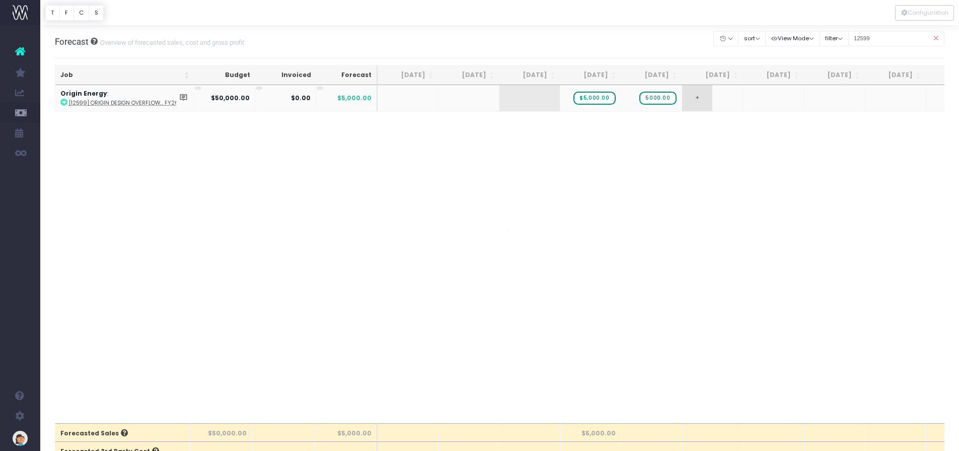
click at [700, 94] on div at bounding box center [479, 225] width 959 height 451
click at [0, 0] on span "+" at bounding box center [0, 0] width 0 height 0
type input "5000"
click at [759, 101] on body "Oh my... this is bad. wayahead wasn't able to load this page. Please contact su…" at bounding box center [479, 225] width 959 height 451
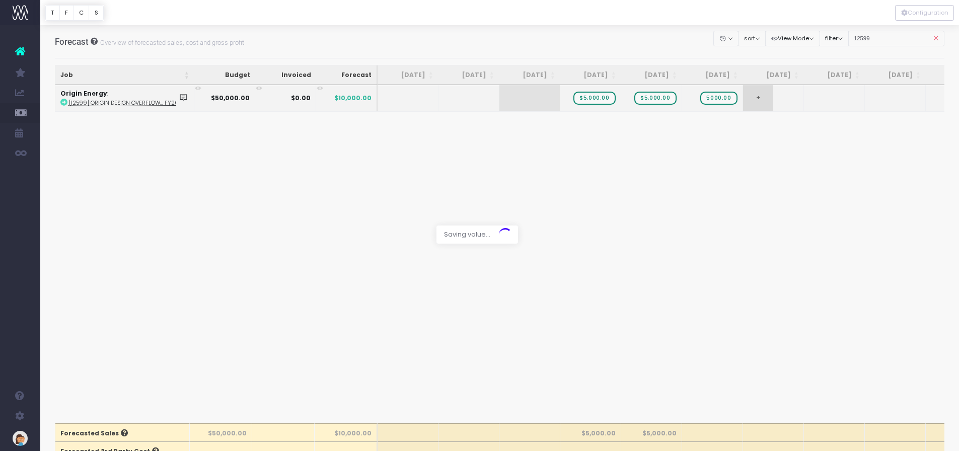
click at [759, 101] on div at bounding box center [479, 225] width 959 height 451
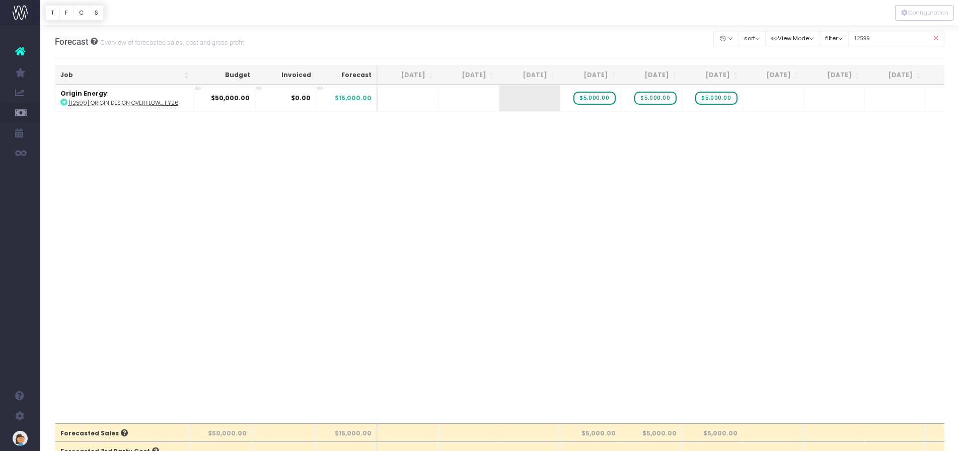
click at [0, 0] on span "+" at bounding box center [0, 0] width 0 height 0
type input "5000"
click at [827, 98] on body "Oh my... this is bad. wayahead wasn't able to load this page. Please contact su…" at bounding box center [479, 225] width 959 height 451
click at [0, 0] on span "+" at bounding box center [0, 0] width 0 height 0
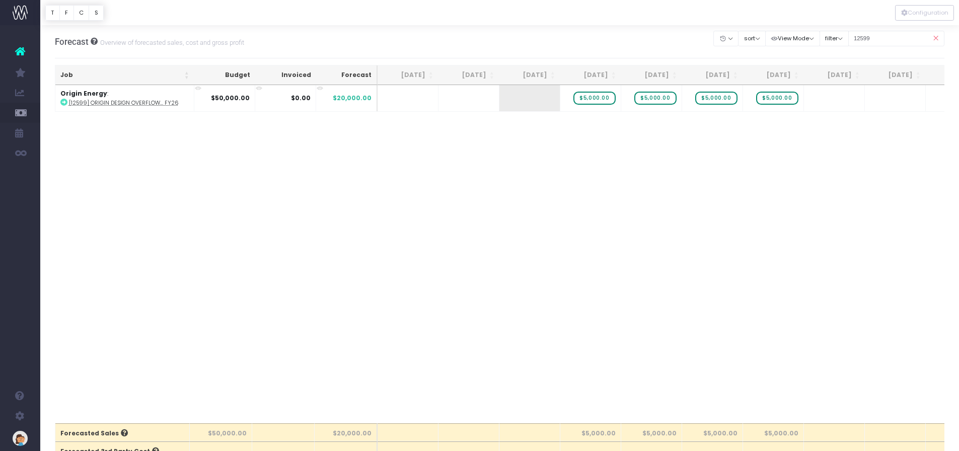
click at [0, 0] on span "+" at bounding box center [0, 0] width 0 height 0
type input "5000"
click at [822, 160] on body "Oh my... this is bad. wayahead wasn't able to load this page. Please contact su…" at bounding box center [479, 225] width 959 height 451
drag, startPoint x: 877, startPoint y: 35, endPoint x: 853, endPoint y: 34, distance: 23.7
click at [853, 34] on input "12599" at bounding box center [897, 39] width 97 height 16
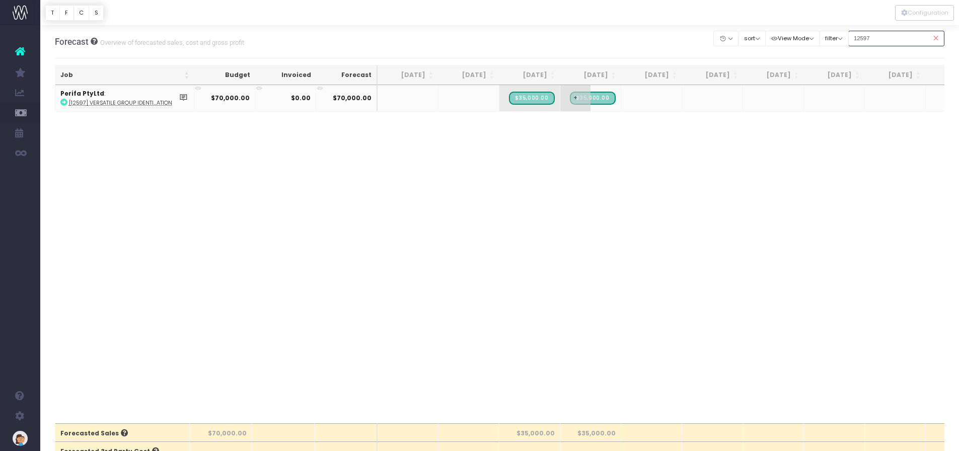
type input "12597"
click at [571, 97] on span "+" at bounding box center [576, 98] width 30 height 26
type input "-590"
click at [550, 150] on body "Oh my... this is bad. wayahead wasn't able to load this page. Please contact su…" at bounding box center [479, 225] width 959 height 451
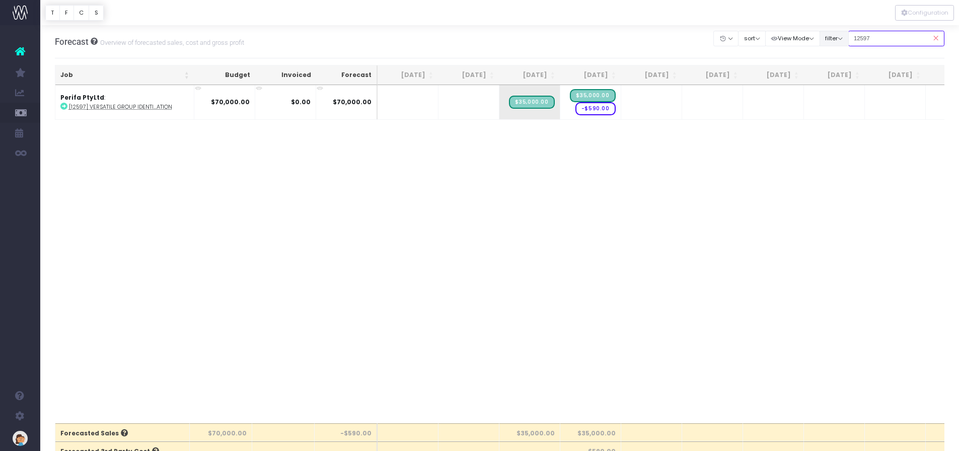
drag, startPoint x: 879, startPoint y: 38, endPoint x: 833, endPoint y: 38, distance: 46.3
click at [833, 38] on div "Clear Filters Hide Jun 2025 Jul 2025 Aug 2025 Sep 2025 Oct 2025 Nov 2025 Dec 20…" at bounding box center [829, 38] width 231 height 21
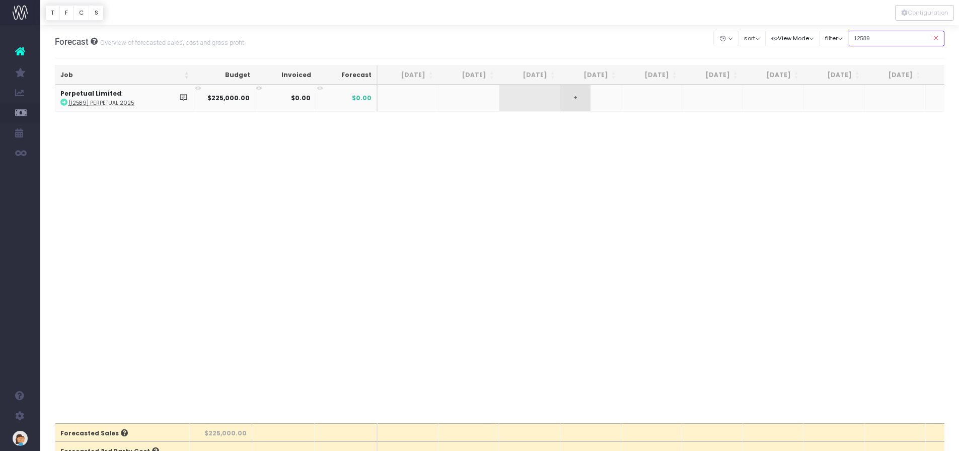
type input "12589"
click at [577, 97] on span "+" at bounding box center [576, 98] width 30 height 26
type input "50000"
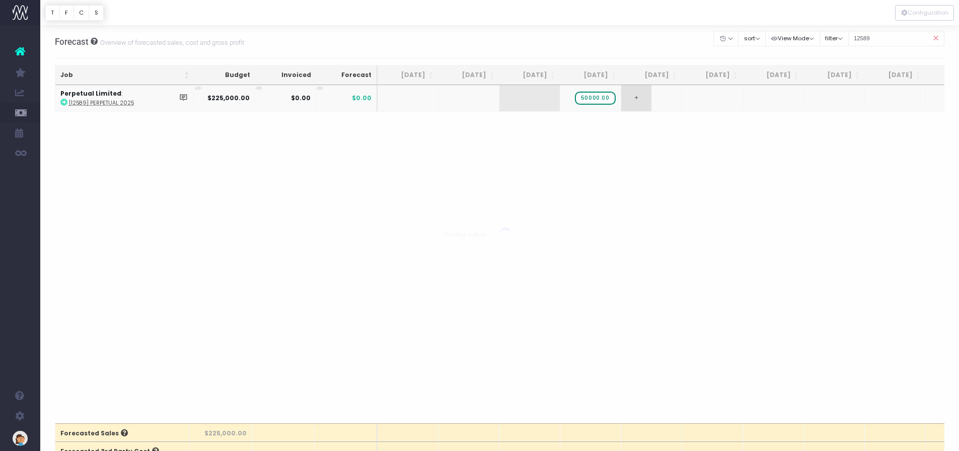
click at [635, 99] on body "Oh my... this is bad. wayahead wasn't able to load this page. Please contact su…" at bounding box center [479, 225] width 959 height 451
click at [635, 99] on div at bounding box center [479, 225] width 959 height 451
click at [0, 0] on span "+" at bounding box center [0, 0] width 0 height 0
type input "100000"
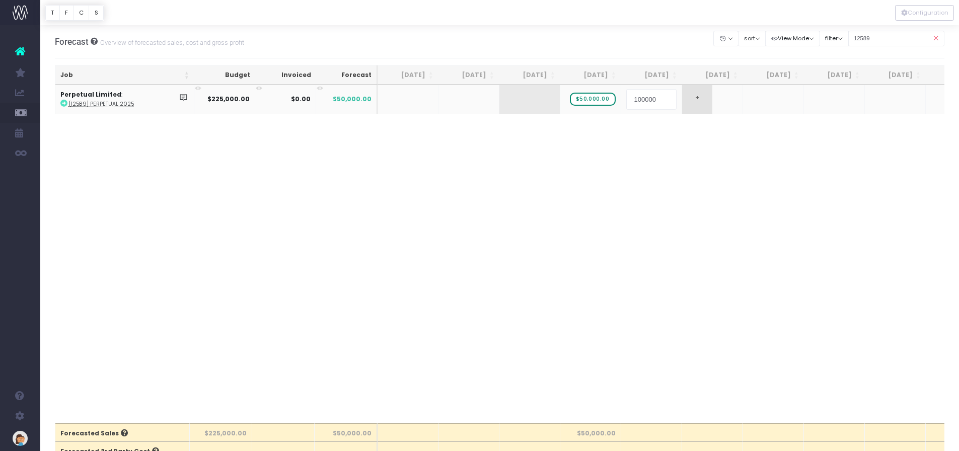
click at [698, 98] on body "Oh my... this is bad. wayahead wasn't able to load this page. Please contact su…" at bounding box center [479, 225] width 959 height 451
click at [698, 98] on div at bounding box center [479, 225] width 959 height 451
click at [0, 0] on span "+" at bounding box center [0, 0] width 0 height 0
type input "100000"
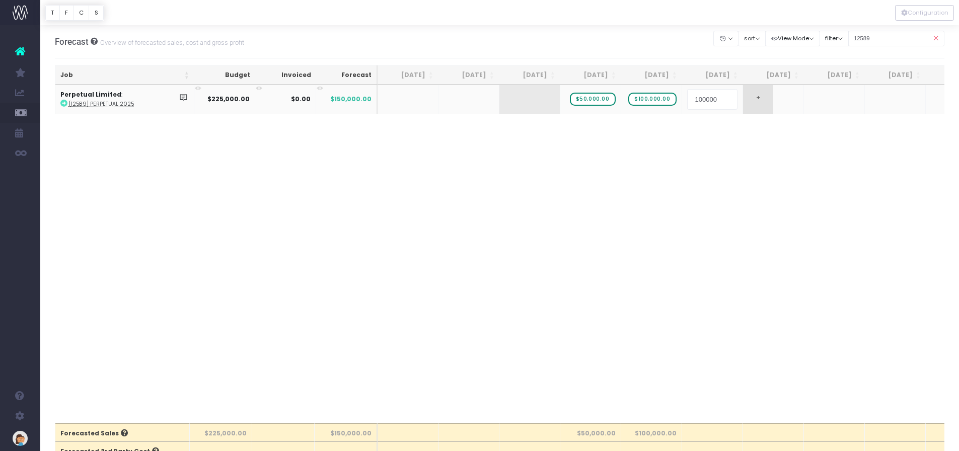
click at [764, 97] on body "Oh my... this is bad. wayahead wasn't able to load this page. Please contact su…" at bounding box center [479, 225] width 959 height 451
click at [764, 97] on div at bounding box center [479, 225] width 959 height 451
click at [0, 0] on span "+" at bounding box center [0, 0] width 0 height 0
type input "100000"
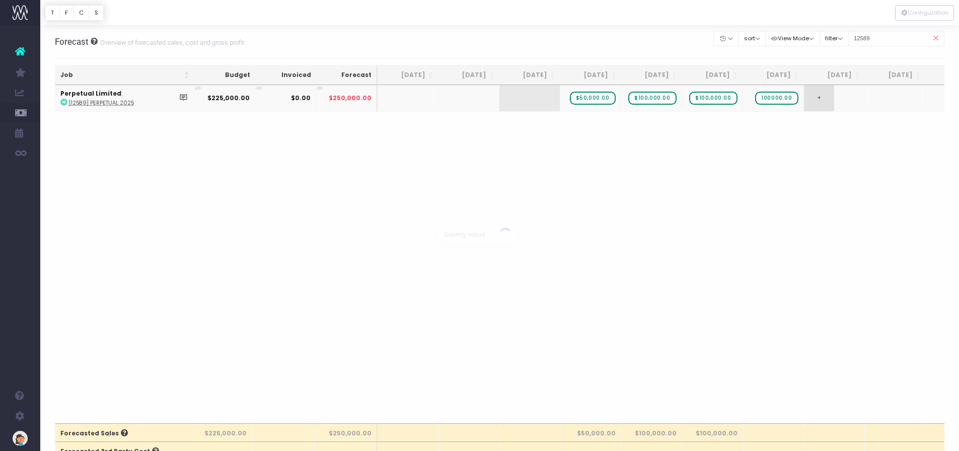
click at [824, 95] on body "Oh my... this is bad. wayahead wasn't able to load this page. Please contact su…" at bounding box center [479, 225] width 959 height 451
click at [0, 0] on span "+" at bounding box center [0, 0] width 0 height 0
type input "100000"
click at [903, 104] on body "Oh my... this is bad. wayahead wasn't able to load this page. Please contact su…" at bounding box center [479, 225] width 959 height 451
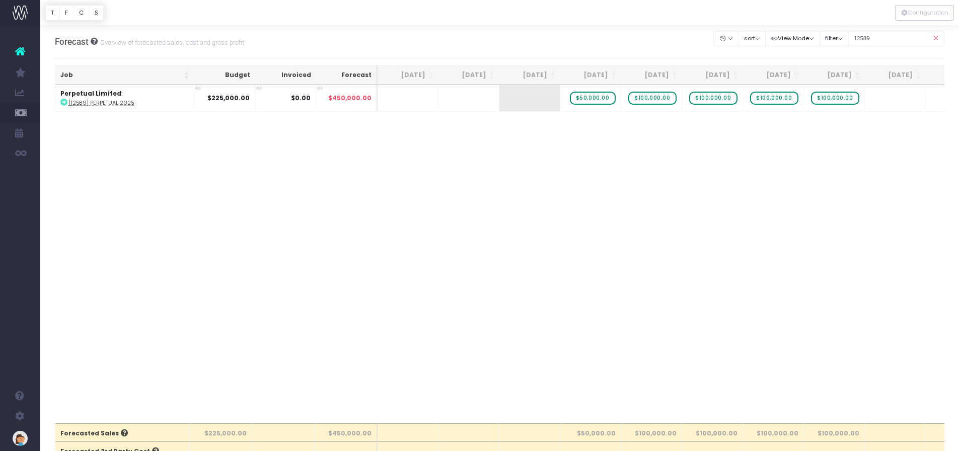
click at [0, 0] on span "+" at bounding box center [0, 0] width 0 height 0
type input "50000"
click at [803, 176] on body "Oh my... this is bad. wayahead wasn't able to load this page. Please contact su…" at bounding box center [479, 225] width 959 height 451
drag, startPoint x: 887, startPoint y: 39, endPoint x: 841, endPoint y: 38, distance: 46.3
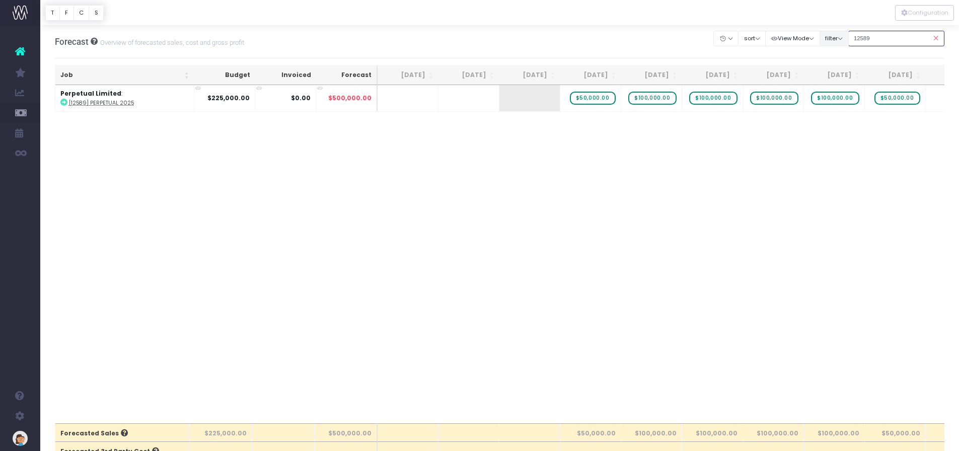
click at [841, 38] on div "Clear Filters Hide Jun 2025 Jul 2025 Aug 2025 Sep 2025 Oct 2025 Nov 2025 Dec 20…" at bounding box center [829, 38] width 231 height 21
click at [230, 189] on div "Job Budget Invoiced Forecast Jun 25 Jul 25 Aug 25 Sep 25 Oct 25 Nov 25 Dec 25 J…" at bounding box center [500, 254] width 890 height 338
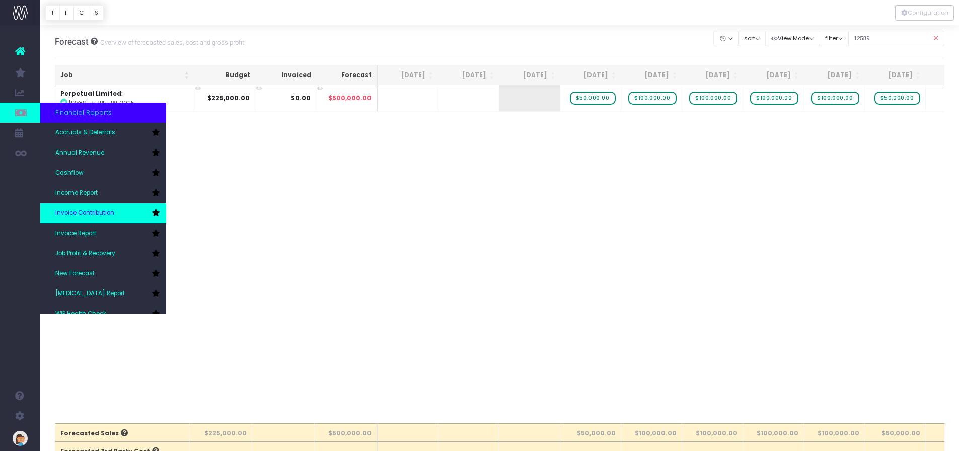
click at [102, 214] on span "Invoice Contribution" at bounding box center [84, 213] width 59 height 9
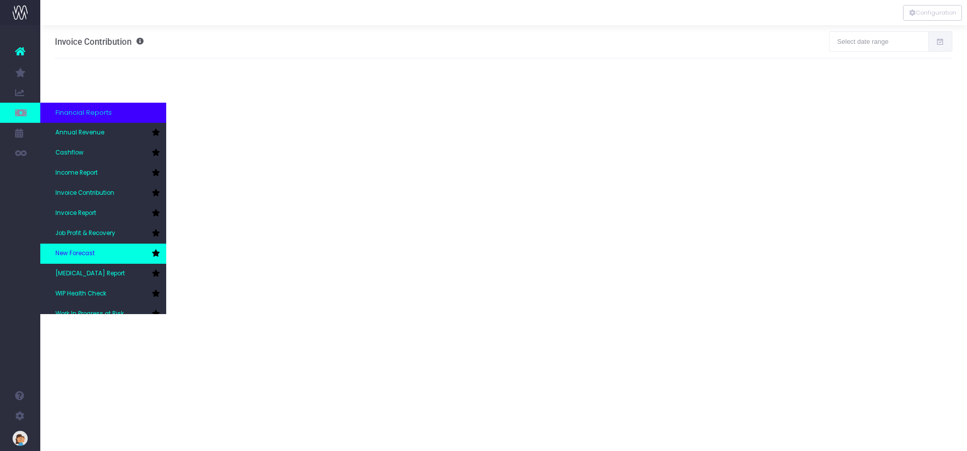
scroll to position [30, 0]
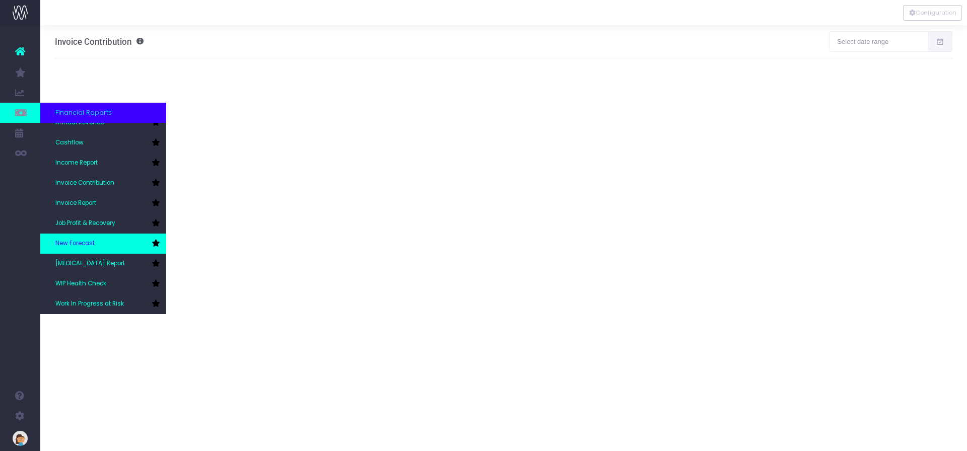
click at [102, 244] on link "New Forecast" at bounding box center [103, 244] width 126 height 20
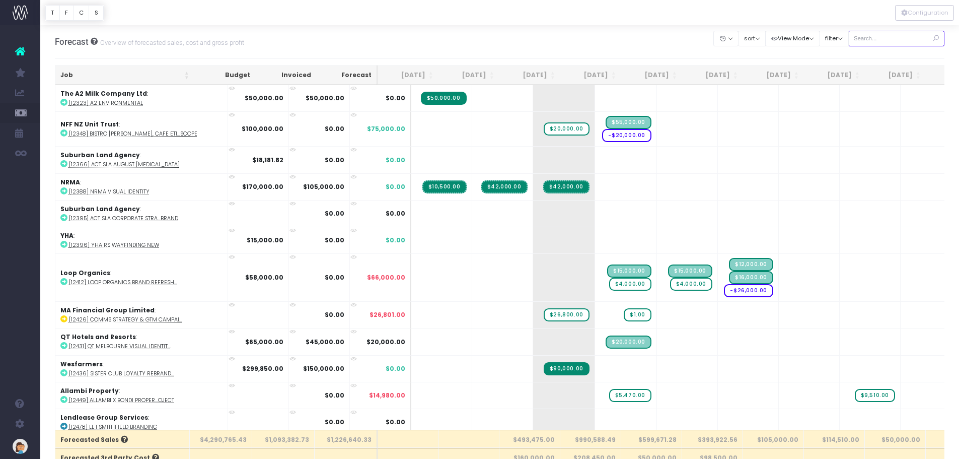
click at [873, 38] on input "text" at bounding box center [897, 39] width 97 height 16
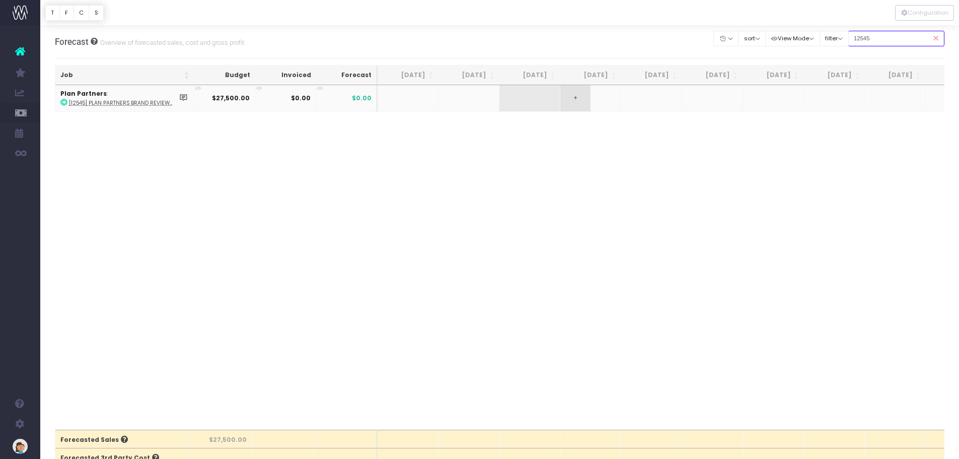
type input "12545"
click at [581, 98] on span "+" at bounding box center [576, 98] width 30 height 26
type input "17500"
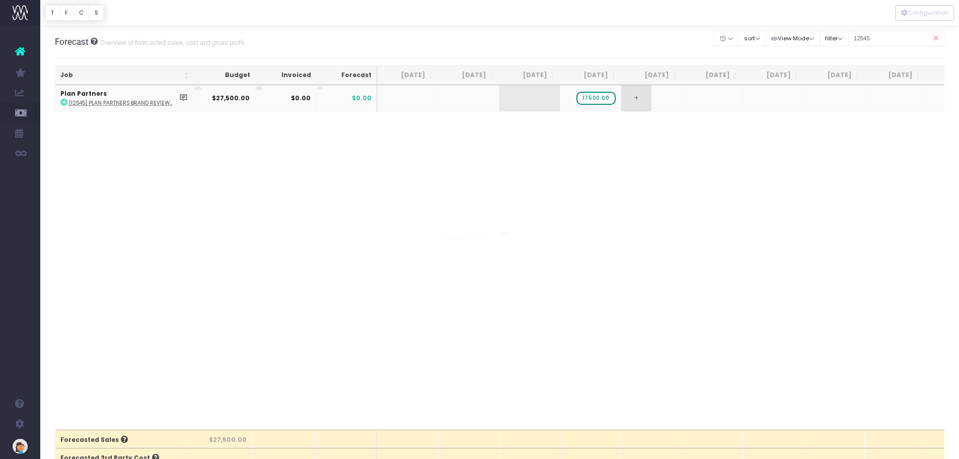
click at [630, 100] on body "Oh my... this is bad. [PERSON_NAME] wasn't able to load this page. Please conta…" at bounding box center [479, 229] width 959 height 459
click at [0, 0] on span "+" at bounding box center [0, 0] width 0 height 0
type input "1500"
click at [443, 166] on body "Oh my... this is bad. [PERSON_NAME] wasn't able to load this page. Please conta…" at bounding box center [479, 229] width 959 height 459
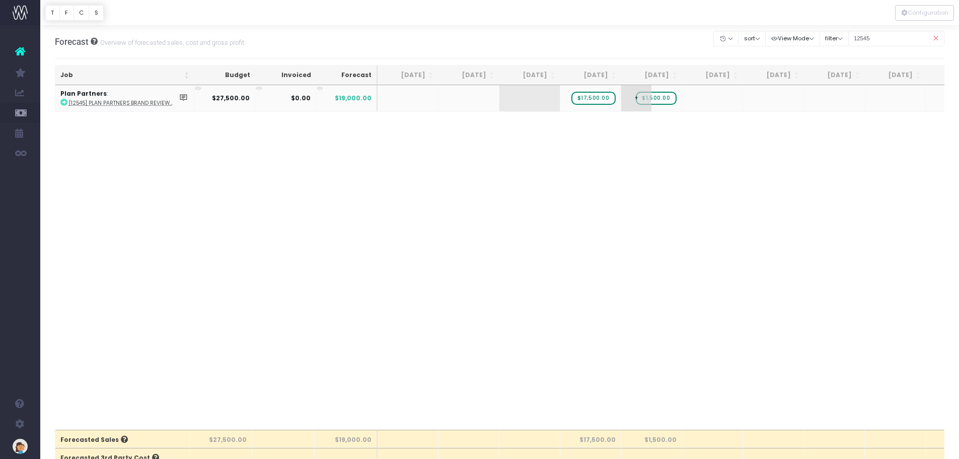
click at [639, 98] on span "+" at bounding box center [636, 98] width 30 height 26
type input "15000"
click at [647, 134] on body "Oh my... this is bad. [PERSON_NAME] wasn't able to load this page. Please conta…" at bounding box center [479, 229] width 959 height 459
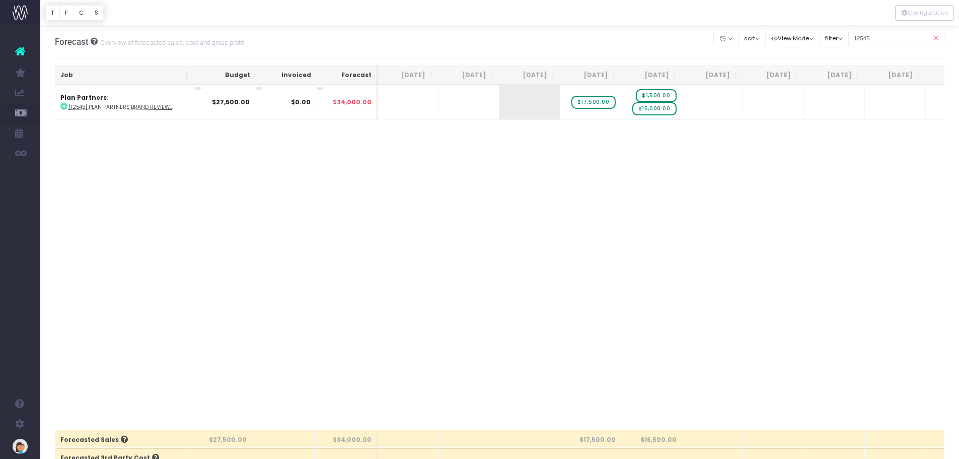
click at [606, 207] on div "Job Budget Invoiced Forecast [DATE] [DATE] [DATE] Sep [DATE] Nov [DATE] Jan [DA…" at bounding box center [500, 257] width 890 height 344
click at [666, 97] on span "$1,500.00" at bounding box center [656, 95] width 40 height 13
click at [577, 196] on body "Oh my... this is bad. [PERSON_NAME] wasn't able to load this page. Please conta…" at bounding box center [479, 229] width 959 height 459
drag, startPoint x: 880, startPoint y: 38, endPoint x: 853, endPoint y: 37, distance: 27.2
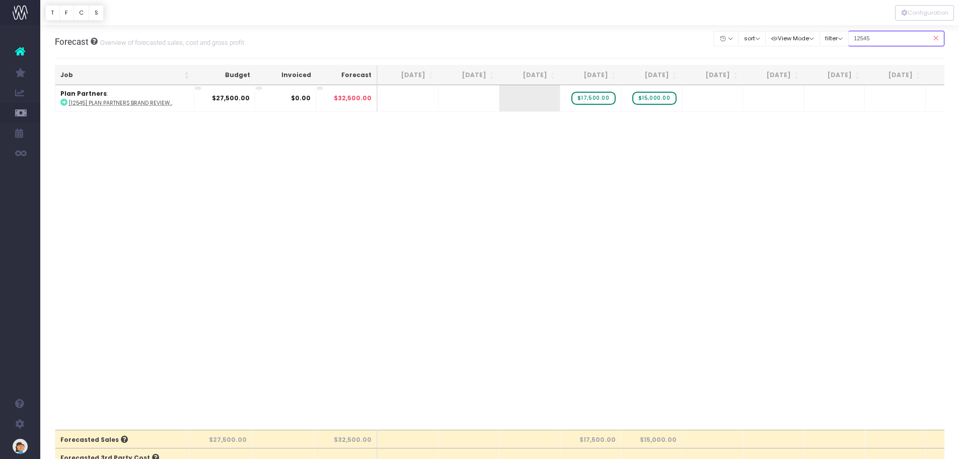
click at [853, 37] on input "12545" at bounding box center [897, 39] width 97 height 16
drag, startPoint x: 883, startPoint y: 39, endPoint x: 858, endPoint y: 36, distance: 25.4
click at [858, 36] on input "12600" at bounding box center [897, 39] width 97 height 16
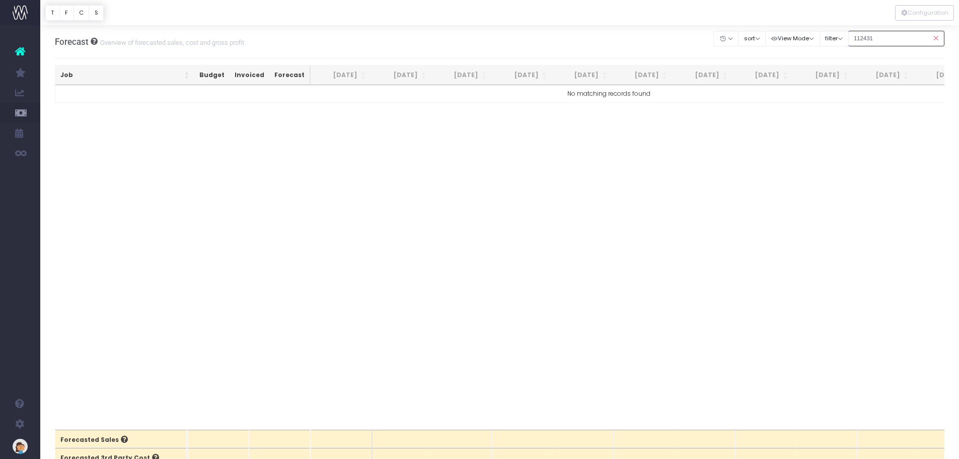
click at [858, 41] on input "112431" at bounding box center [897, 39] width 97 height 16
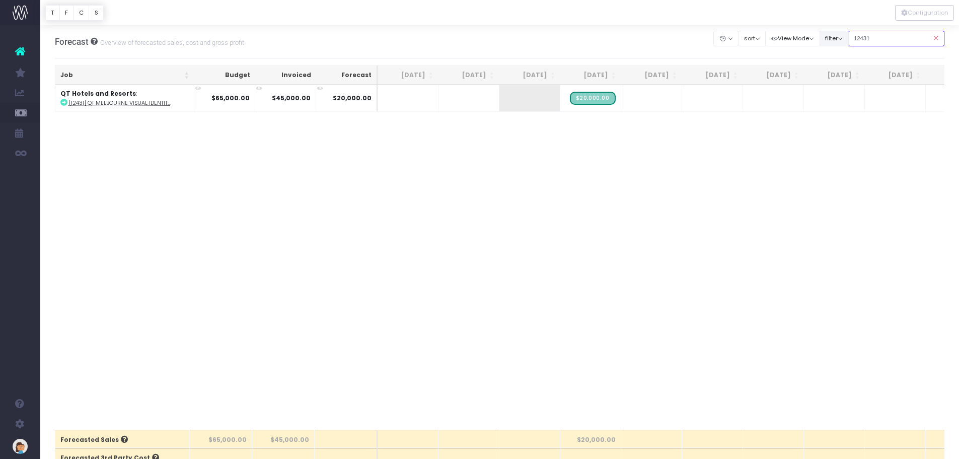
drag, startPoint x: 886, startPoint y: 35, endPoint x: 832, endPoint y: 35, distance: 53.4
click at [832, 35] on div "Clear Filters Hide [DATE] [DATE] [DATE] [DATE] [DATE] [DATE] [DATE] [DATE] [DAT…" at bounding box center [829, 38] width 231 height 21
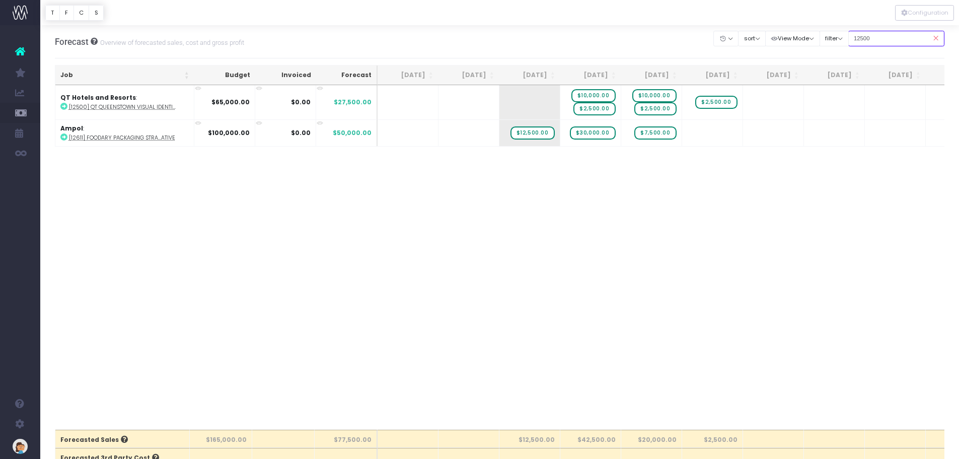
type input "12500"
click at [204, 174] on div "Job Budget Invoiced Forecast [DATE] [DATE] [DATE] Sep [DATE] Nov [DATE] Jan [DA…" at bounding box center [500, 257] width 890 height 344
click at [602, 99] on span "$10,000.00" at bounding box center [594, 95] width 44 height 13
click at [599, 97] on span "$10,000.00" at bounding box center [594, 95] width 44 height 13
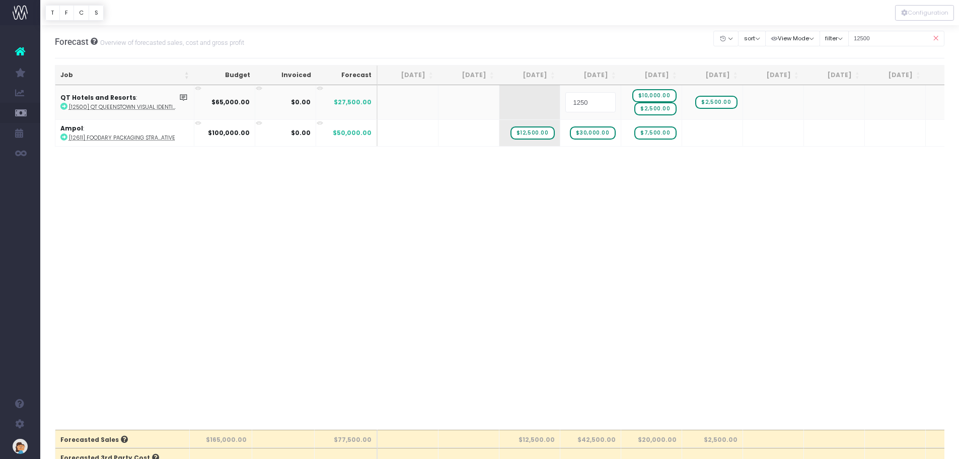
type input "12500"
click at [600, 114] on span "$2,500.00" at bounding box center [595, 108] width 42 height 13
click at [600, 108] on span "$2,500.00" at bounding box center [595, 108] width 42 height 13
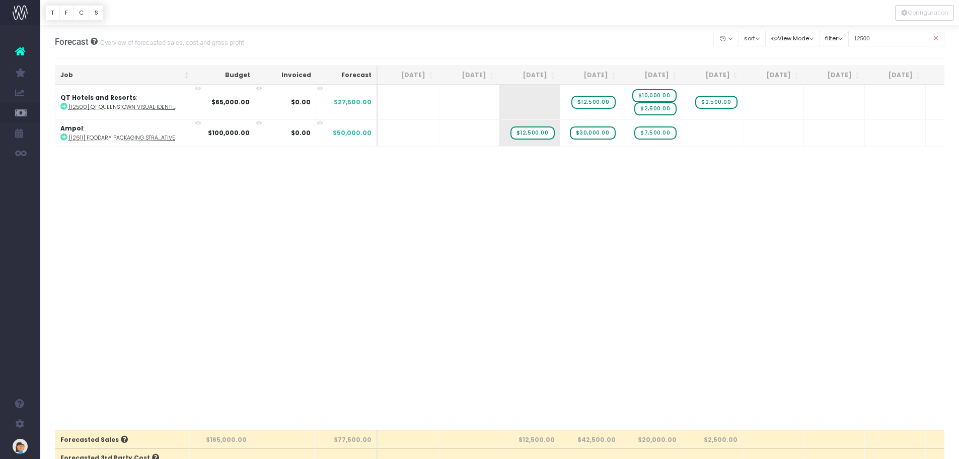
click at [657, 95] on span "$10,000.00" at bounding box center [655, 95] width 44 height 13
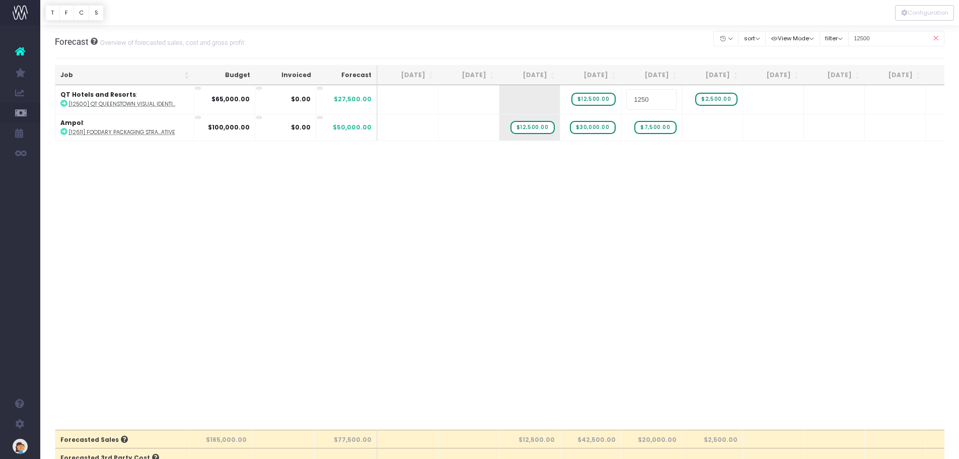
type input "12500"
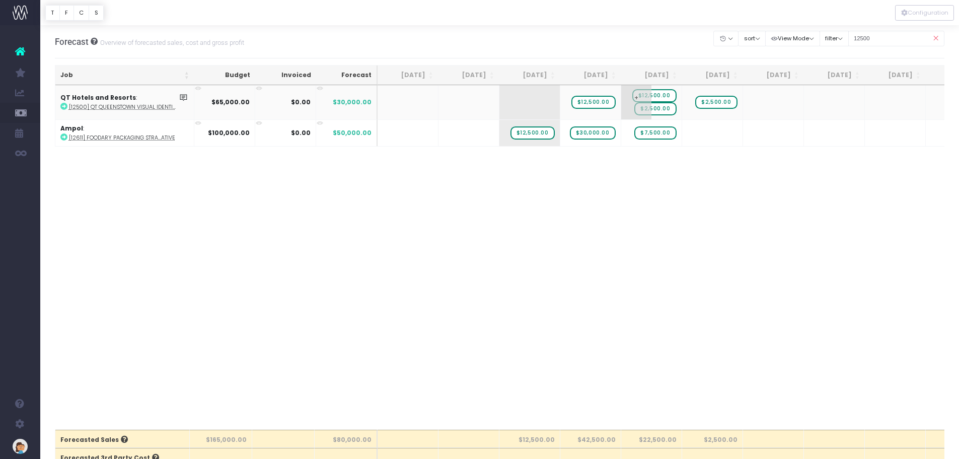
click at [655, 108] on span "$2,500.00" at bounding box center [656, 108] width 42 height 13
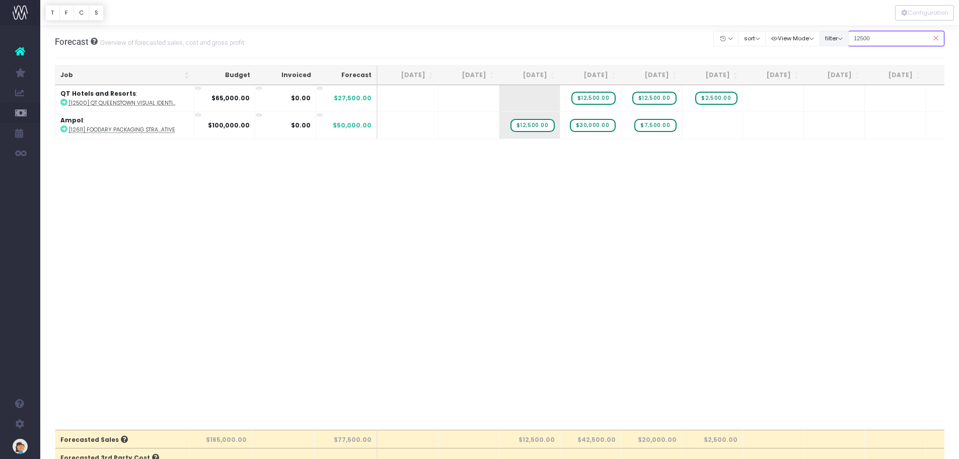
drag, startPoint x: 890, startPoint y: 39, endPoint x: 849, endPoint y: 38, distance: 40.8
click at [849, 38] on div "Clear Filters Hide Jun 2025 Jul 2025 Aug 2025 Sep 2025 Oct 2025 Nov 2025 Dec 20…" at bounding box center [829, 38] width 231 height 21
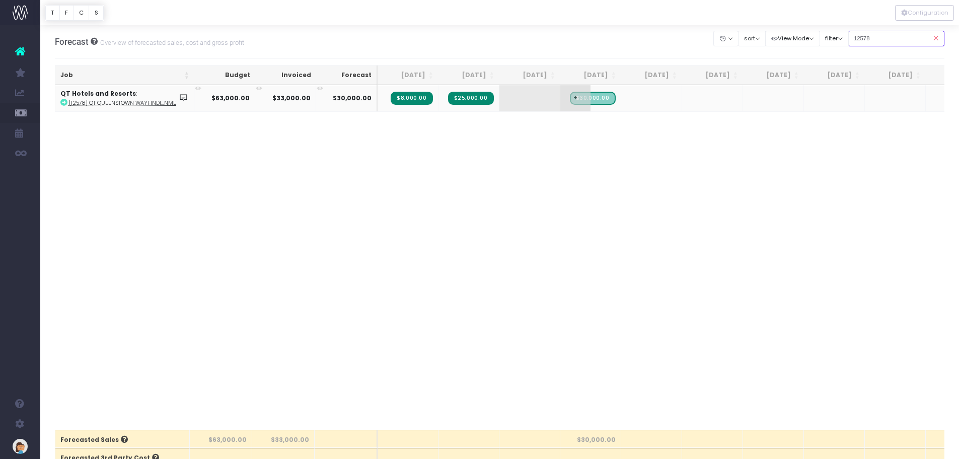
type input "12578"
click at [568, 98] on span "+" at bounding box center [576, 98] width 30 height 26
type input "-1000"
click at [659, 242] on body "Oh my... this is bad. wayahead wasn't able to load this page. Please contact su…" at bounding box center [479, 229] width 959 height 459
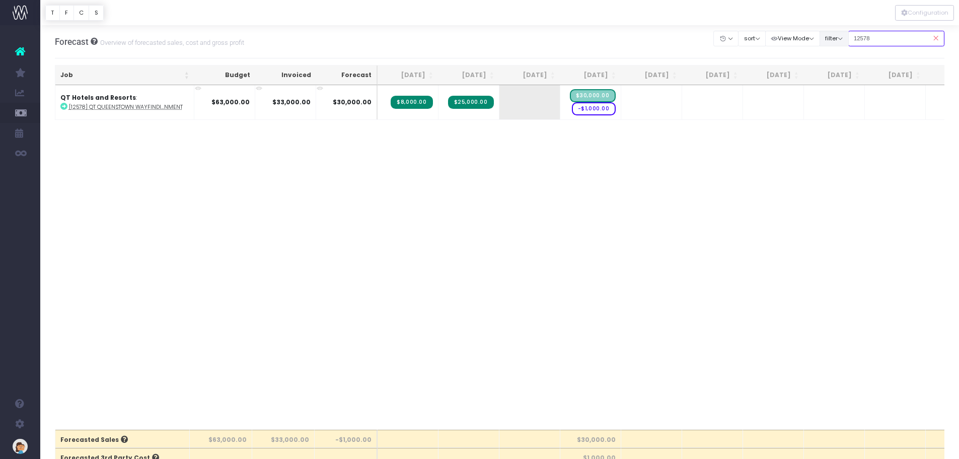
drag, startPoint x: 878, startPoint y: 39, endPoint x: 836, endPoint y: 39, distance: 41.3
click at [836, 39] on div "Clear Filters Hide Jun 2025 Jul 2025 Aug 2025 Sep 2025 Oct 2025 Nov 2025 Dec 20…" at bounding box center [829, 38] width 231 height 21
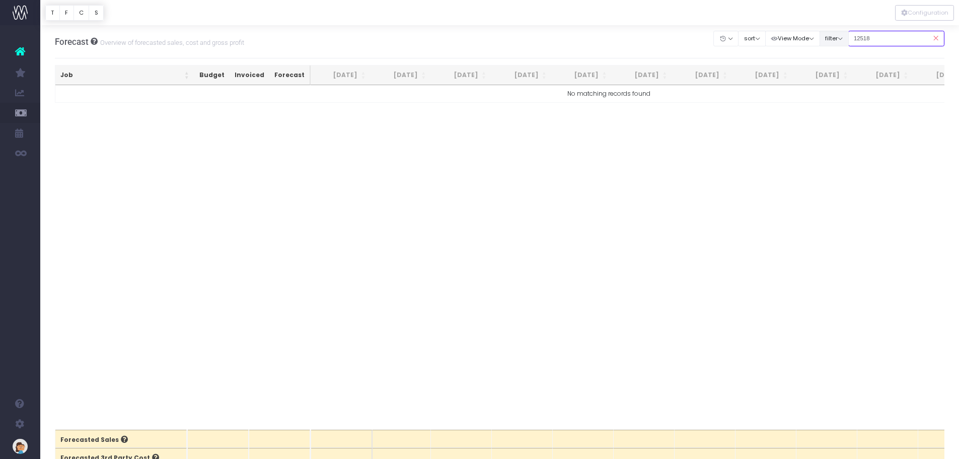
drag, startPoint x: 859, startPoint y: 38, endPoint x: 843, endPoint y: 41, distance: 15.8
click at [843, 41] on div "Clear Filters Hide Jun 2025 Jul 2025 Aug 2025 Sep 2025 Oct 2025 Nov 2025 Dec 20…" at bounding box center [829, 38] width 231 height 21
drag, startPoint x: 879, startPoint y: 39, endPoint x: 857, endPoint y: 38, distance: 21.7
click at [857, 38] on input "12393" at bounding box center [897, 39] width 97 height 16
click at [893, 40] on input "12393" at bounding box center [897, 39] width 97 height 16
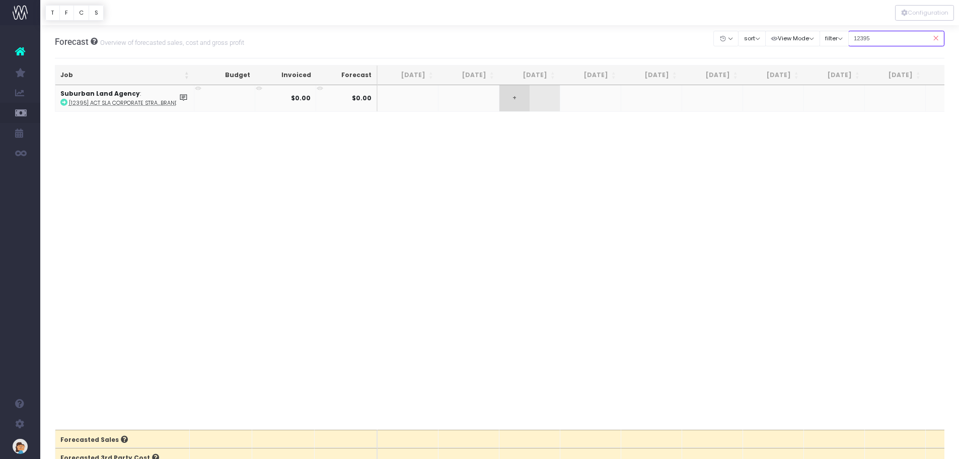
type input "12395"
click at [518, 98] on span "+" at bounding box center [515, 98] width 30 height 26
type input "34832"
click at [581, 97] on body "Oh my... this is bad. wayahead wasn't able to load this page. Please contact su…" at bounding box center [479, 229] width 959 height 459
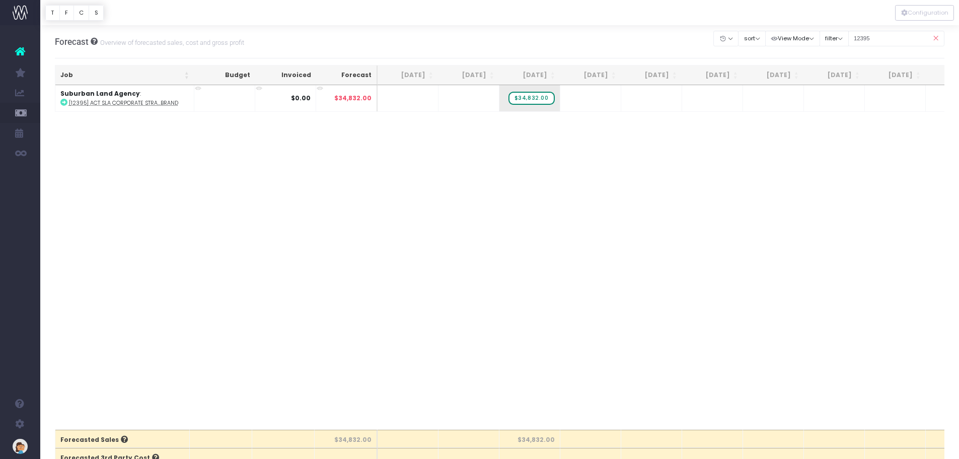
click at [0, 0] on span "+" at bounding box center [0, 0] width 0 height 0
drag, startPoint x: 572, startPoint y: 97, endPoint x: 609, endPoint y: 96, distance: 37.3
click at [609, 96] on input "82480" at bounding box center [591, 99] width 50 height 20
type input "52480"
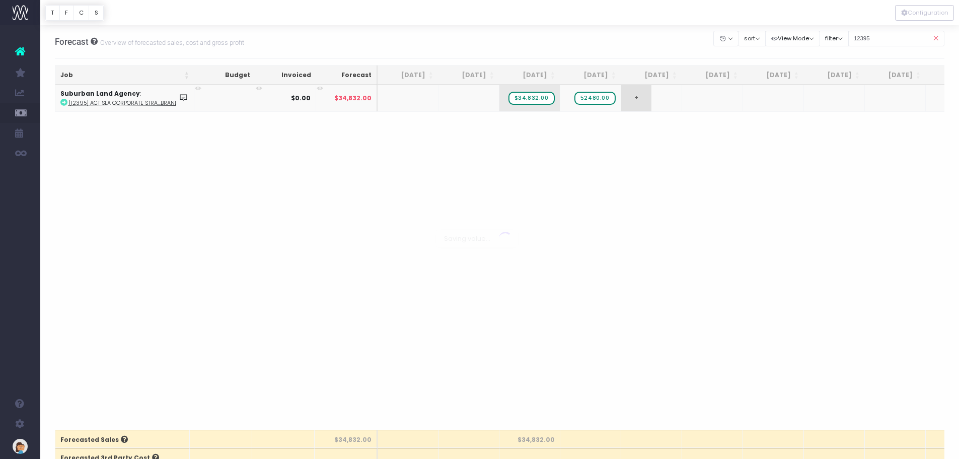
click at [641, 96] on body "Oh my... this is bad. wayahead wasn't able to load this page. Please contact su…" at bounding box center [479, 229] width 959 height 459
click at [641, 96] on div at bounding box center [479, 229] width 959 height 459
click at [0, 0] on span "+" at bounding box center [0, 0] width 0 height 0
type input "45290"
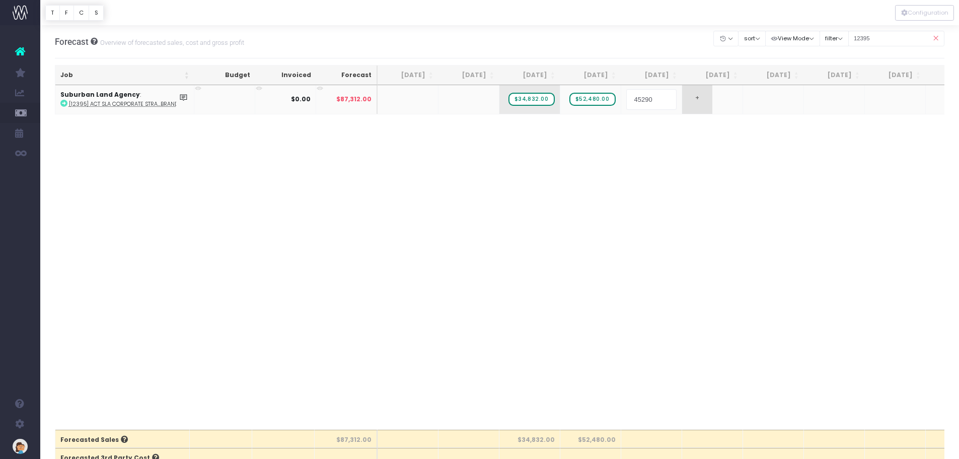
click at [697, 100] on body "Oh my... this is bad. wayahead wasn't able to load this page. Please contact su…" at bounding box center [479, 229] width 959 height 459
click at [0, 0] on span "+" at bounding box center [0, 0] width 0 height 0
type input "70817"
click at [723, 153] on body "Oh my... this is bad. wayahead wasn't able to load this page. Please contact su…" at bounding box center [479, 229] width 959 height 459
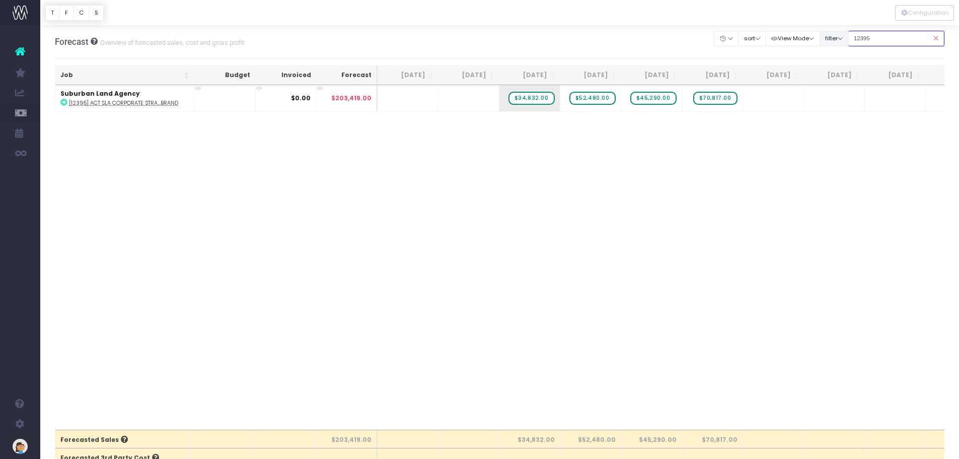
drag, startPoint x: 877, startPoint y: 37, endPoint x: 839, endPoint y: 37, distance: 38.3
click at [839, 37] on div "Clear Filters Hide Jun 2025 Jul 2025 Aug 2025 Sep 2025 Oct 2025 Nov 2025 Dec 20…" at bounding box center [829, 38] width 231 height 21
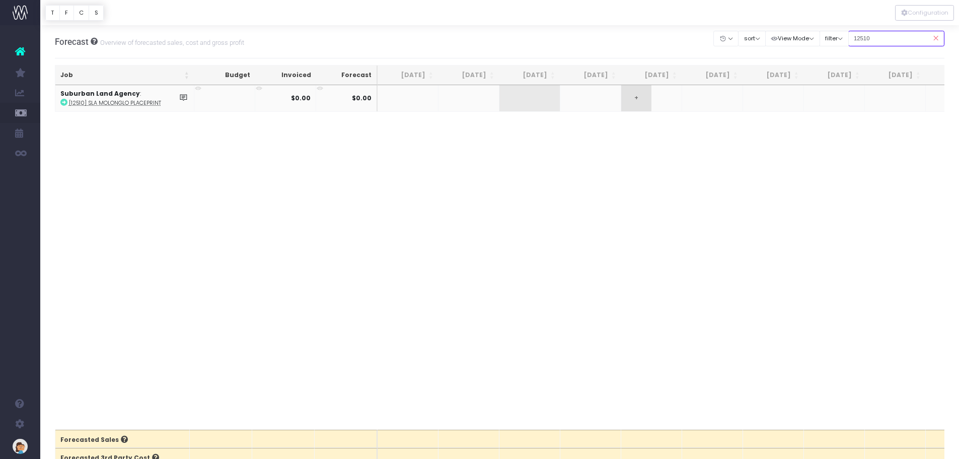
type input "12510"
click at [642, 97] on span "+" at bounding box center [636, 98] width 30 height 26
type input "24960"
click at [597, 170] on body "Oh my... this is bad. wayahead wasn't able to load this page. Please contact su…" at bounding box center [479, 229] width 959 height 459
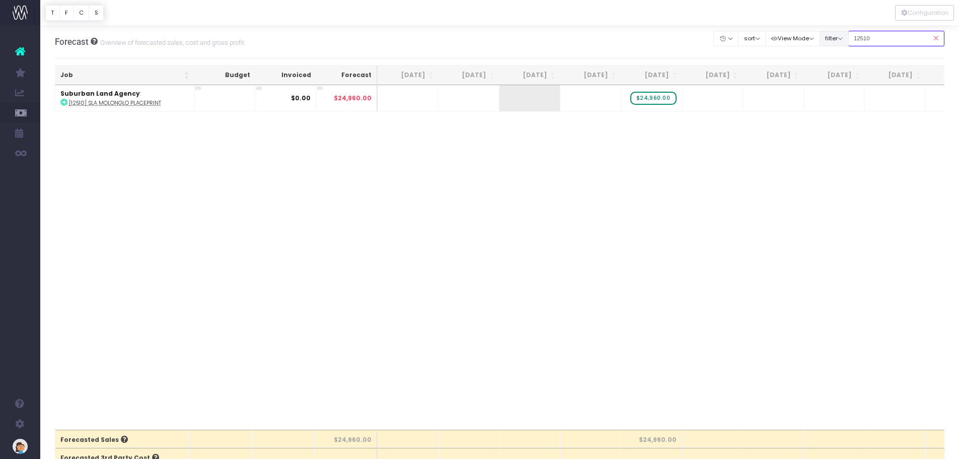
drag, startPoint x: 877, startPoint y: 40, endPoint x: 838, endPoint y: 40, distance: 39.3
click at [838, 40] on div "Clear Filters Hide Jun 2025 Jul 2025 Aug 2025 Sep 2025 Oct 2025 Nov 2025 Dec 20…" at bounding box center [829, 38] width 231 height 21
type input "12537"
click at [510, 99] on span "+" at bounding box center [515, 98] width 30 height 26
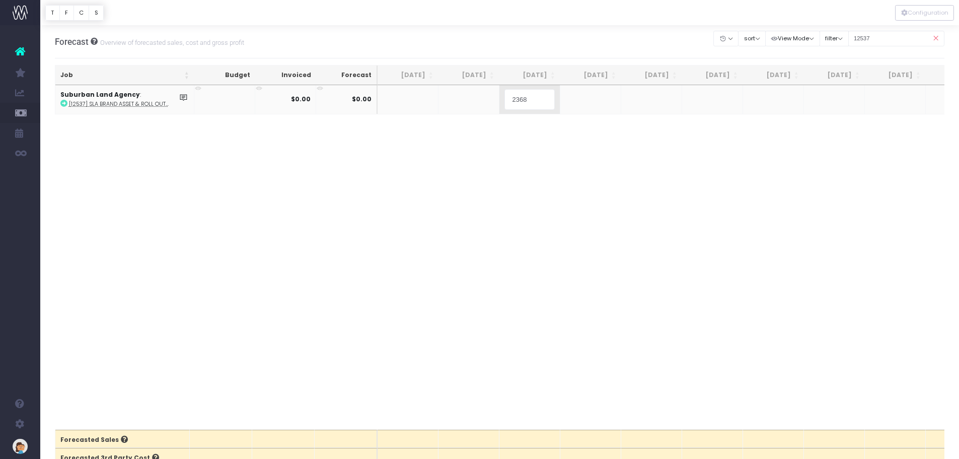
type input "23680"
drag, startPoint x: 529, startPoint y: 100, endPoint x: 504, endPoint y: 99, distance: 25.7
click at [504, 99] on td "23680" at bounding box center [530, 99] width 61 height 28
click at [840, 42] on div "Clear Filters Hide Jun 2025 Jul 2025 Aug 2025 Sep 2025 Oct 2025 Nov 2025 Dec 20…" at bounding box center [829, 38] width 231 height 21
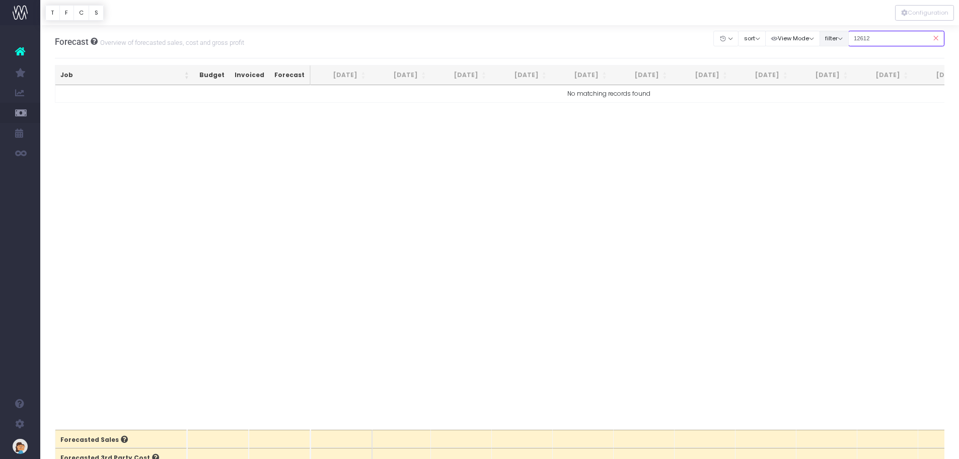
drag, startPoint x: 879, startPoint y: 38, endPoint x: 847, endPoint y: 38, distance: 32.2
click at [847, 38] on div "Clear Filters Hide Jun 2025 Jul 2025 Aug 2025 Sep 2025 Oct 2025 Nov 2025 Dec 20…" at bounding box center [829, 38] width 231 height 21
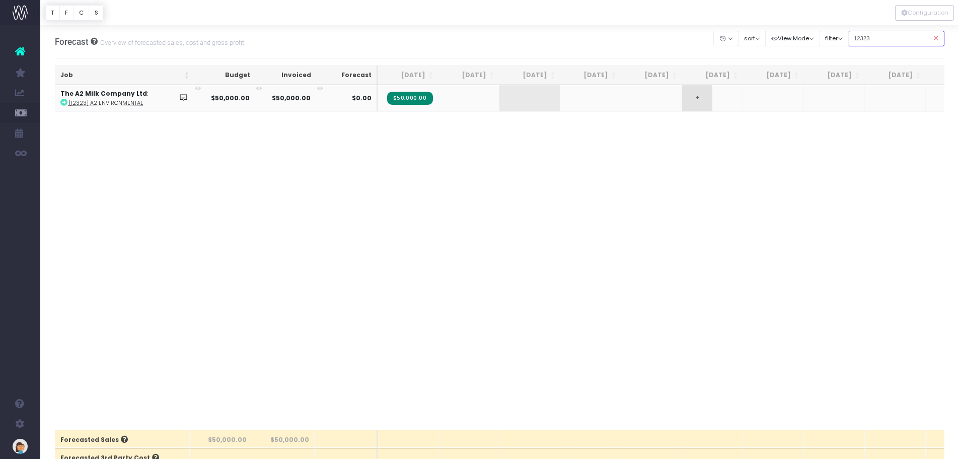
type input "12323"
click at [714, 99] on td "+" at bounding box center [712, 98] width 61 height 26
click at [699, 97] on span "+" at bounding box center [697, 98] width 30 height 26
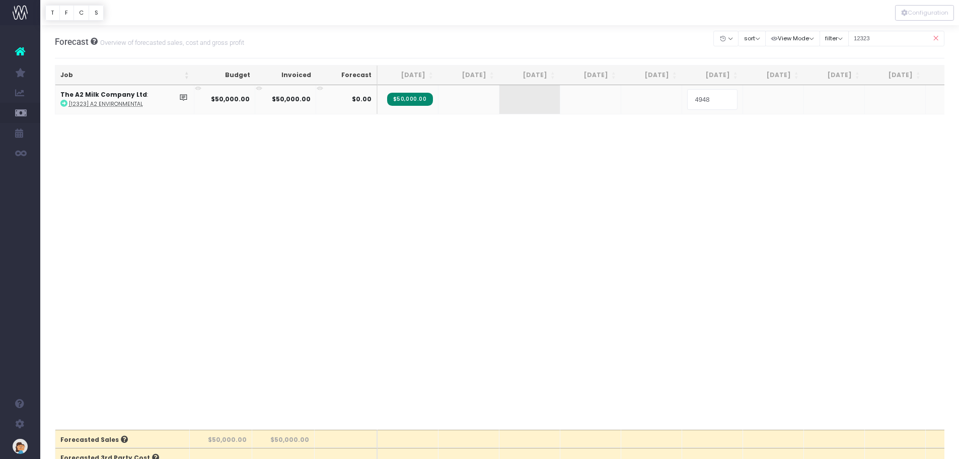
type input "49480"
click at [686, 125] on body "Oh my... this is bad. wayahead wasn't able to load this page. Please contact su…" at bounding box center [479, 229] width 959 height 459
drag, startPoint x: 881, startPoint y: 43, endPoint x: 841, endPoint y: 44, distance: 40.3
click at [841, 44] on div "Clear Filters Hide Jun 2025 Jul 2025 Aug 2025 Sep 2025 Oct 2025 Nov 2025 Dec 20…" at bounding box center [829, 38] width 231 height 21
type input "12582"
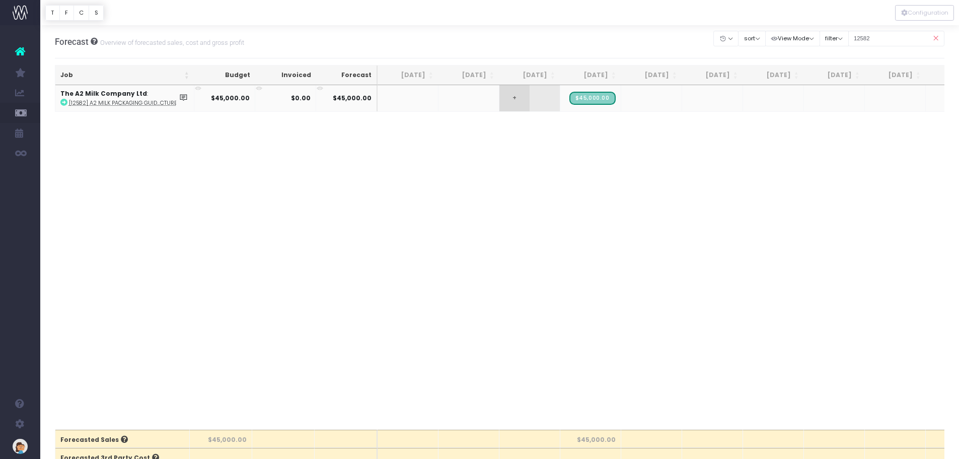
click at [519, 101] on span "+" at bounding box center [515, 98] width 30 height 26
type input "22500"
click at [574, 105] on body "Oh my... this is bad. wayahead wasn't able to load this page. Please contact su…" at bounding box center [479, 229] width 959 height 459
click at [571, 96] on span "+" at bounding box center [576, 98] width 30 height 26
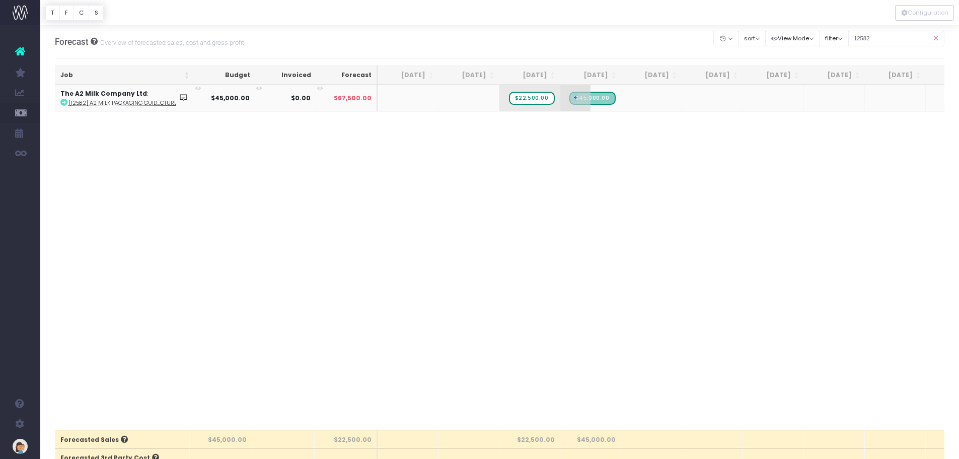
click at [571, 96] on span "+" at bounding box center [576, 98] width 30 height 26
click at [610, 130] on body "Oh my... this is bad. wayahead wasn't able to load this page. Please contact su…" at bounding box center [479, 229] width 959 height 459
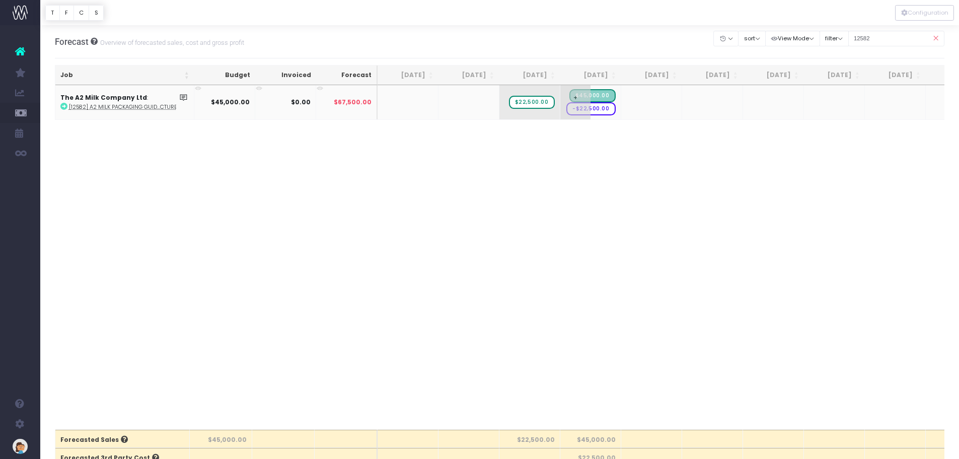
click at [607, 110] on span "-$22,500.00" at bounding box center [591, 108] width 49 height 13
type input "-23020"
click at [581, 255] on div "Job Budget Invoiced Forecast Jun 25 Jul 25 Aug 25 Sep 25 Oct 25 Nov 25 Dec 25 J…" at bounding box center [500, 257] width 890 height 344
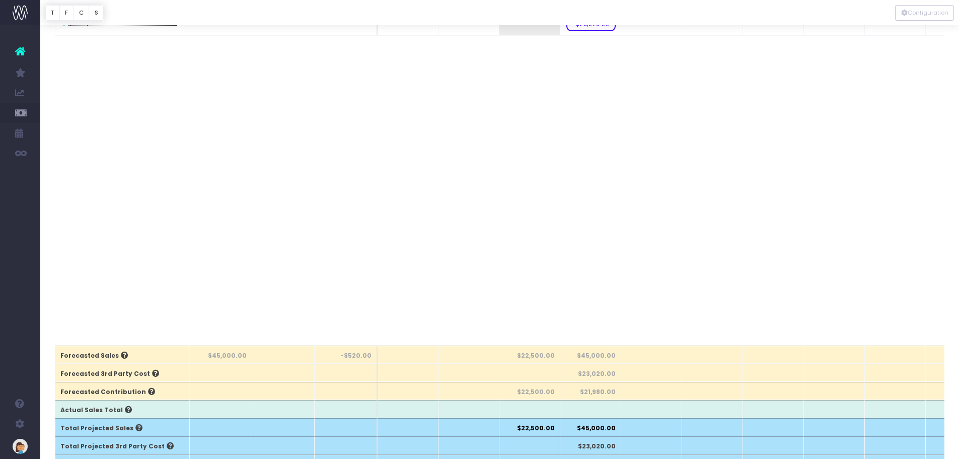
scroll to position [101, 0]
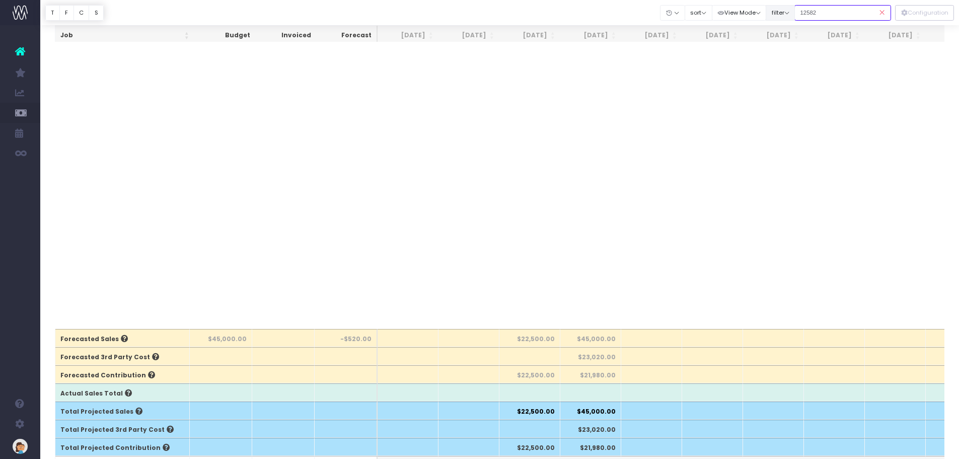
drag, startPoint x: 839, startPoint y: 8, endPoint x: 780, endPoint y: 14, distance: 58.7
click at [780, 14] on div "Clear Filters Hide Jun 2025 Jul 2025 Aug 2025 Sep 2025 Oct 2025 Nov 2025 Dec 20…" at bounding box center [776, 13] width 231 height 21
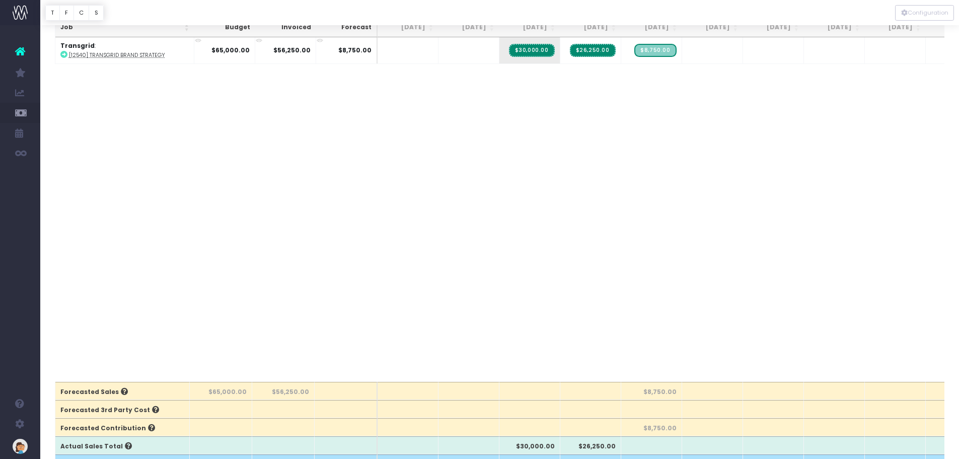
scroll to position [0, 0]
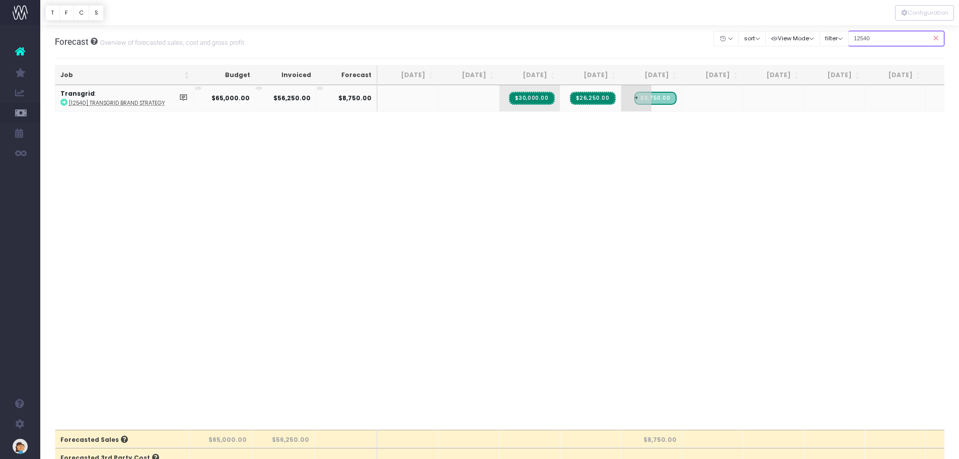
type input "12540"
click at [635, 92] on span "+" at bounding box center [636, 98] width 30 height 26
click at [403, 323] on div "Job Budget Invoiced Forecast Jun 25 Jul 25 Aug 25 Sep 25 Oct 25 Nov 25 Dec 25 J…" at bounding box center [500, 257] width 890 height 344
click at [515, 105] on span "+" at bounding box center [515, 98] width 30 height 26
click at [517, 99] on span "+" at bounding box center [515, 98] width 30 height 26
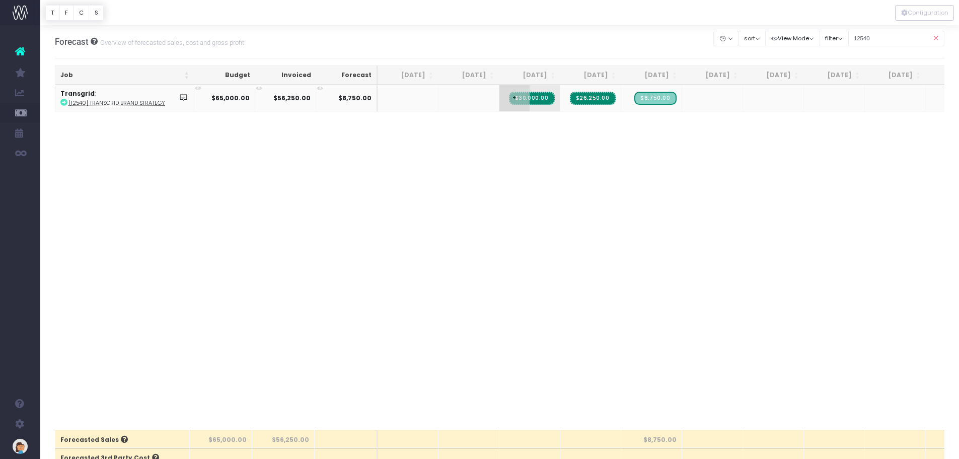
click at [517, 99] on span "+" at bounding box center [515, 98] width 30 height 26
type input "-30000"
click at [612, 107] on body "Oh my... this is bad. wayahead wasn't able to load this page. Please contact su…" at bounding box center [479, 229] width 959 height 459
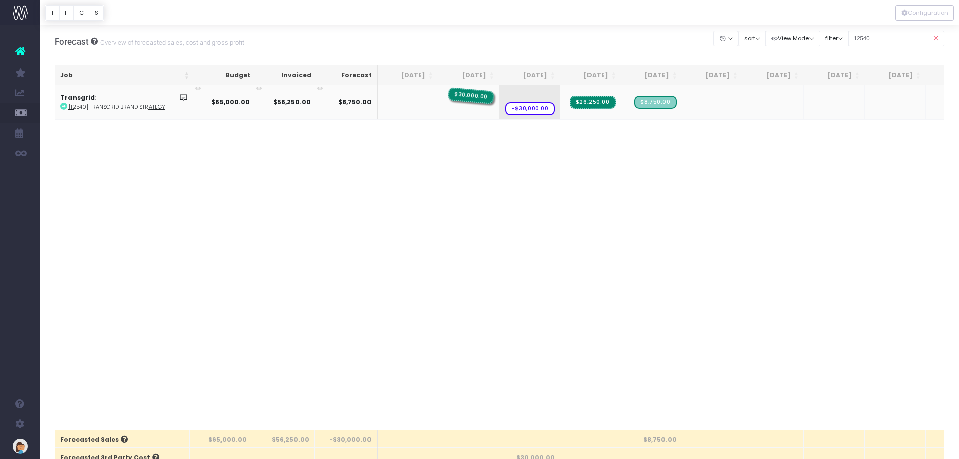
drag, startPoint x: 545, startPoint y: 92, endPoint x: 476, endPoint y: 97, distance: 69.6
click at [476, 97] on span "$30,000.00" at bounding box center [471, 95] width 47 height 17
drag, startPoint x: 539, startPoint y: 94, endPoint x: 482, endPoint y: 95, distance: 56.9
click at [482, 95] on span "$30,000.00" at bounding box center [471, 95] width 47 height 17
click at [549, 95] on span "$30,000.00" at bounding box center [532, 95] width 46 height 13
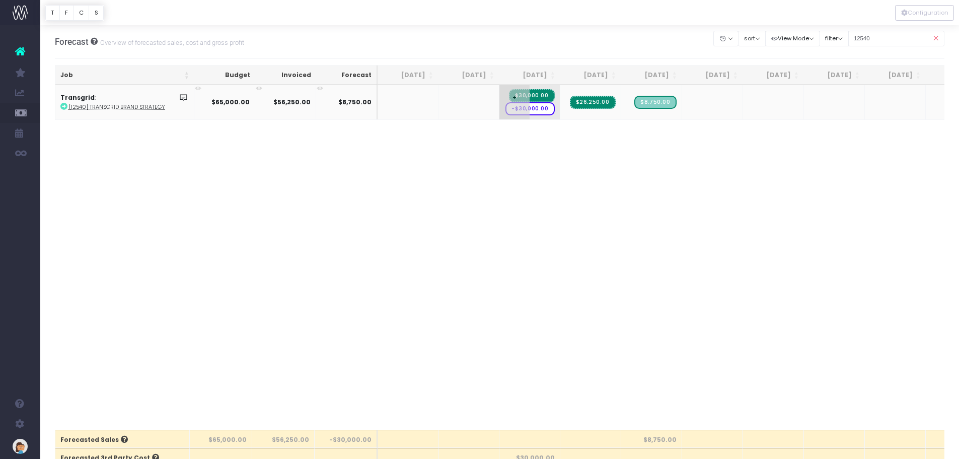
click at [549, 95] on span "$30,000.00" at bounding box center [532, 95] width 46 height 13
click at [611, 159] on div "Job Budget Invoiced Forecast Jun 25 Jul 25 Aug 25 Sep 25 Oct 25 Nov 25 Dec 25 J…" at bounding box center [500, 257] width 890 height 344
click at [538, 112] on span "-$30,000.00" at bounding box center [530, 108] width 49 height 13
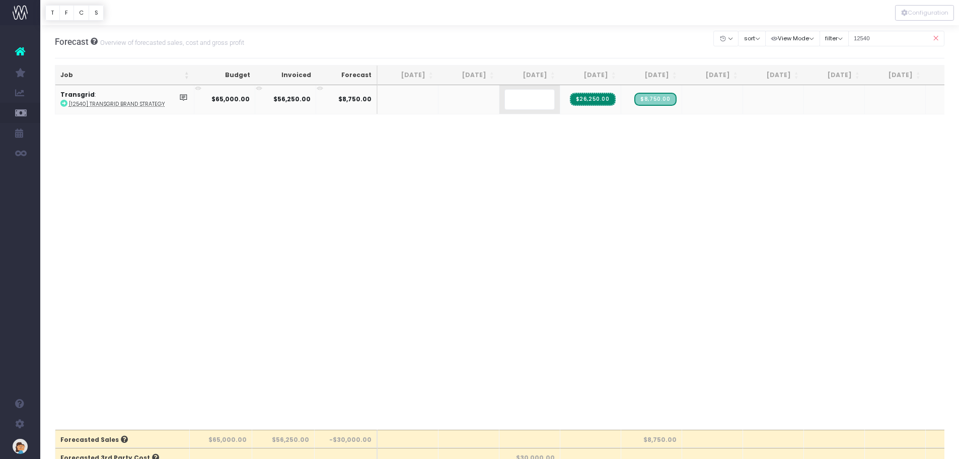
click at [503, 131] on body "Oh my... this is bad. wayahead wasn't able to load this page. Please contact su…" at bounding box center [479, 229] width 959 height 459
drag, startPoint x: 880, startPoint y: 39, endPoint x: 835, endPoint y: 39, distance: 45.3
click at [835, 39] on div "Clear Filters Hide Jun 2025 Jul 2025 Aug 2025 Sep 2025 Oct 2025 Nov 2025 Dec 20…" at bounding box center [829, 38] width 231 height 21
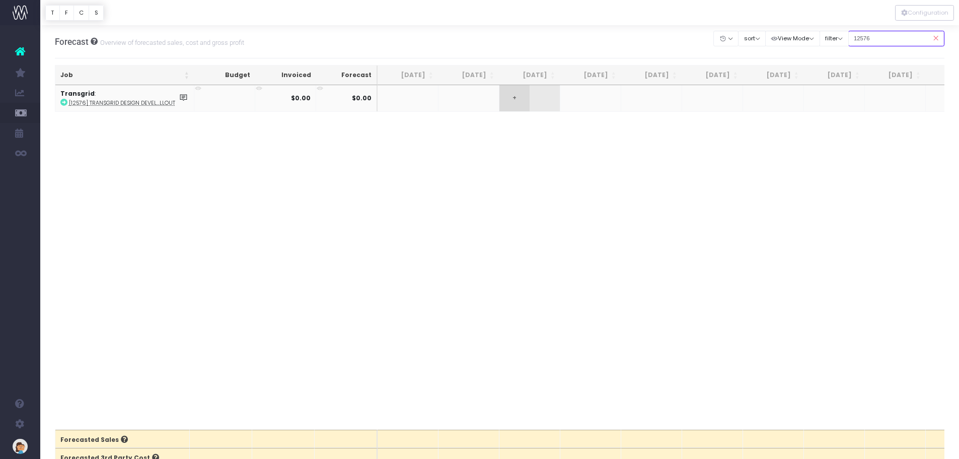
type input "12576"
click at [508, 96] on span "+" at bounding box center [515, 98] width 30 height 26
type input "32500"
click at [497, 133] on body "Oh my... this is bad. wayahead wasn't able to load this page. Please contact su…" at bounding box center [479, 229] width 959 height 459
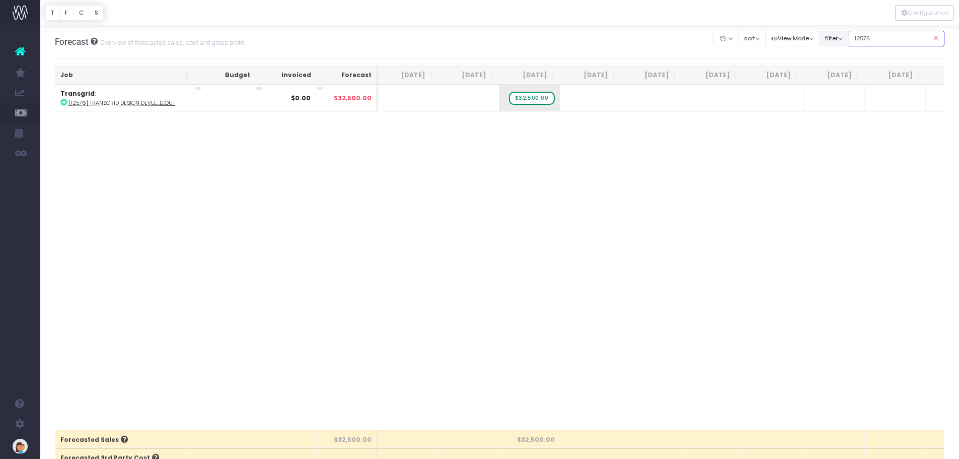
drag, startPoint x: 884, startPoint y: 34, endPoint x: 830, endPoint y: 34, distance: 53.9
click at [830, 34] on div "Clear Filters Hide Jun 2025 Jul 2025 Aug 2025 Sep 2025 Oct 2025 Nov 2025 Dec 20…" at bounding box center [829, 38] width 231 height 21
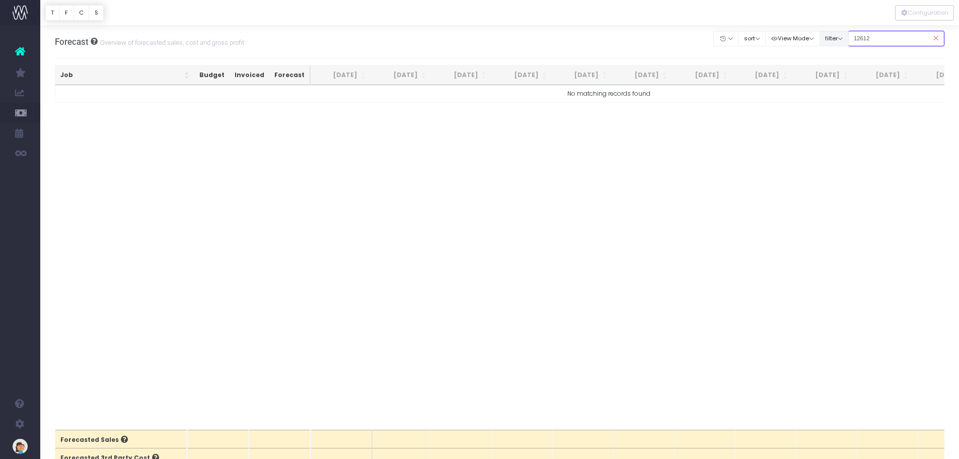
drag, startPoint x: 894, startPoint y: 41, endPoint x: 835, endPoint y: 40, distance: 58.9
click at [835, 40] on div "Clear Filters Hide Jun 2025 Jul 2025 Aug 2025 Sep 2025 Oct 2025 Nov 2025 Dec 20…" at bounding box center [829, 38] width 231 height 21
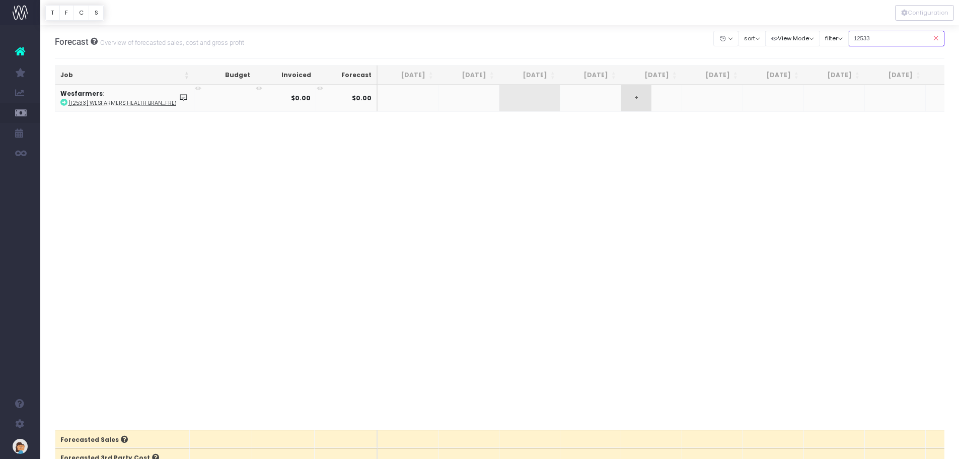
type input "12533"
click at [647, 99] on span "+" at bounding box center [636, 98] width 30 height 26
type input "20000"
click at [693, 100] on body "Oh my... this is bad. wayahead wasn't able to load this page. Please contact su…" at bounding box center [479, 229] width 959 height 459
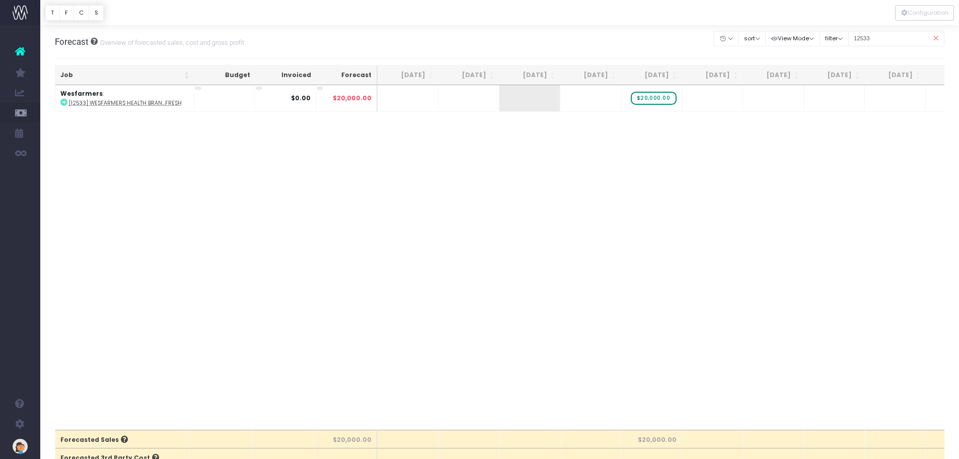
click at [0, 0] on span "+" at bounding box center [0, 0] width 0 height 0
type input "20000"
click at [610, 235] on body "Oh my... this is bad. wayahead wasn't able to load this page. Please contact su…" at bounding box center [479, 229] width 959 height 459
drag, startPoint x: 880, startPoint y: 39, endPoint x: 841, endPoint y: 38, distance: 39.3
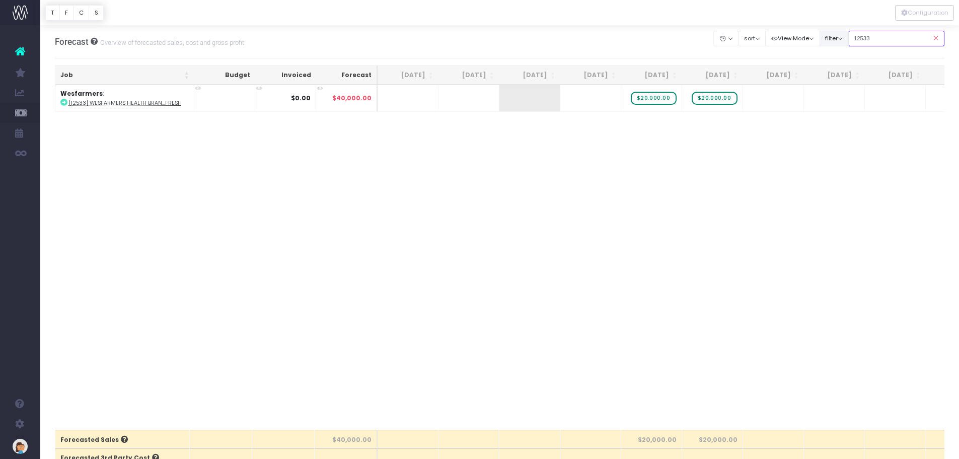
click at [841, 38] on div "Clear Filters Hide Jun 2025 Jul 2025 Aug 2025 Sep 2025 Oct 2025 Nov 2025 Dec 20…" at bounding box center [829, 38] width 231 height 21
click at [842, 34] on div "Clear Filters Hide Jun 2025 Jul 2025 Aug 2025 Sep 2025 Oct 2025 Nov 2025 Dec 20…" at bounding box center [829, 38] width 231 height 21
type input "12396"
click at [518, 102] on span "+" at bounding box center [515, 98] width 30 height 26
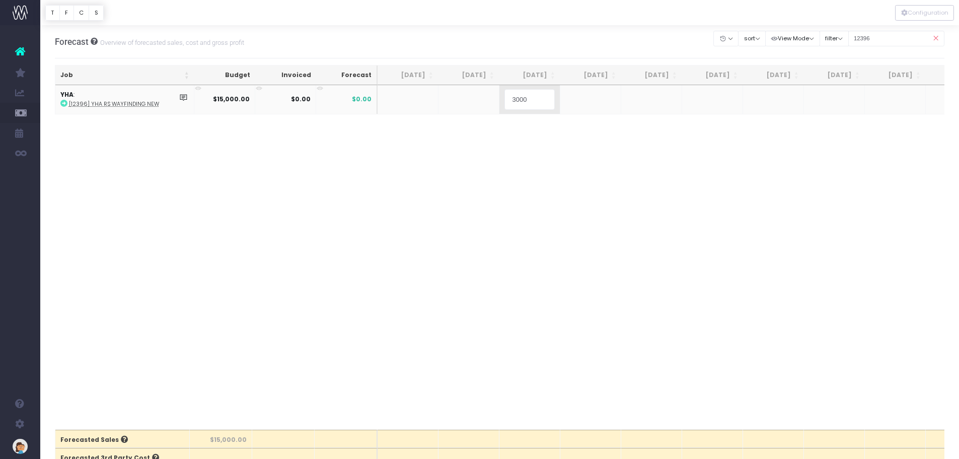
type input "30000"
click at [581, 99] on body "Oh my... this is bad. wayahead wasn't able to load this page. Please contact su…" at bounding box center [479, 229] width 959 height 459
click at [581, 99] on div at bounding box center [479, 229] width 959 height 459
click at [574, 96] on span "+" at bounding box center [576, 98] width 30 height 26
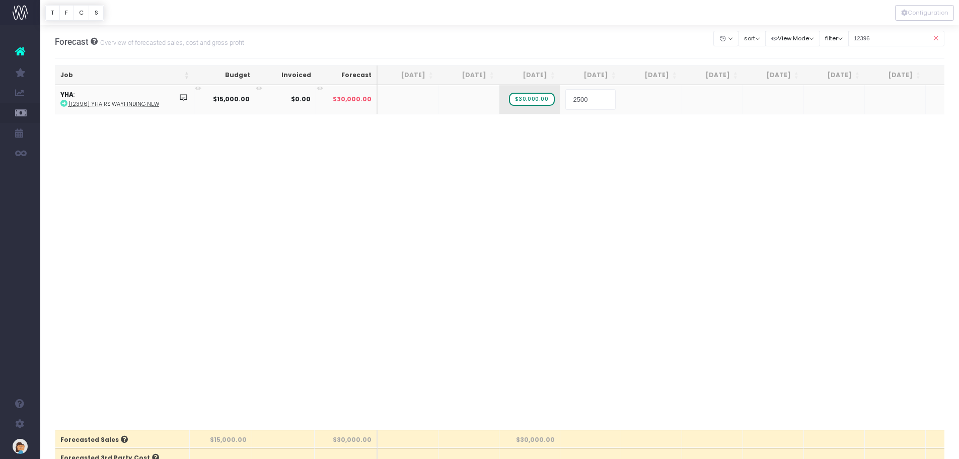
type input "25000"
click at [635, 103] on body "Oh my... this is bad. wayahead wasn't able to load this page. Please contact su…" at bounding box center [479, 229] width 959 height 459
click at [635, 103] on div at bounding box center [479, 229] width 959 height 459
click at [0, 0] on span "+" at bounding box center [0, 0] width 0 height 0
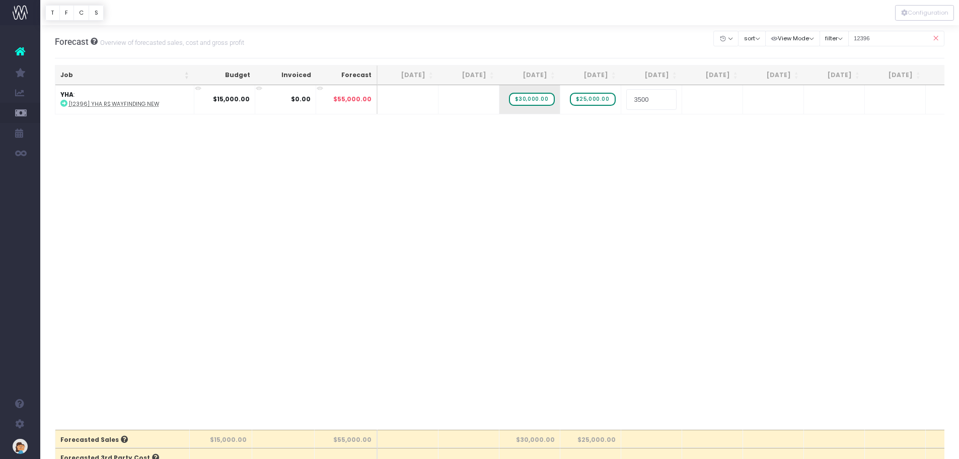
type input "35000"
click at [590, 185] on body "Oh my... this is bad. wayahead wasn't able to load this page. Please contact su…" at bounding box center [479, 229] width 959 height 459
click at [129, 104] on abbr "[12396] YHA RS Wayfinding NEW" at bounding box center [114, 103] width 90 height 8
click at [896, 34] on input "12396" at bounding box center [897, 39] width 97 height 16
click at [542, 176] on div "Job Budget Invoiced Forecast Jun 25 Jul 25 Aug 25 Sep 25 Oct 25 Nov 25 Dec 25 J…" at bounding box center [500, 257] width 890 height 344
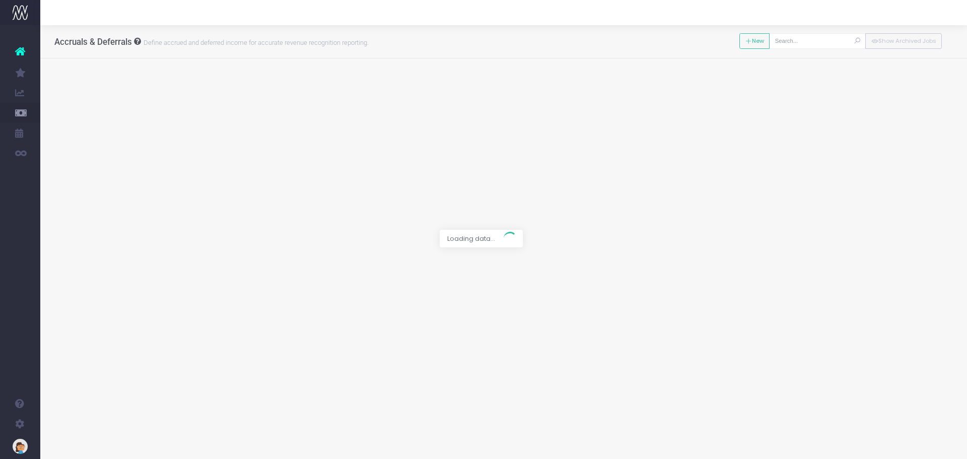
type input "[12540] Transgrid Brand Strategy"
type input "Invoice INV-3737 / [DATE] / $30,000.00"
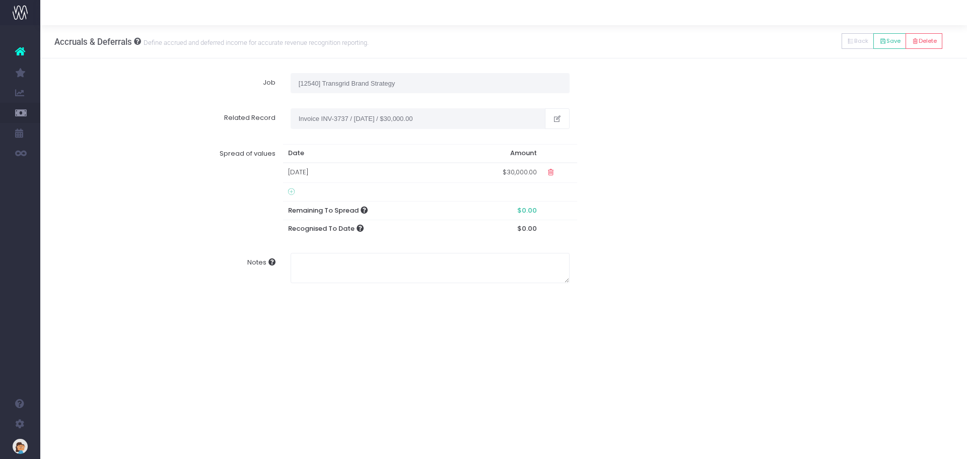
click at [309, 169] on td "[DATE]" at bounding box center [369, 173] width 173 height 20
click at [370, 225] on td "31" at bounding box center [373, 226] width 18 height 15
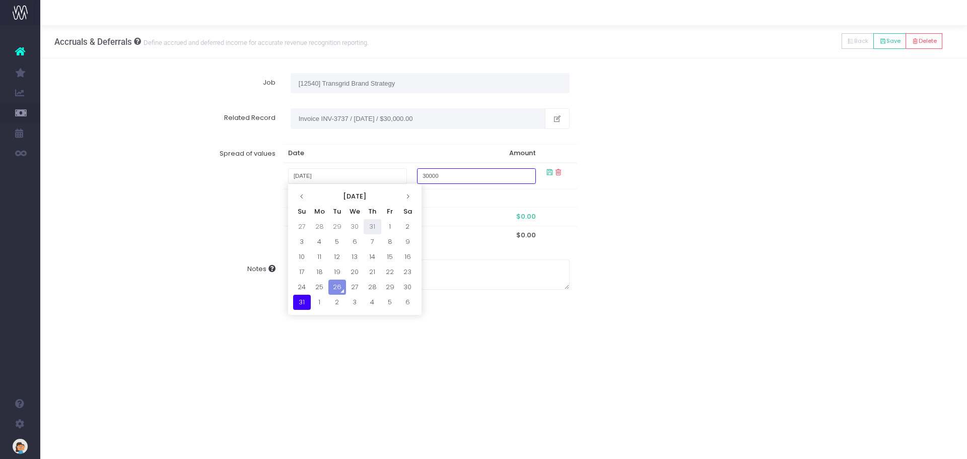
type input "[DATE]"
click at [625, 227] on div "Spread of values Date Amount [DATE] 30000 Remaining To Spread $0.00 Recognised …" at bounding box center [503, 193] width 913 height 115
click at [294, 197] on icon at bounding box center [291, 198] width 7 height 8
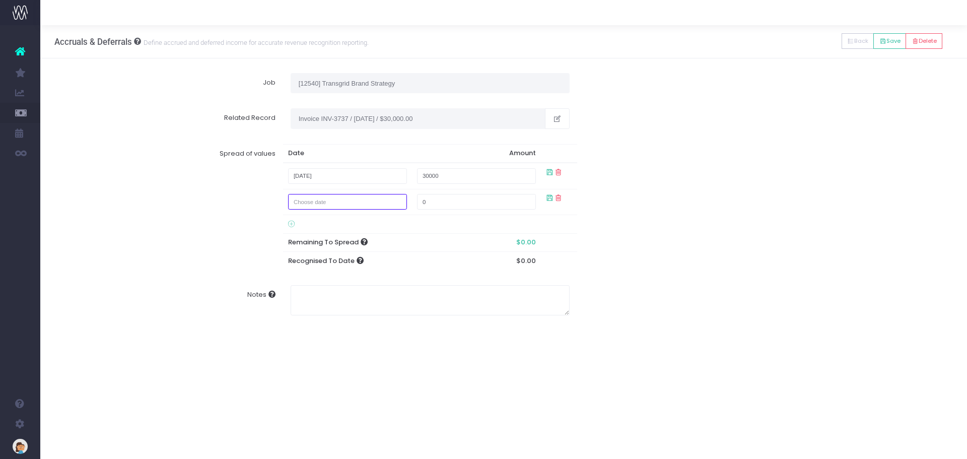
click at [308, 184] on input "text" at bounding box center [347, 176] width 119 height 16
click at [391, 184] on input "text" at bounding box center [347, 176] width 119 height 16
click at [437, 184] on input "0" at bounding box center [476, 176] width 119 height 16
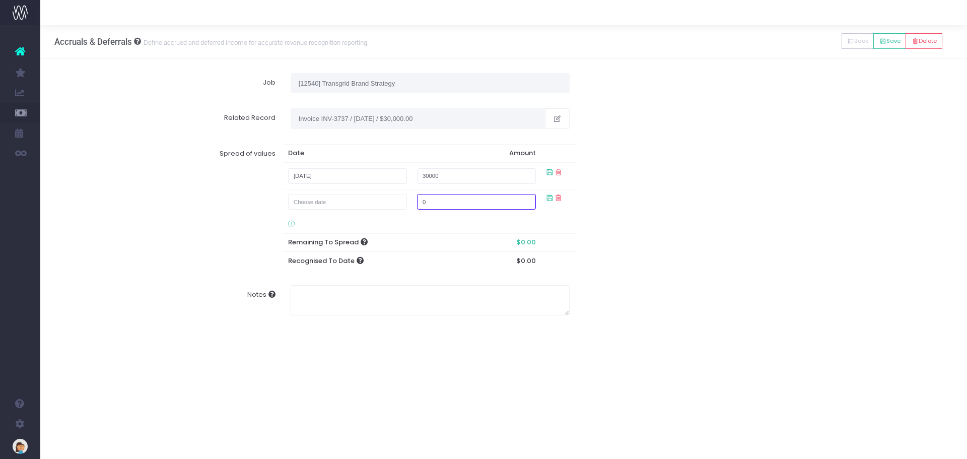
drag, startPoint x: 437, startPoint y: 198, endPoint x: 417, endPoint y: 198, distance: 20.1
click at [417, 184] on input "0" at bounding box center [476, 176] width 119 height 16
type input "35000"
click at [355, 184] on input "text" at bounding box center [347, 176] width 119 height 16
click at [354, 184] on input "text" at bounding box center [347, 176] width 119 height 16
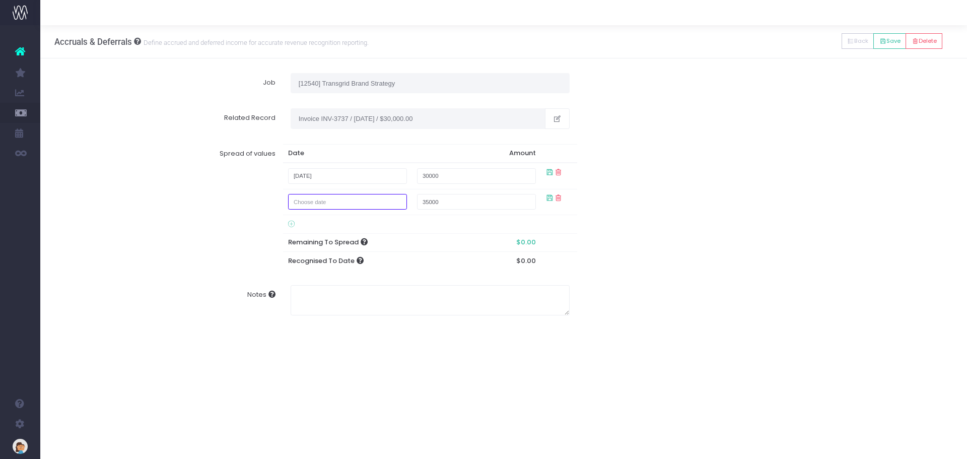
click at [354, 184] on input "text" at bounding box center [347, 176] width 119 height 16
click at [317, 184] on input "text" at bounding box center [347, 176] width 119 height 16
click at [256, 209] on label "Spread of values" at bounding box center [172, 207] width 221 height 126
click at [316, 184] on input "text" at bounding box center [347, 176] width 119 height 16
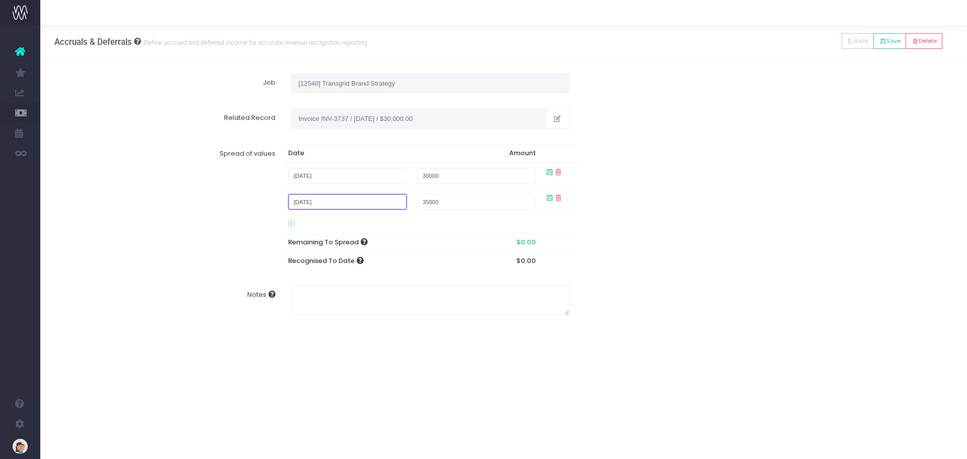
type input "[DATE]"
click at [254, 206] on label "Spread of values" at bounding box center [172, 207] width 221 height 126
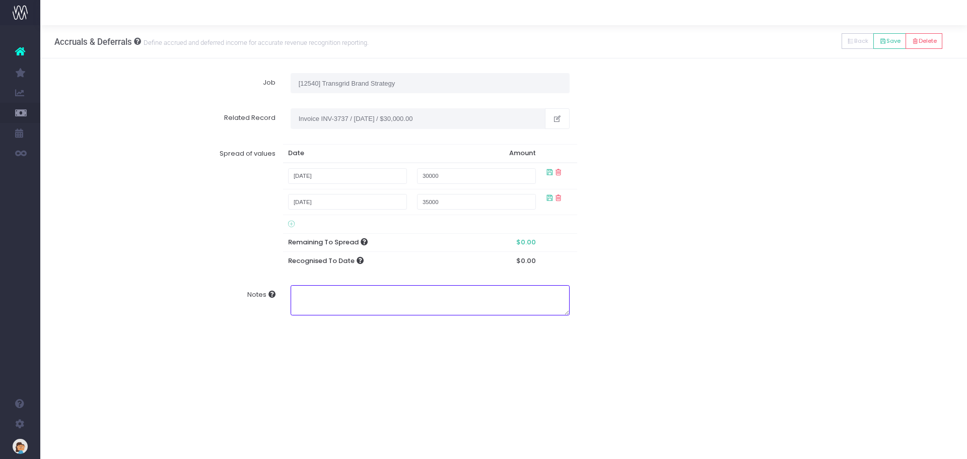
click at [404, 300] on textarea "Notes" at bounding box center [430, 300] width 279 height 30
click at [547, 197] on td at bounding box center [559, 202] width 36 height 26
click at [548, 196] on icon at bounding box center [549, 197] width 9 height 9
click at [546, 172] on icon at bounding box center [549, 172] width 9 height 9
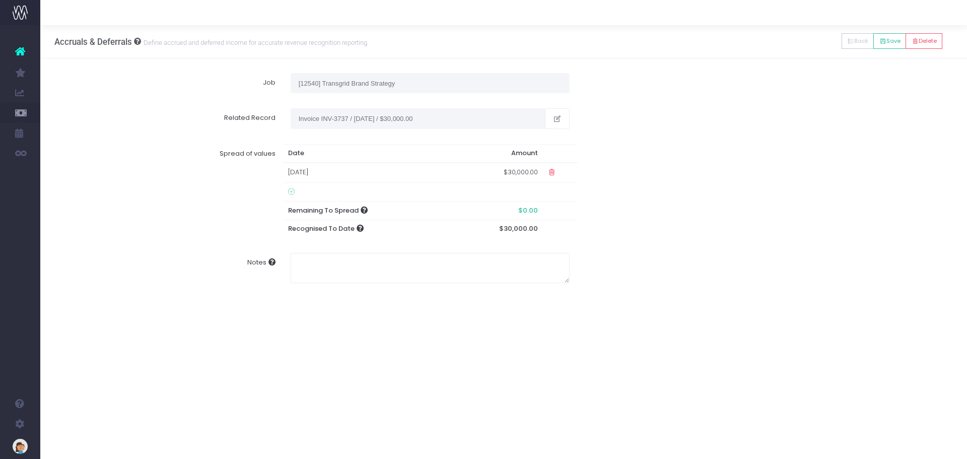
click at [293, 190] on icon at bounding box center [291, 192] width 7 height 8
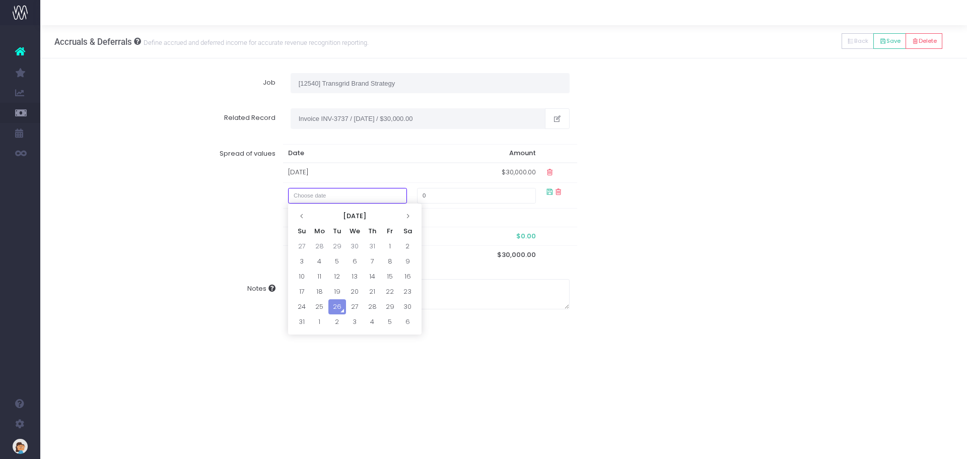
click at [327, 199] on input "text" at bounding box center [347, 196] width 119 height 16
click at [404, 217] on th at bounding box center [408, 215] width 18 height 15
click at [342, 306] on td "30" at bounding box center [337, 306] width 18 height 15
type input "[DATE]"
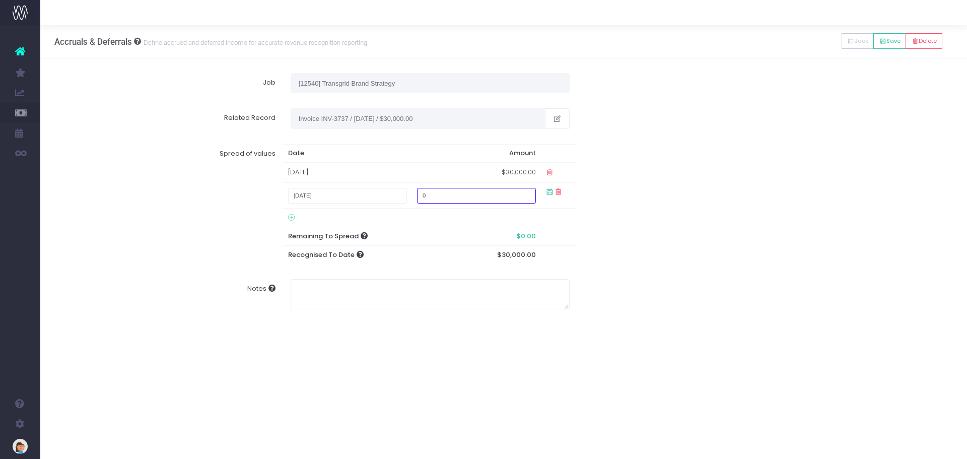
click at [495, 196] on input "0" at bounding box center [476, 196] width 119 height 16
type input "35000"
click at [707, 243] on div "Spread of values Date Amount [DATE] $30,000.00 [DATE] $35,000.00 Remaining To S…" at bounding box center [503, 200] width 913 height 129
click at [552, 192] on icon at bounding box center [552, 192] width 9 height 9
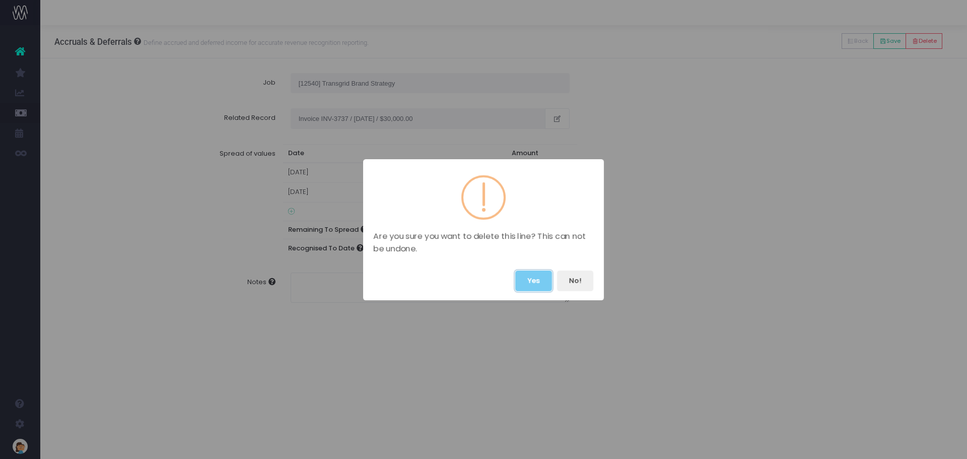
click at [535, 282] on button "Yes" at bounding box center [533, 280] width 37 height 21
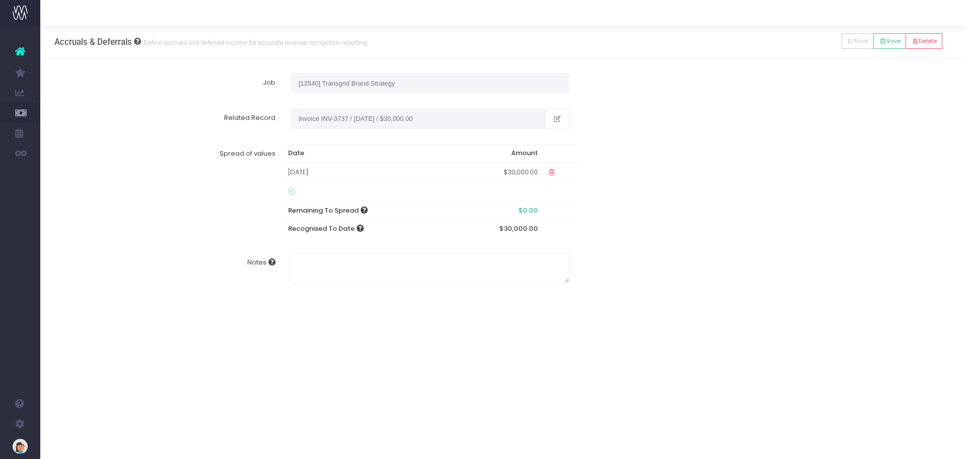
click at [502, 332] on div "Accruals & Deferrals Define accrued and deferred income for accurate revenue re…" at bounding box center [503, 242] width 927 height 434
click at [883, 43] on button "Save" at bounding box center [889, 41] width 33 height 16
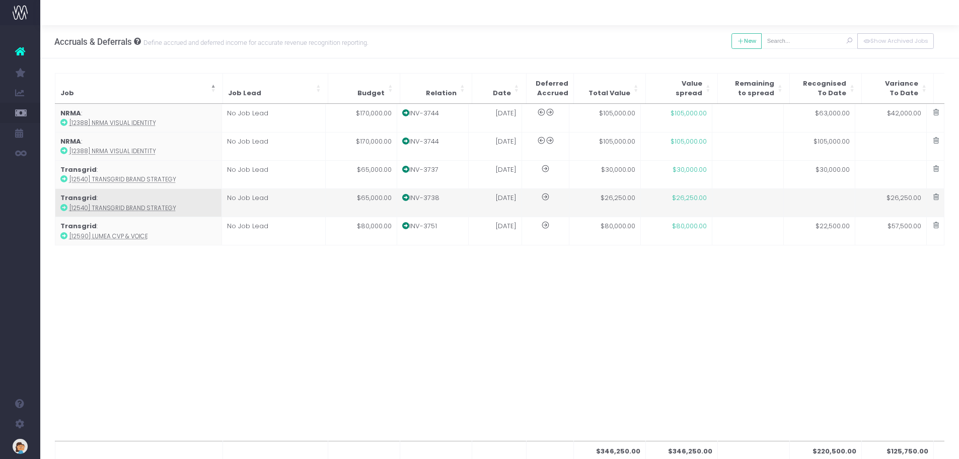
click at [119, 206] on abbr "[12540] Transgrid Brand Strategy" at bounding box center [122, 208] width 107 height 8
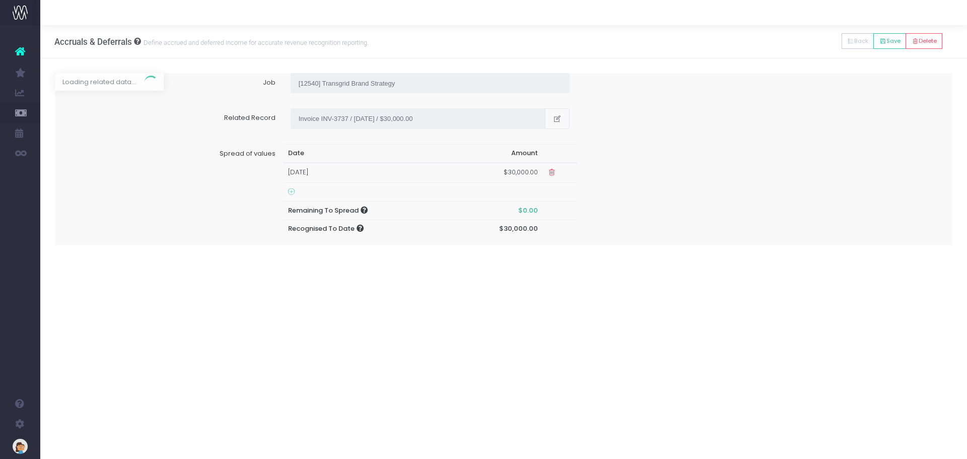
type input "Invoice INV-3738 / [DATE] / $26,250.00"
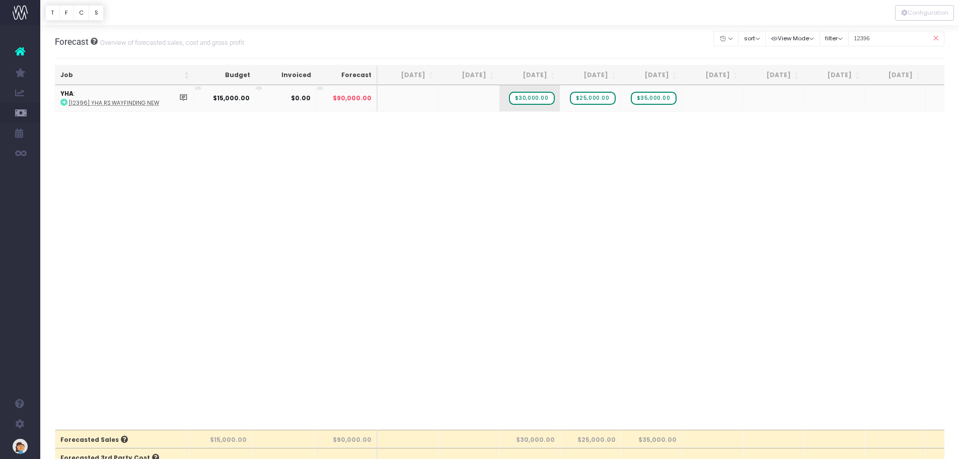
click at [226, 99] on strong "$15,000.00" at bounding box center [231, 98] width 37 height 9
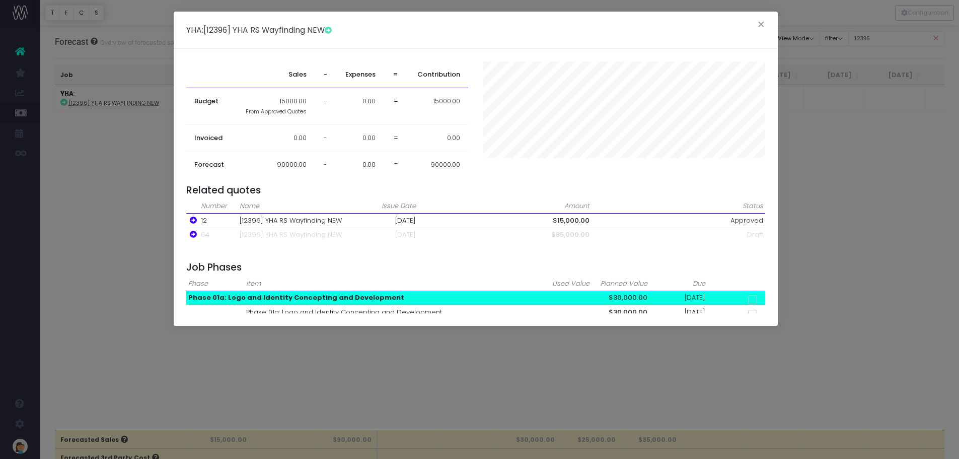
click at [120, 204] on div "YHA : [12396] YHA RS Wayfinding NEW × Sales - Expenses = Contribution Budget 15…" at bounding box center [479, 229] width 959 height 459
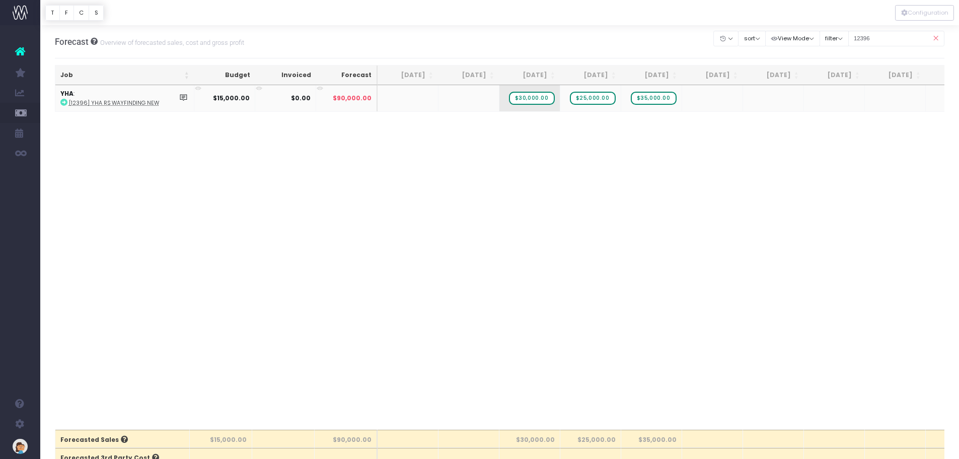
click at [144, 105] on abbr "[12396] YHA RS Wayfinding NEW" at bounding box center [114, 103] width 90 height 8
click at [168, 96] on td "YHA : [12396] YHA RS Wayfinding NEW" at bounding box center [124, 98] width 139 height 26
click at [179, 96] on icon at bounding box center [183, 97] width 9 height 9
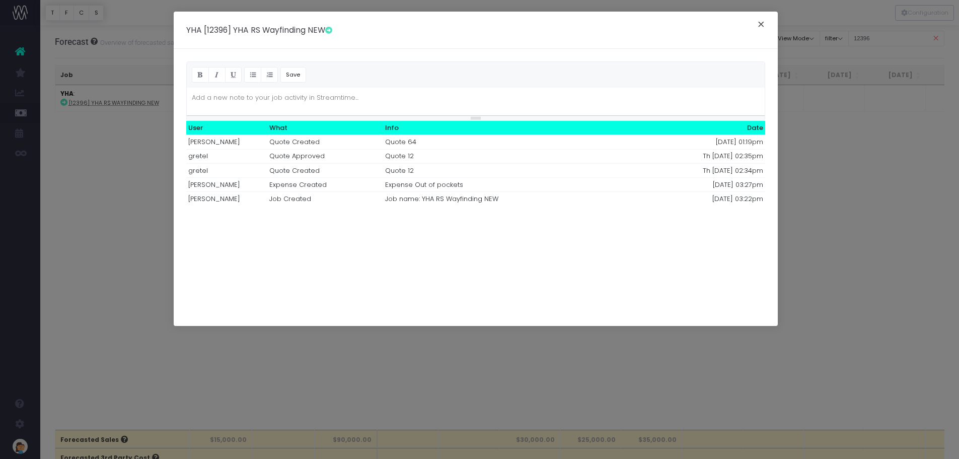
click at [762, 22] on button "×" at bounding box center [761, 26] width 21 height 16
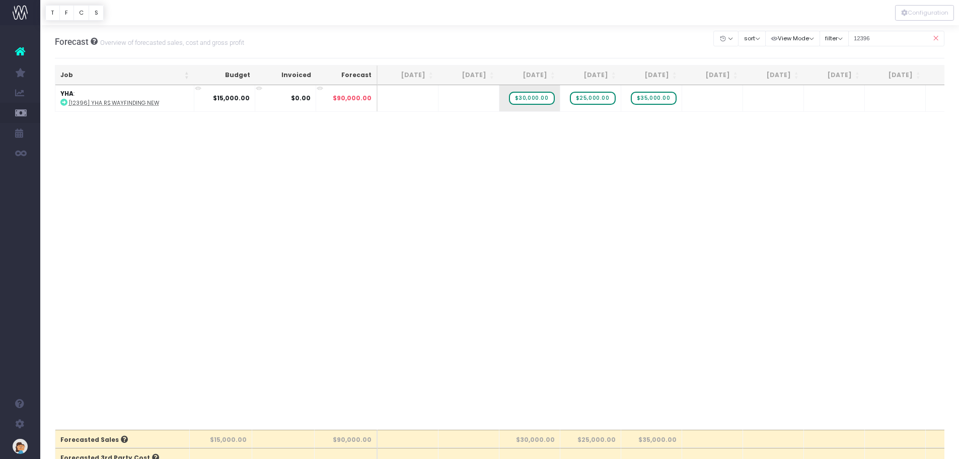
click at [936, 40] on icon at bounding box center [936, 38] width 18 height 21
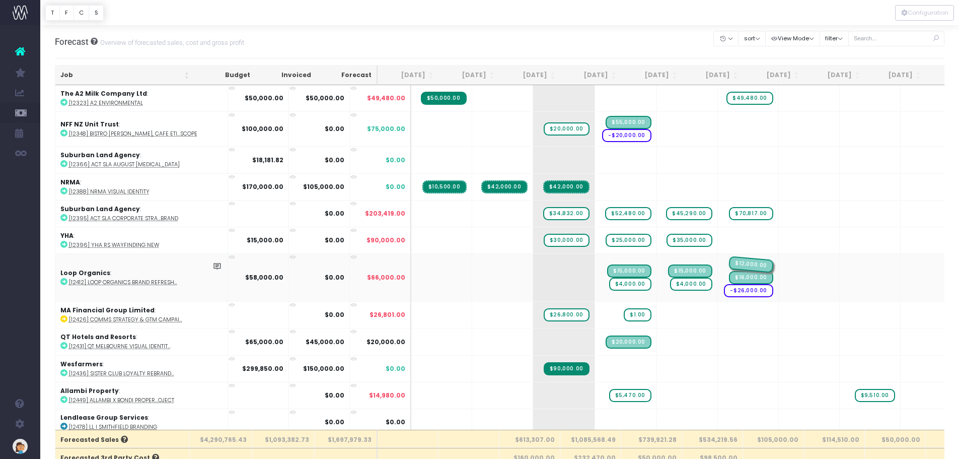
drag, startPoint x: 727, startPoint y: 263, endPoint x: 737, endPoint y: 263, distance: 10.1
click at [213, 266] on icon at bounding box center [217, 266] width 9 height 9
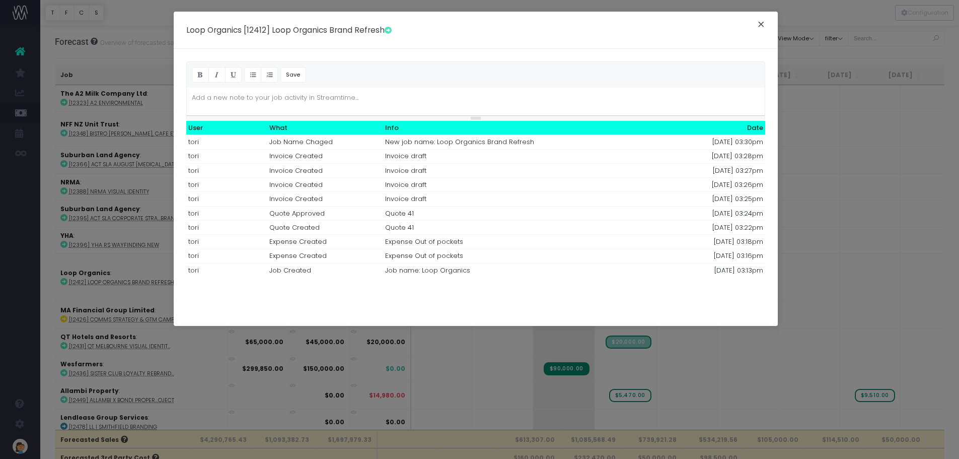
click at [763, 23] on button "×" at bounding box center [761, 26] width 21 height 16
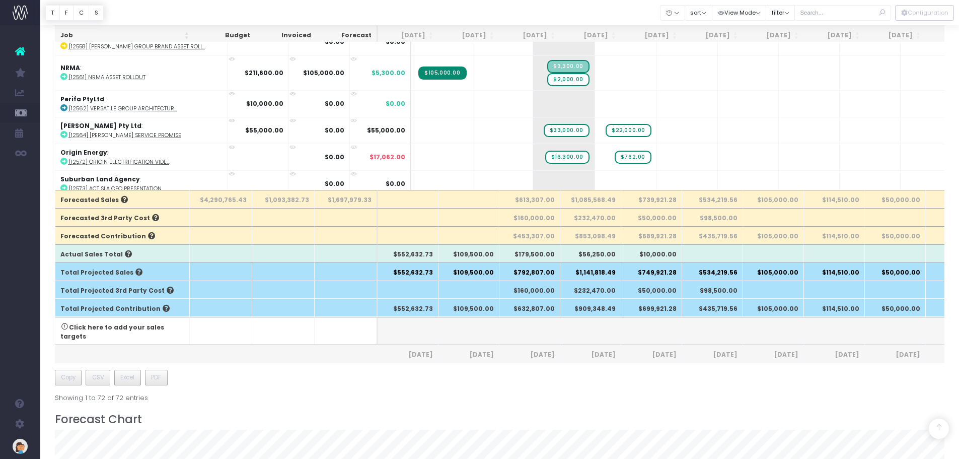
scroll to position [297, 0]
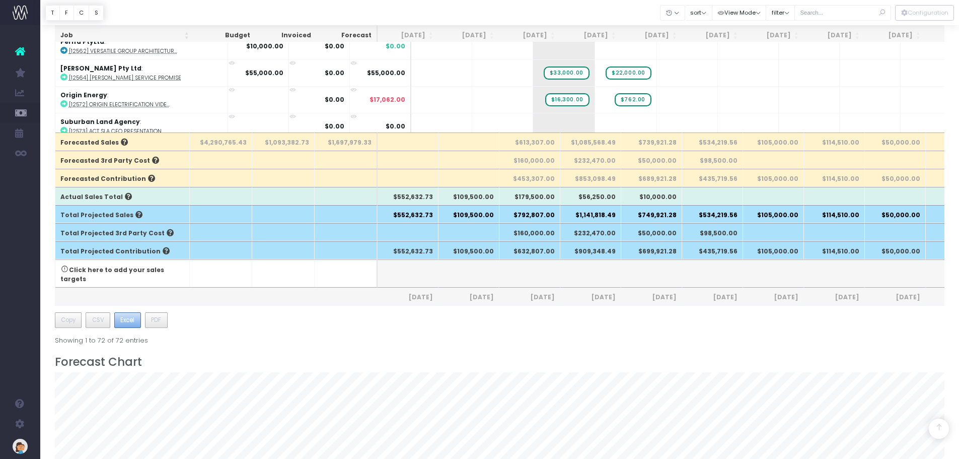
click at [131, 315] on span "Excel" at bounding box center [127, 319] width 14 height 9
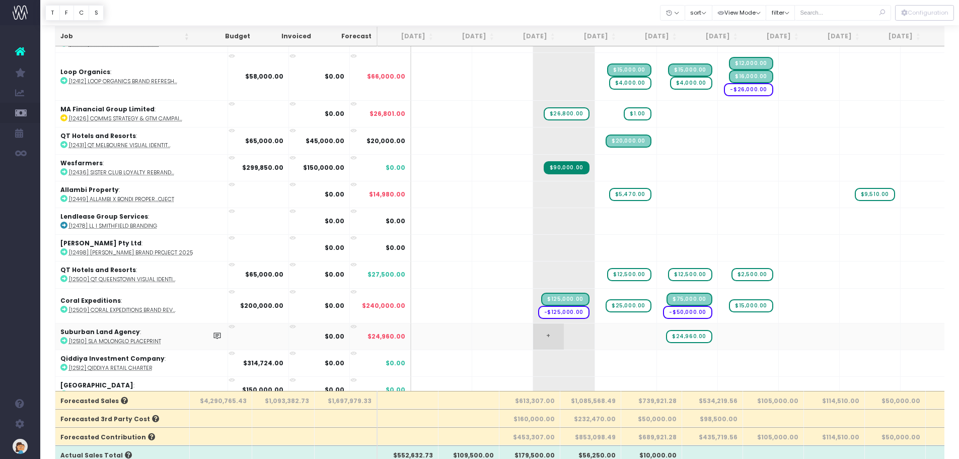
scroll to position [252, 0]
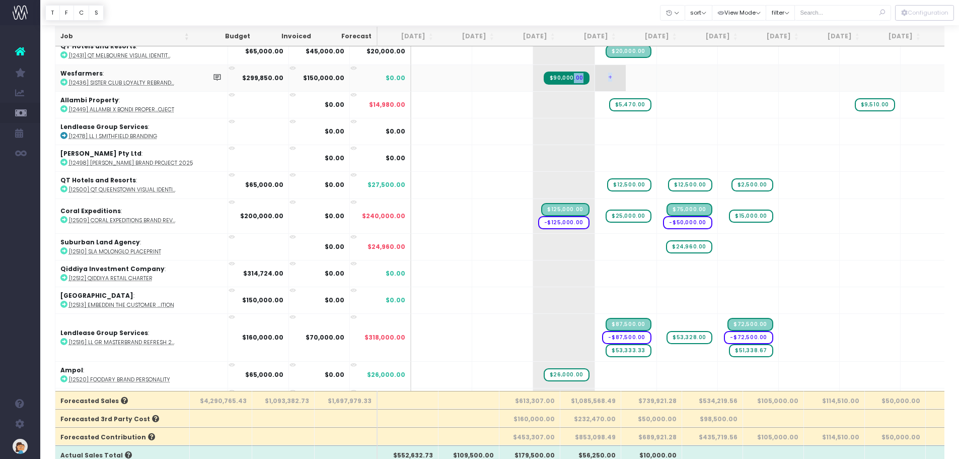
drag, startPoint x: 540, startPoint y: 78, endPoint x: 579, endPoint y: 84, distance: 39.2
click at [583, 80] on tr "Wesfarmers : [12436] Sister Club Loyalty Rebrand... $299,850.00 $150,000.00 $0.…" at bounding box center [660, 77] width 1211 height 27
click at [610, 140] on td "+" at bounding box center [626, 131] width 62 height 27
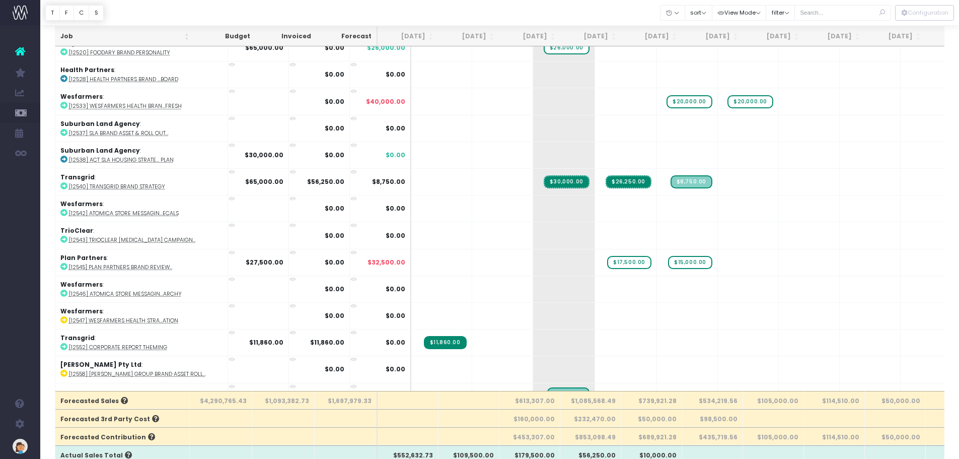
scroll to position [655, 0]
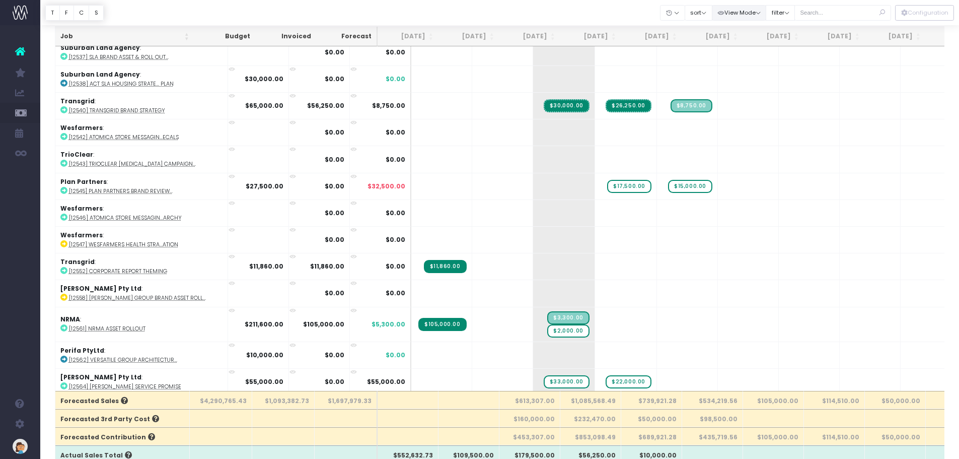
click at [721, 13] on icon "button" at bounding box center [721, 13] width 7 height 0
click at [722, 33] on icon at bounding box center [726, 32] width 9 height 2
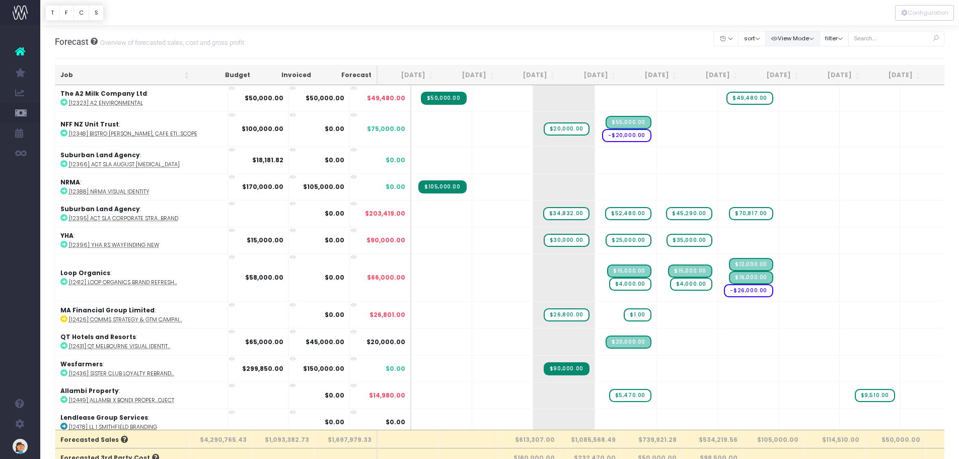
click at [794, 35] on button "View Mode" at bounding box center [792, 39] width 55 height 16
click at [775, 75] on icon at bounding box center [779, 75] width 9 height 2
click at [153, 282] on abbr "[12412] Loop Organics Brand Refresh..." at bounding box center [123, 282] width 108 height 8
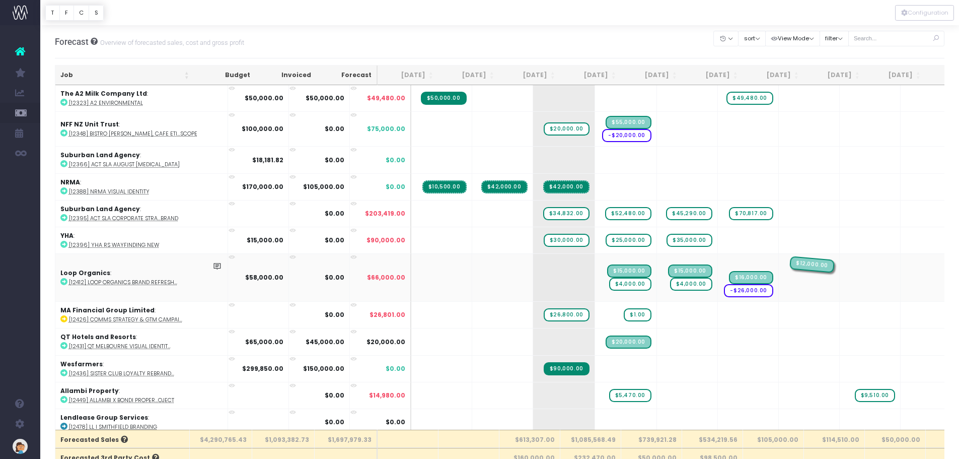
drag, startPoint x: 721, startPoint y: 265, endPoint x: 766, endPoint y: 265, distance: 45.8
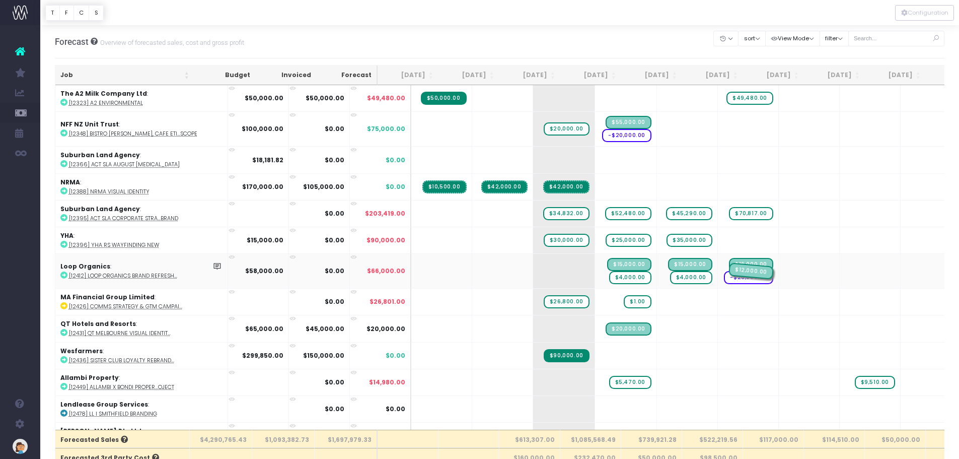
drag, startPoint x: 785, startPoint y: 273, endPoint x: 720, endPoint y: 256, distance: 67.2
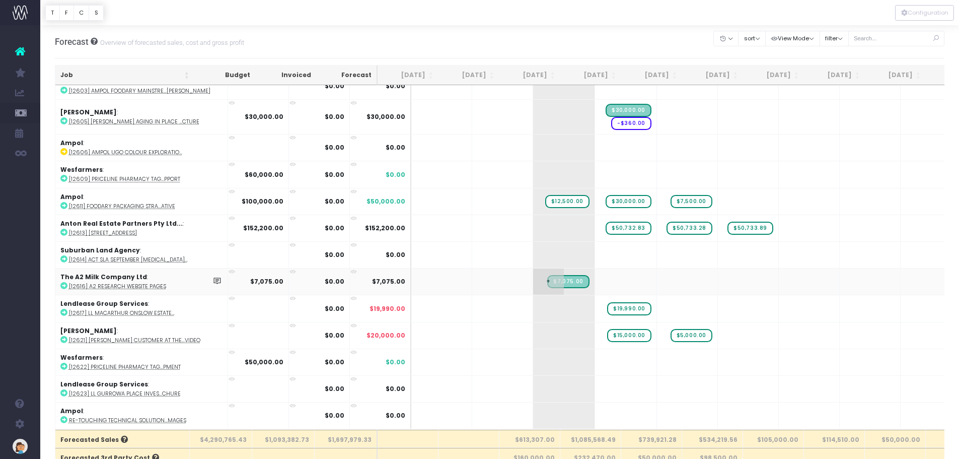
scroll to position [1318, 0]
